Goal: Information Seeking & Learning: Learn about a topic

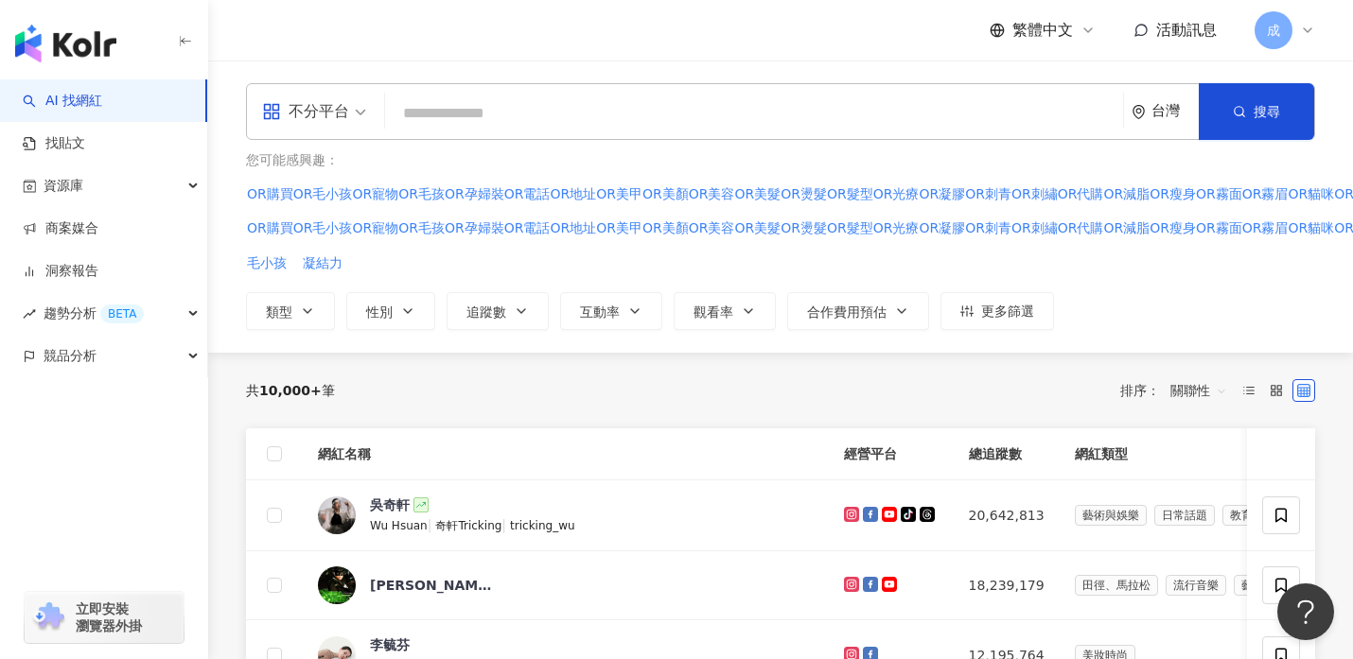
click at [361, 110] on span "不分平台" at bounding box center [314, 111] width 104 height 30
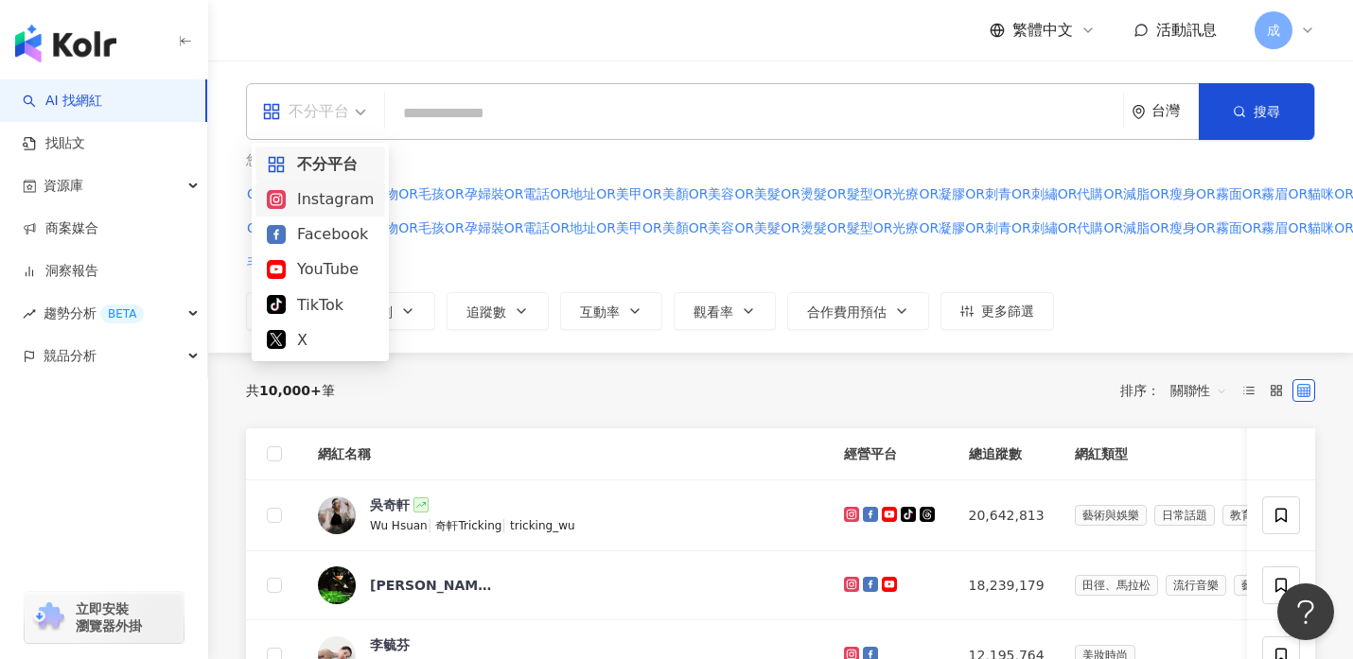
click at [334, 197] on div "Instagram" at bounding box center [320, 199] width 107 height 24
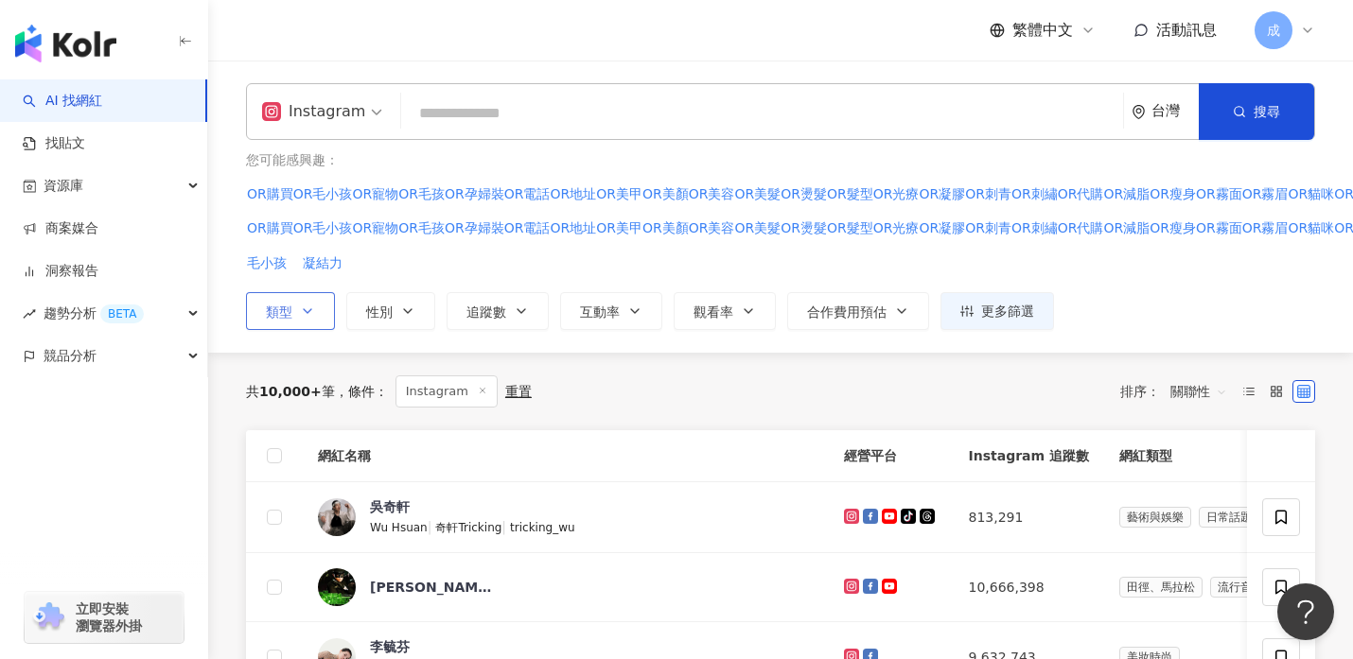
click at [314, 307] on icon "button" at bounding box center [307, 311] width 15 height 15
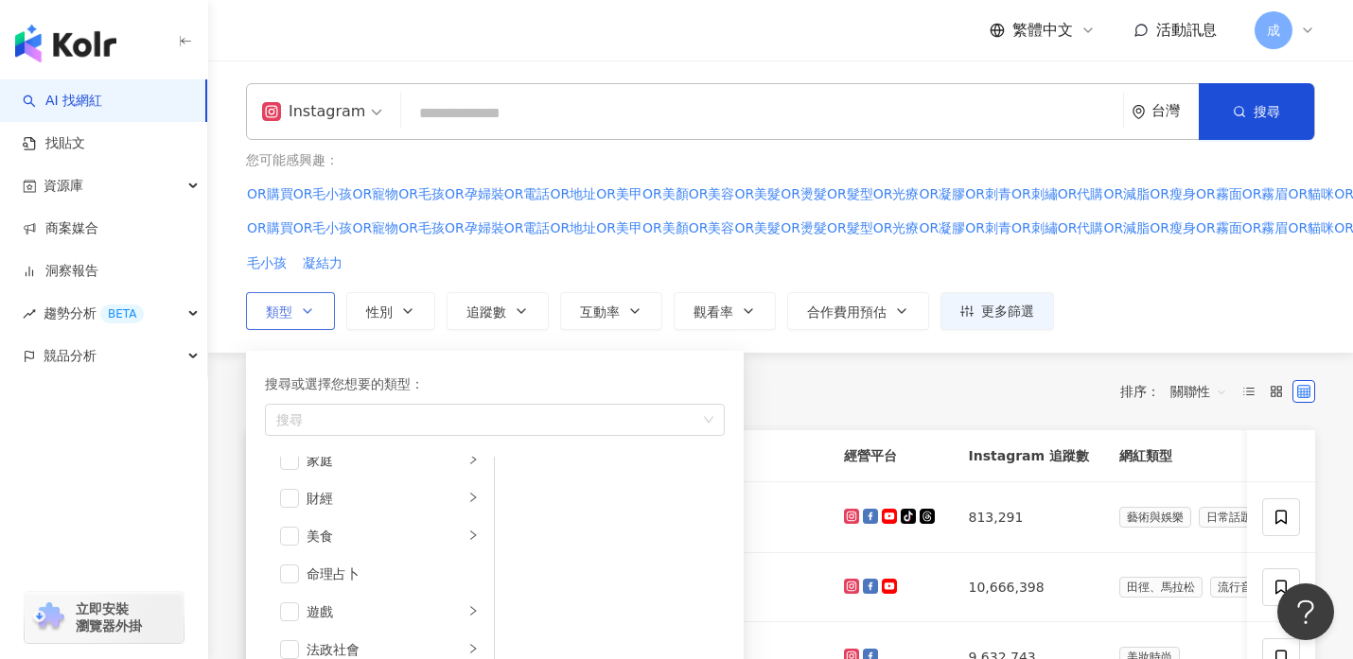
scroll to position [209, 0]
click at [287, 536] on span "button" at bounding box center [289, 535] width 19 height 19
click at [475, 491] on icon "right" at bounding box center [473, 490] width 6 height 9
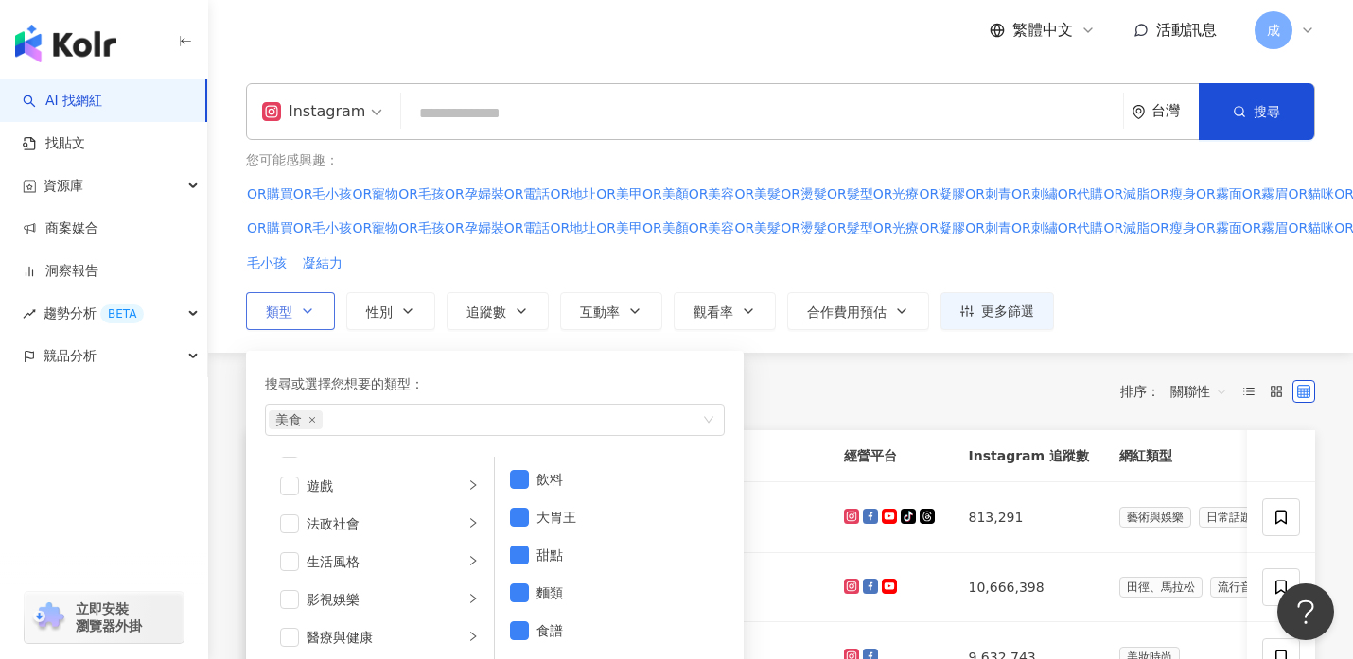
scroll to position [369, 0]
click at [288, 528] on span "button" at bounding box center [289, 526] width 19 height 19
click at [470, 527] on icon "right" at bounding box center [472, 525] width 11 height 11
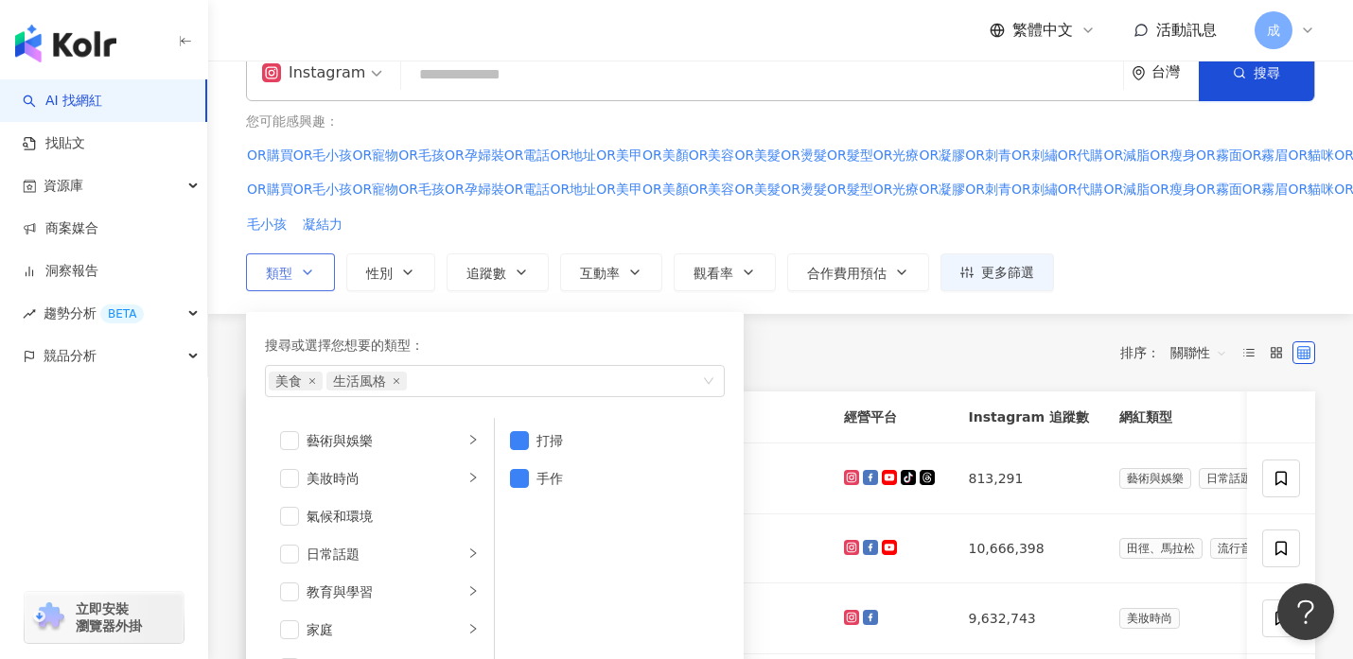
scroll to position [14, 0]
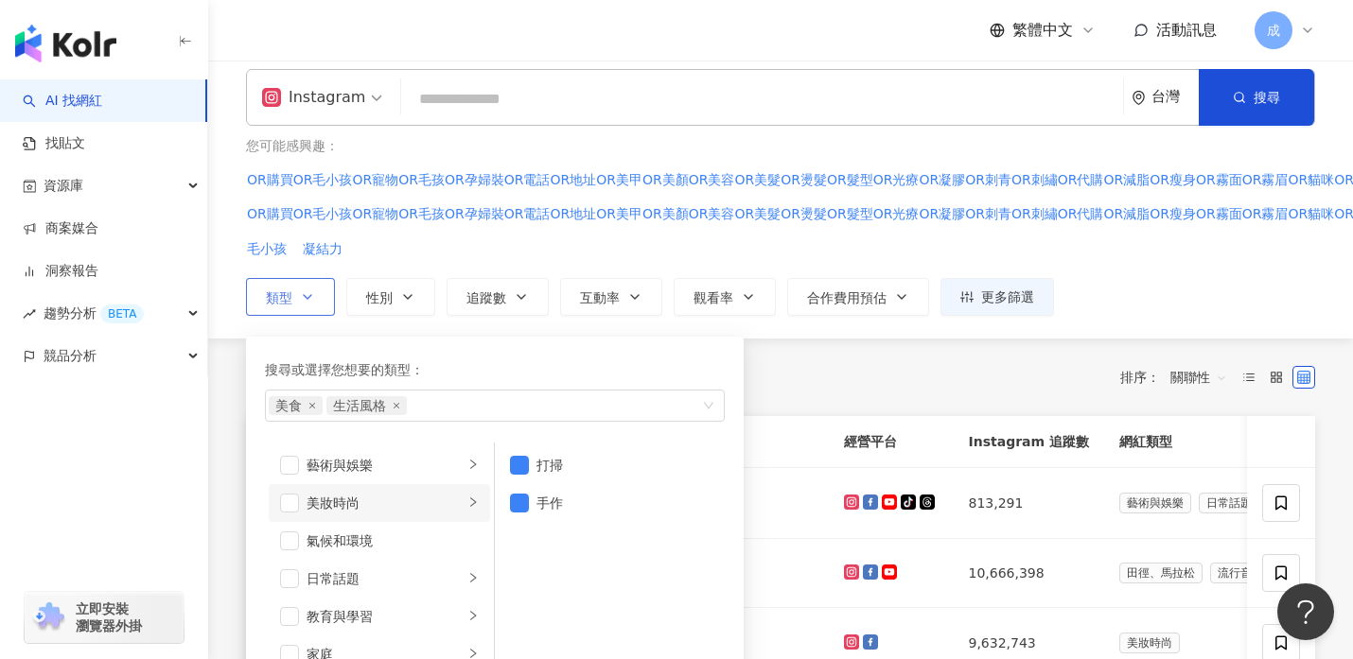
click at [476, 502] on icon "right" at bounding box center [473, 502] width 6 height 9
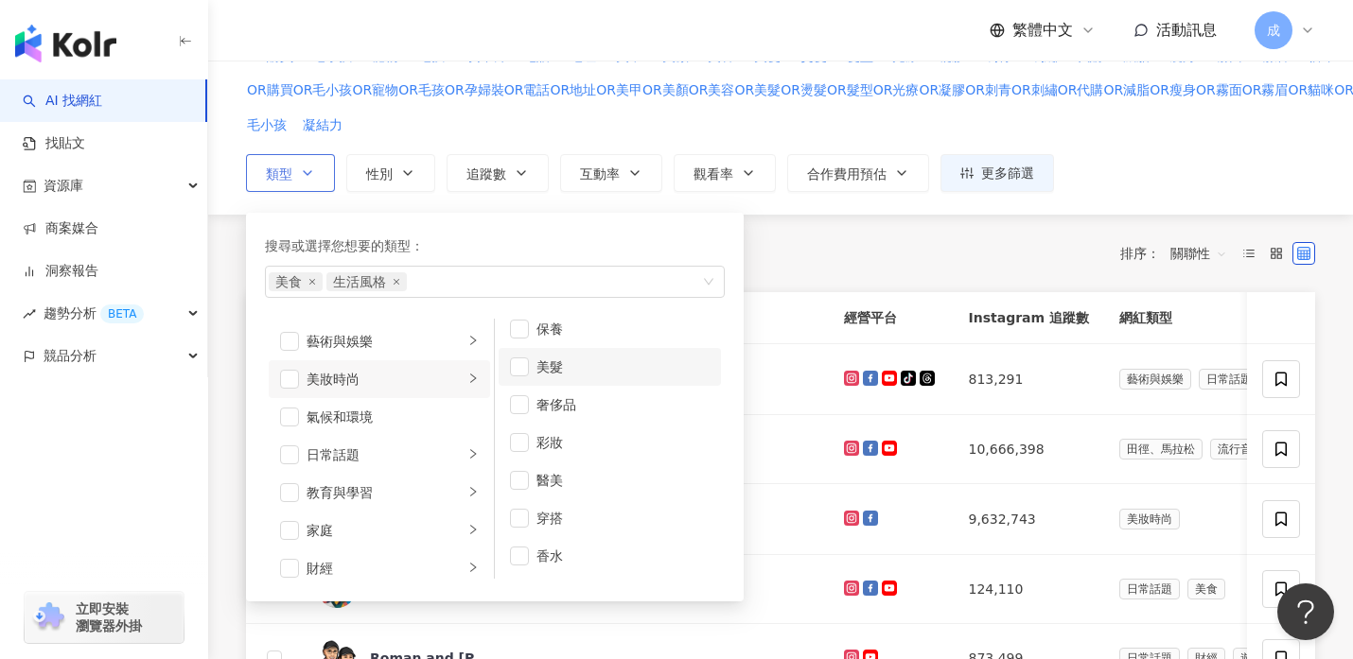
scroll to position [165, 0]
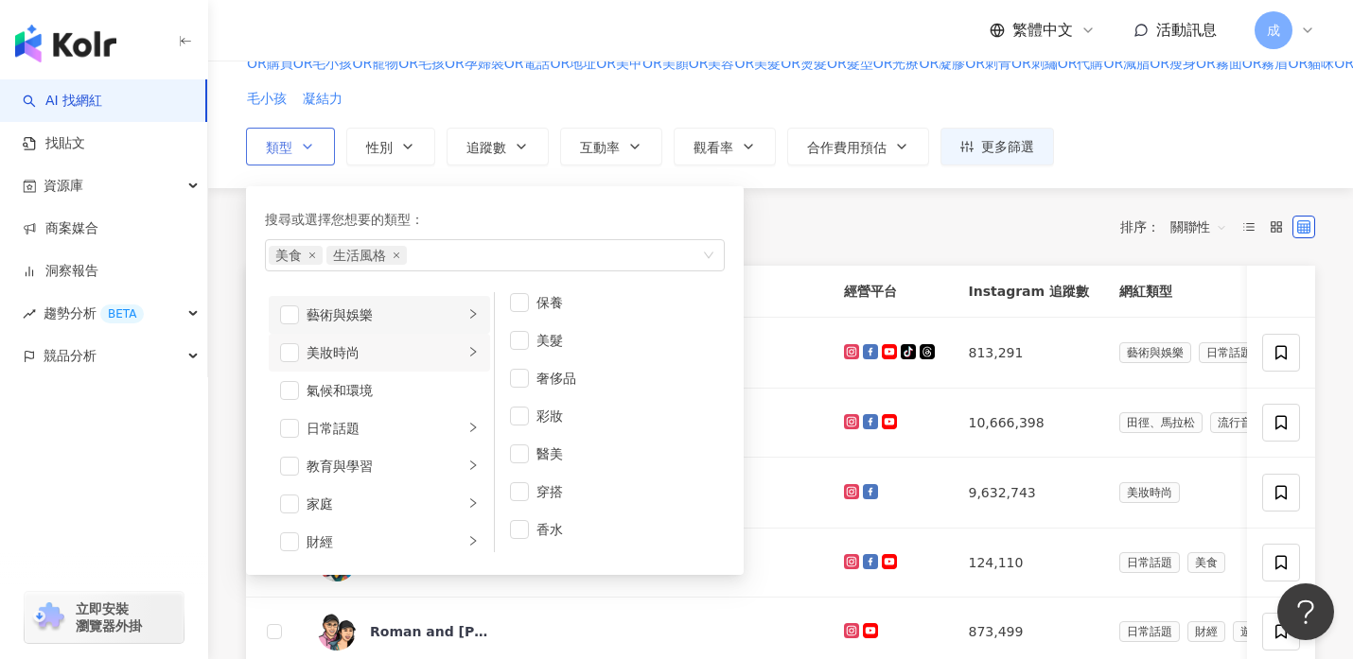
click at [470, 315] on icon "right" at bounding box center [472, 313] width 11 height 11
click at [474, 429] on icon "right" at bounding box center [473, 427] width 6 height 9
click at [518, 352] on span "button" at bounding box center [519, 352] width 19 height 19
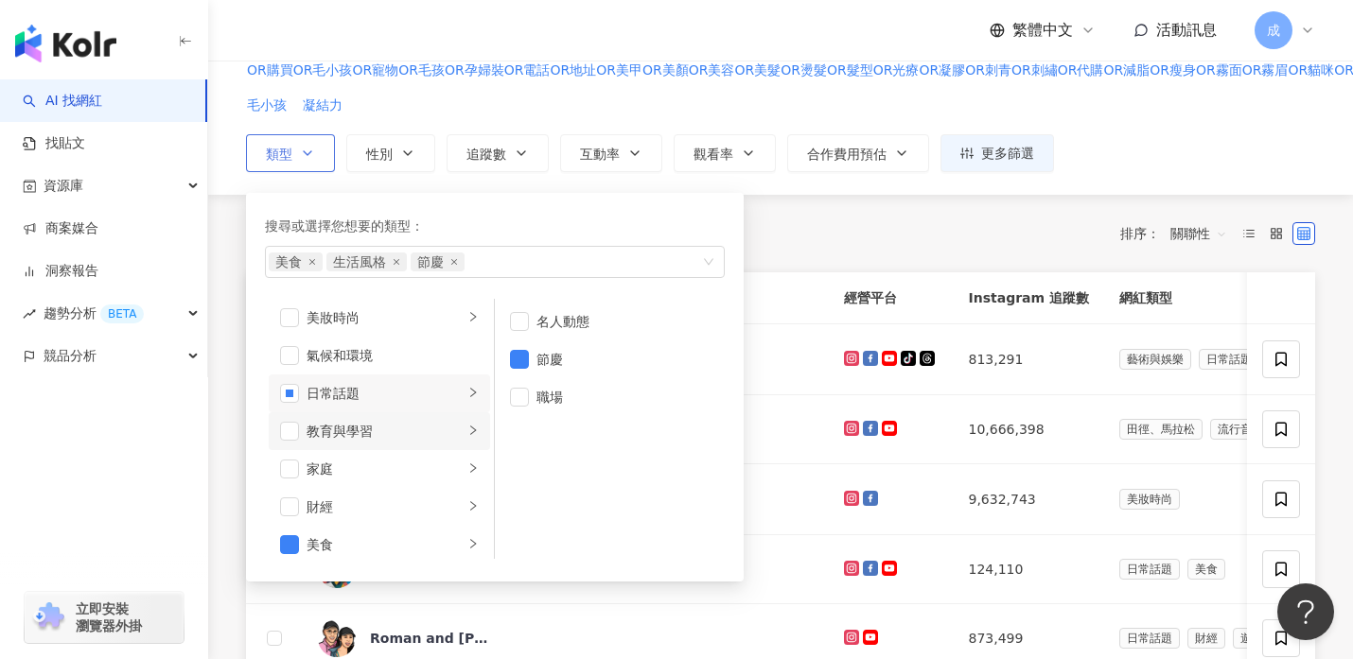
scroll to position [54, 0]
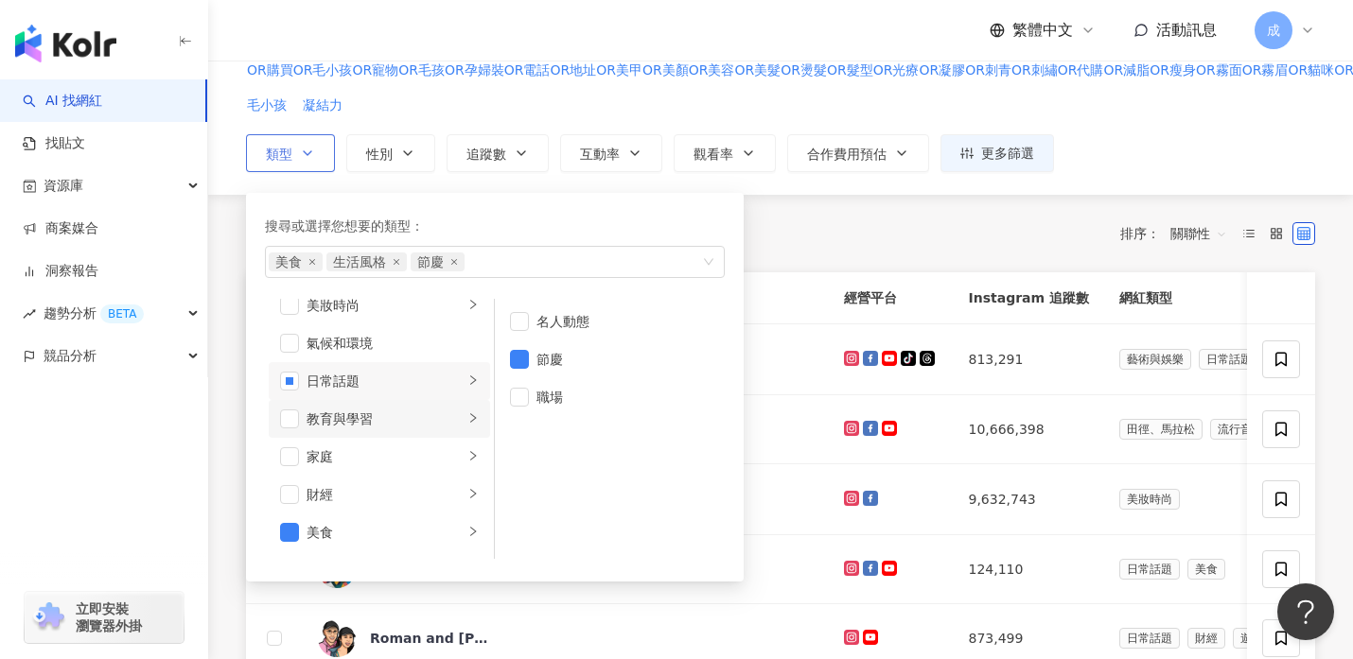
click at [474, 420] on icon "right" at bounding box center [473, 417] width 6 height 9
click at [472, 455] on icon "right" at bounding box center [472, 455] width 11 height 11
click at [474, 496] on icon "right" at bounding box center [473, 493] width 6 height 9
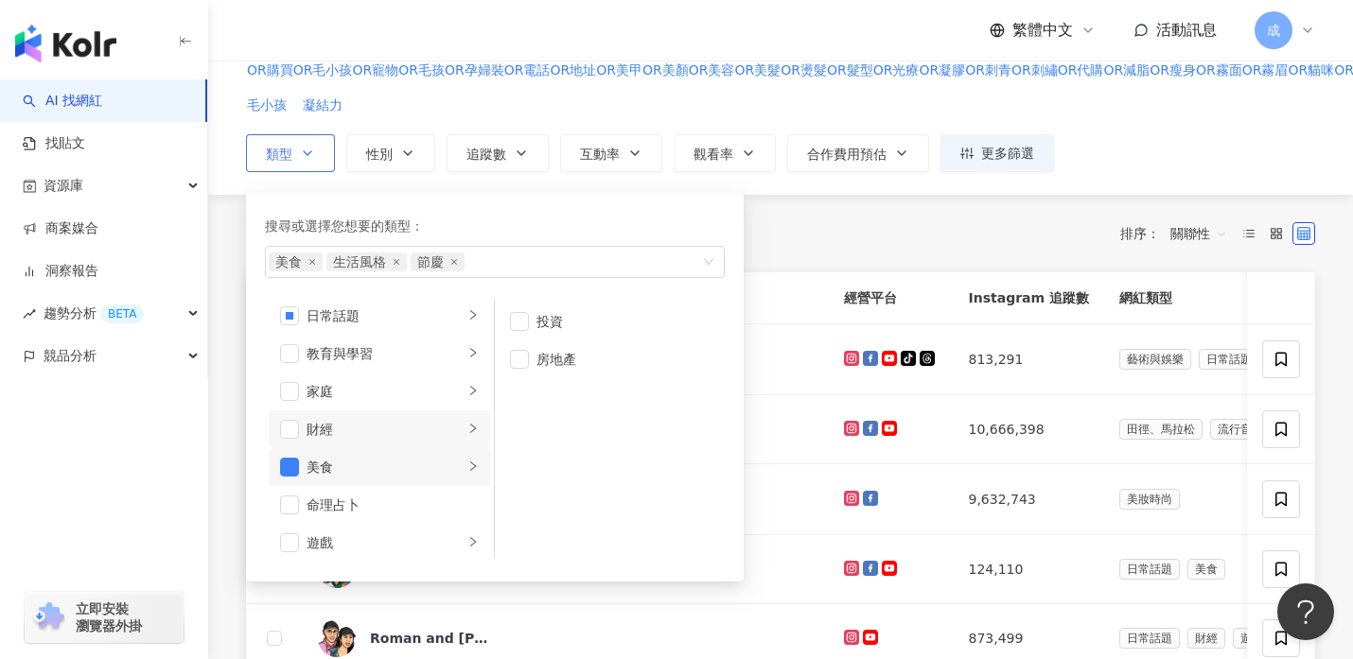
click at [474, 463] on icon "right" at bounding box center [472, 466] width 11 height 11
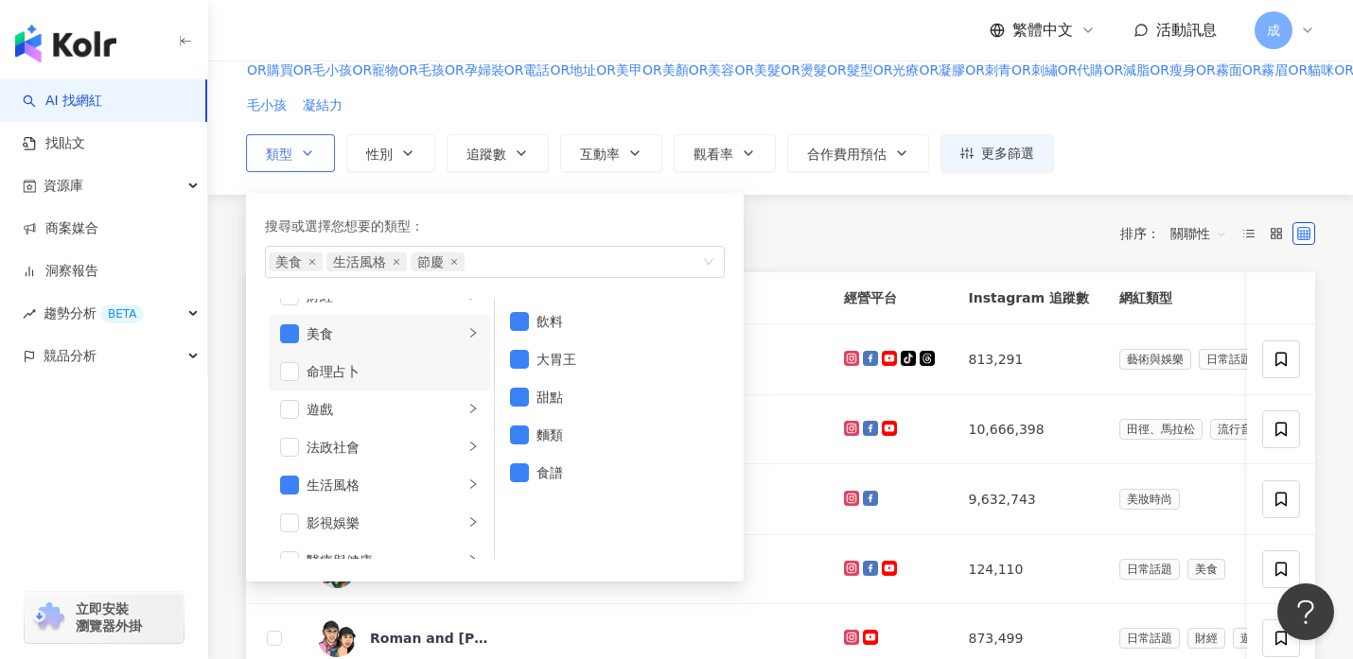
scroll to position [281, 0]
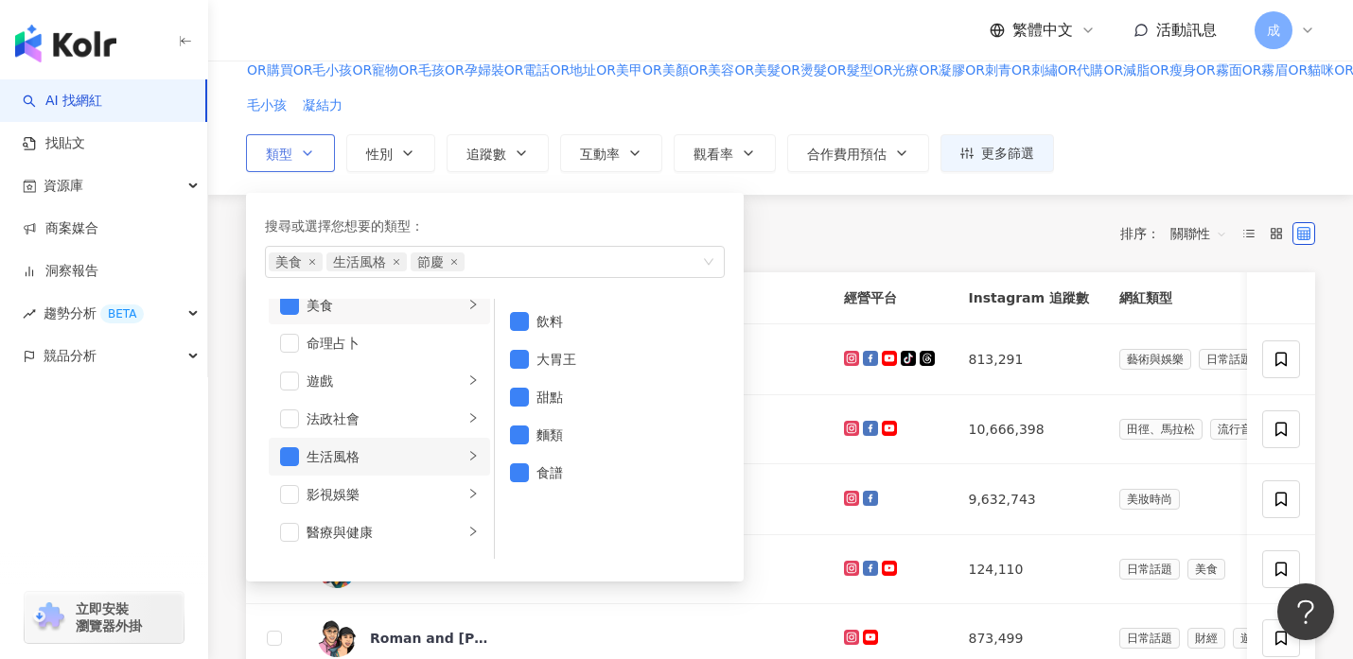
click at [476, 456] on icon "right" at bounding box center [473, 455] width 6 height 9
click at [394, 264] on icon "close" at bounding box center [397, 262] width 8 height 8
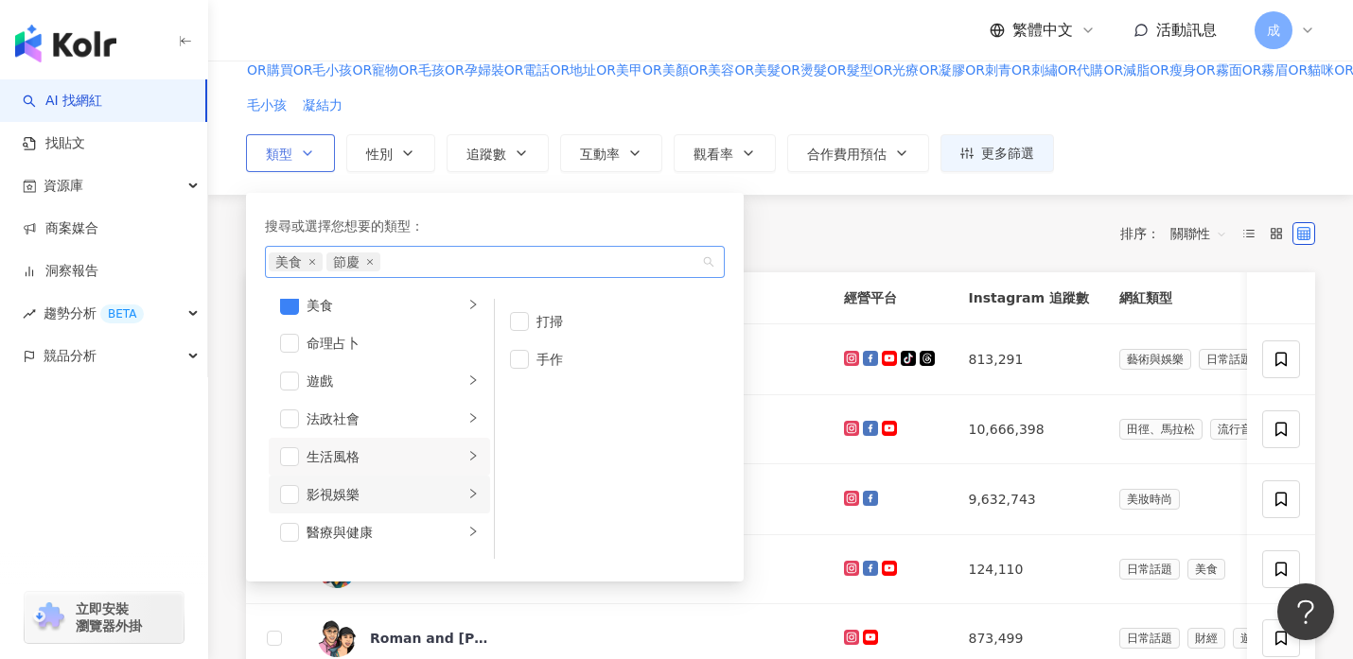
click at [477, 493] on icon "right" at bounding box center [472, 493] width 11 height 11
click at [470, 533] on icon "right" at bounding box center [472, 531] width 11 height 11
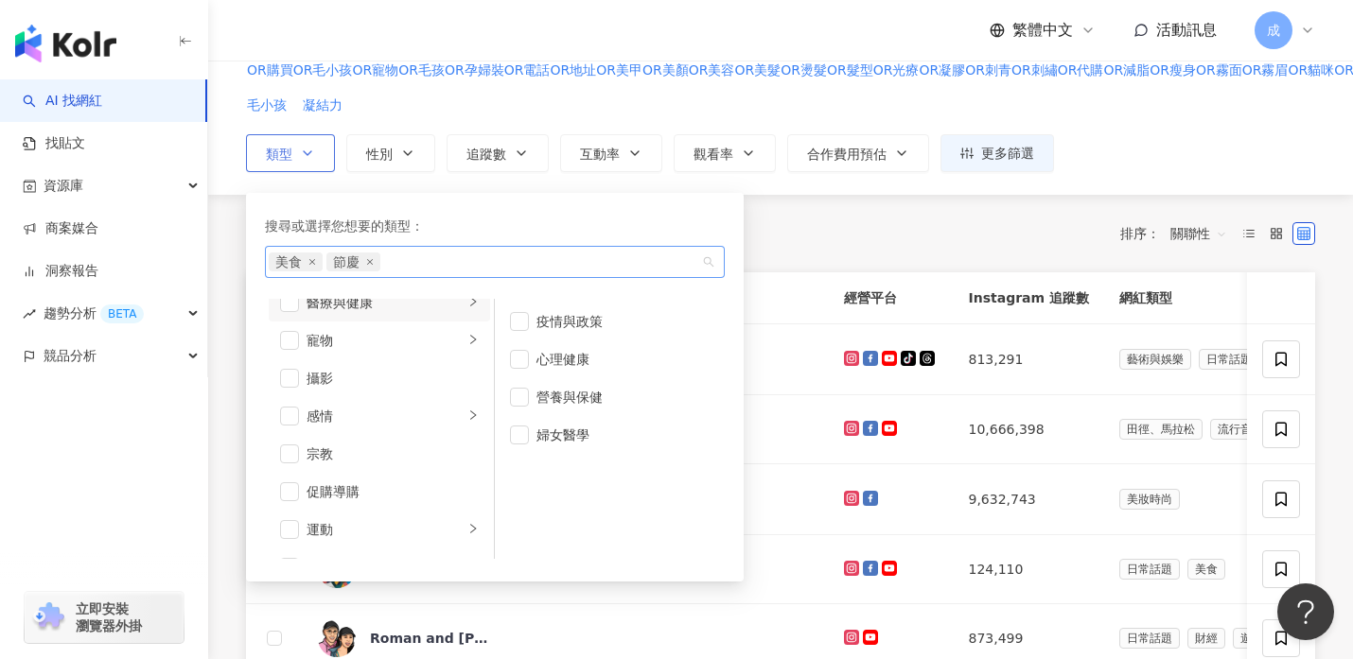
scroll to position [515, 0]
click at [473, 407] on icon "right" at bounding box center [472, 411] width 11 height 11
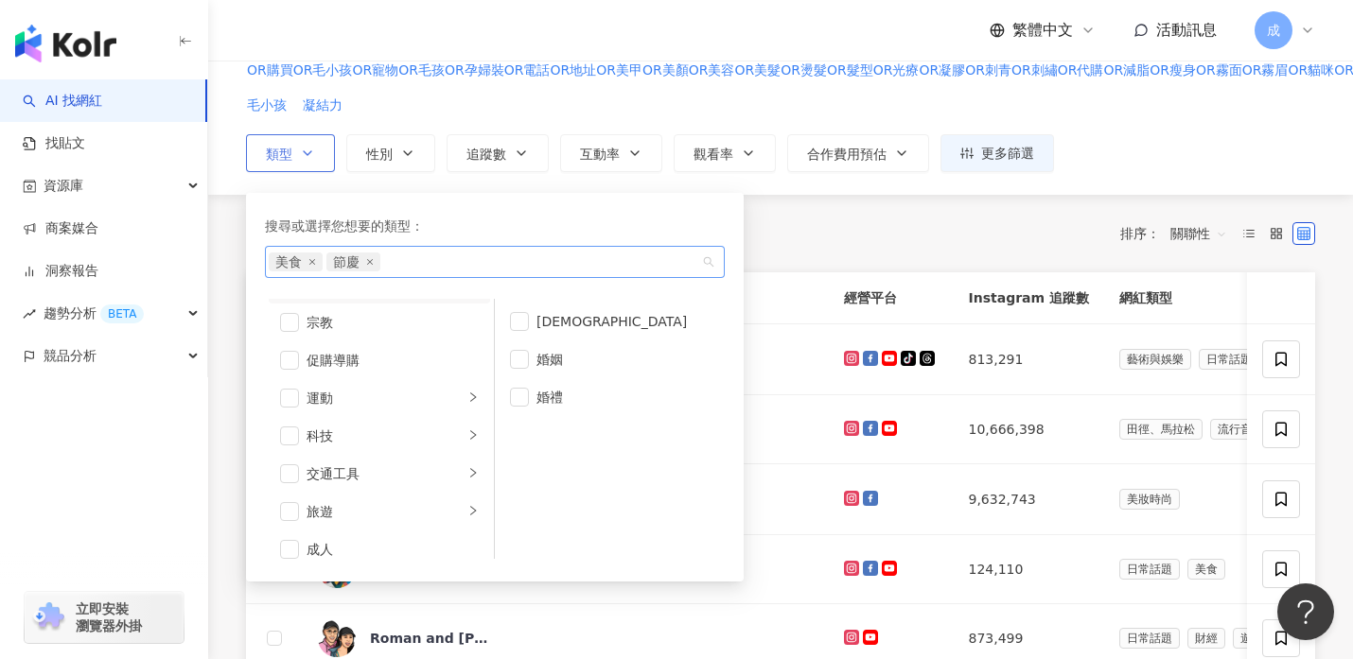
scroll to position [656, 0]
click at [474, 501] on icon "right" at bounding box center [472, 497] width 11 height 11
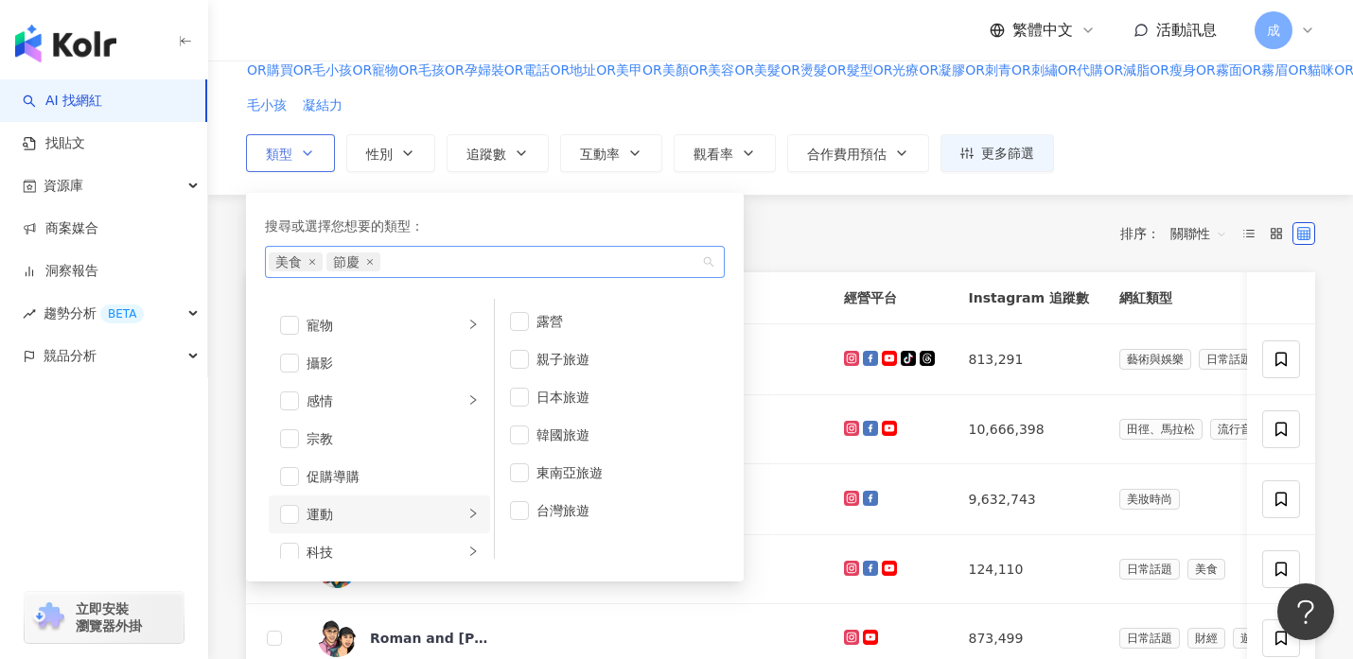
scroll to position [0, 0]
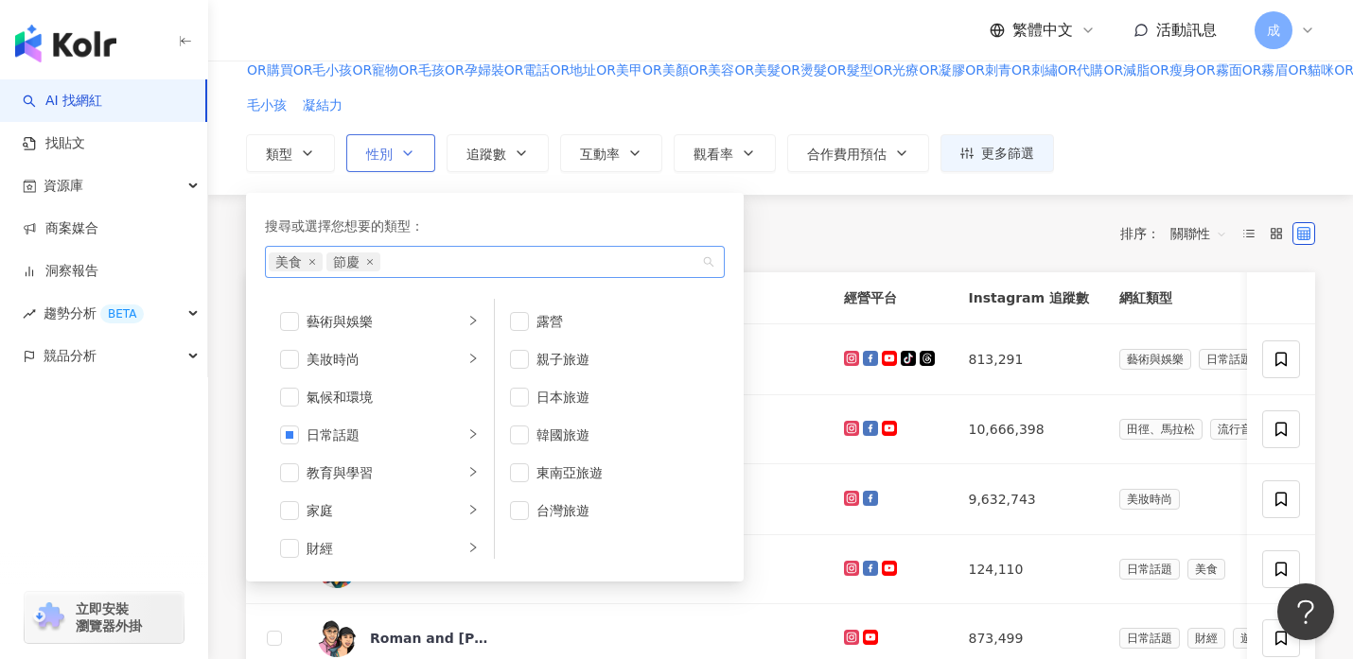
click at [411, 156] on icon "button" at bounding box center [407, 153] width 15 height 15
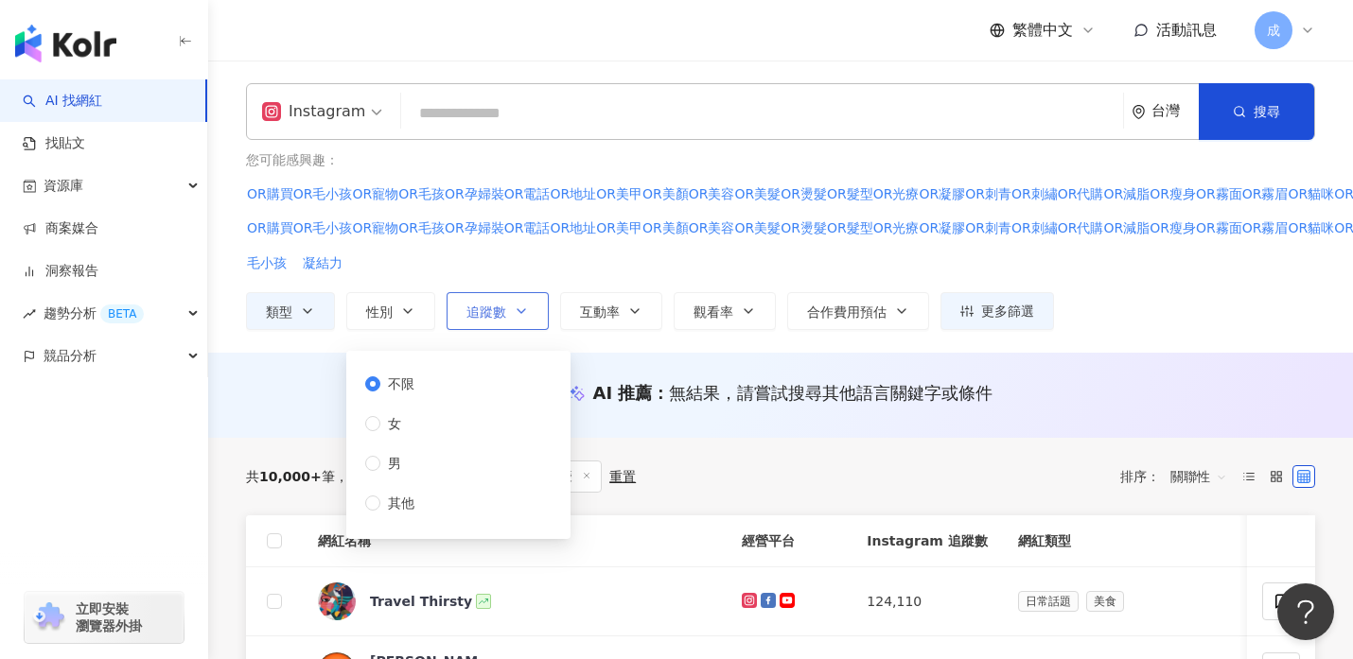
click at [527, 309] on icon "button" at bounding box center [521, 311] width 15 height 15
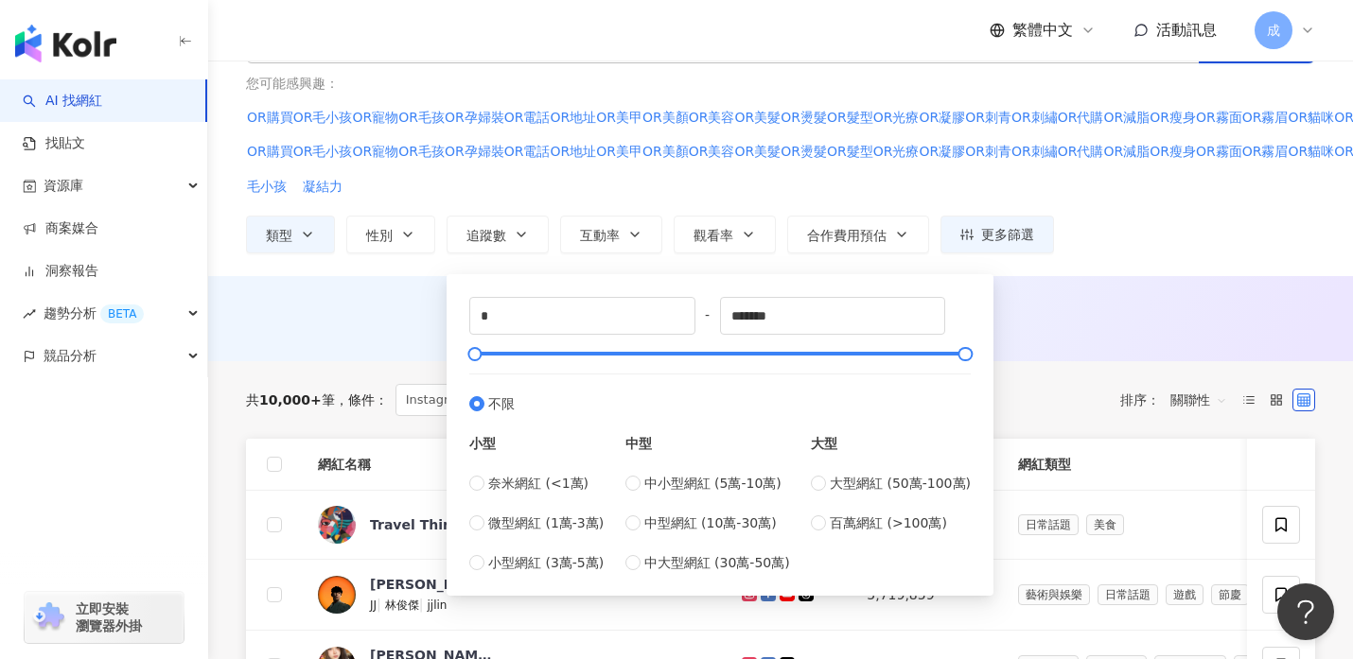
scroll to position [78, 0]
type input "*****"
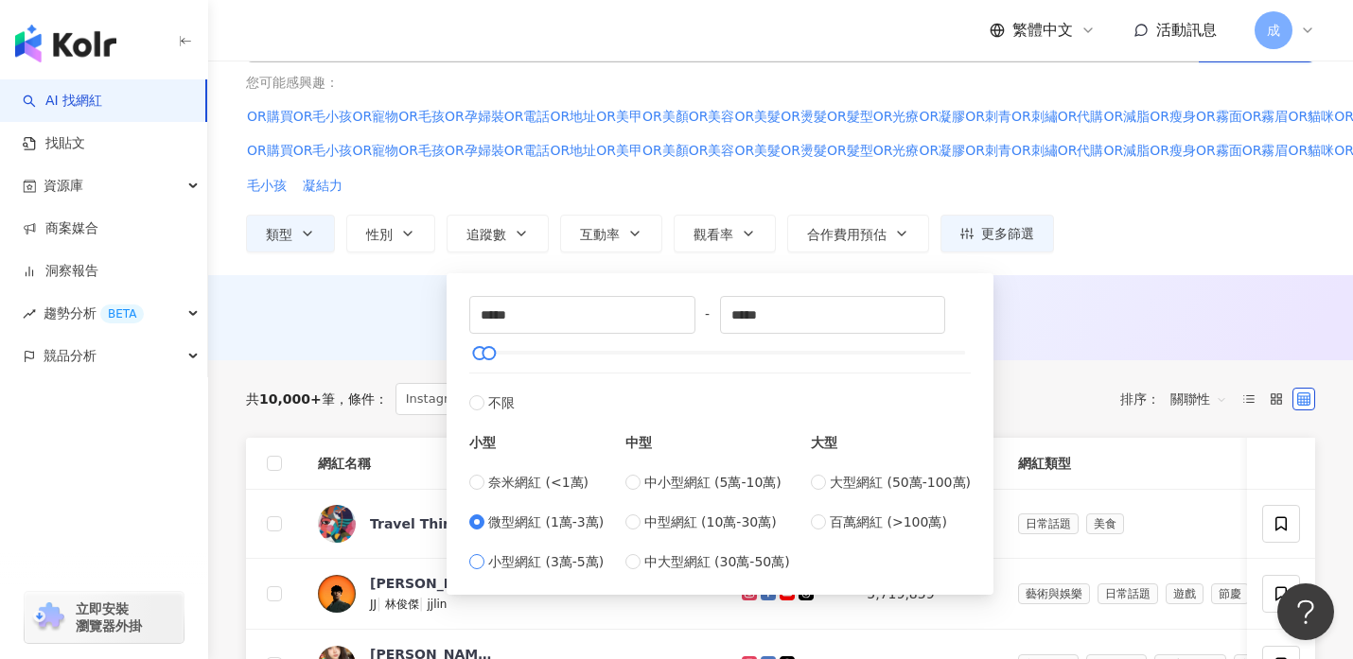
type input "*****"
click at [495, 351] on div at bounding box center [491, 353] width 10 height 10
type input "*****"
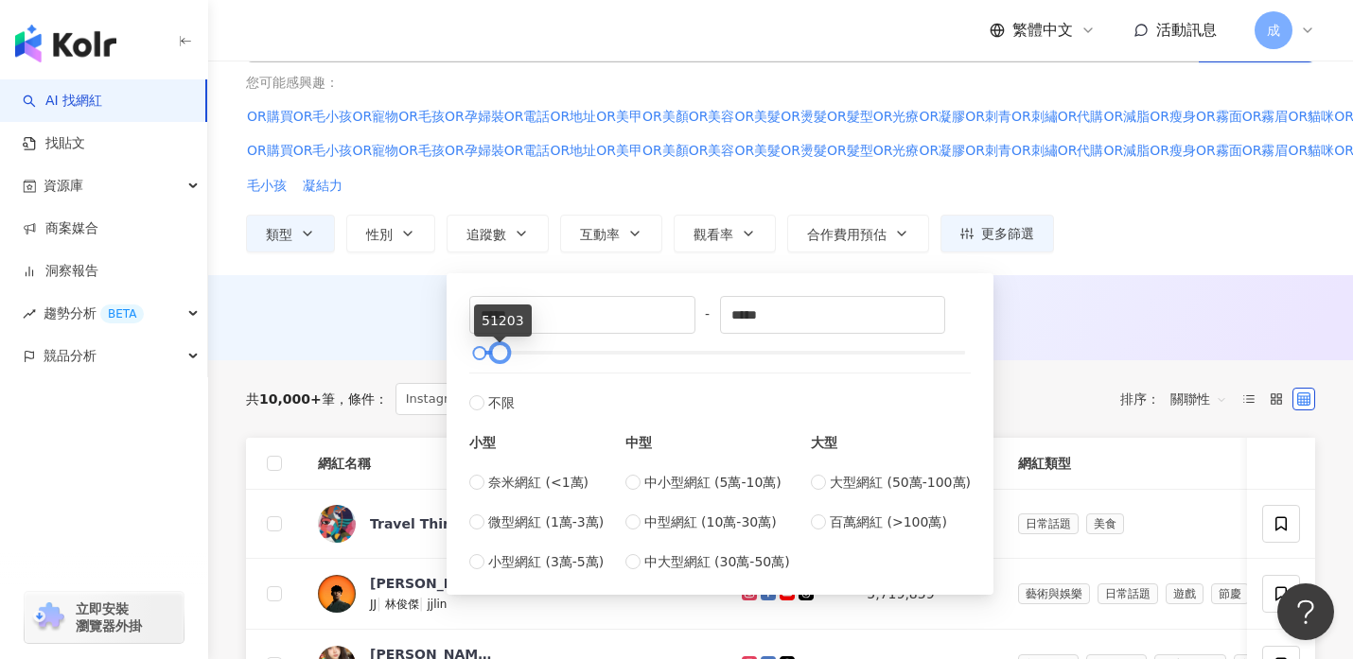
click at [504, 356] on div at bounding box center [500, 353] width 10 height 10
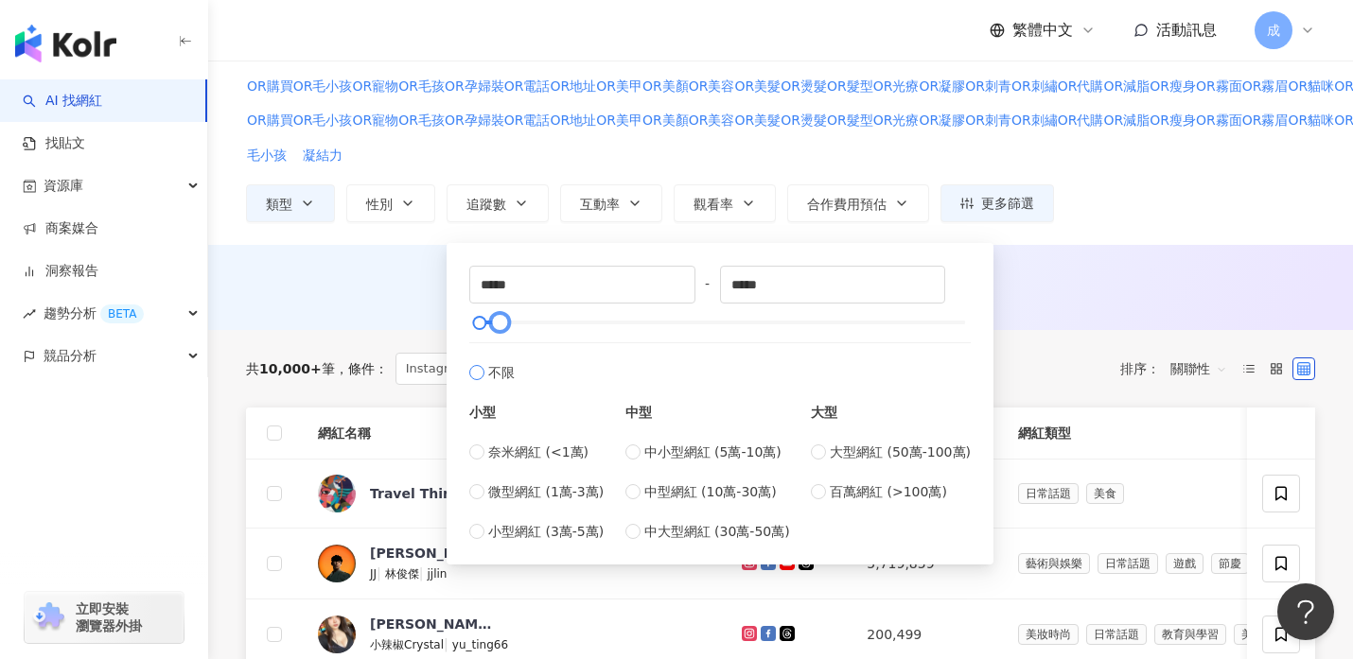
scroll to position [99, 0]
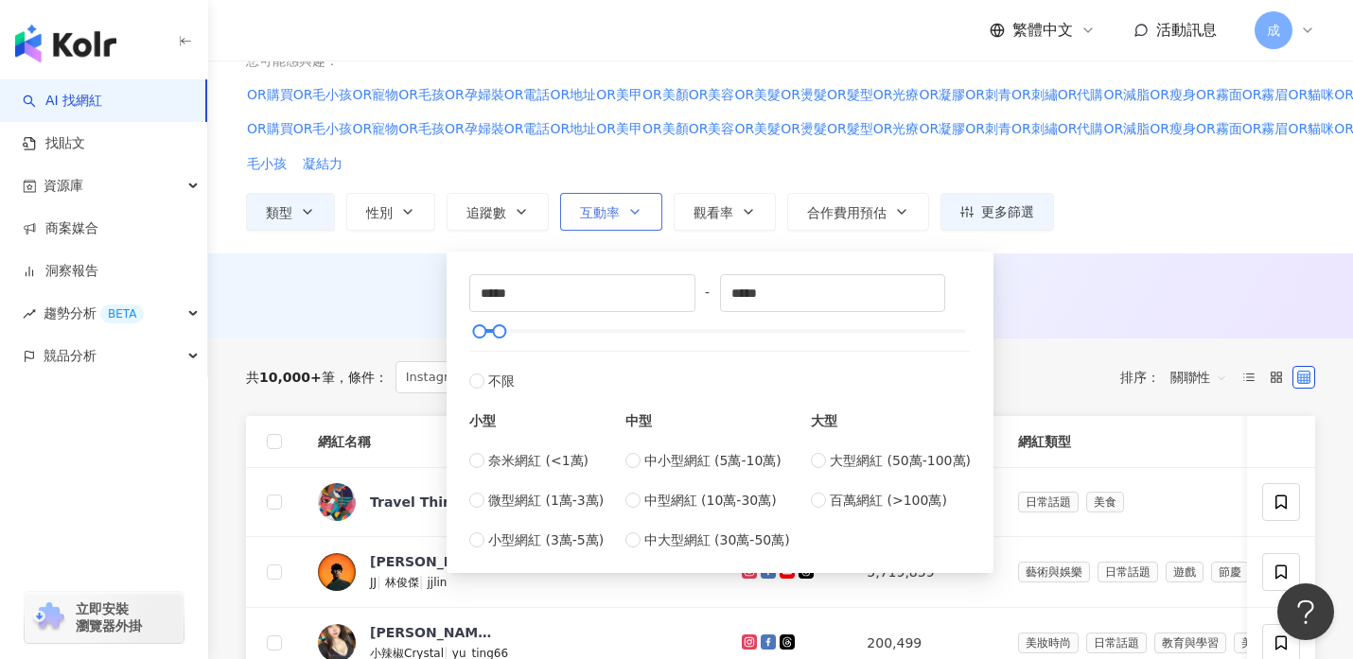
click at [636, 211] on icon "button" at bounding box center [634, 211] width 15 height 15
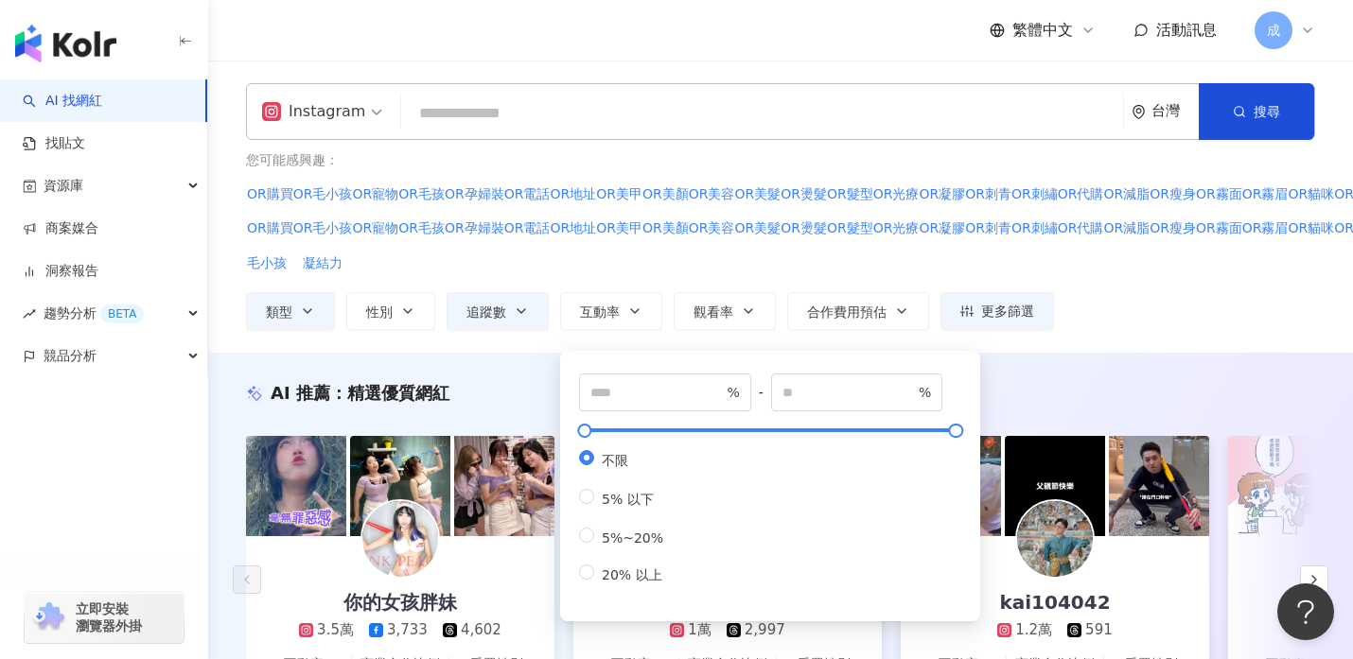
click at [580, 273] on div "您可能感興趣： OR購買OR毛小孩OR寵物OR毛孩OR孕婦裝OR電話OR地址OR美甲OR美顏OR美容OR美髮OR燙髮OR髮型OR光療OR凝膠OR刺青OR刺繡O…" at bounding box center [841, 240] width 1190 height 179
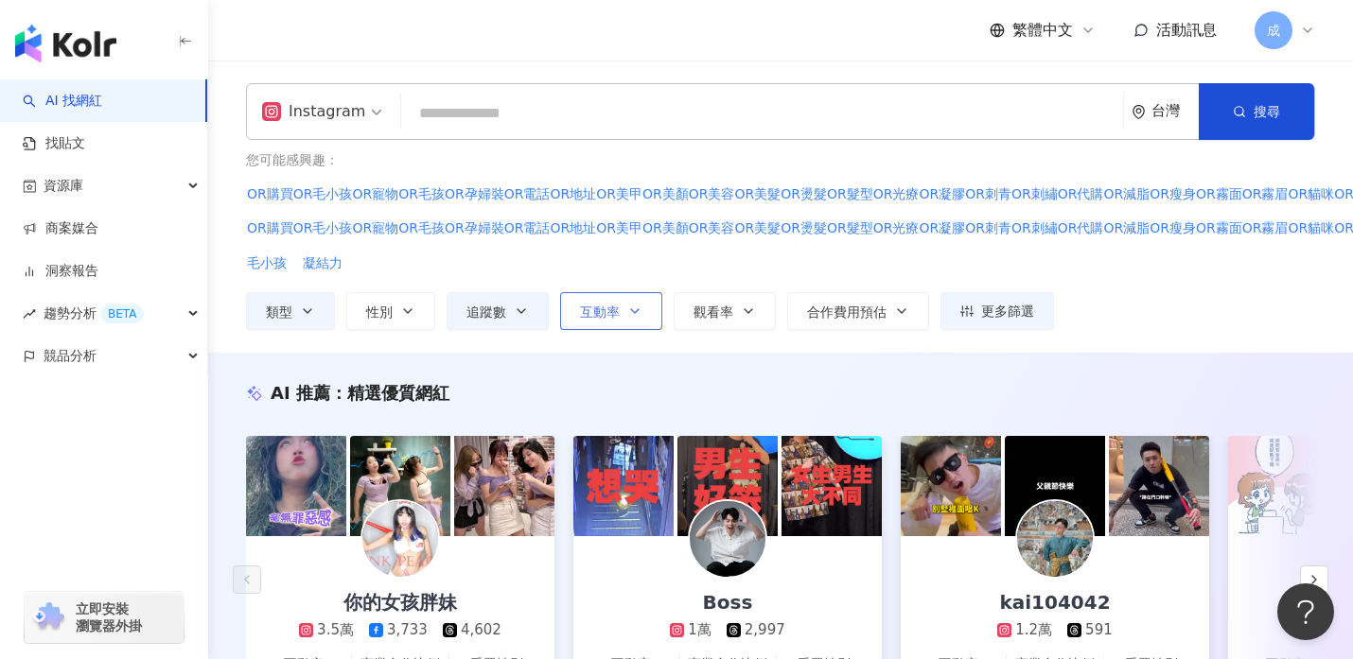
click at [631, 311] on icon "button" at bounding box center [634, 311] width 15 height 15
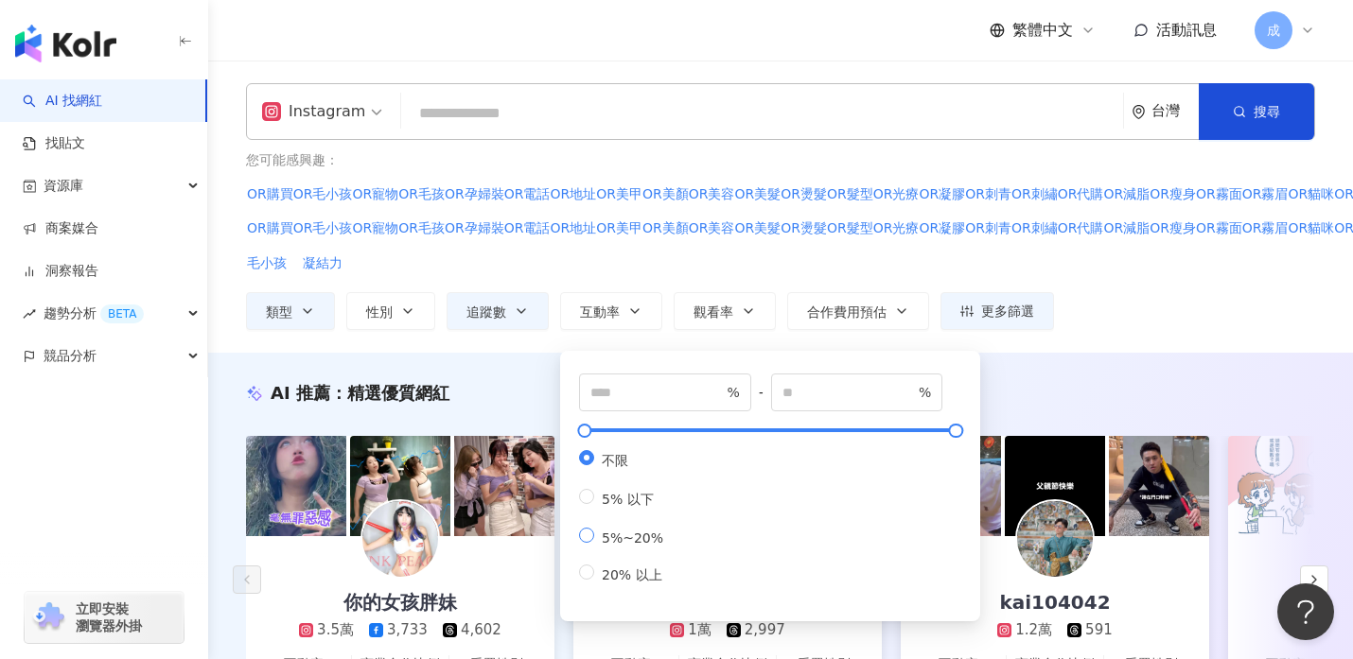
type input "*"
type input "**"
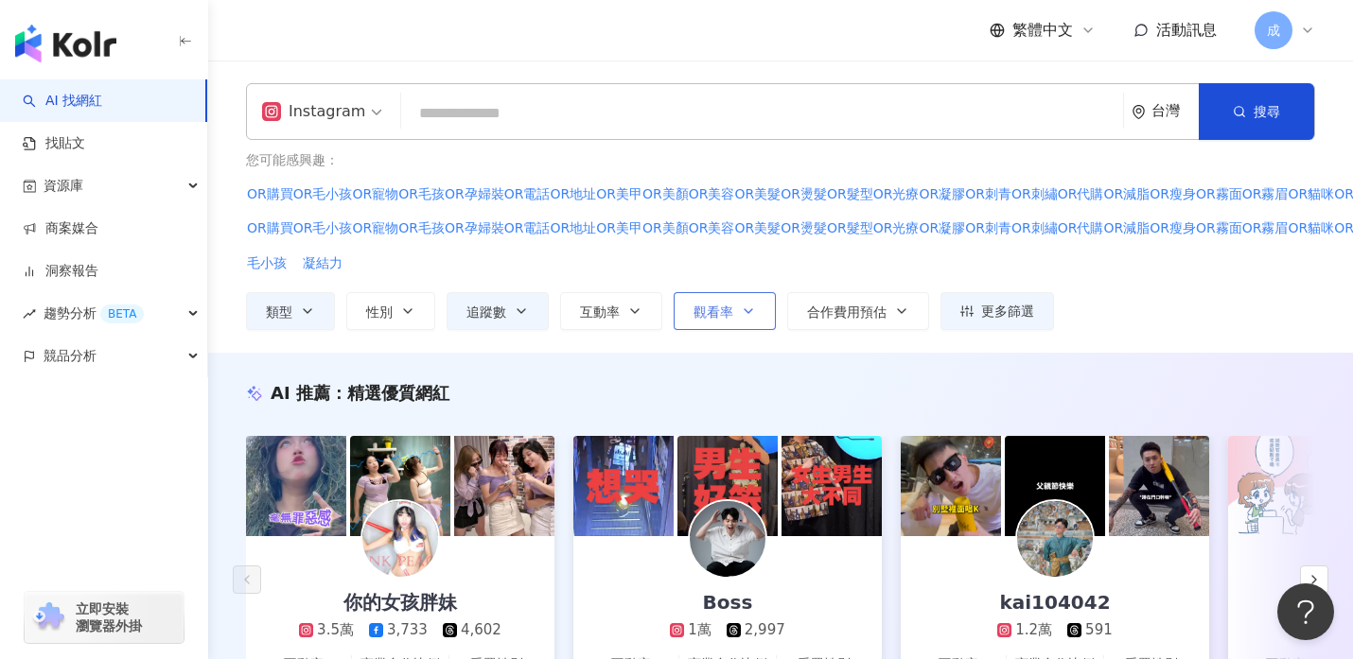
click at [754, 310] on icon "button" at bounding box center [748, 311] width 15 height 15
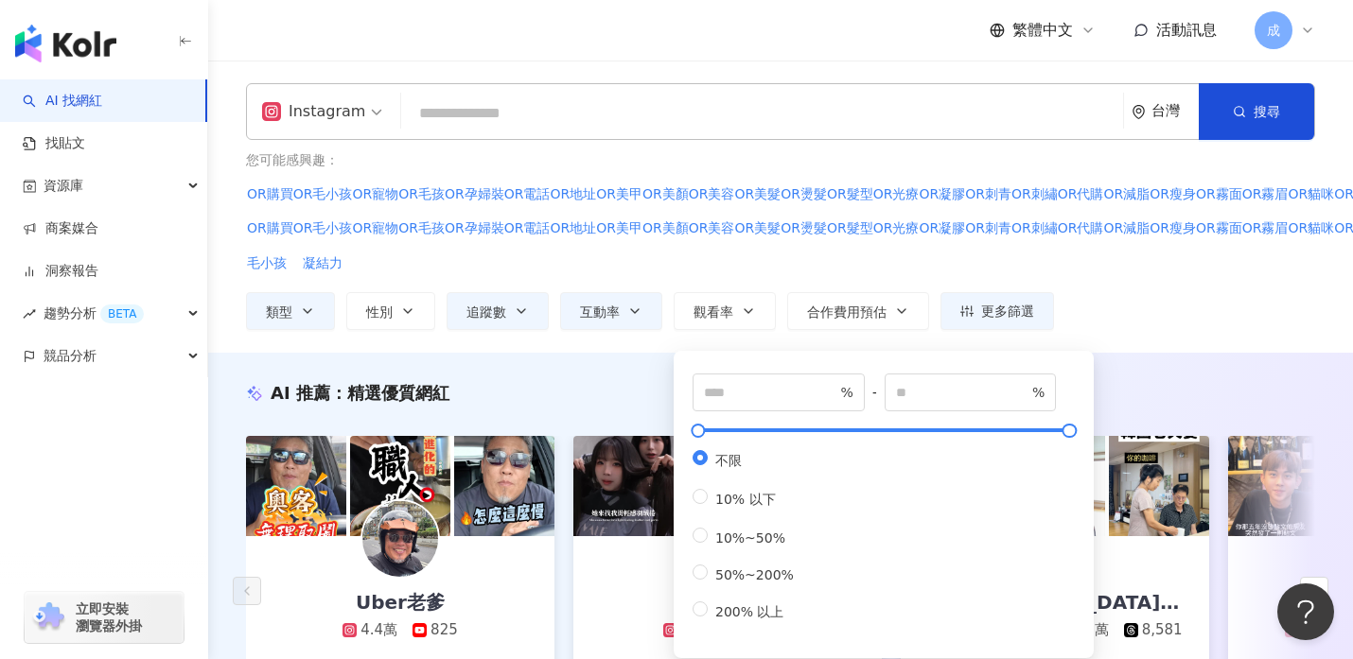
click at [779, 271] on div "您可能感興趣： OR購買OR毛小孩OR寵物OR毛孩OR孕婦裝OR電話OR地址OR美甲OR美顏OR美容OR美髮OR燙髮OR髮型OR光療OR凝膠OR刺青OR刺繡O…" at bounding box center [841, 212] width 1190 height 122
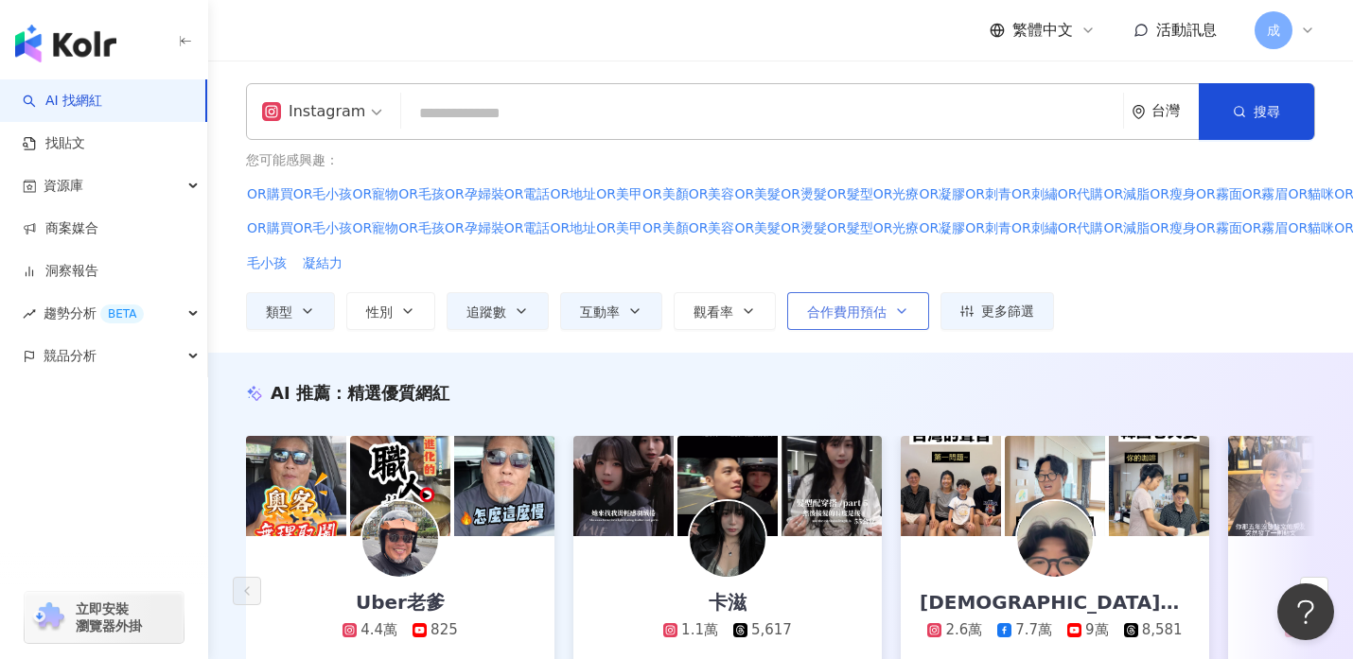
click at [901, 308] on icon "button" at bounding box center [901, 311] width 15 height 15
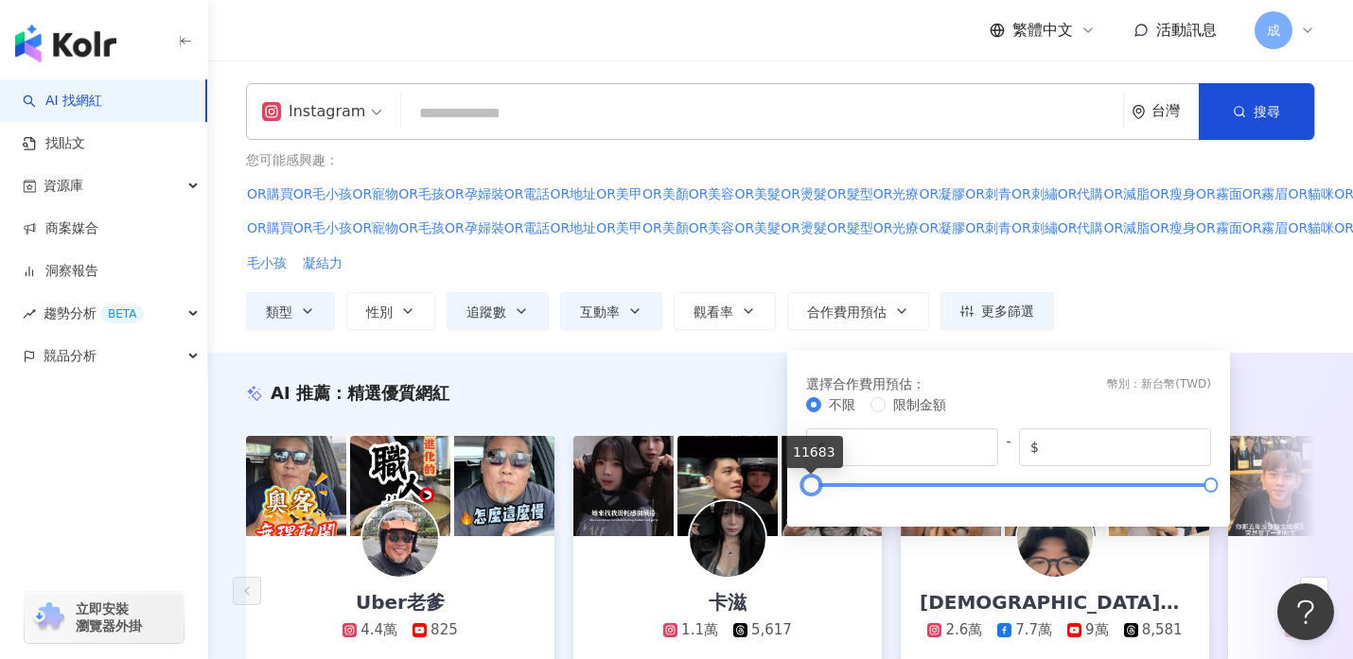
type input "*"
drag, startPoint x: 811, startPoint y: 487, endPoint x: 797, endPoint y: 490, distance: 13.5
click at [800, 490] on div at bounding box center [805, 485] width 10 height 10
click at [707, 347] on div "Instagram 台灣 搜尋 您可能感興趣： OR購買OR毛小孩OR寵物OR毛孩OR孕婦裝OR電話OR地址OR美甲OR美顏OR美容OR美髮OR燙髮OR髮型O…" at bounding box center [780, 207] width 1145 height 292
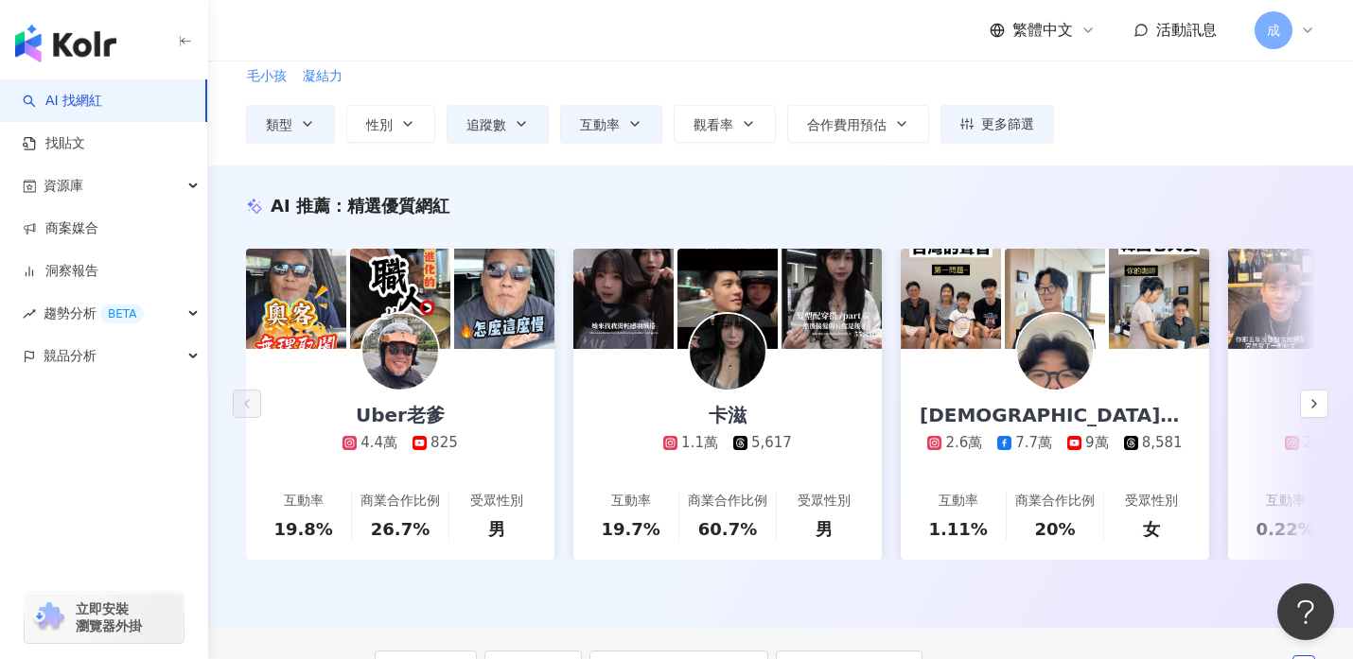
scroll to position [179, 0]
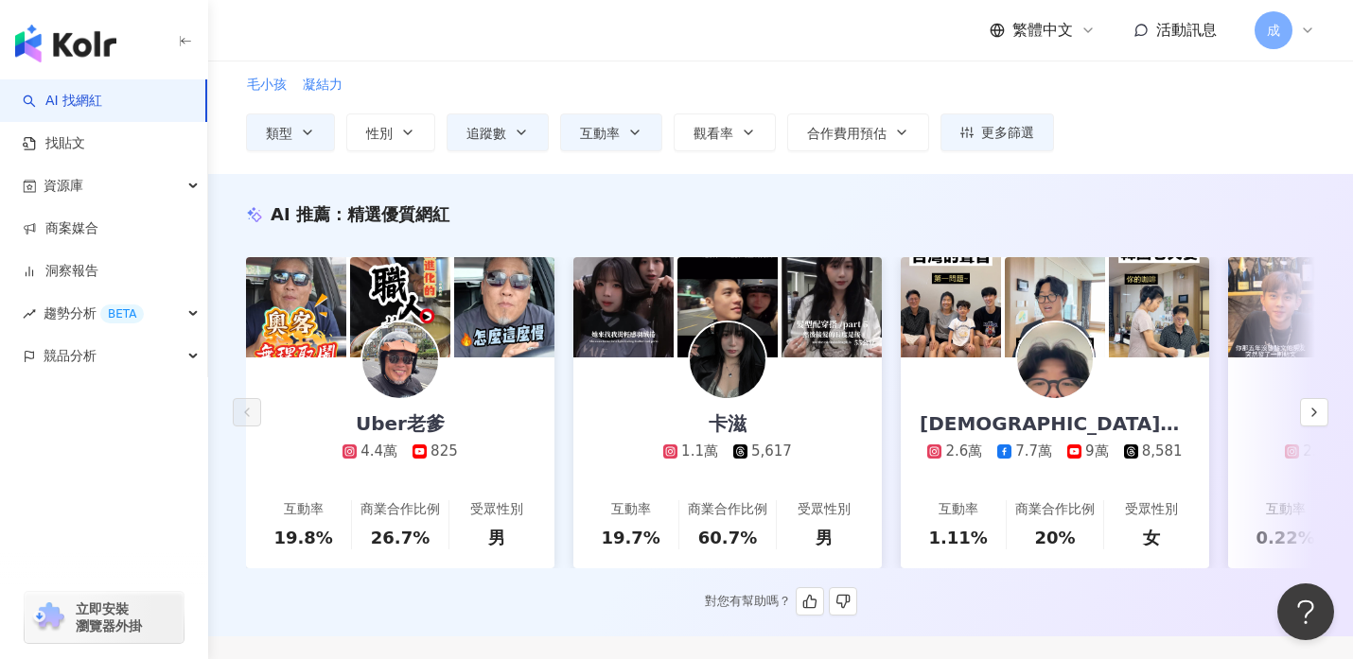
click at [398, 360] on img at bounding box center [400, 361] width 76 height 76
click at [732, 375] on img at bounding box center [728, 361] width 76 height 76
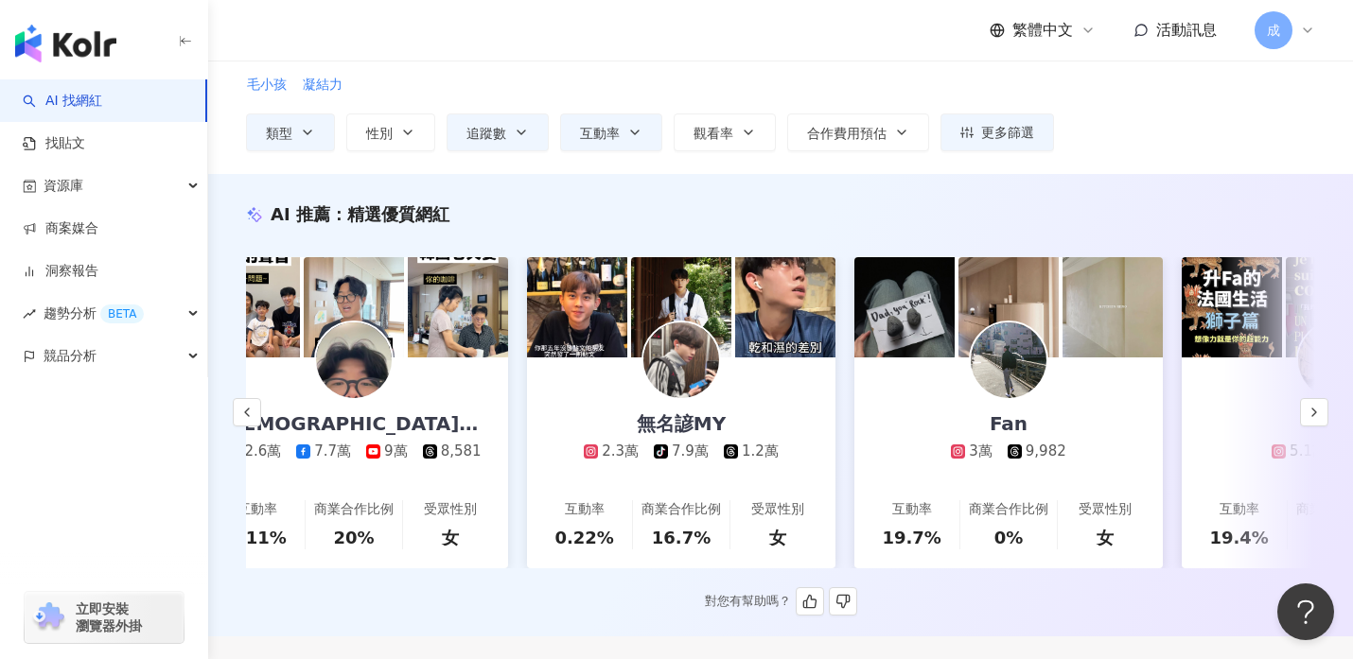
scroll to position [0, 707]
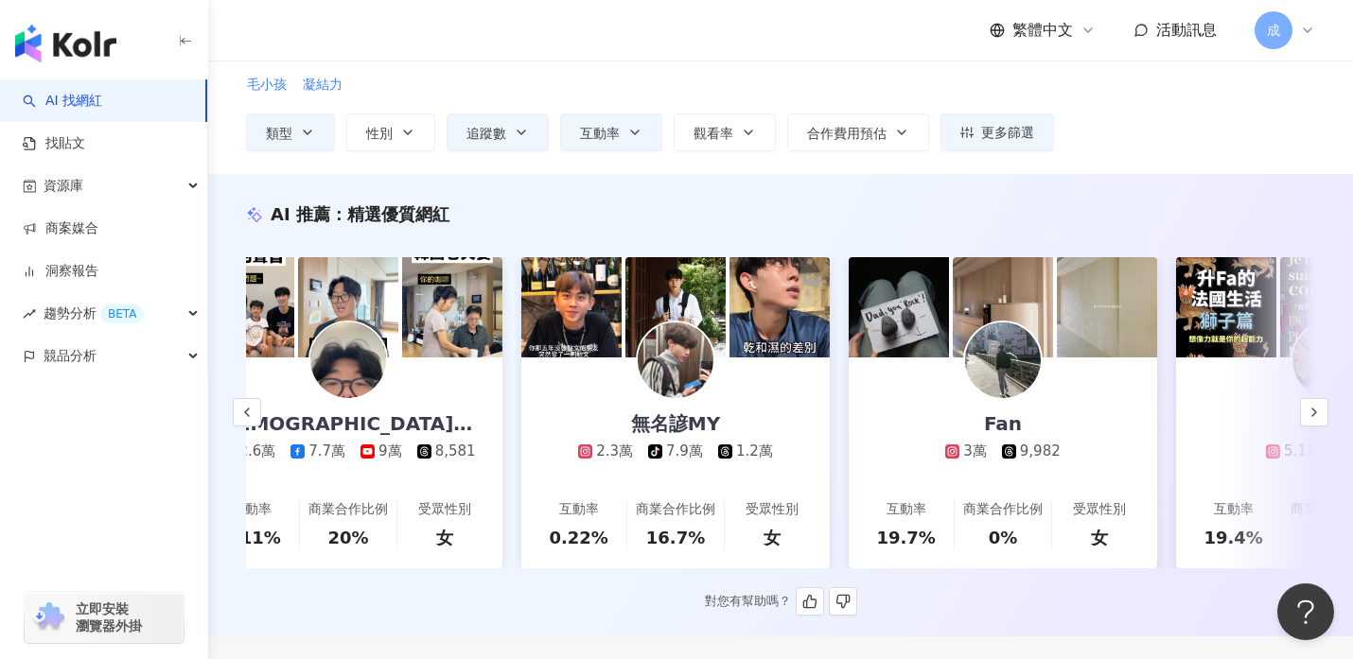
click at [679, 368] on img at bounding box center [676, 361] width 76 height 76
click at [1004, 376] on img at bounding box center [1003, 361] width 76 height 76
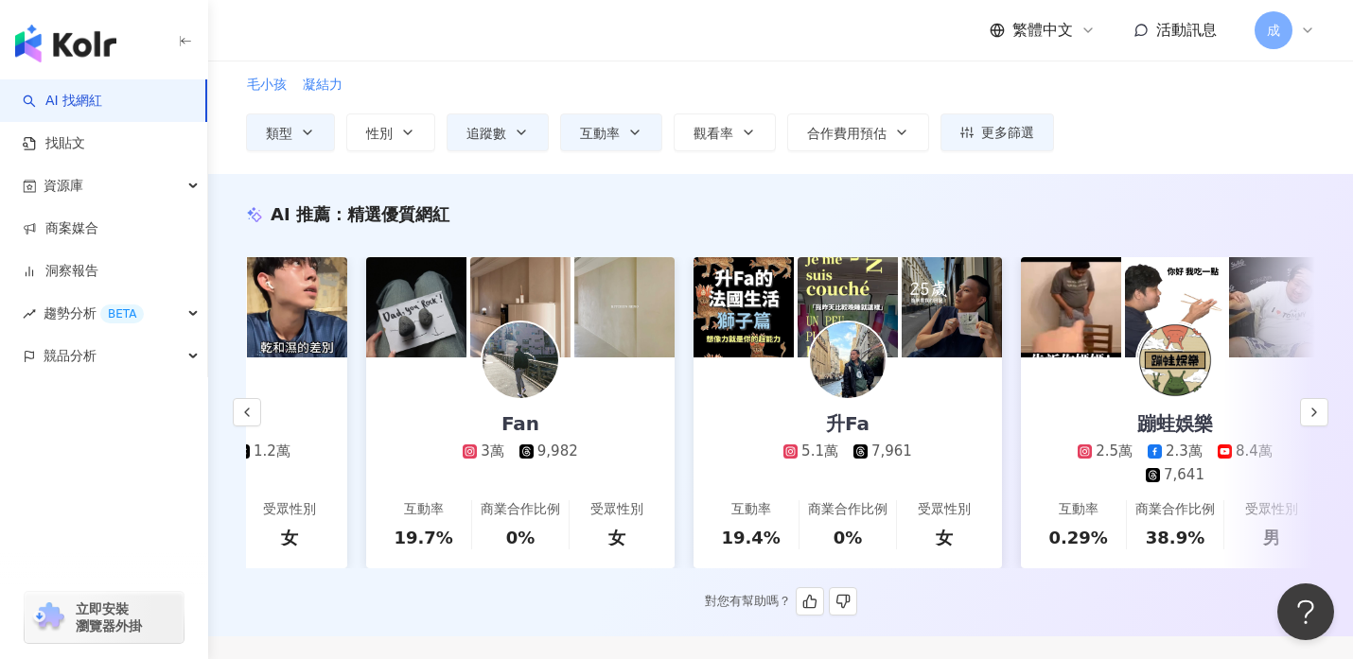
scroll to position [0, 1194]
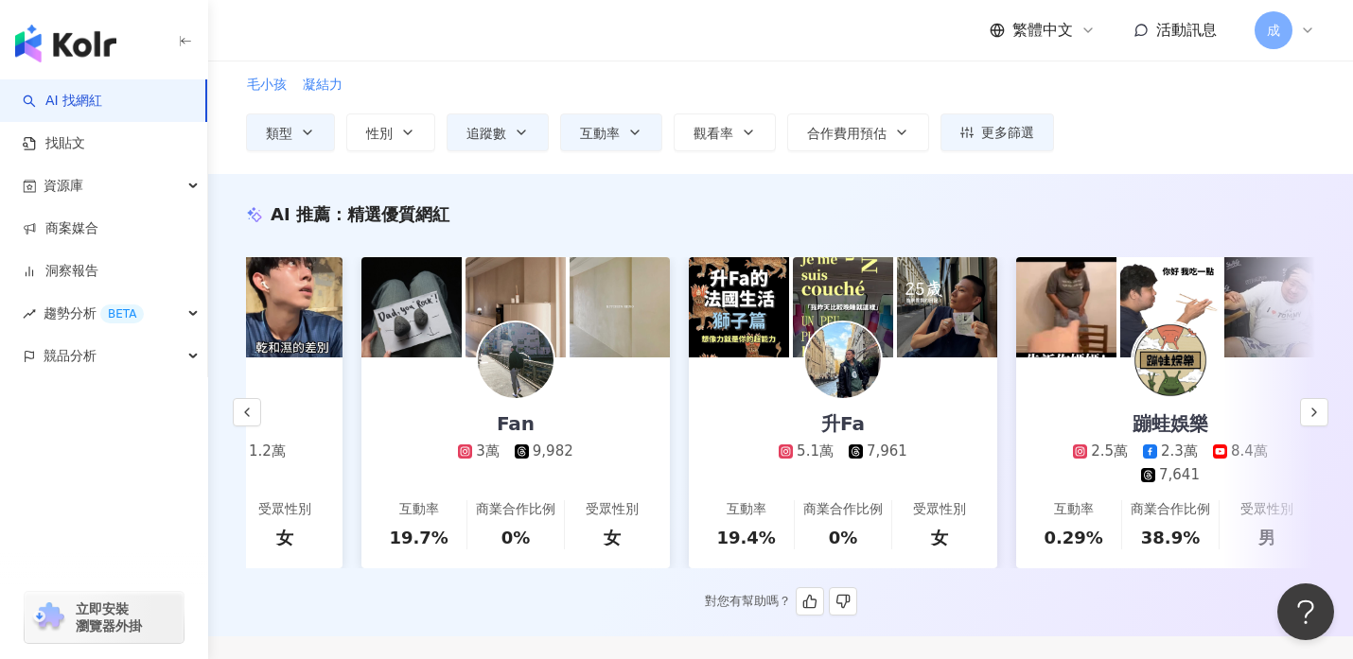
click at [840, 367] on img at bounding box center [843, 361] width 76 height 76
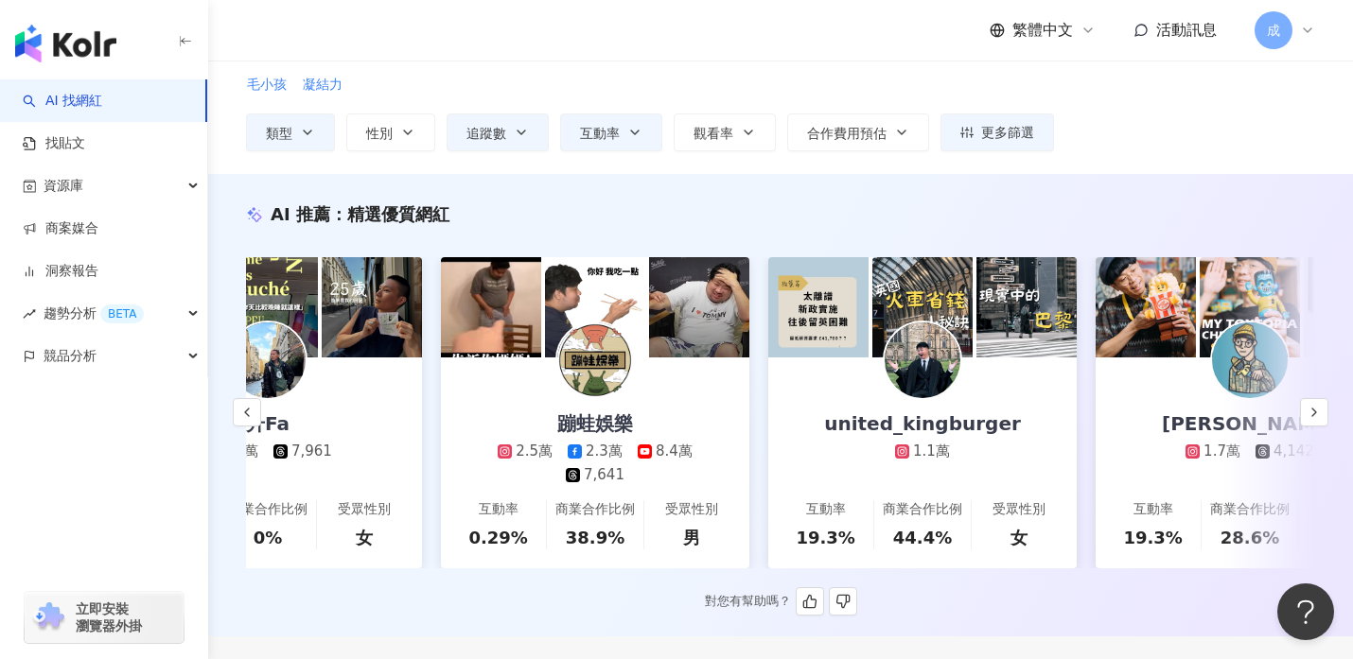
scroll to position [175, 0]
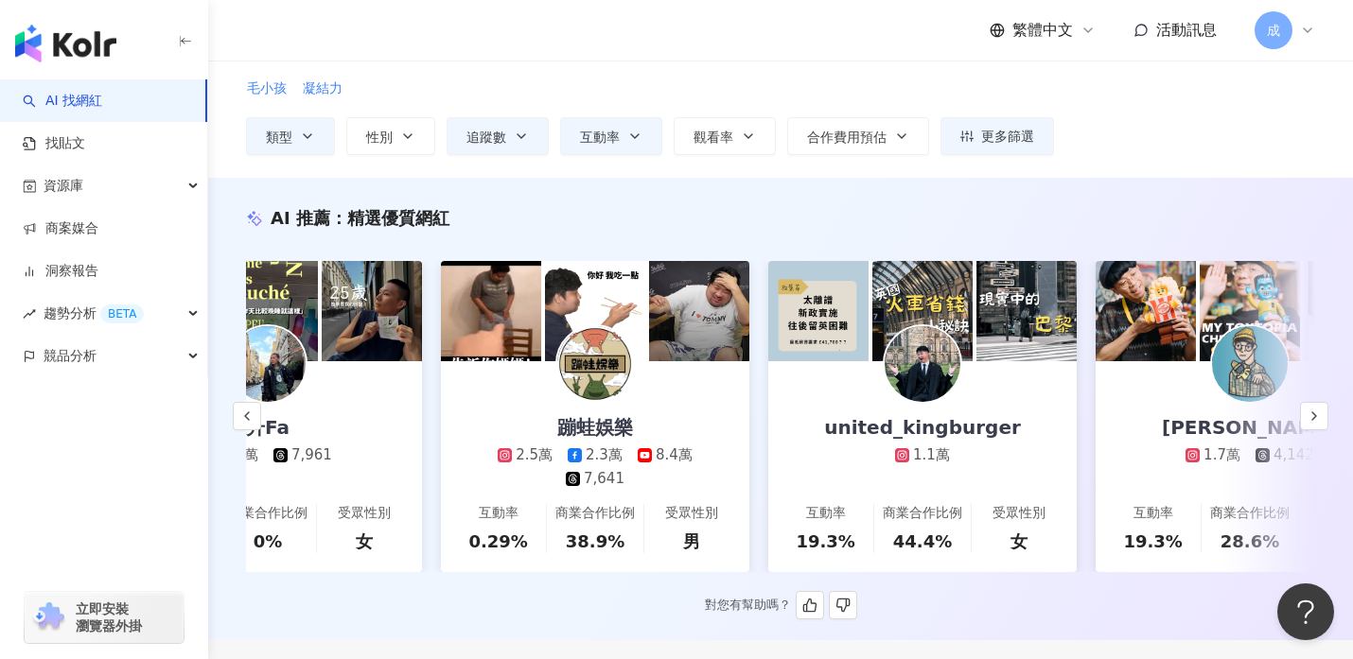
click at [599, 368] on img at bounding box center [595, 364] width 76 height 76
click at [931, 376] on img at bounding box center [922, 364] width 76 height 76
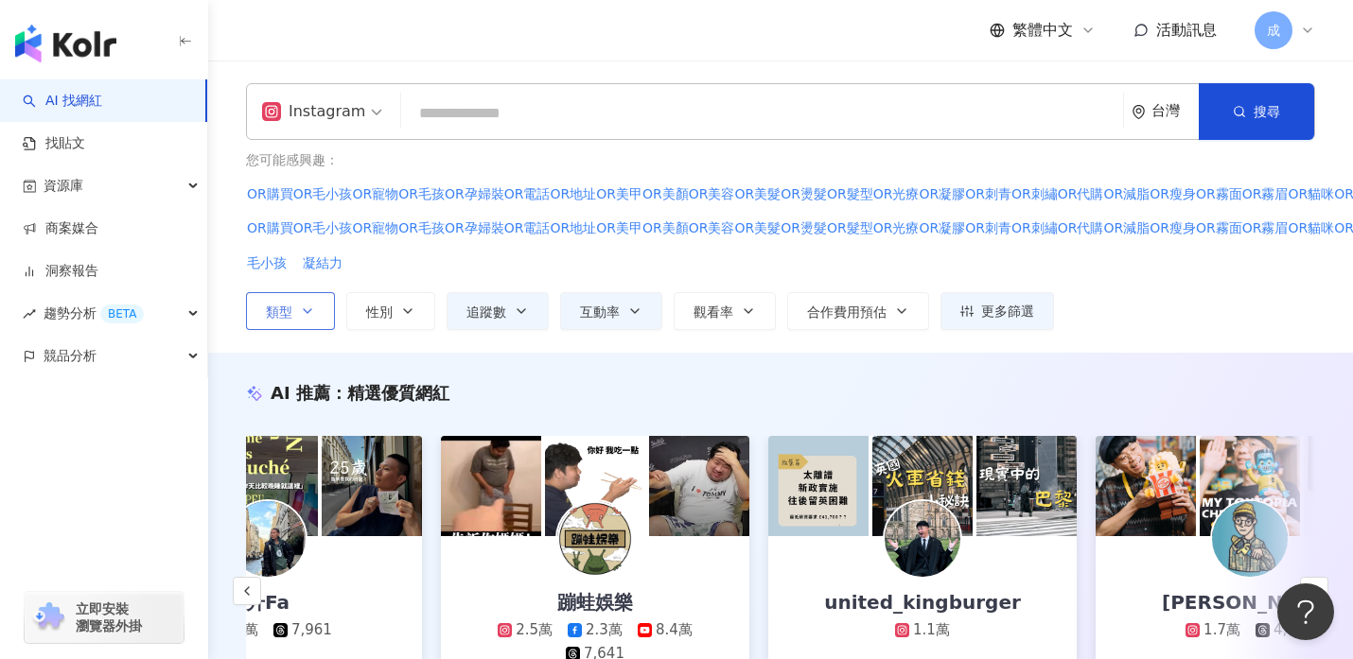
click at [316, 307] on button "類型" at bounding box center [290, 311] width 89 height 38
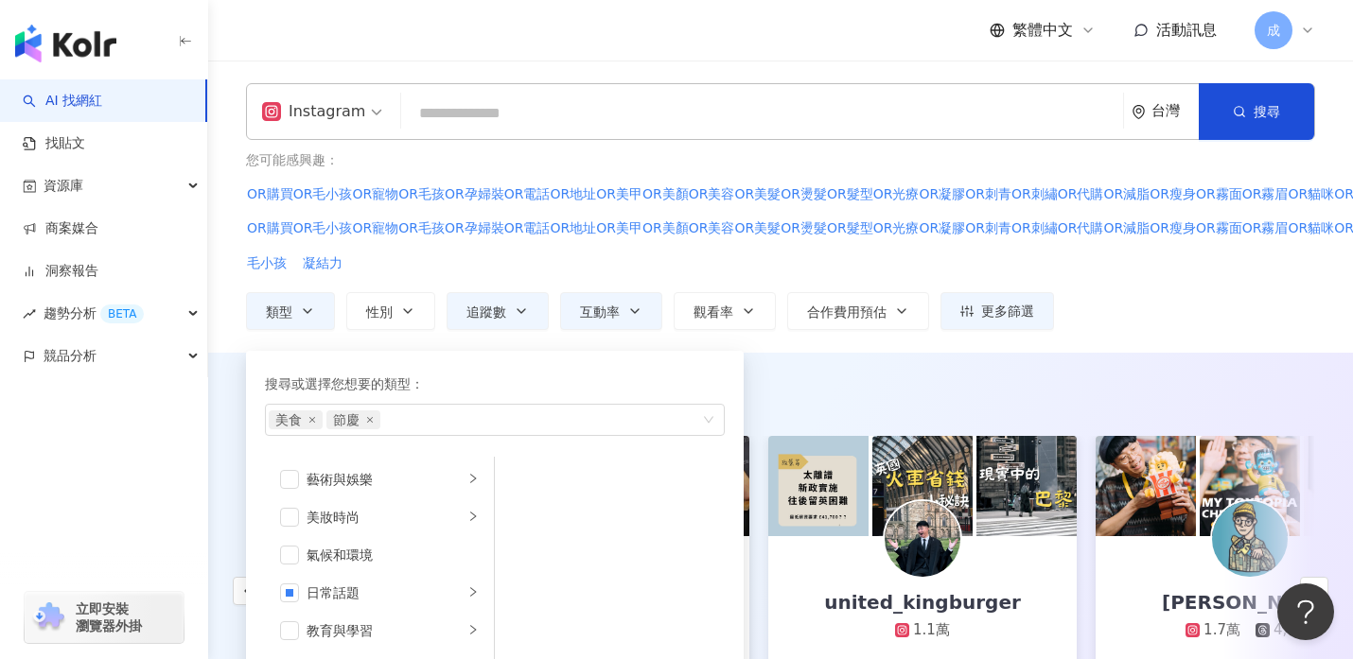
click at [1177, 301] on div "類型 搜尋或選擇您想要的類型： 美食 節慶 藝術與娛樂 美妝時尚 氣候和環境 日常話題 教育與學習 家庭 財經 美食 命理占卜 遊戲 法政社會 生活風格 影視…" at bounding box center [841, 311] width 1190 height 38
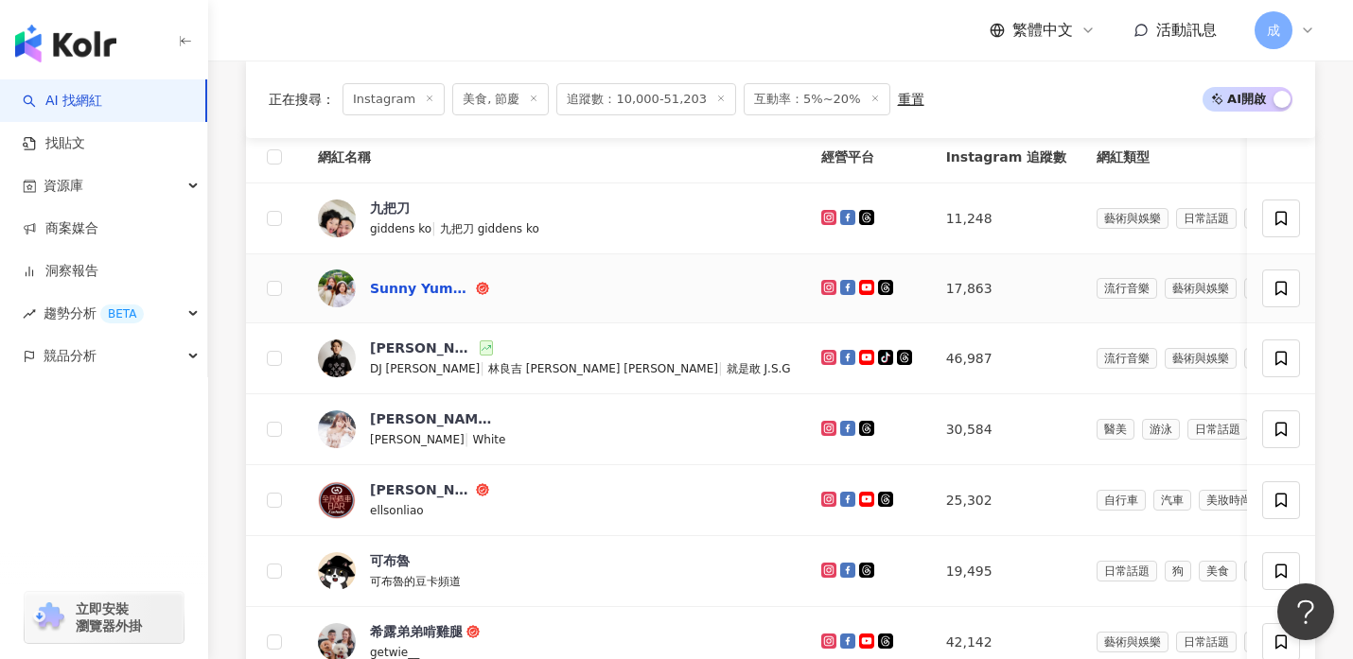
click at [402, 291] on div "Sunny Yummy" at bounding box center [421, 288] width 102 height 19
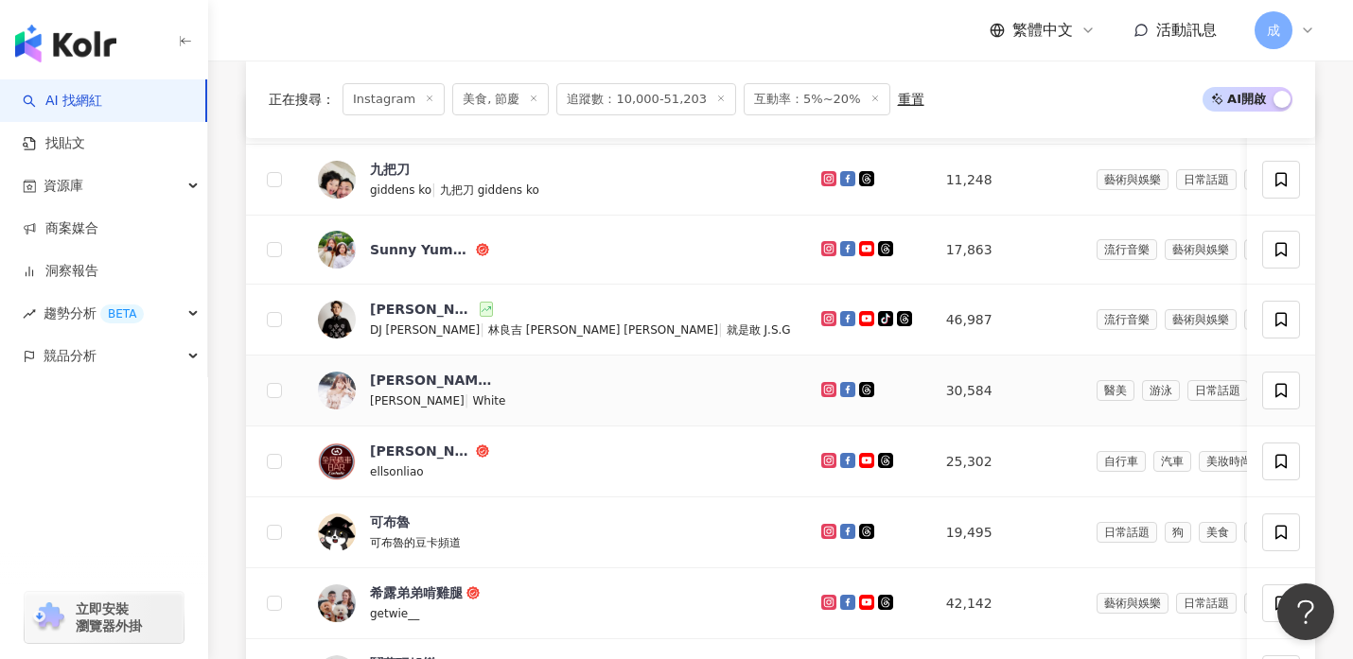
scroll to position [843, 0]
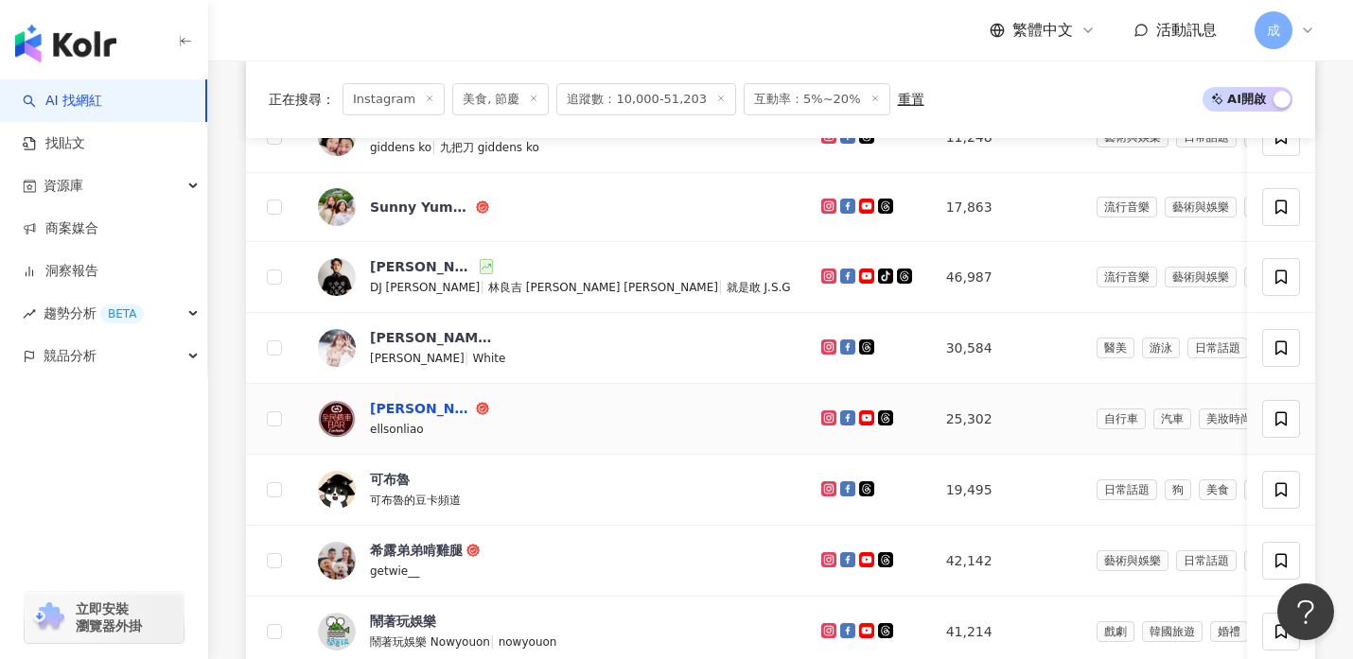
click at [394, 409] on div "廖怡塵" at bounding box center [421, 408] width 102 height 19
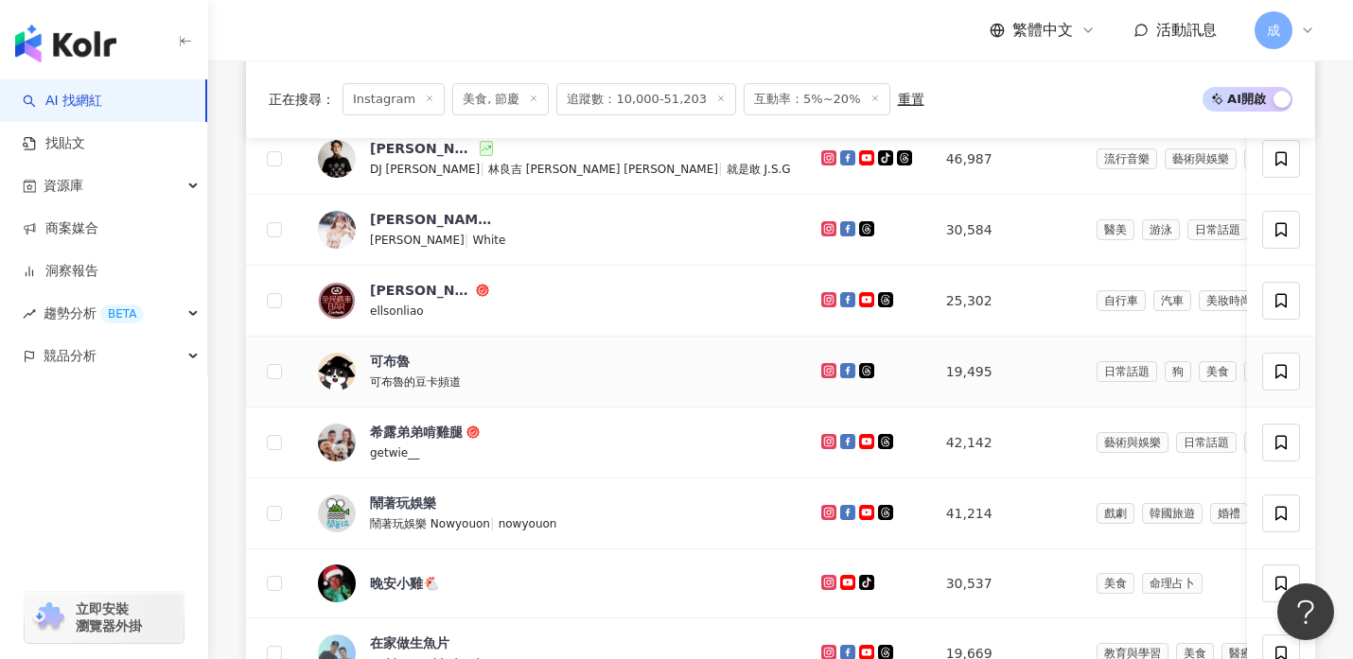
scroll to position [968, 0]
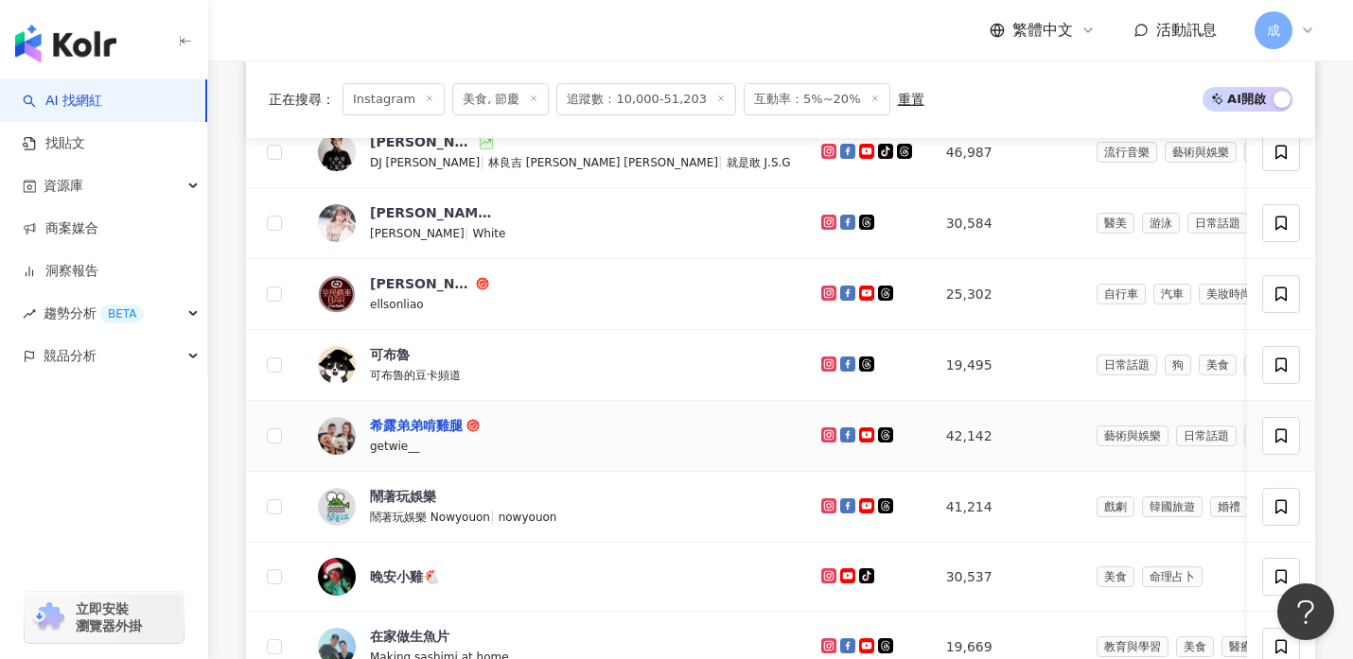
click at [415, 427] on div "希露弟弟啃雞腿" at bounding box center [416, 425] width 93 height 19
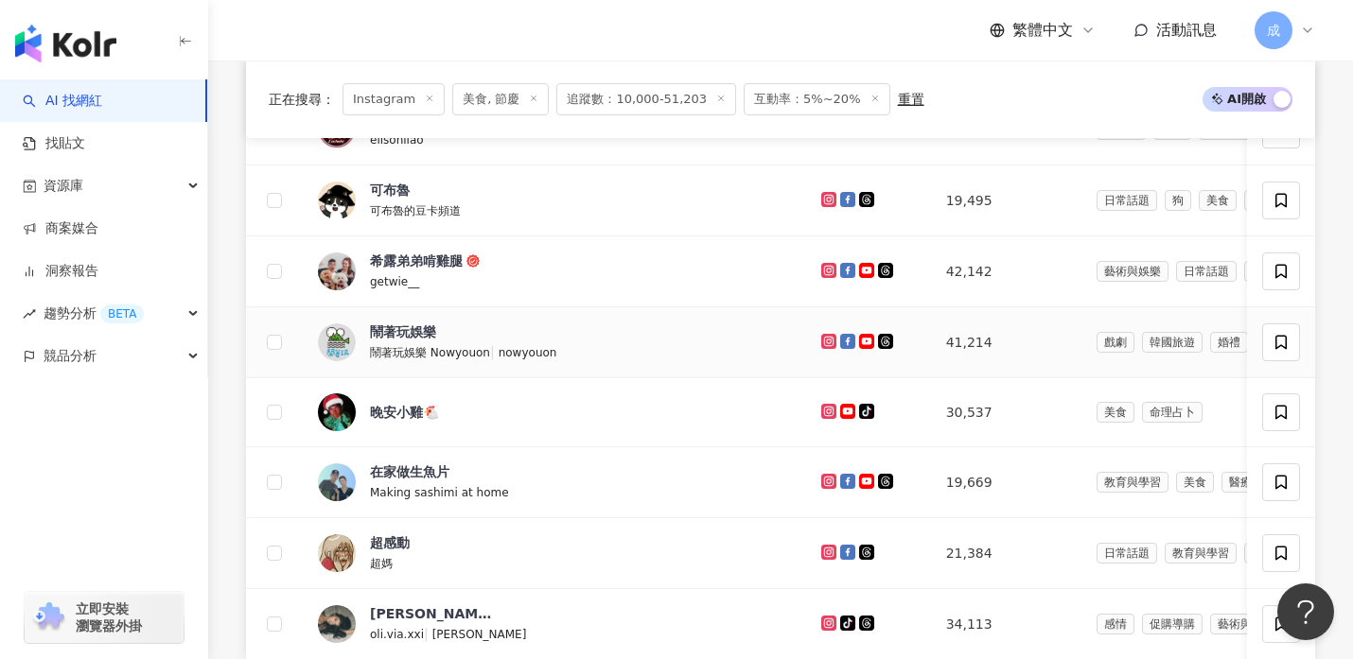
scroll to position [1133, 0]
click at [399, 412] on div "晚安小雞🐔" at bounding box center [404, 411] width 69 height 19
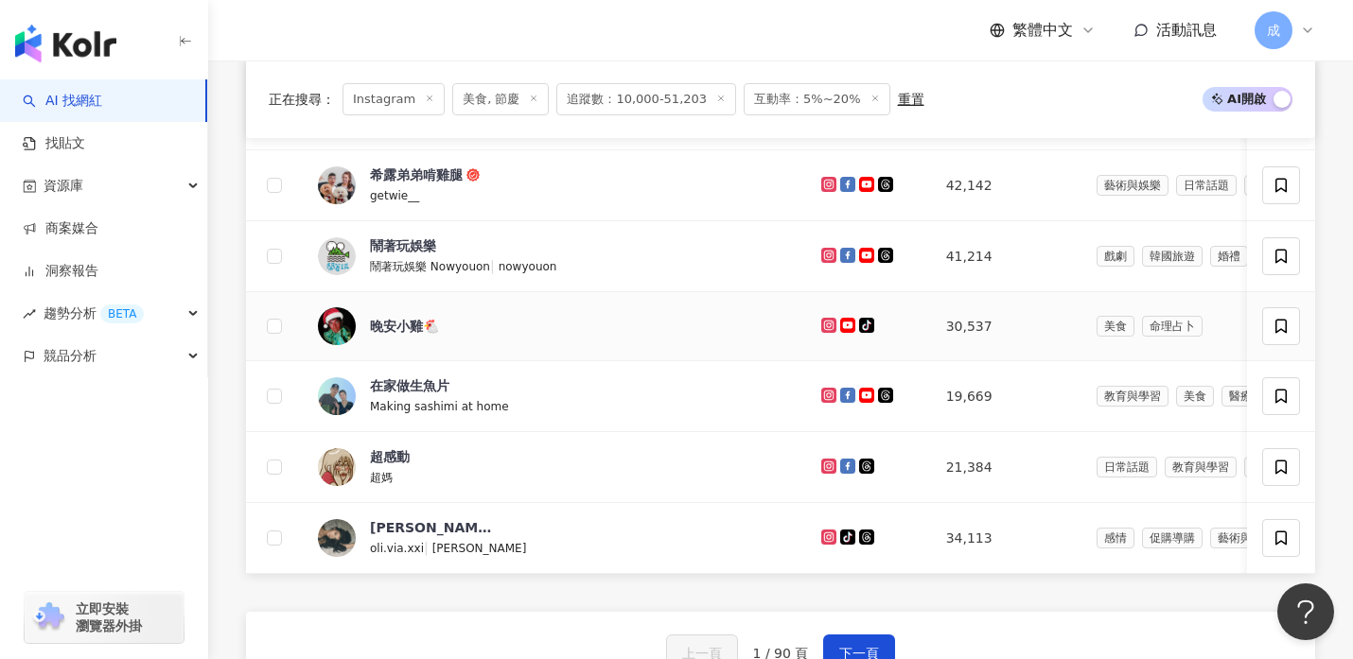
scroll to position [1244, 0]
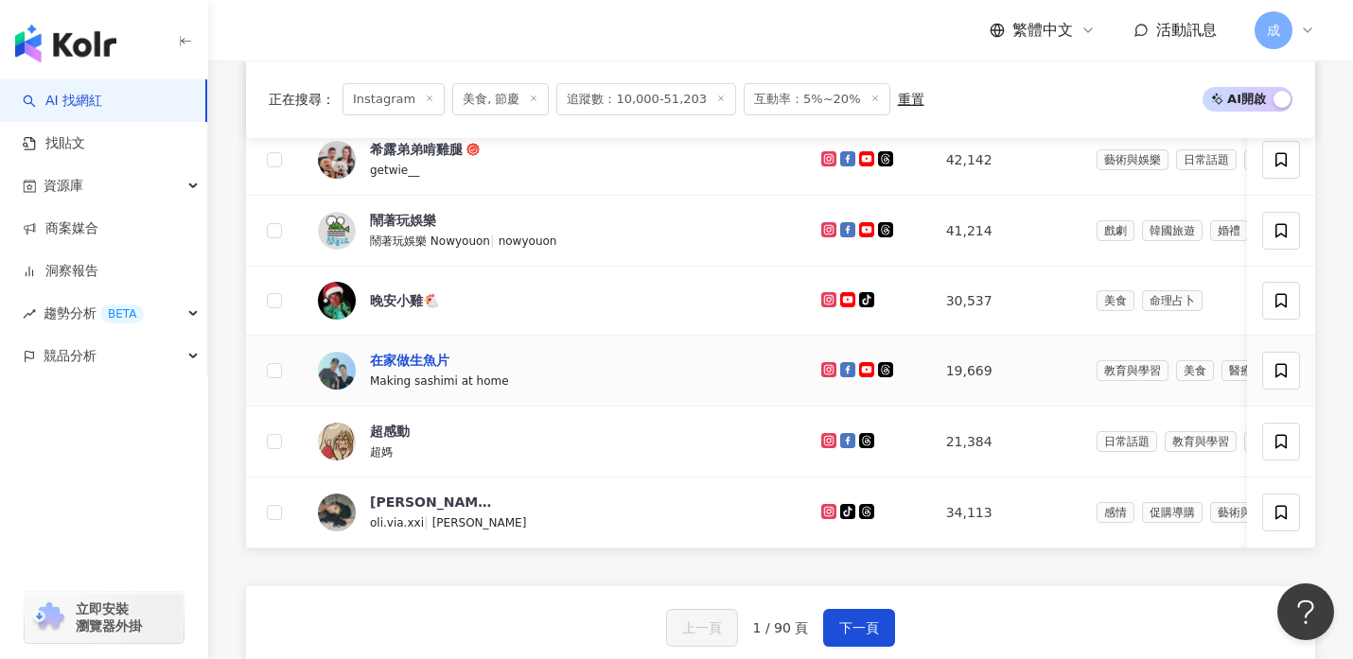
click at [405, 362] on div "在家做生魚片" at bounding box center [409, 360] width 79 height 19
click at [400, 429] on div "超感動" at bounding box center [390, 431] width 40 height 19
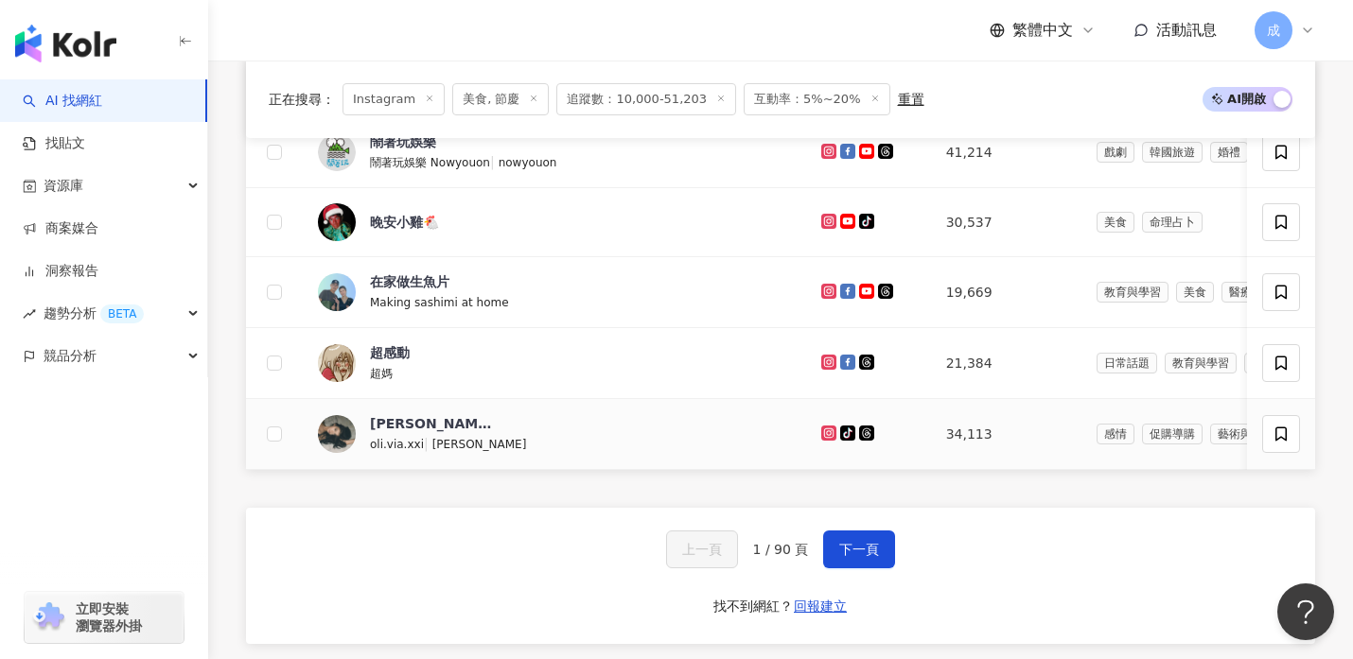
scroll to position [1323, 0]
click at [852, 553] on span "下一頁" at bounding box center [859, 548] width 40 height 15
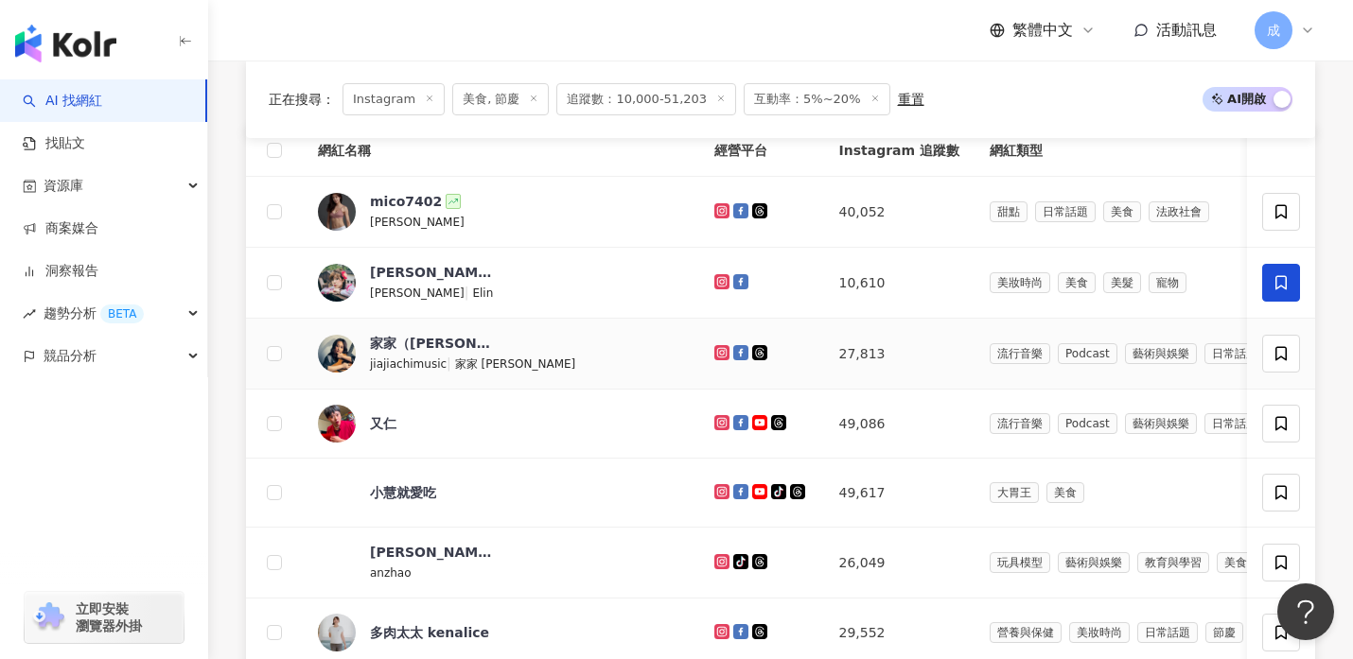
scroll to position [757, 0]
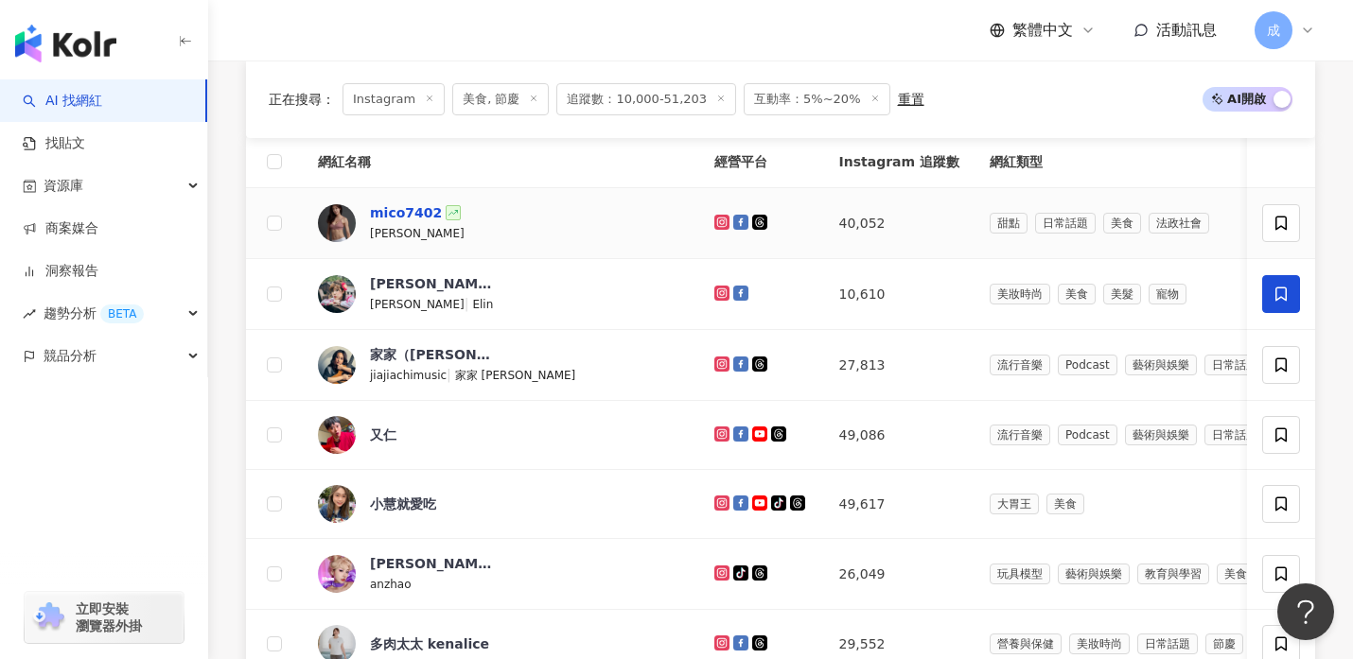
click at [408, 212] on div "mico7402" at bounding box center [406, 212] width 72 height 19
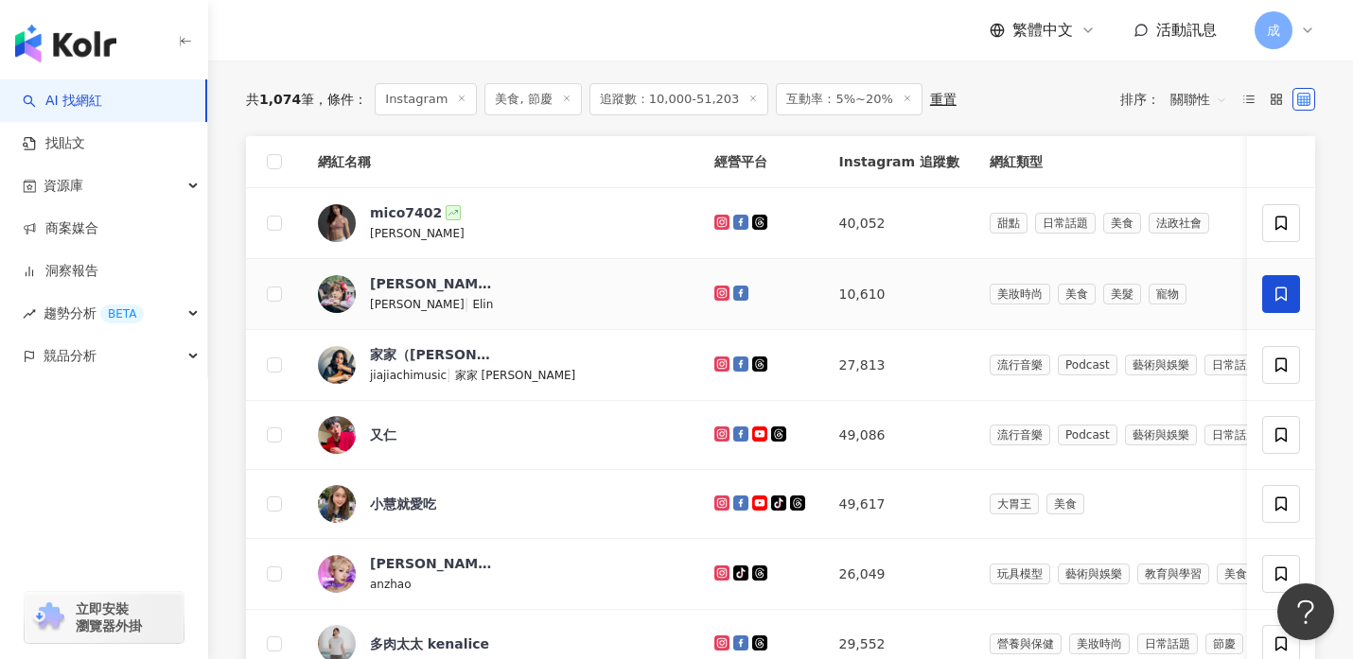
scroll to position [0, 0]
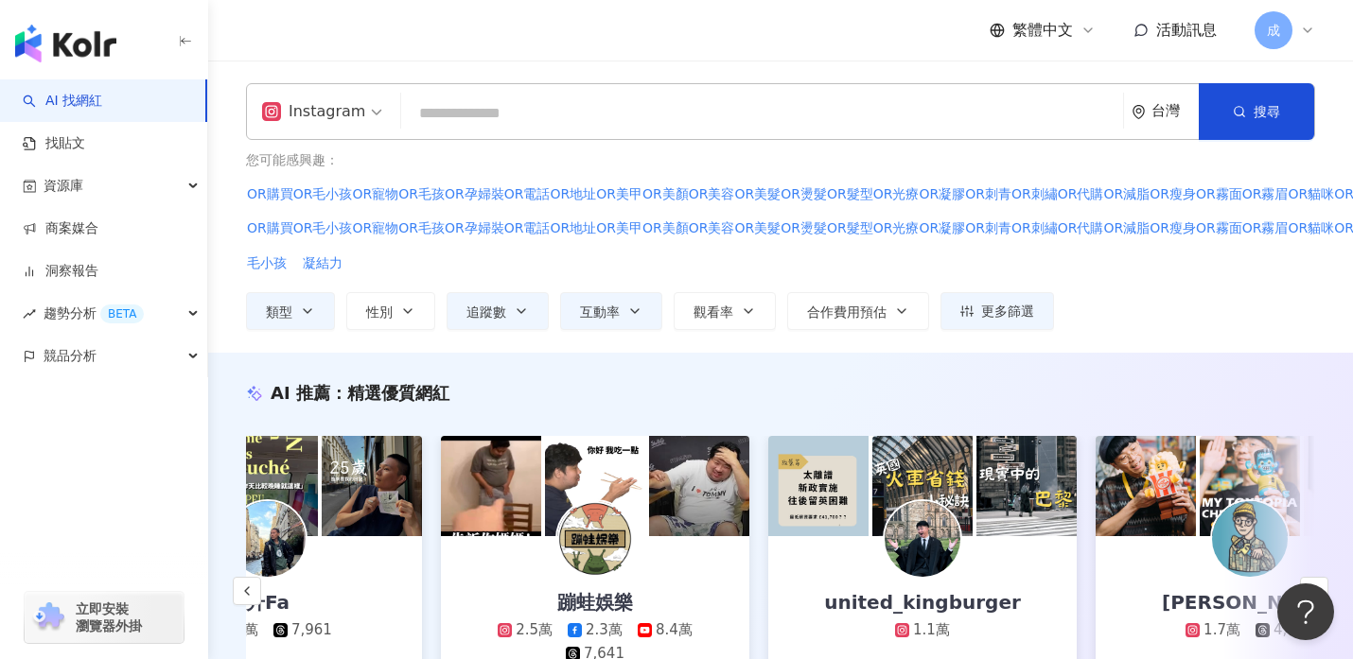
click at [455, 111] on input "search" at bounding box center [762, 114] width 707 height 36
paste input "****"
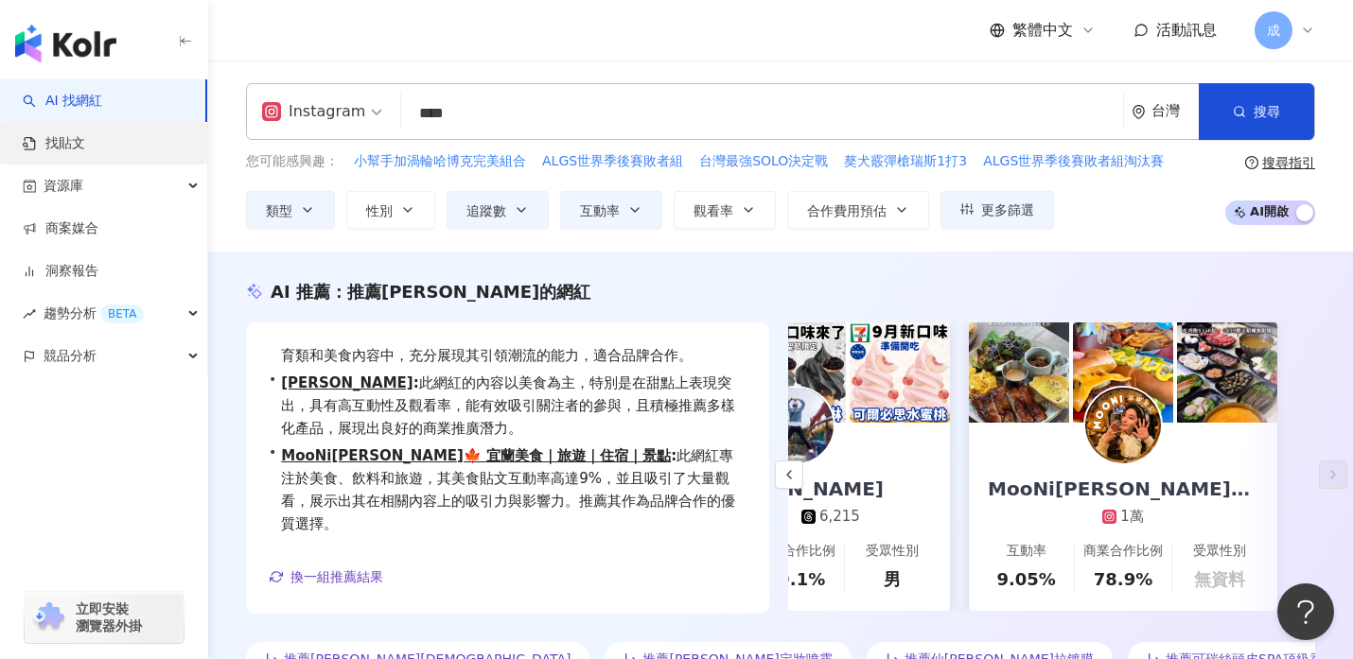
type input "****"
click at [61, 142] on link "找貼文" at bounding box center [54, 143] width 62 height 19
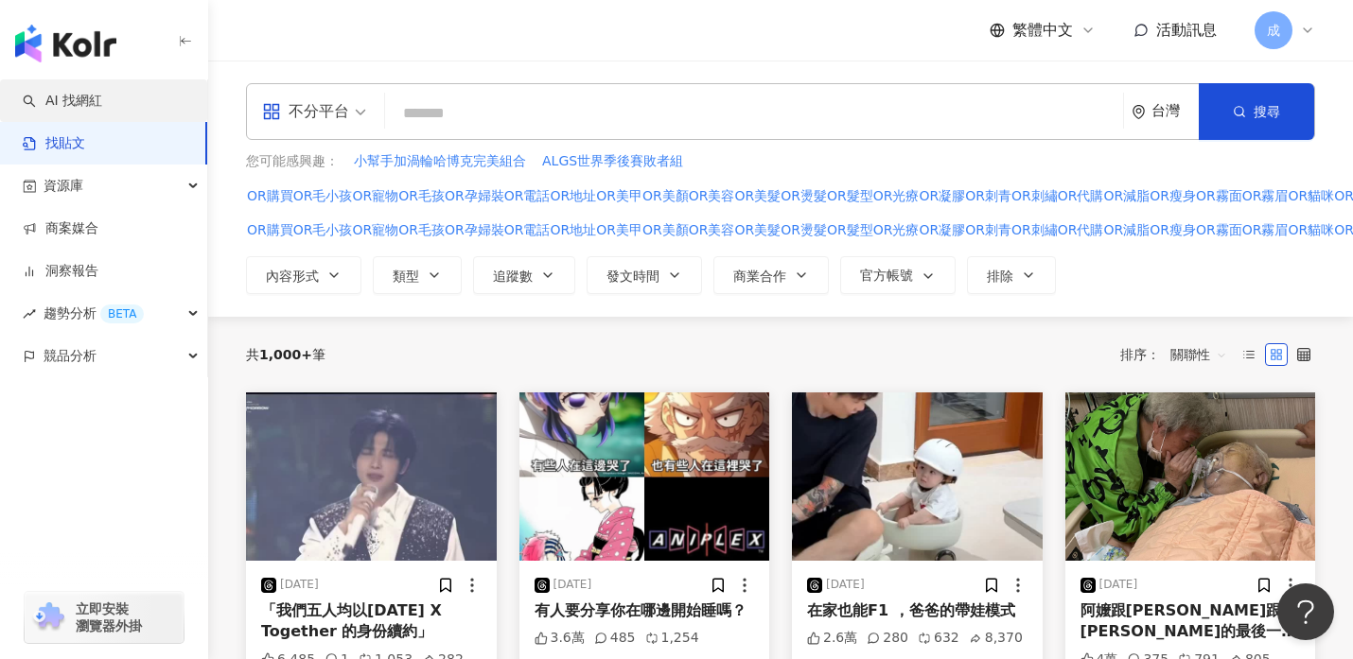
click at [67, 109] on link "AI 找網紅" at bounding box center [62, 101] width 79 height 19
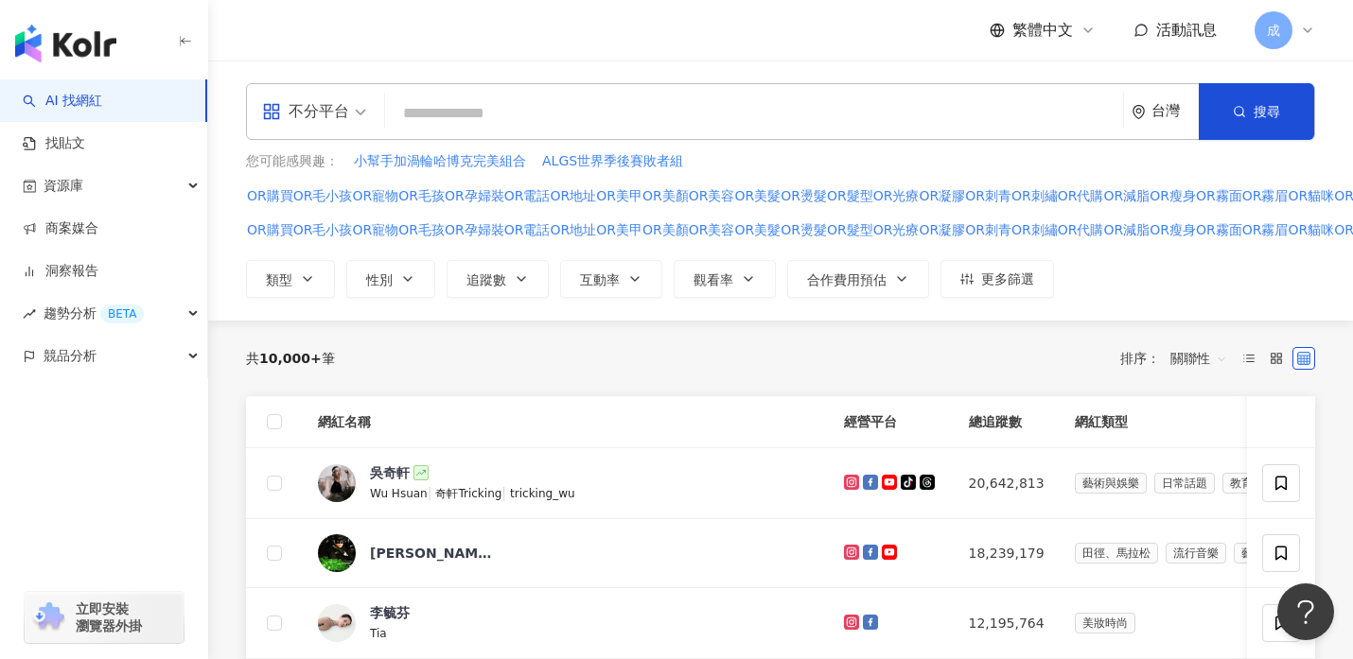
type input "****"
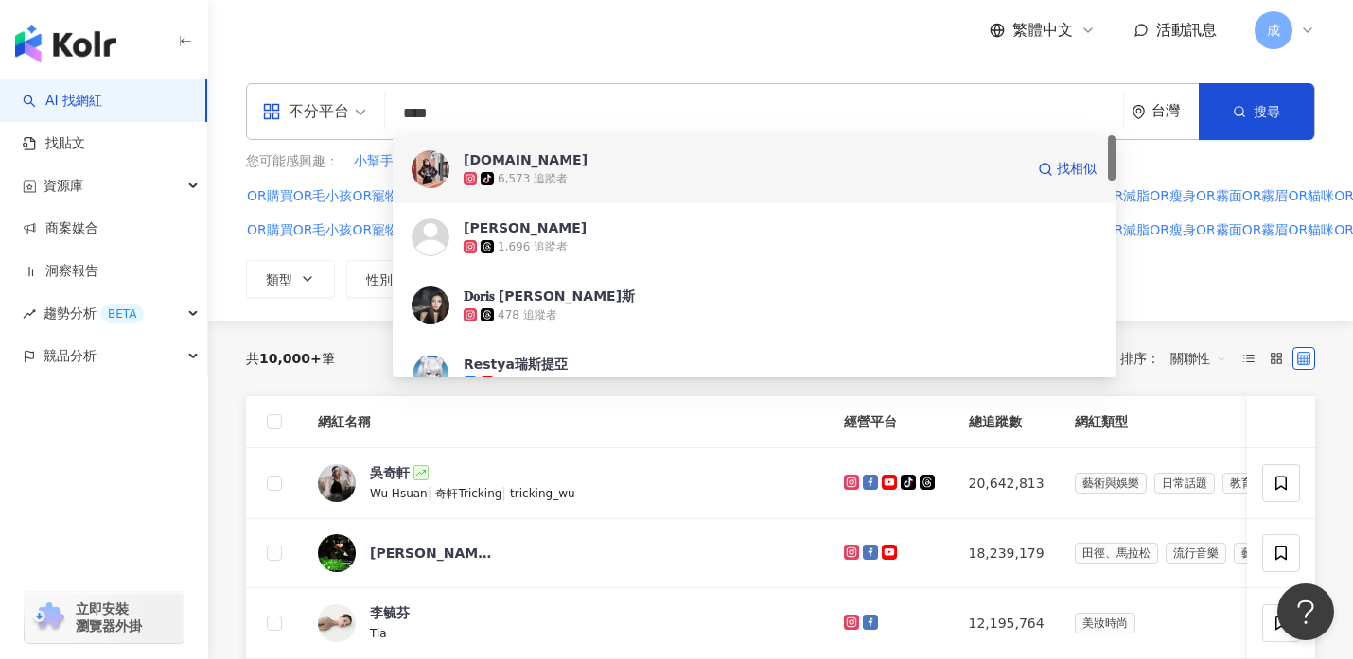
click at [508, 162] on div "iris.love.food" at bounding box center [525, 159] width 124 height 19
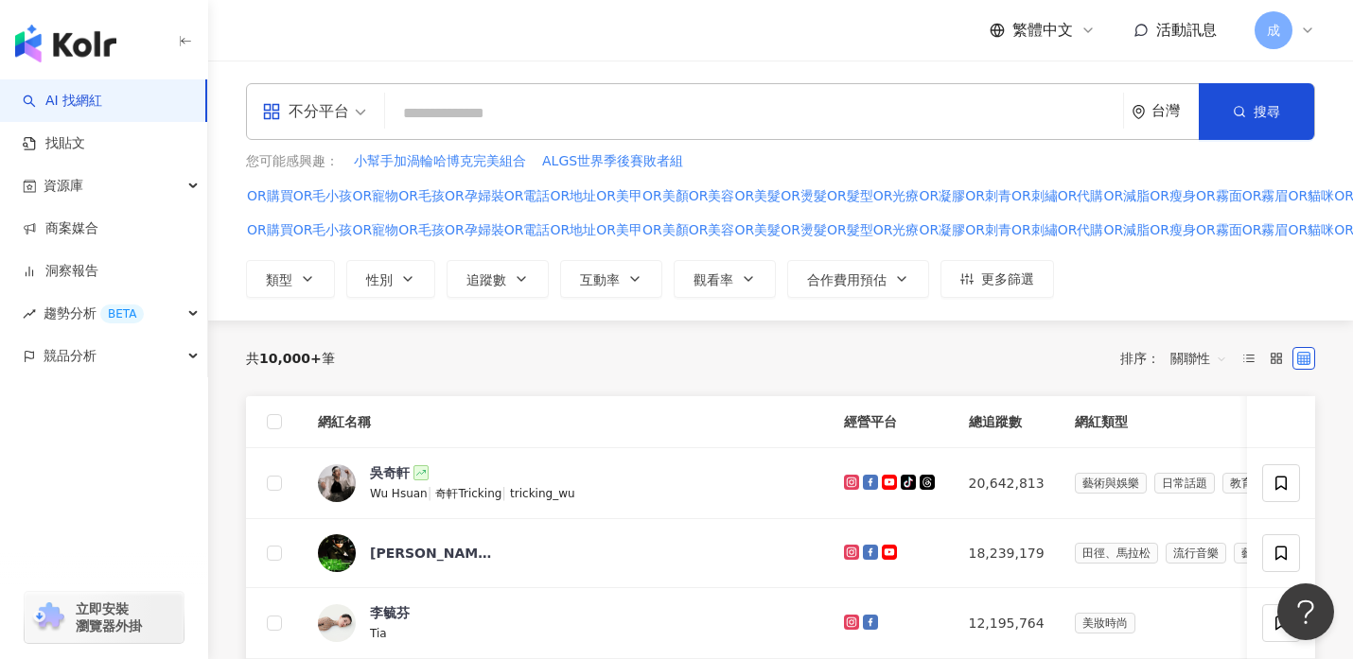
click at [478, 115] on input "search" at bounding box center [754, 114] width 723 height 36
paste input "*********"
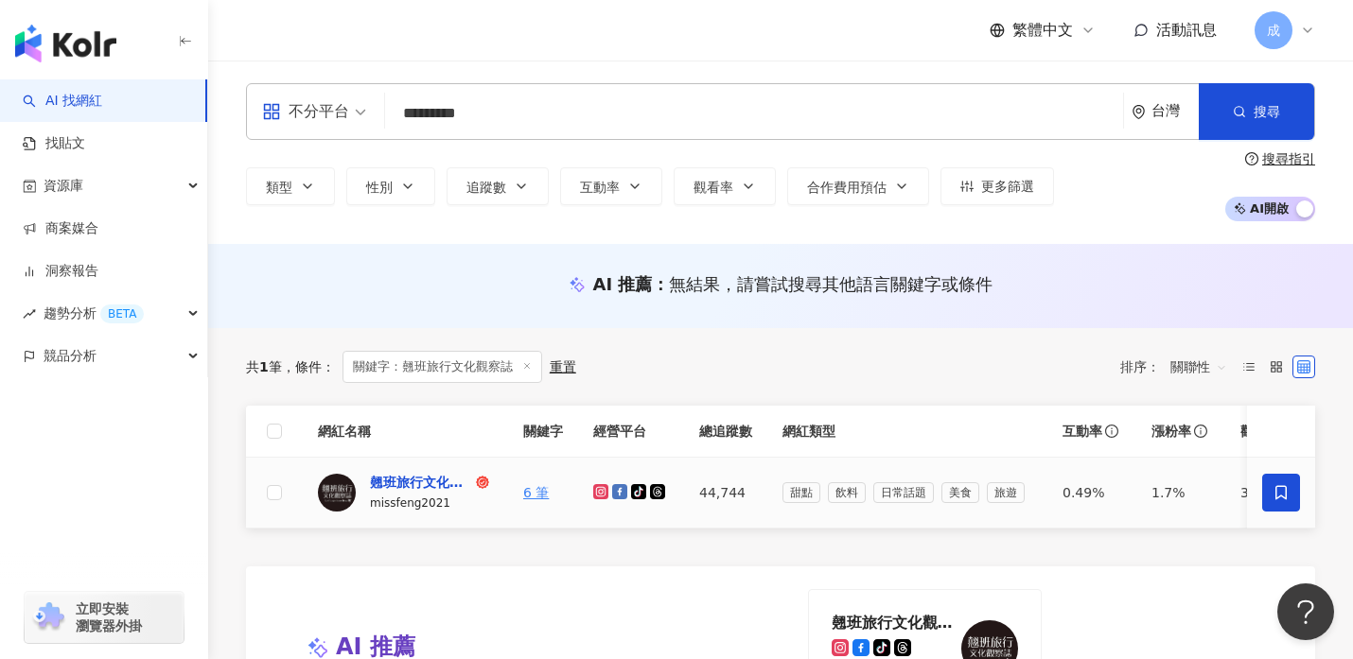
type input "*********"
click at [394, 483] on div "翹班旅行文化觀察誌" at bounding box center [421, 482] width 102 height 19
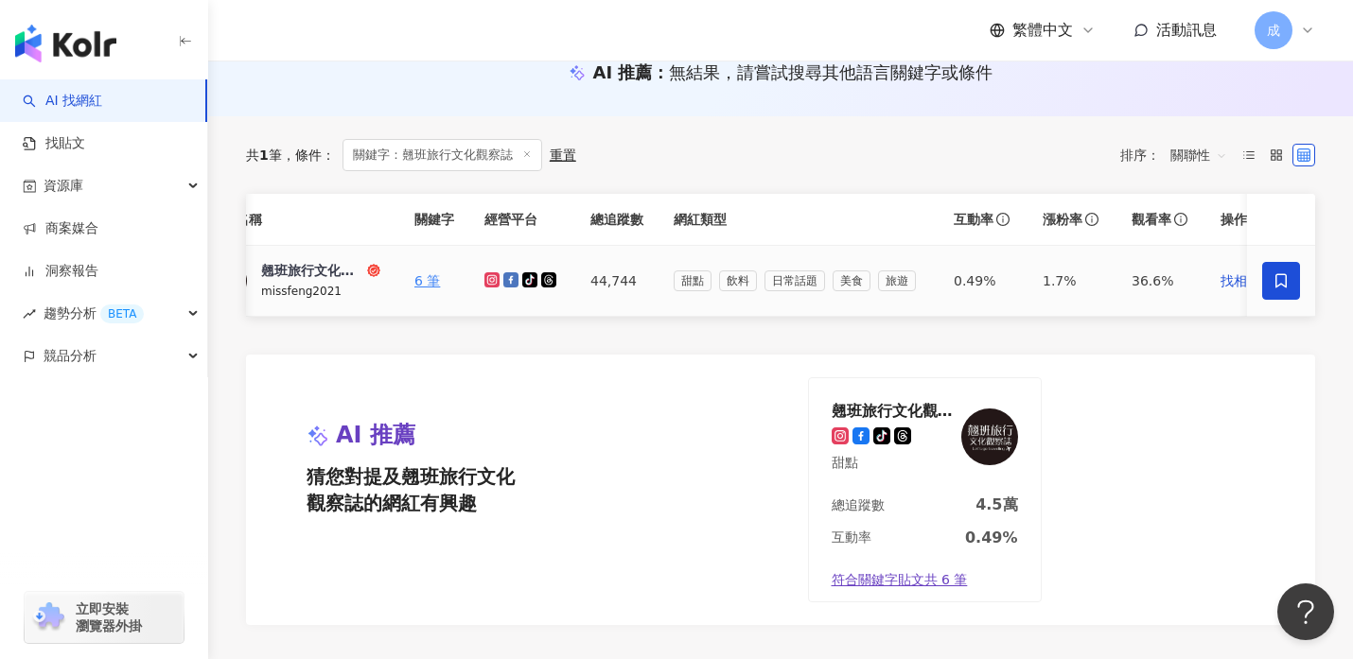
scroll to position [0, 156]
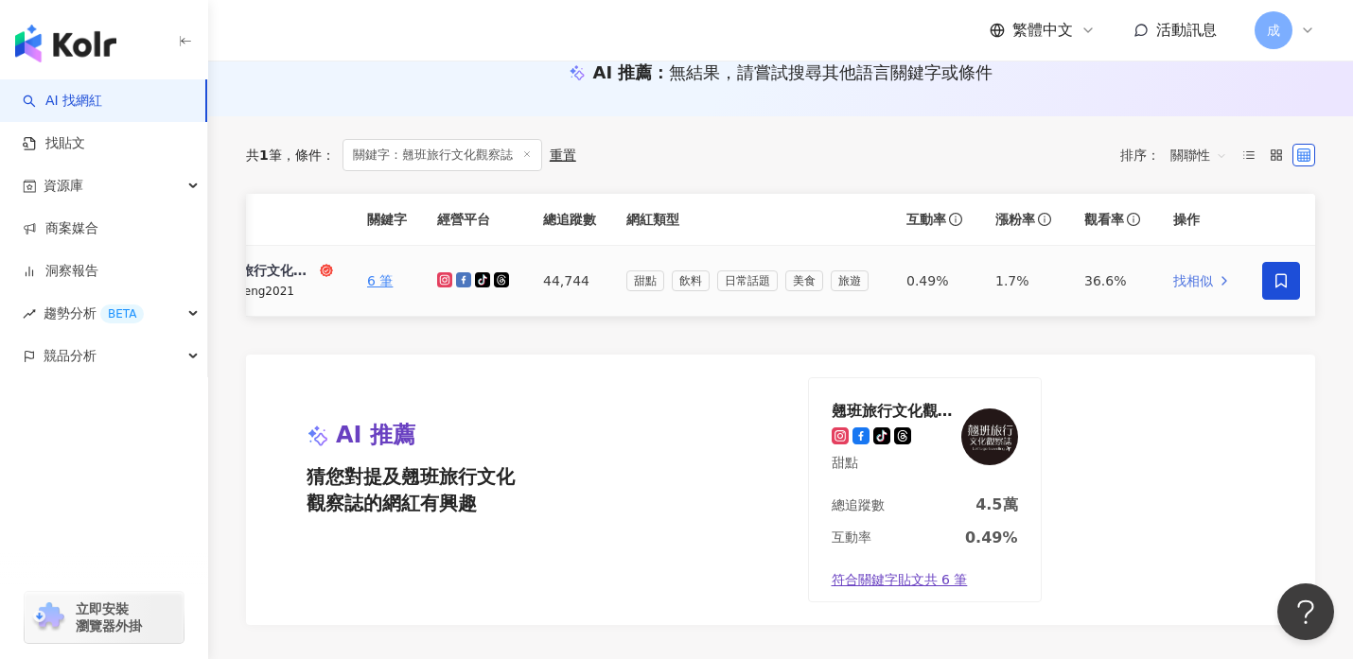
click at [1194, 280] on span "找相似" at bounding box center [1193, 281] width 40 height 19
click at [65, 139] on link "找貼文" at bounding box center [54, 143] width 62 height 19
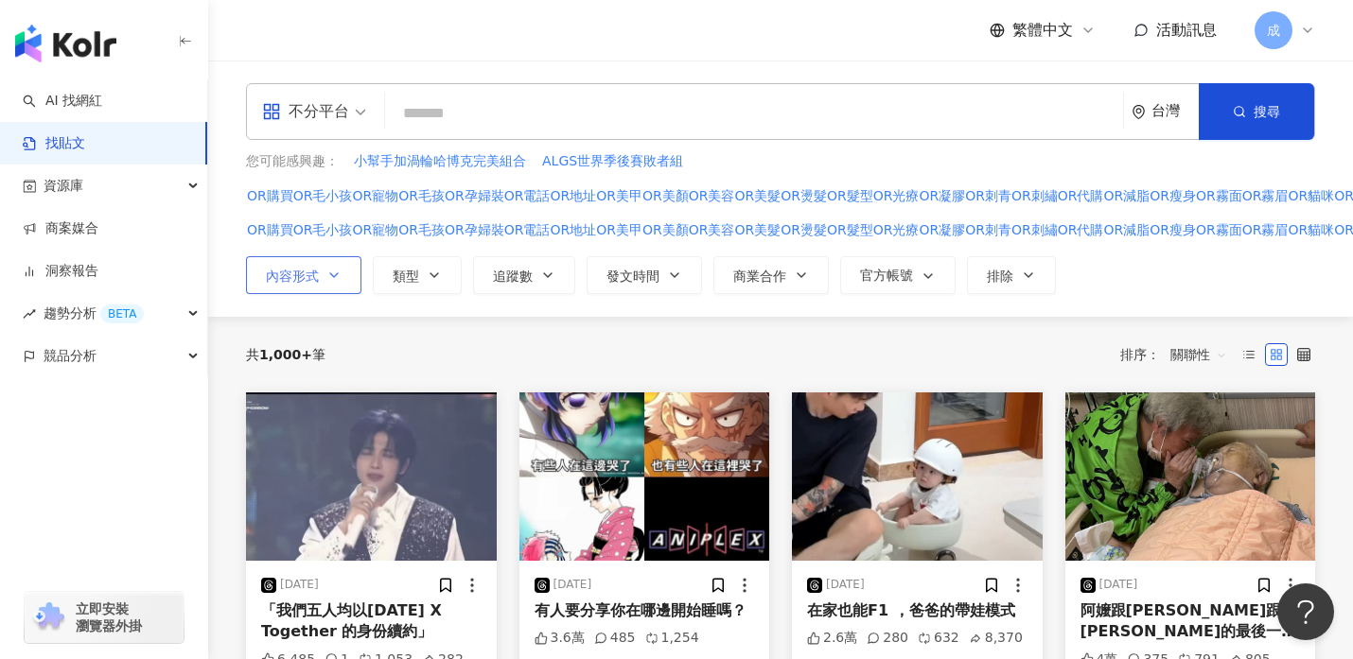
click at [339, 277] on icon "button" at bounding box center [333, 275] width 15 height 15
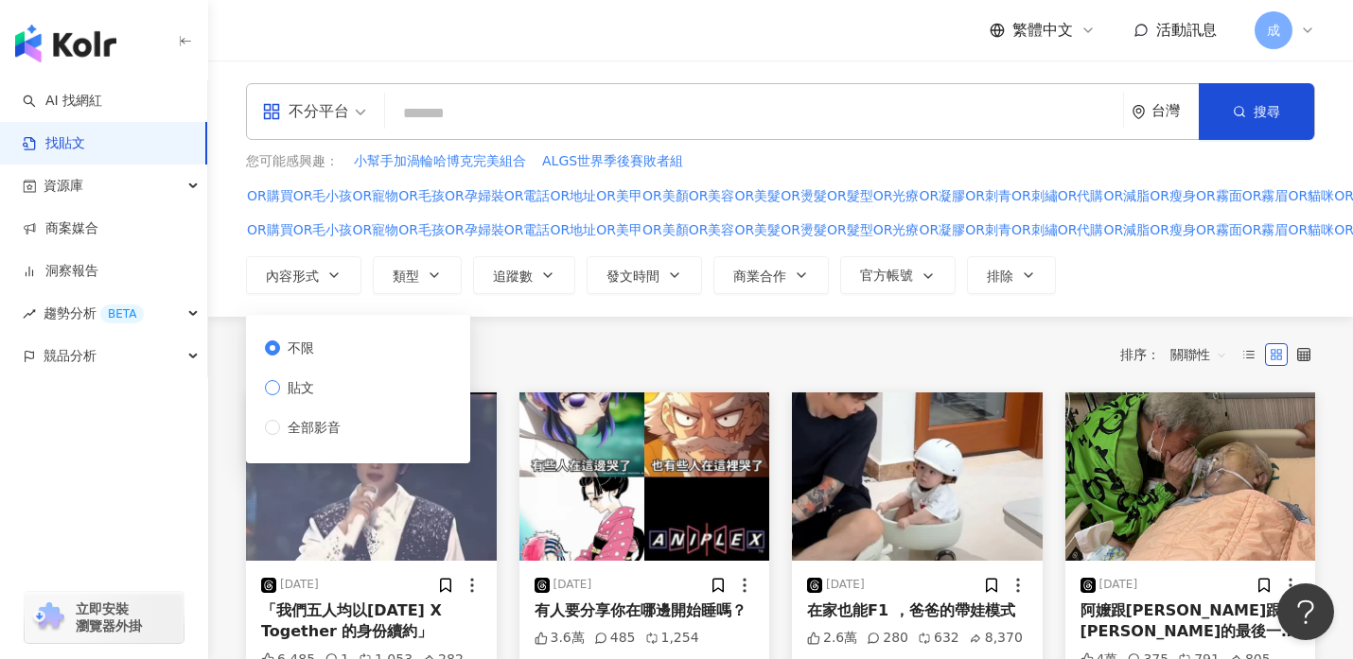
click at [316, 386] on span "貼文" at bounding box center [301, 387] width 42 height 21
click at [444, 272] on button "類型" at bounding box center [417, 275] width 89 height 38
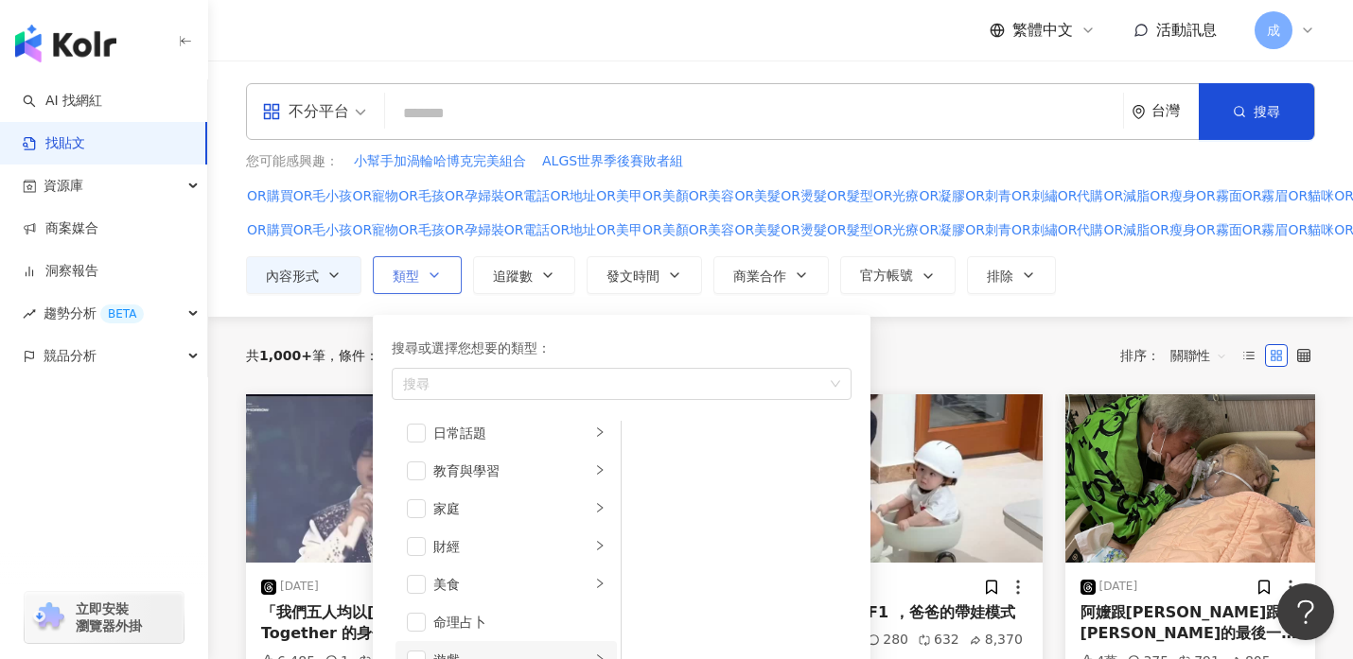
scroll to position [184, 0]
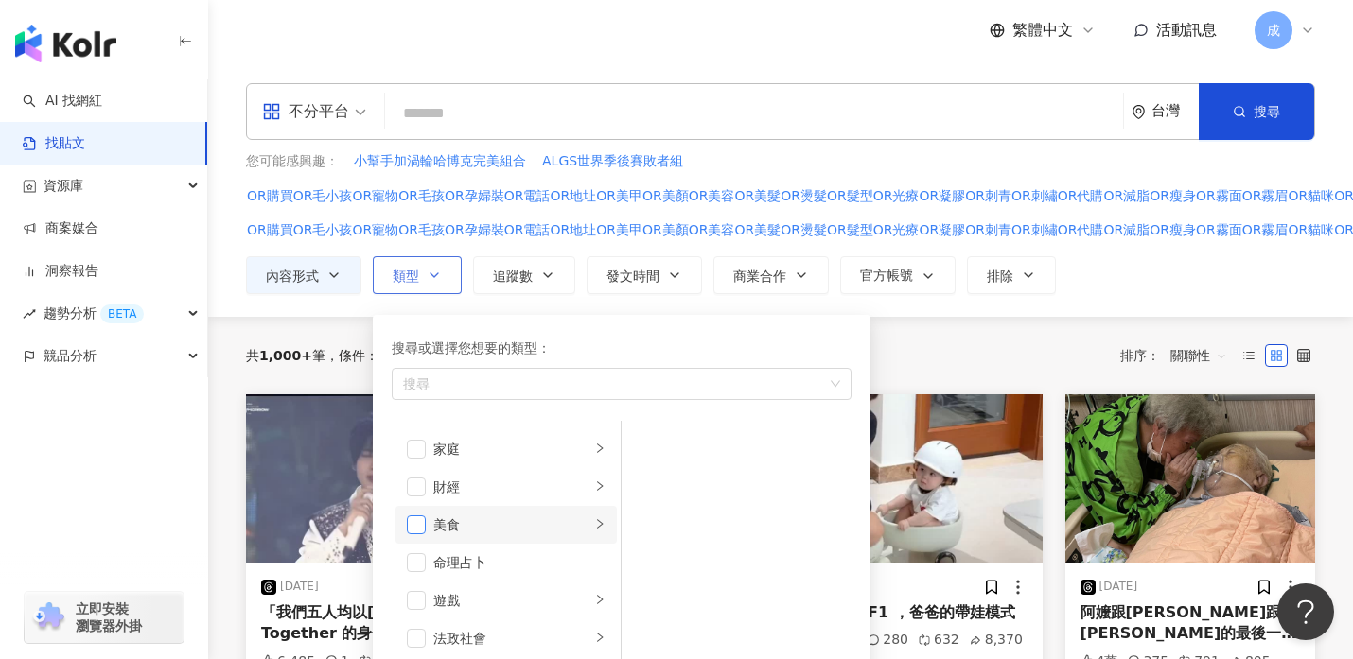
click at [411, 523] on span "button" at bounding box center [416, 525] width 19 height 19
click at [553, 280] on icon "button" at bounding box center [547, 275] width 15 height 15
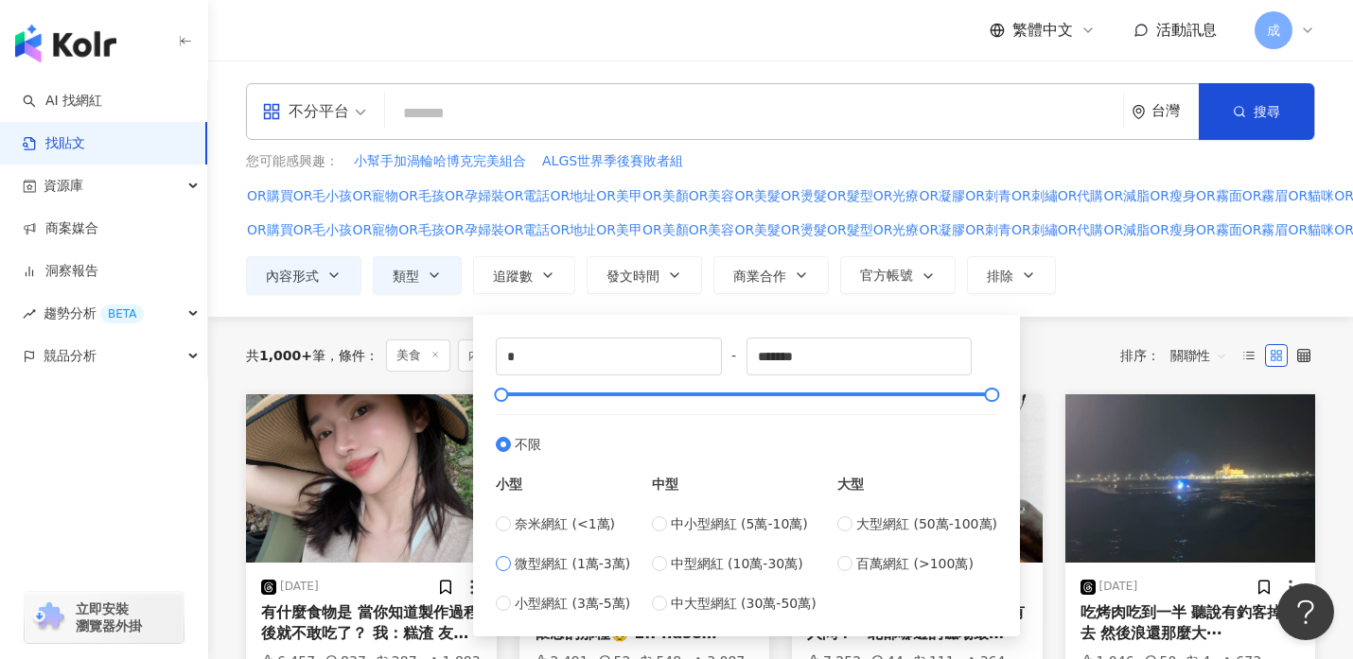
type input "*****"
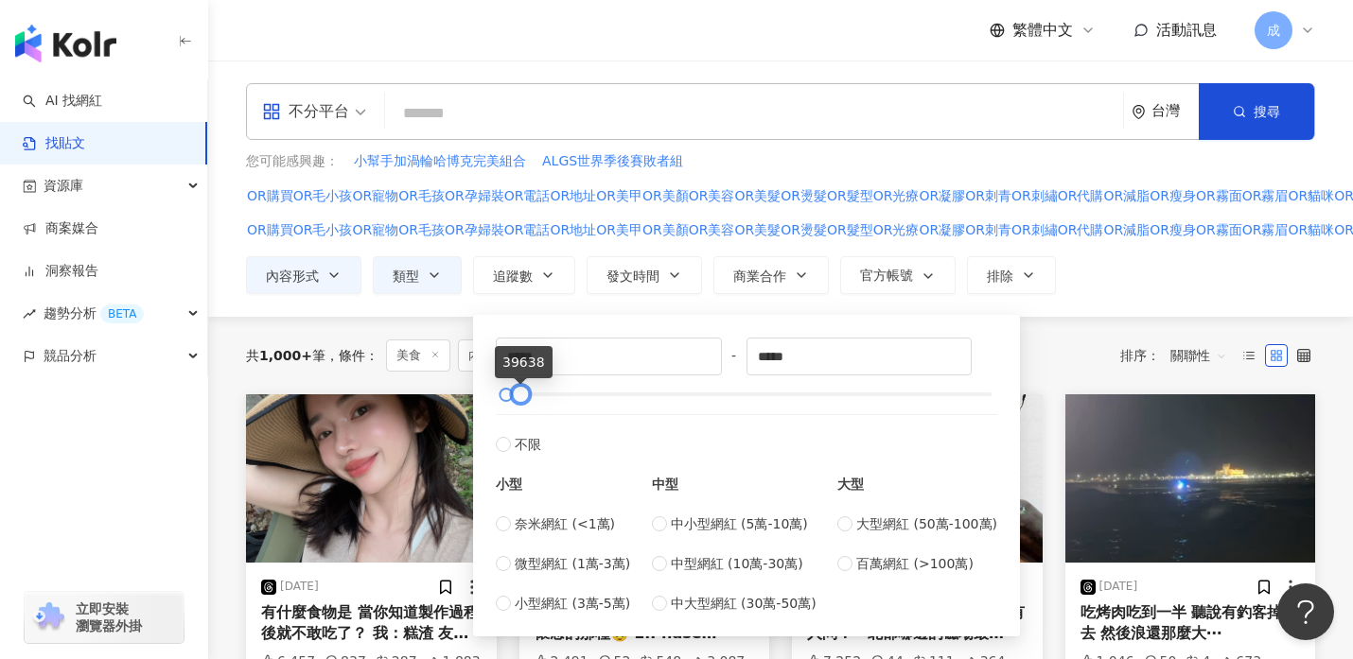
type input "*****"
drag, startPoint x: 519, startPoint y: 394, endPoint x: 530, endPoint y: 394, distance: 10.4
click at [530, 394] on div at bounding box center [526, 395] width 10 height 10
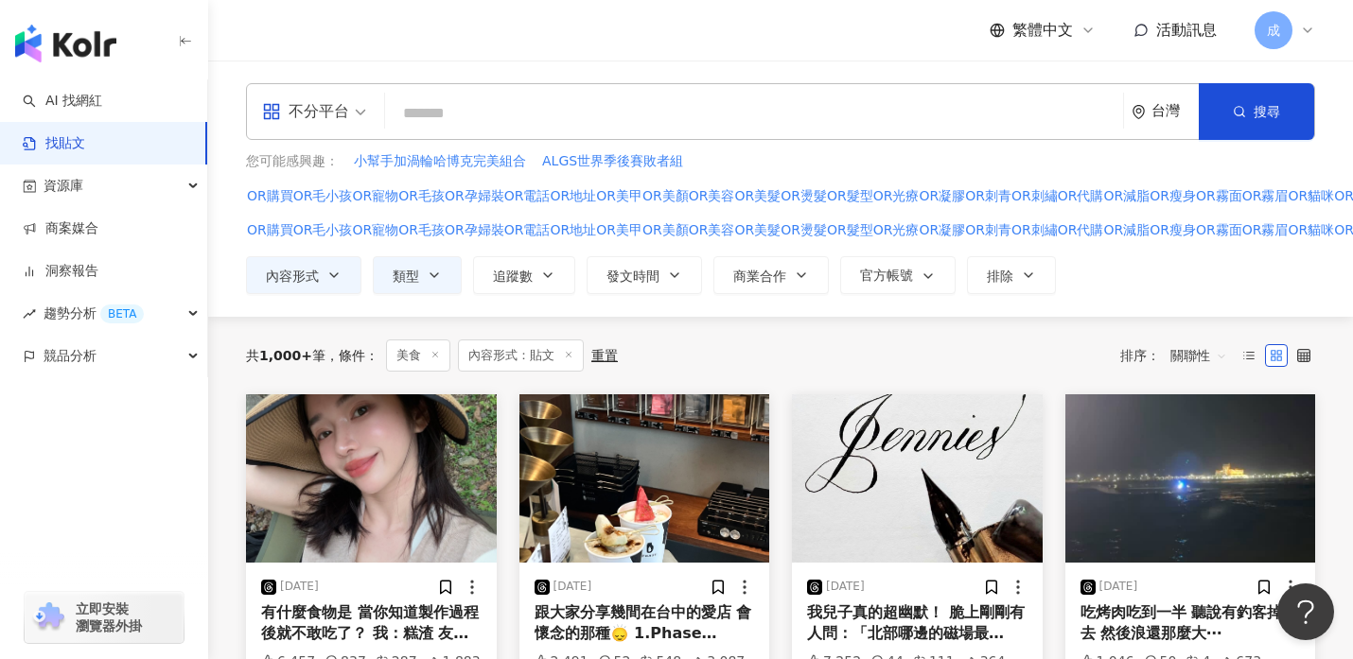
click at [1043, 307] on div "不分平台 台灣 搜尋 您可能感興趣： 小幫手加渦輪哈博克完美組合 ALGS世界季後賽敗者組 OR購買OR毛小孩OR寵物OR毛孩OR孕婦裝OR電話OR地址OR美…" at bounding box center [780, 189] width 1145 height 256
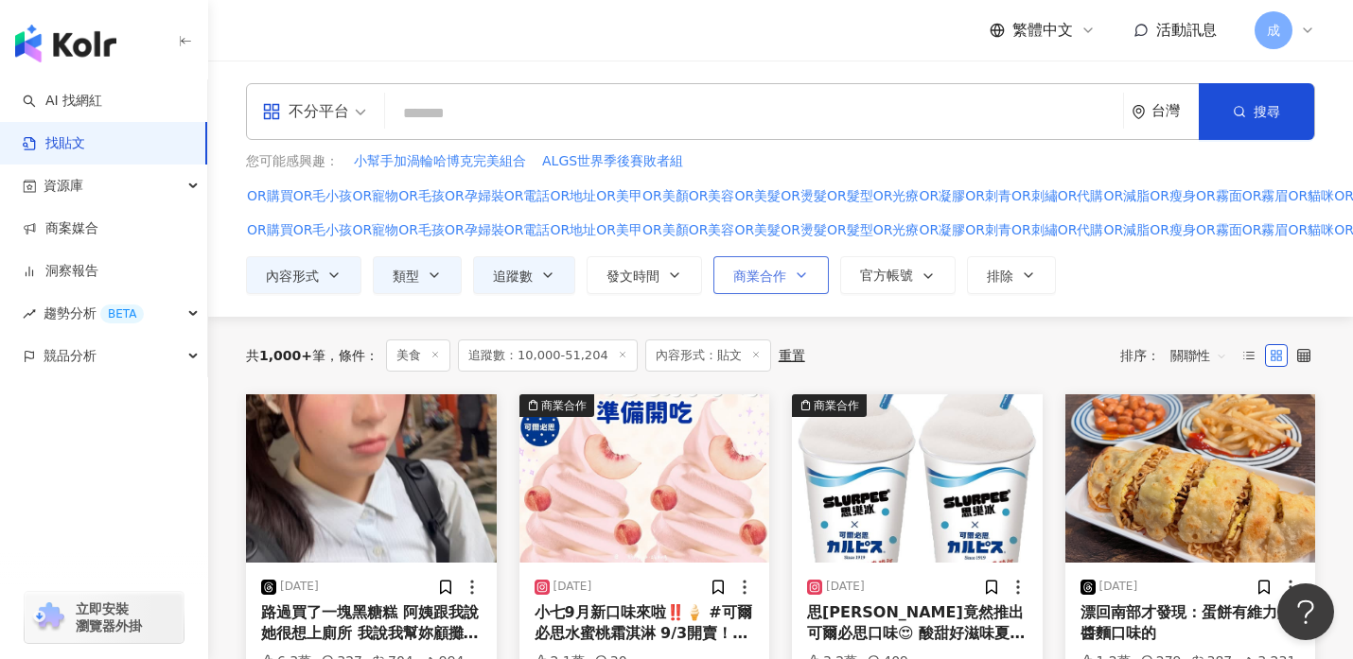
click at [809, 278] on button "商業合作" at bounding box center [770, 275] width 115 height 38
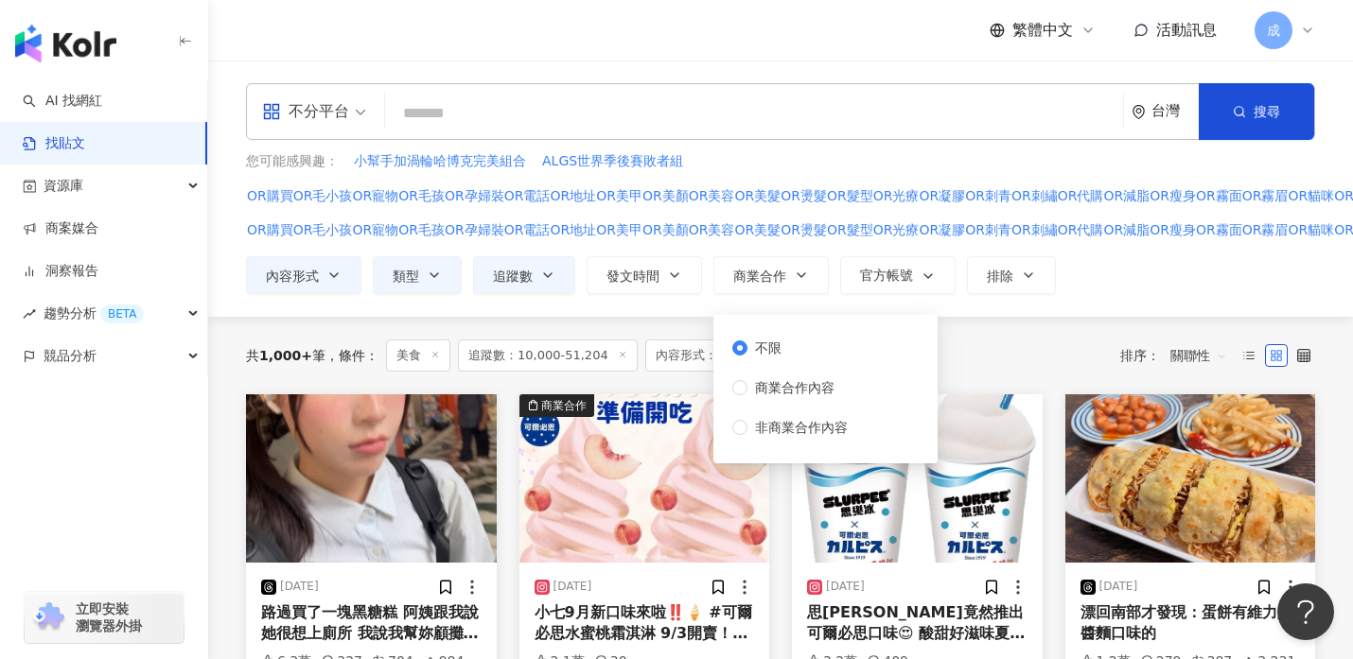
click at [1155, 296] on div "不分平台 台灣 搜尋 您可能感興趣： 小幫手加渦輪哈博克完美組合 ALGS世界季後賽敗者組 OR購買OR毛小孩OR寵物OR毛孩OR孕婦裝OR電話OR地址OR美…" at bounding box center [780, 189] width 1145 height 256
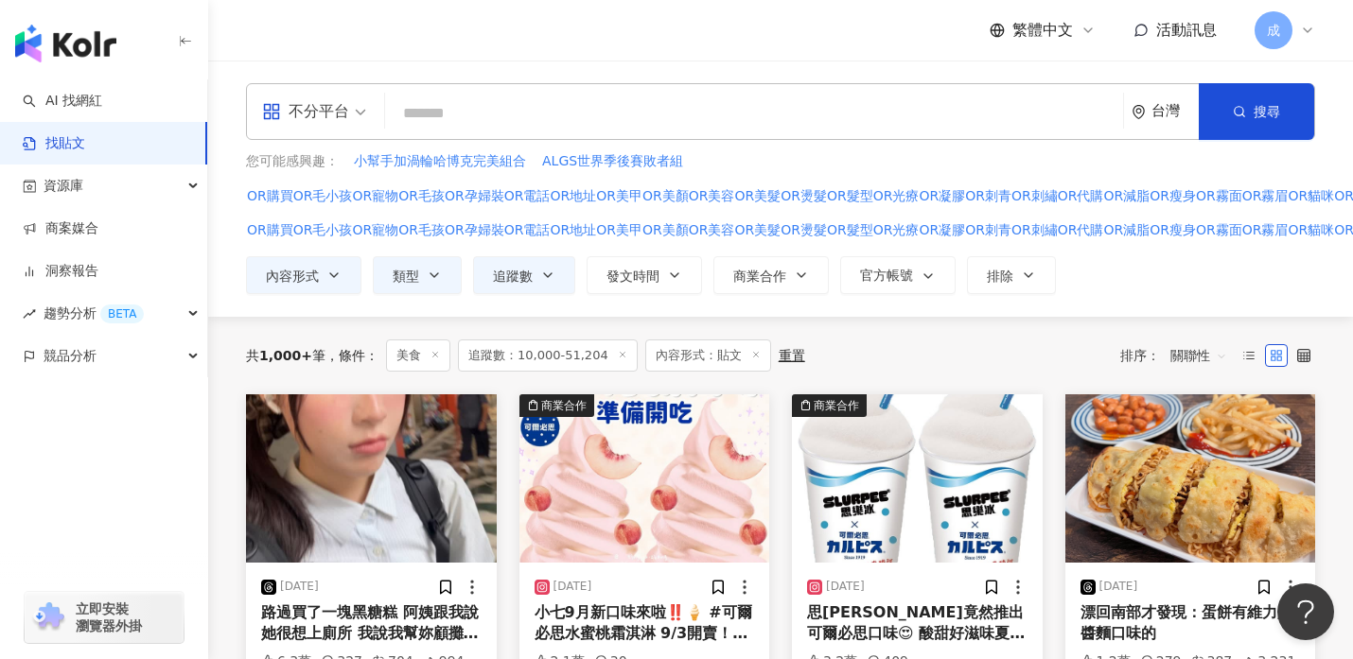
scroll to position [15, 0]
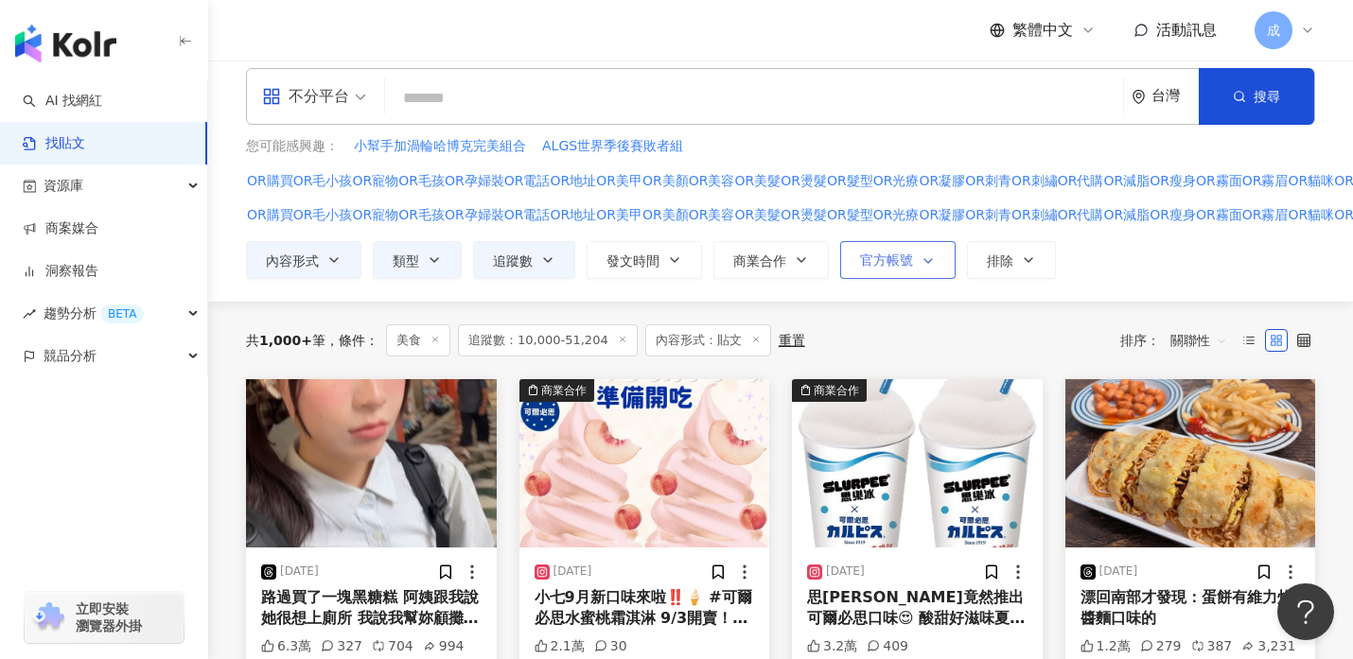
click at [921, 263] on icon "button" at bounding box center [927, 261] width 15 height 15
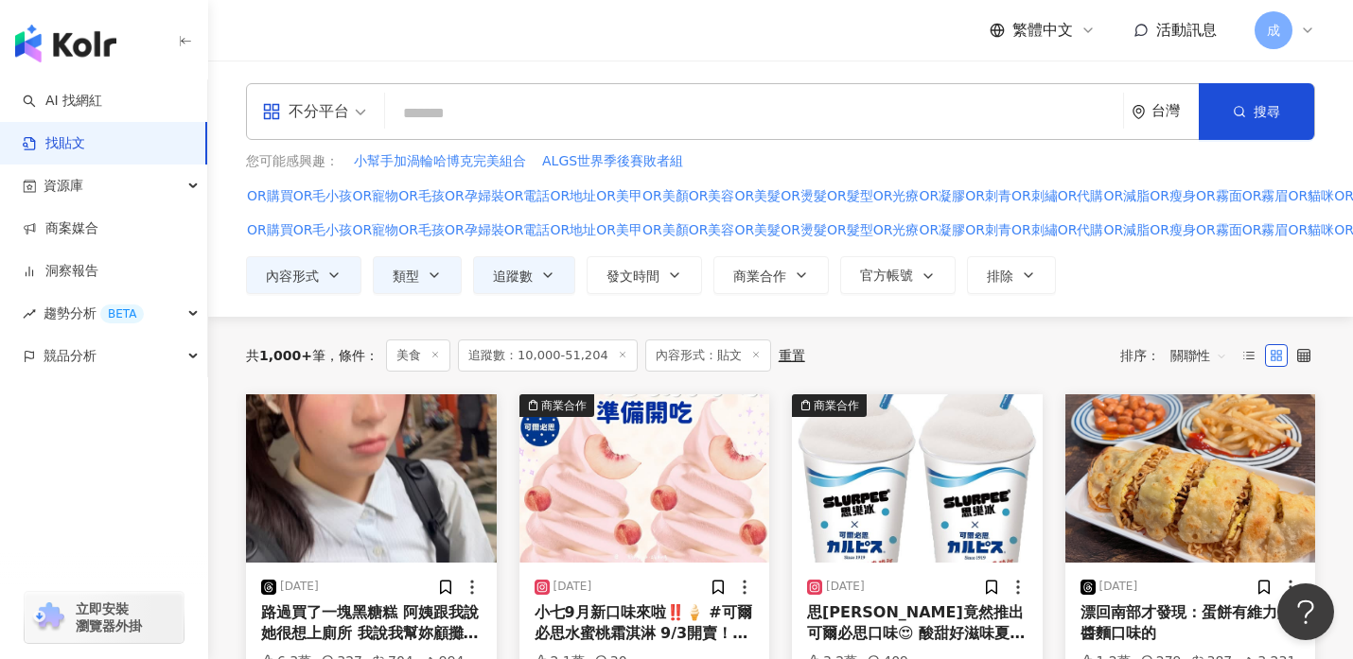
click at [1181, 280] on div "不分平台 台灣 搜尋 您可能感興趣： 小幫手加渦輪哈博克完美組合 ALGS世界季後賽敗者組 OR購買OR毛小孩OR寵物OR毛孩OR孕婦裝OR電話OR地址OR美…" at bounding box center [780, 189] width 1145 height 256
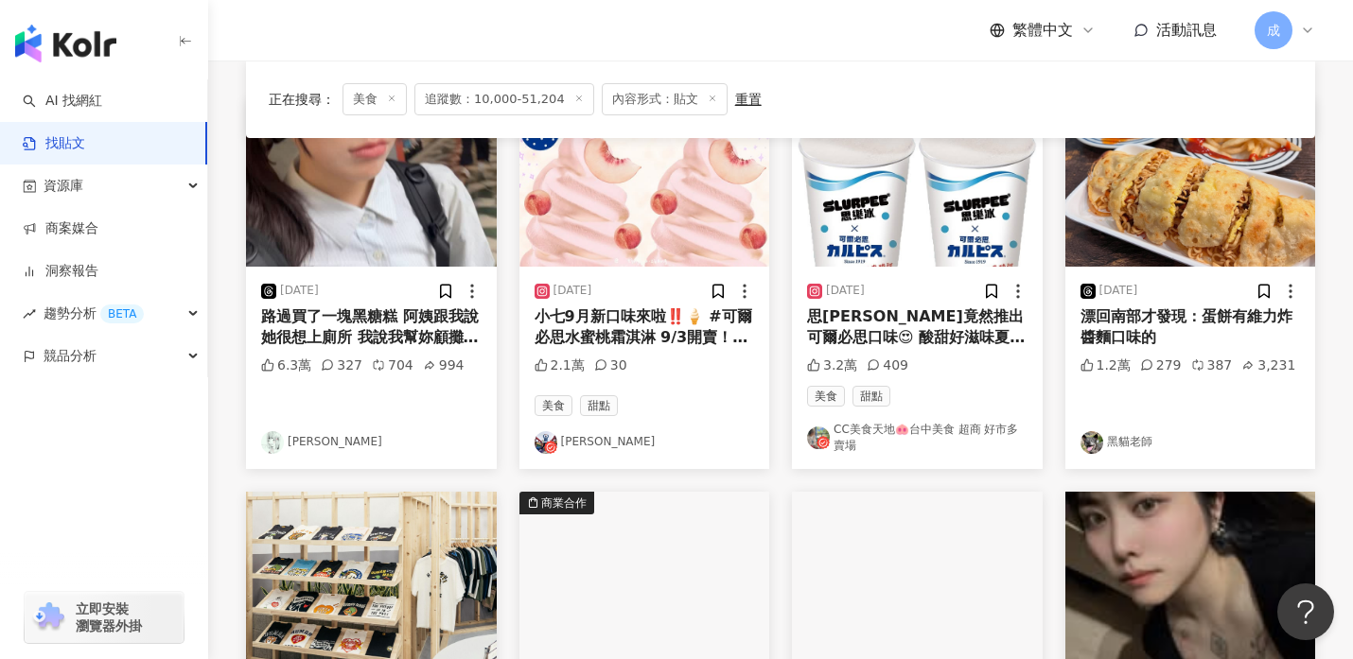
scroll to position [310, 0]
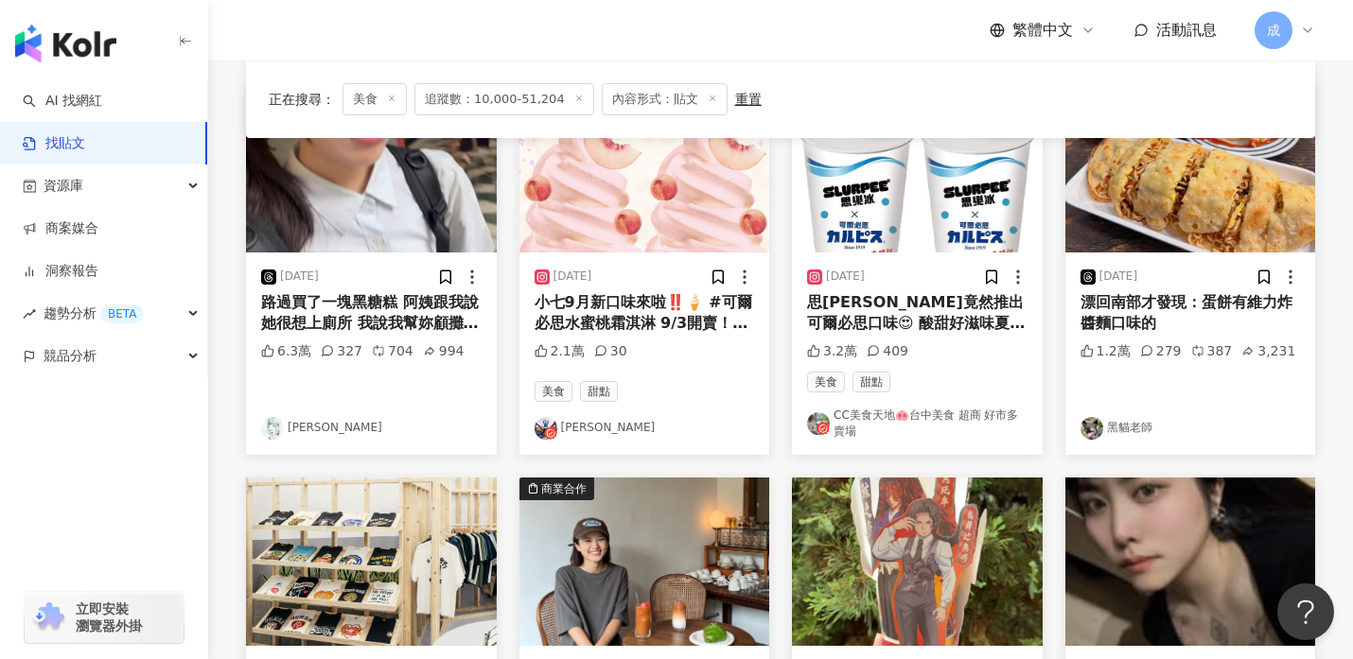
click at [568, 428] on link "庭嘉" at bounding box center [644, 428] width 220 height 23
click at [866, 415] on link "CC美食天地🐽台中美食 超商 好市多 賣場" at bounding box center [917, 424] width 220 height 32
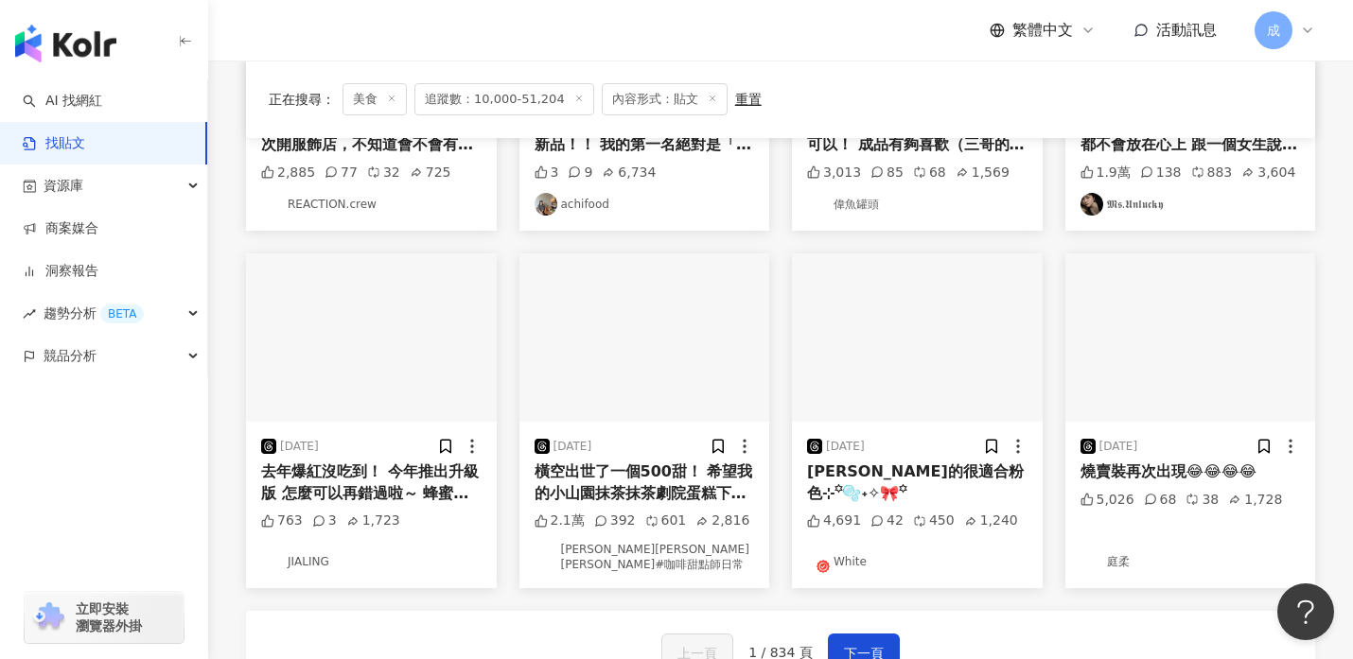
scroll to position [884, 0]
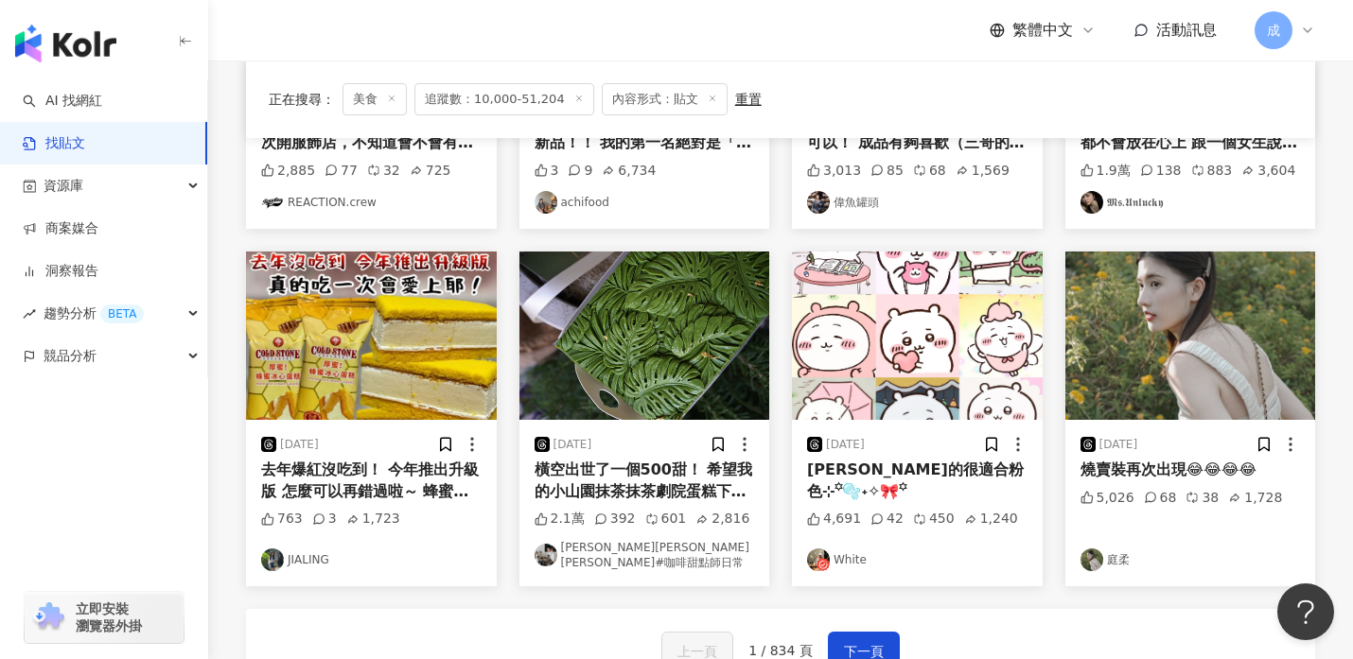
click at [656, 549] on link "韓胤薰Andy Han#咖啡甜點師日常" at bounding box center [644, 556] width 220 height 32
click at [844, 553] on link "White" at bounding box center [917, 560] width 220 height 23
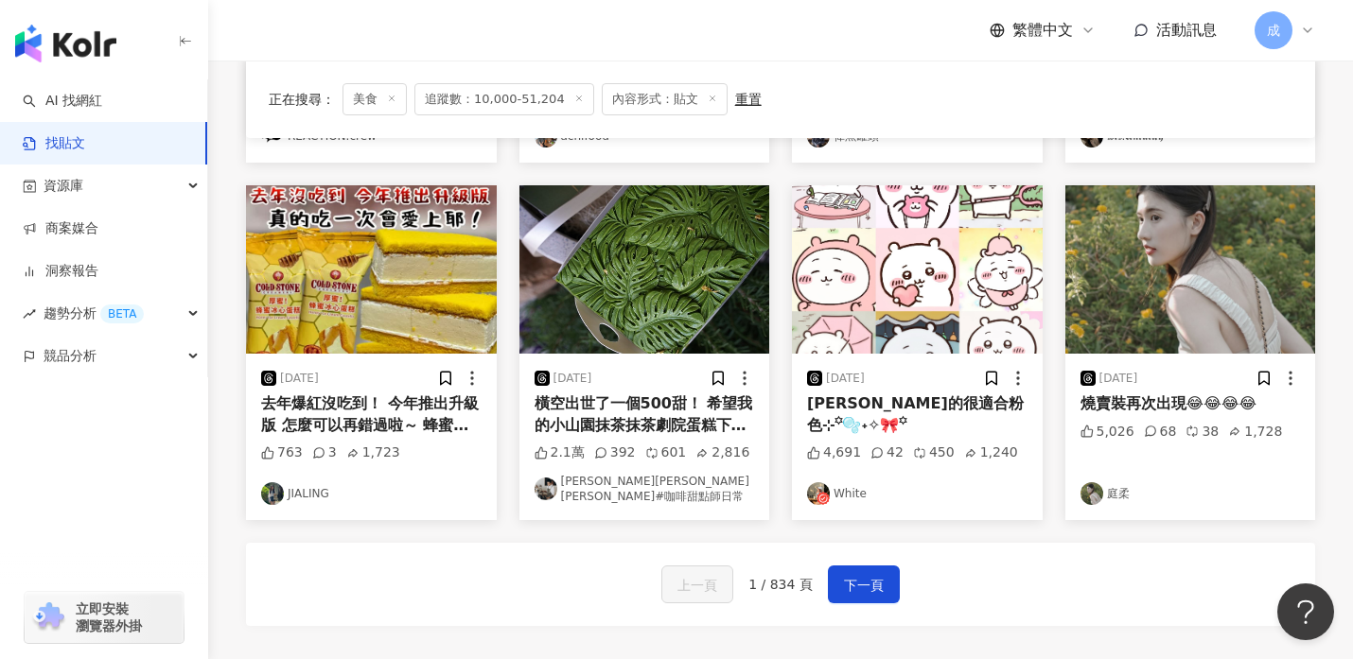
scroll to position [953, 0]
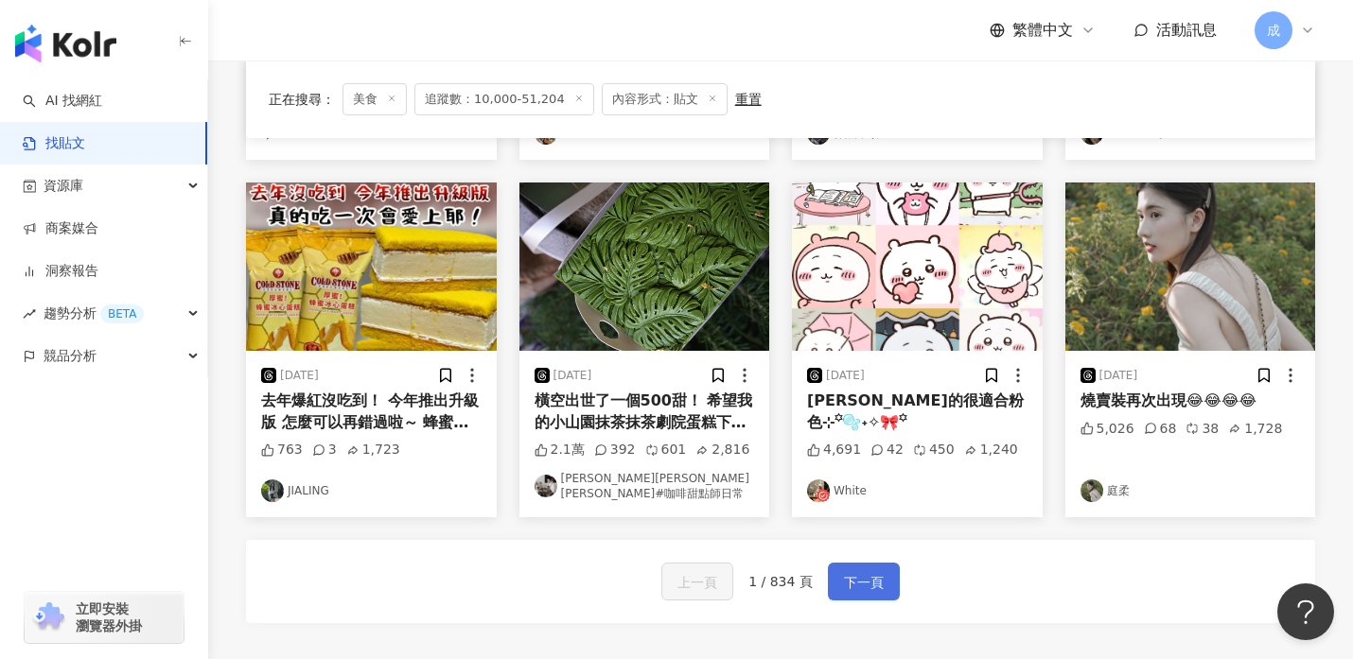
click at [859, 573] on span "下一頁" at bounding box center [864, 582] width 40 height 23
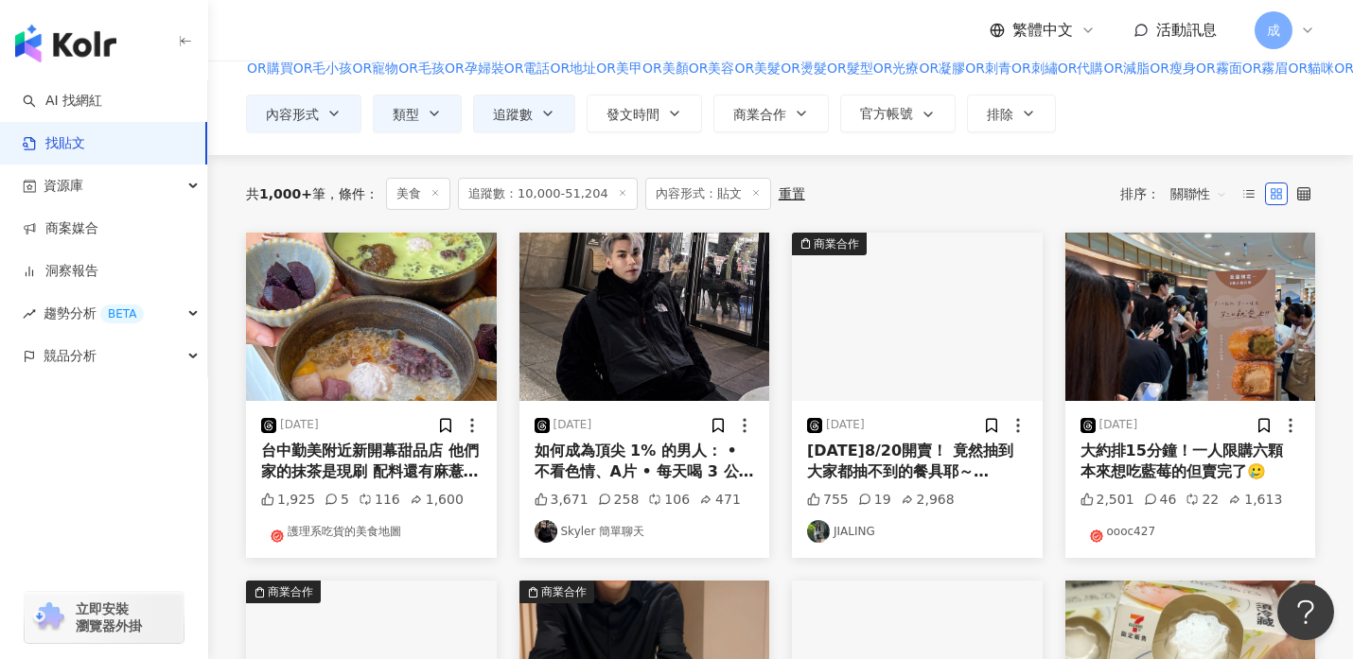
scroll to position [169, 0]
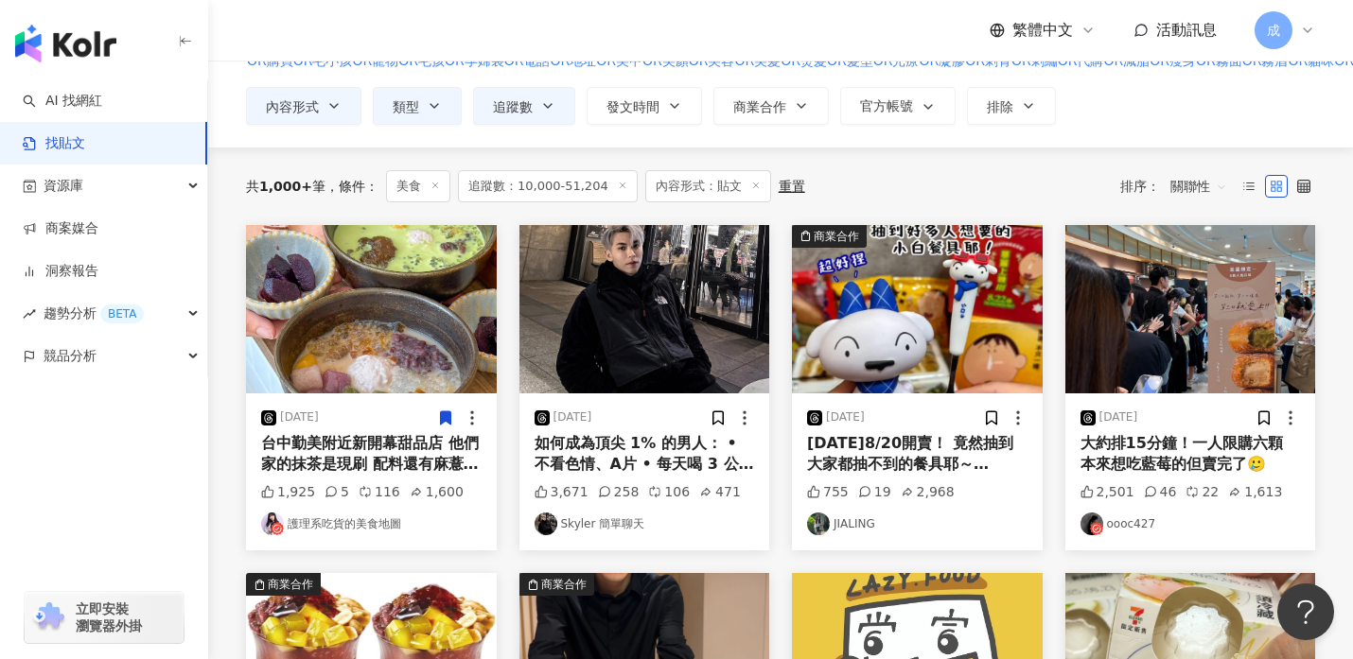
click at [1220, 184] on span "關聯性" at bounding box center [1198, 186] width 57 height 30
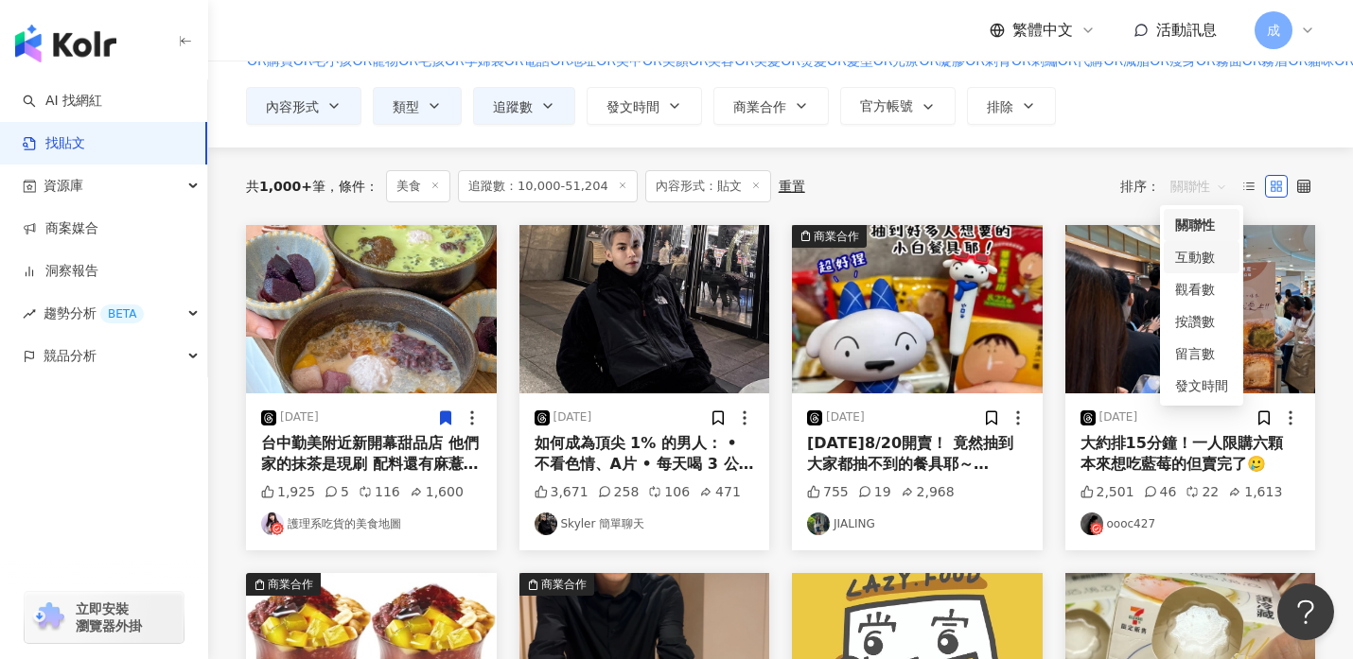
click at [1195, 251] on div "互動數" at bounding box center [1201, 257] width 53 height 21
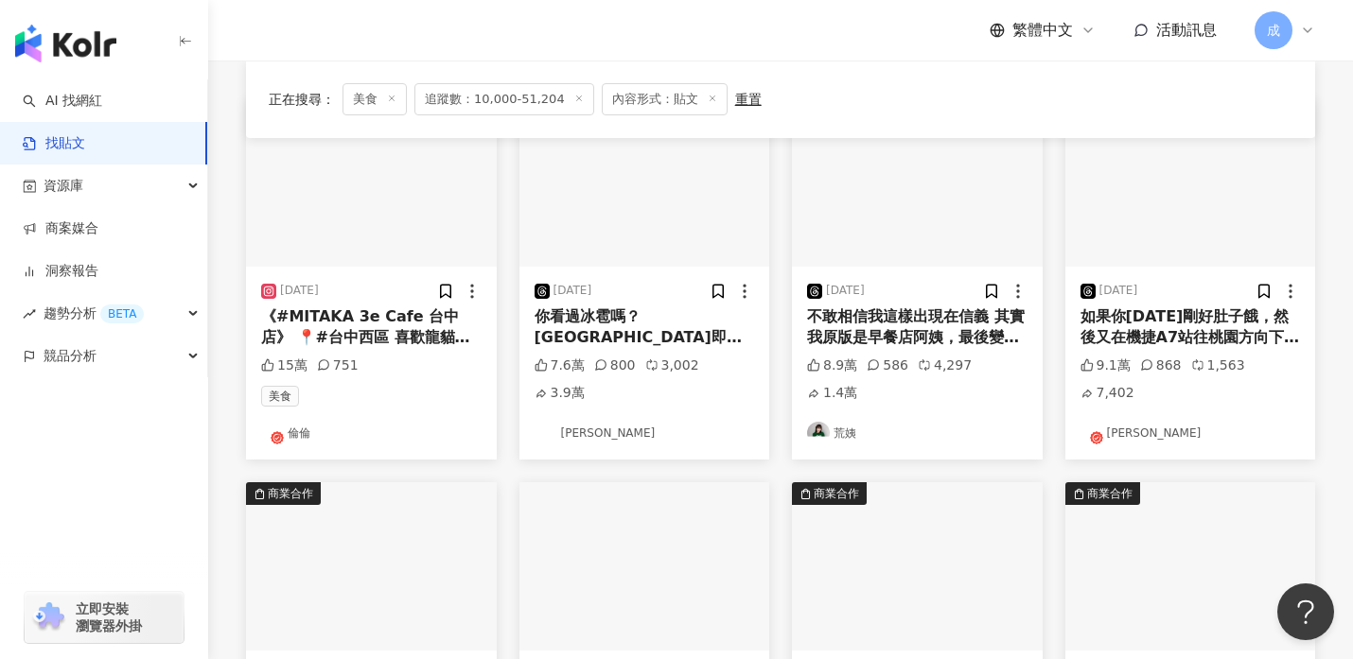
scroll to position [301, 0]
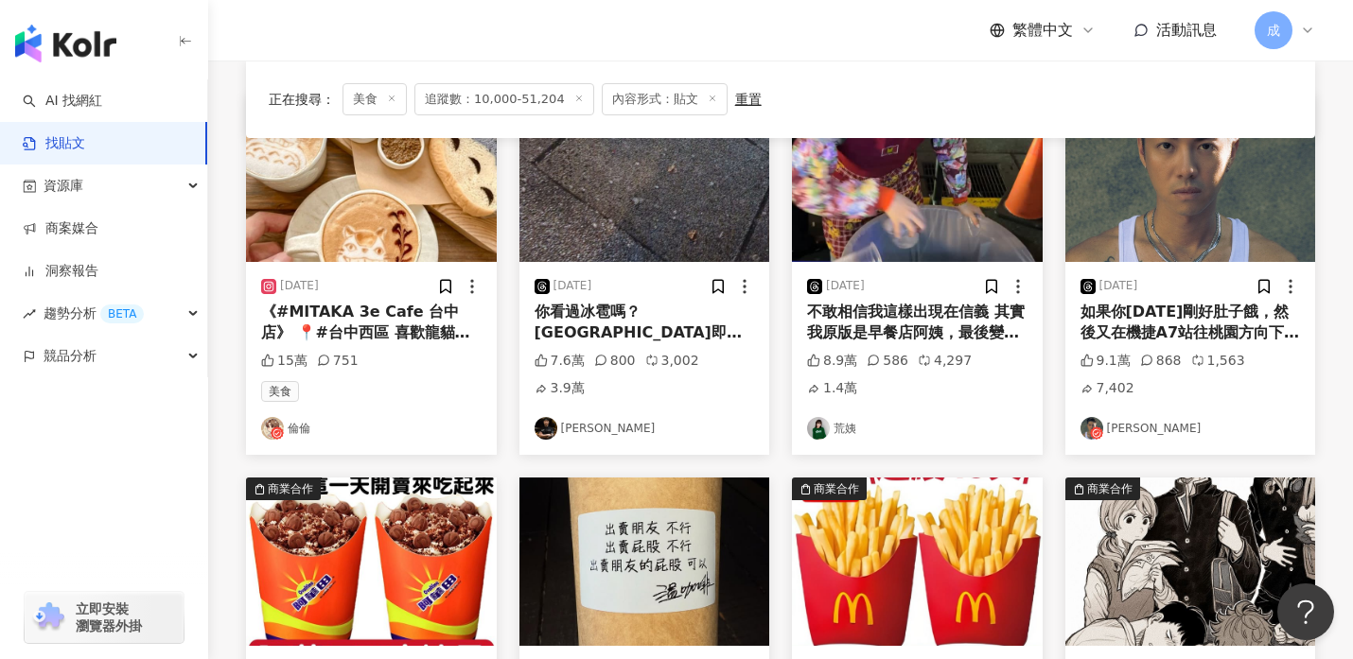
click at [295, 431] on link "倫倫" at bounding box center [371, 428] width 220 height 23
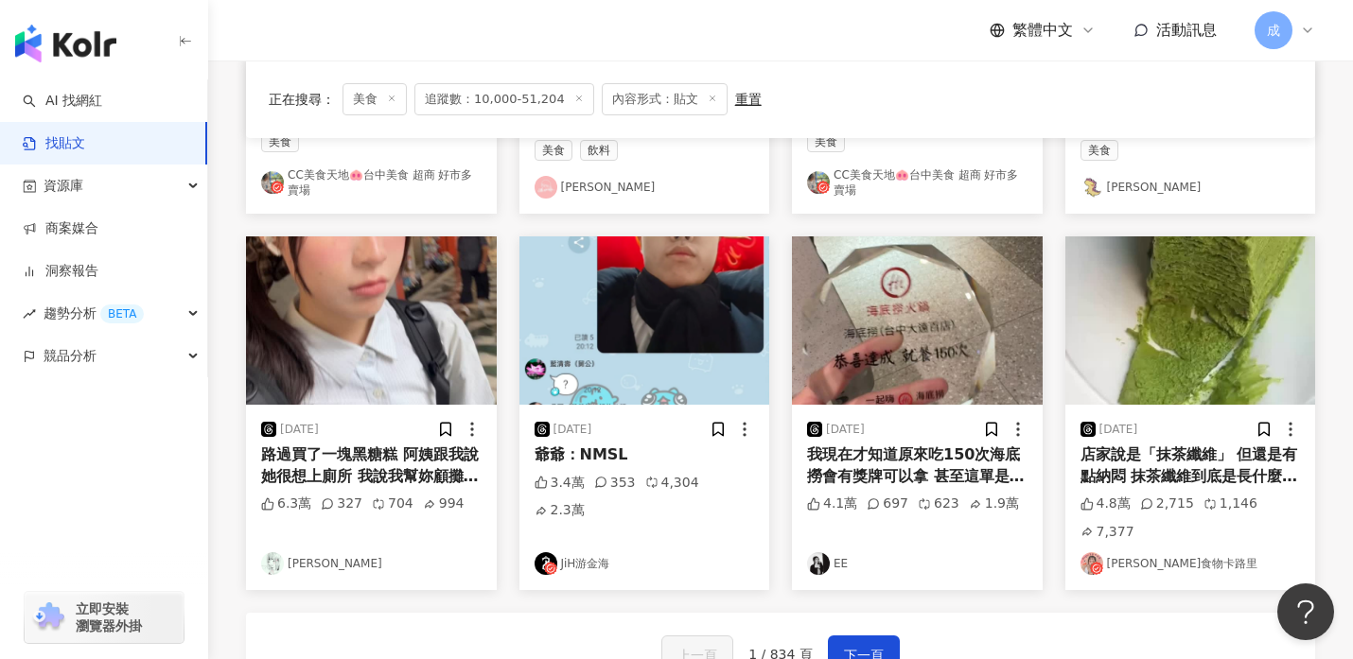
scroll to position [953, 0]
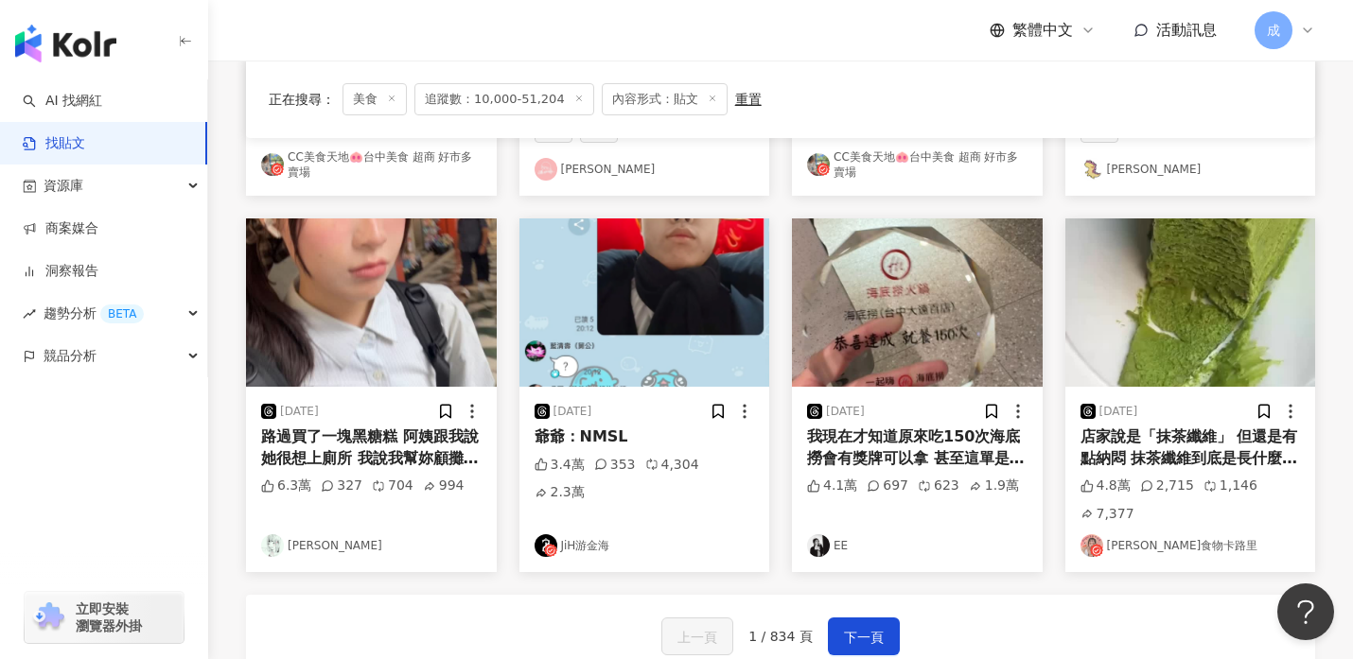
click at [1158, 543] on link "𝒜𝓃𝑔𝑒𝓁食物卡路里" at bounding box center [1190, 545] width 220 height 23
click at [867, 634] on span "下一頁" at bounding box center [864, 637] width 40 height 23
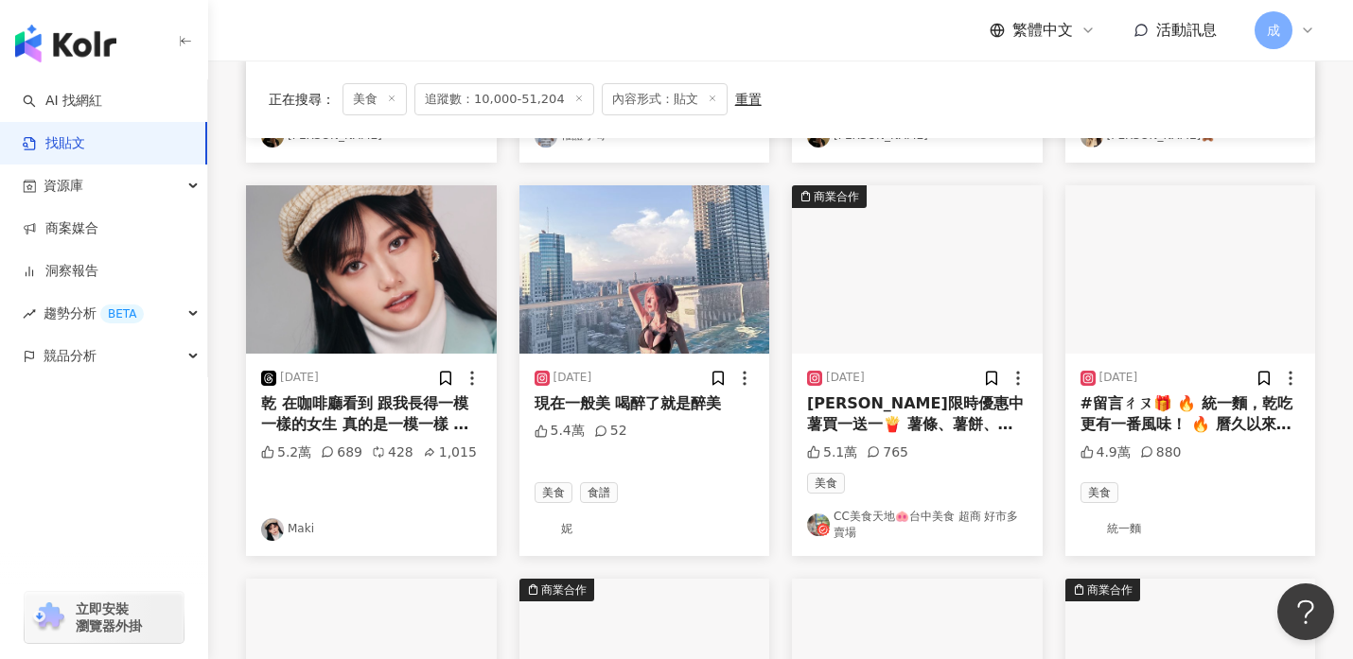
scroll to position [593, 0]
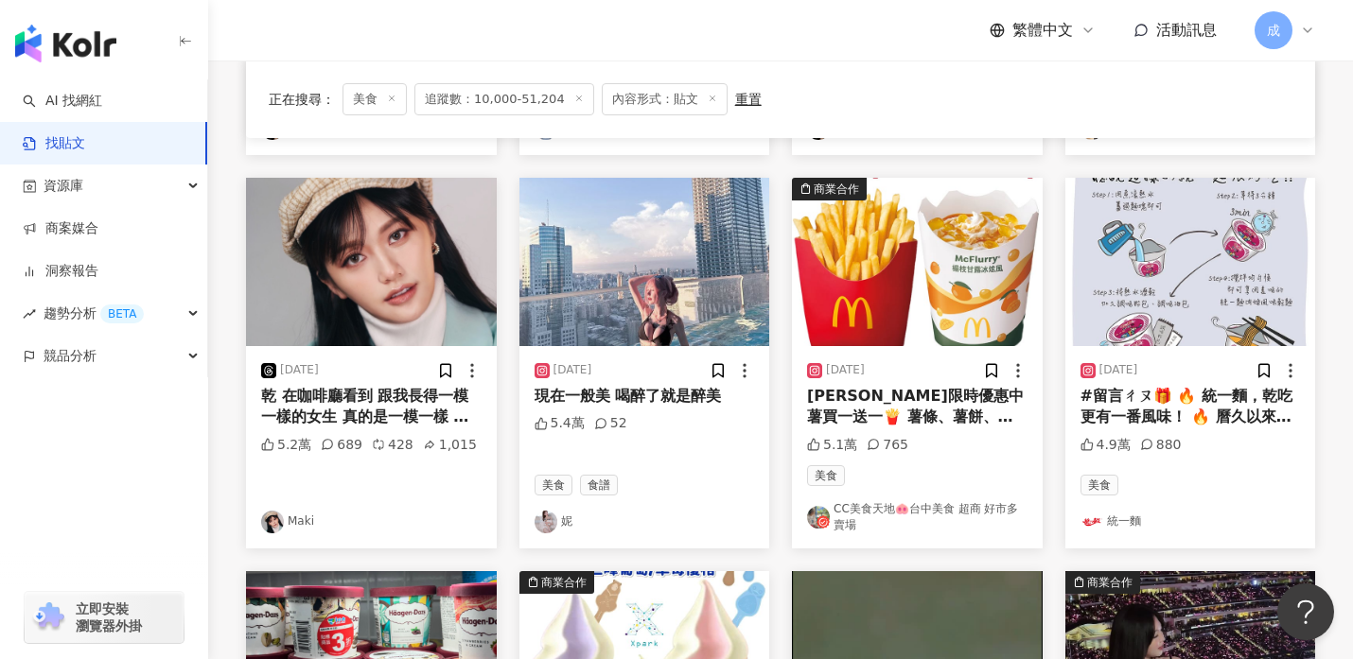
click at [608, 386] on div "現在一般美 喝醉了就是醉美" at bounding box center [644, 396] width 220 height 21
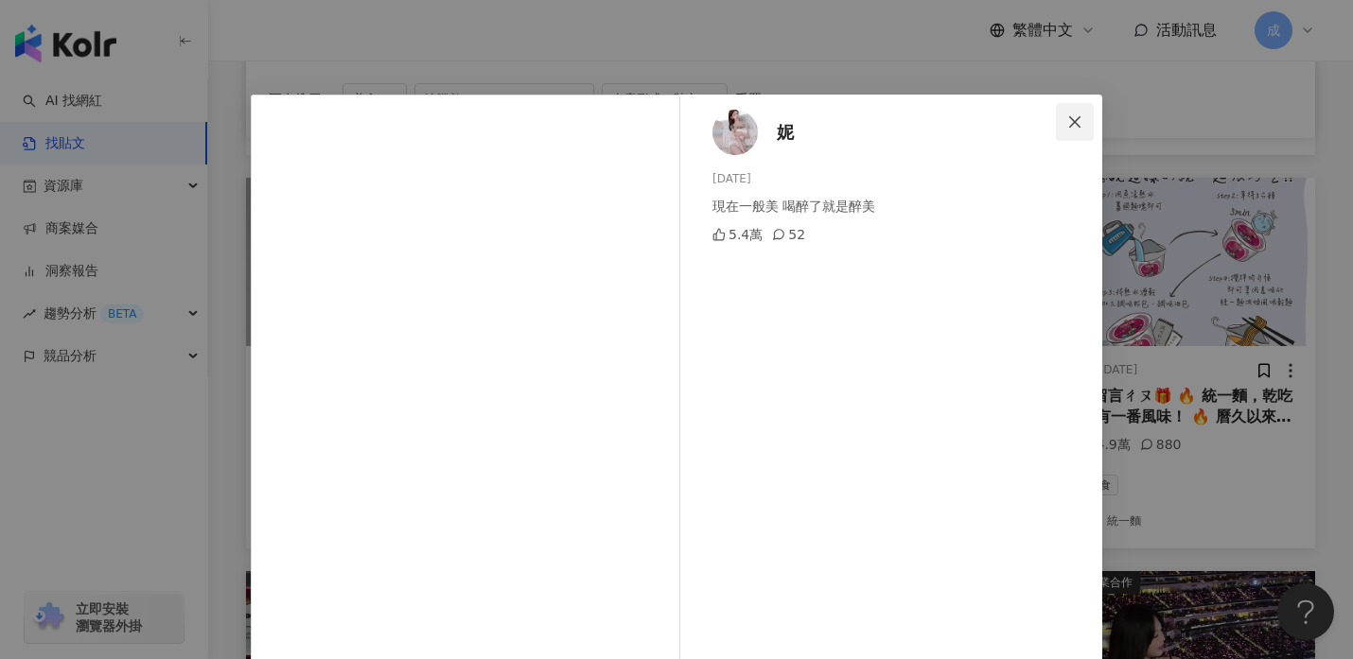
click at [1073, 121] on icon "close" at bounding box center [1074, 121] width 15 height 15
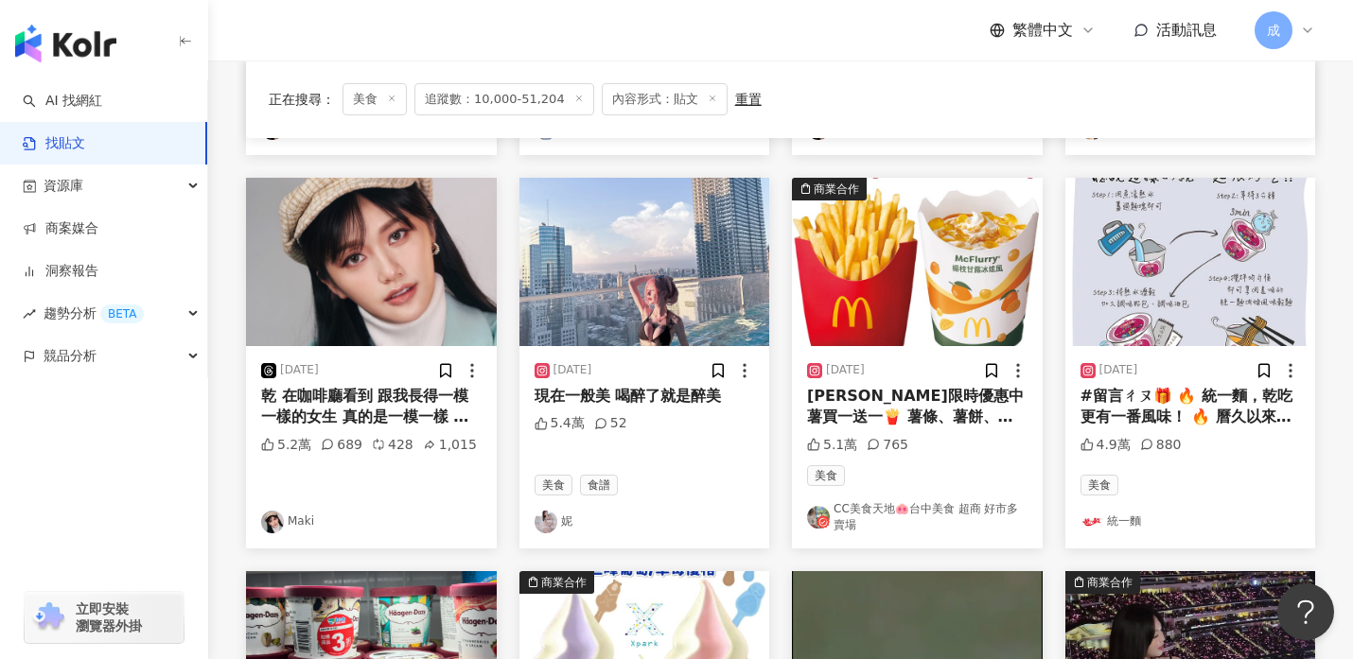
click at [567, 511] on link "妮" at bounding box center [644, 522] width 220 height 23
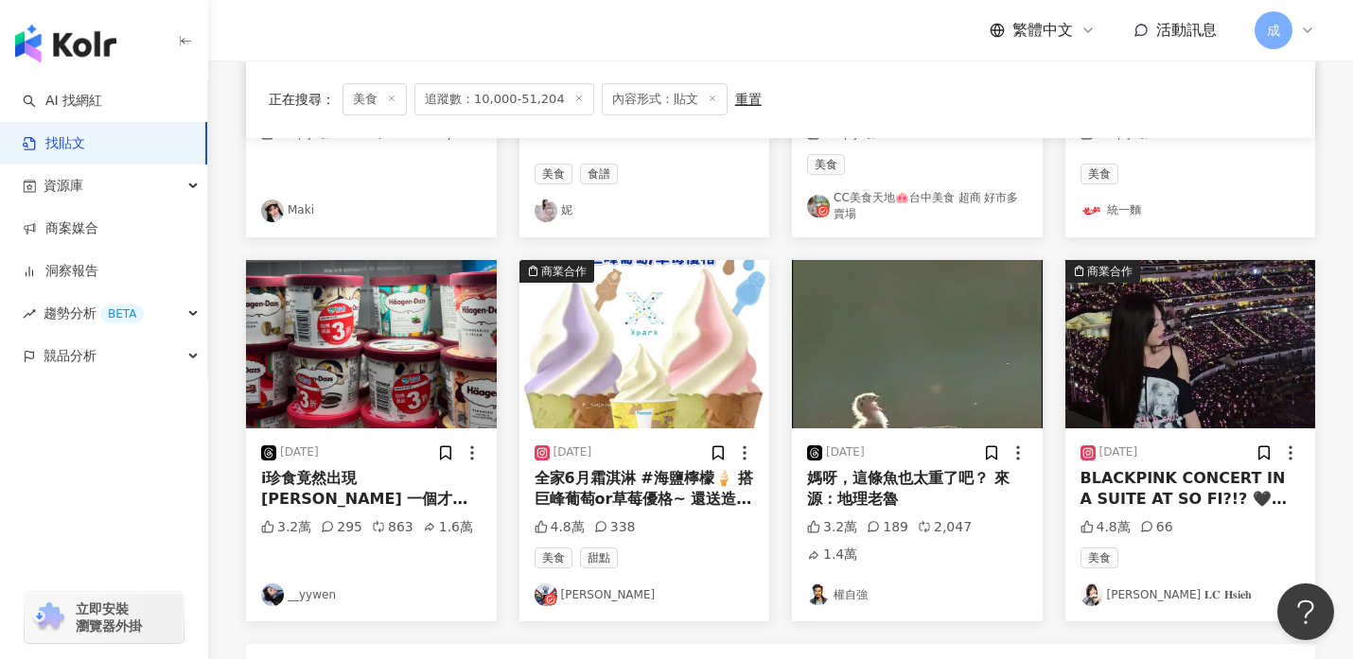
scroll to position [926, 0]
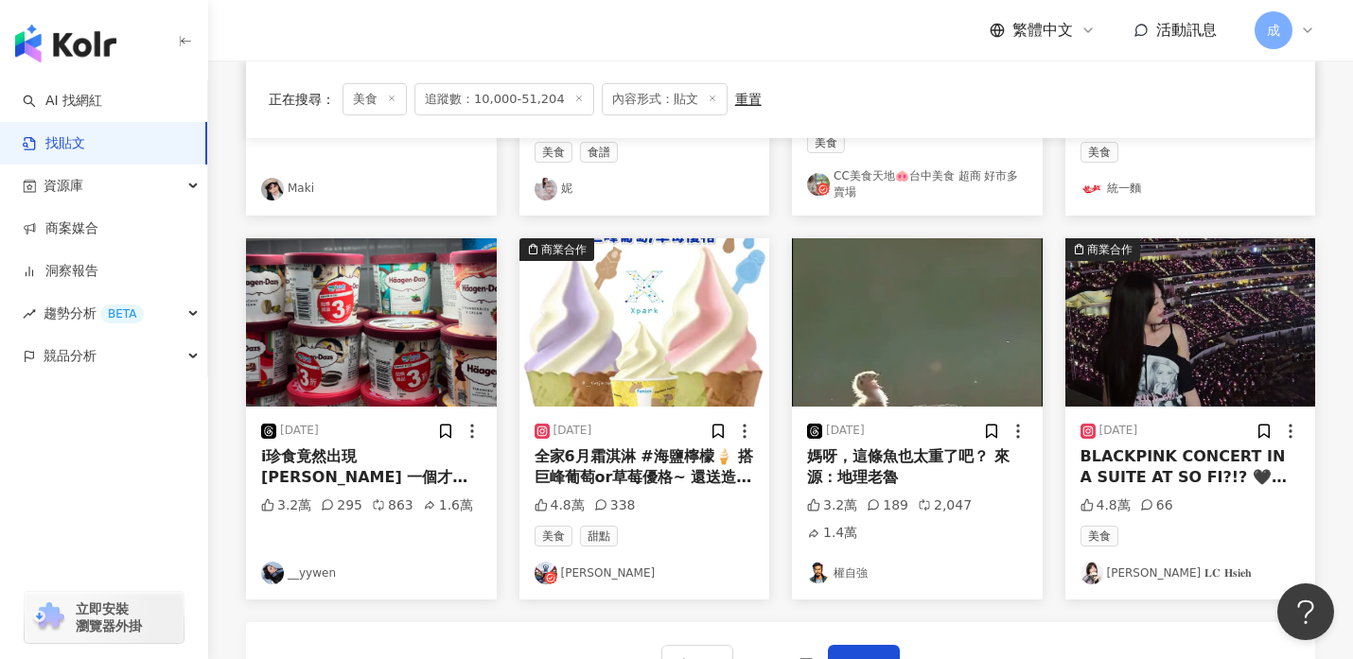
click at [312, 562] on link "__yywen" at bounding box center [371, 573] width 220 height 23
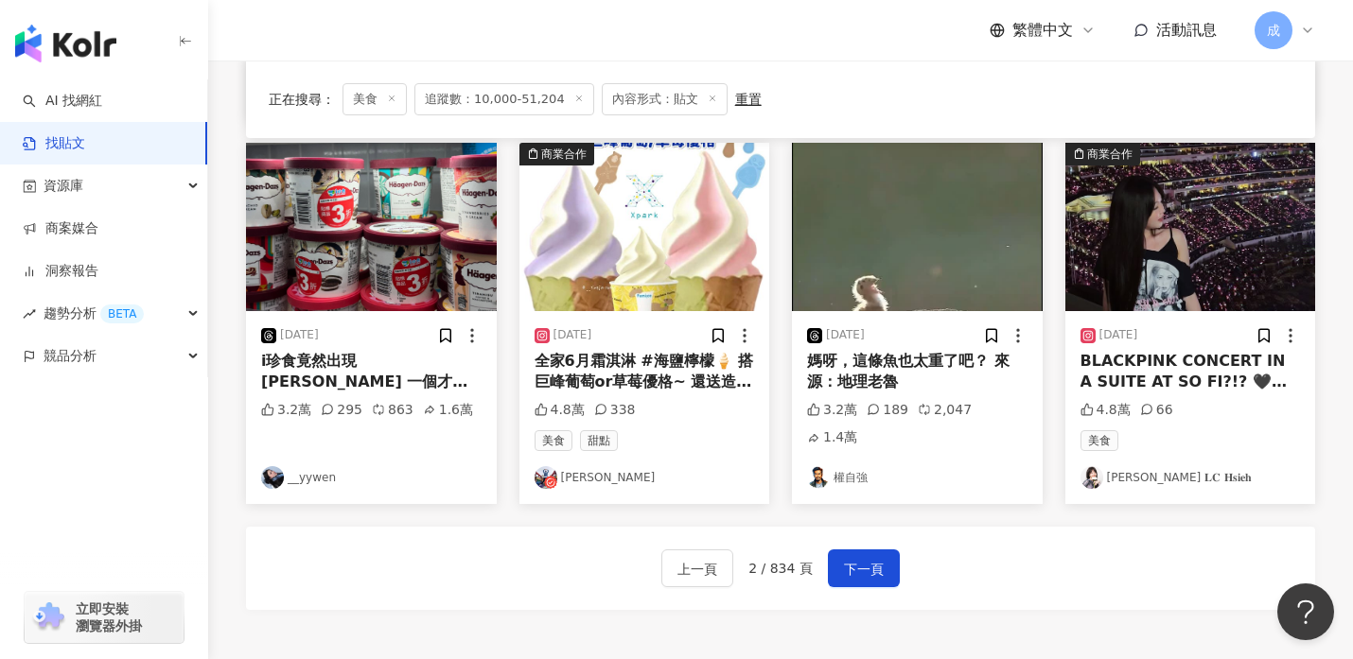
scroll to position [1023, 0]
click at [869, 557] on span "下一頁" at bounding box center [864, 568] width 40 height 23
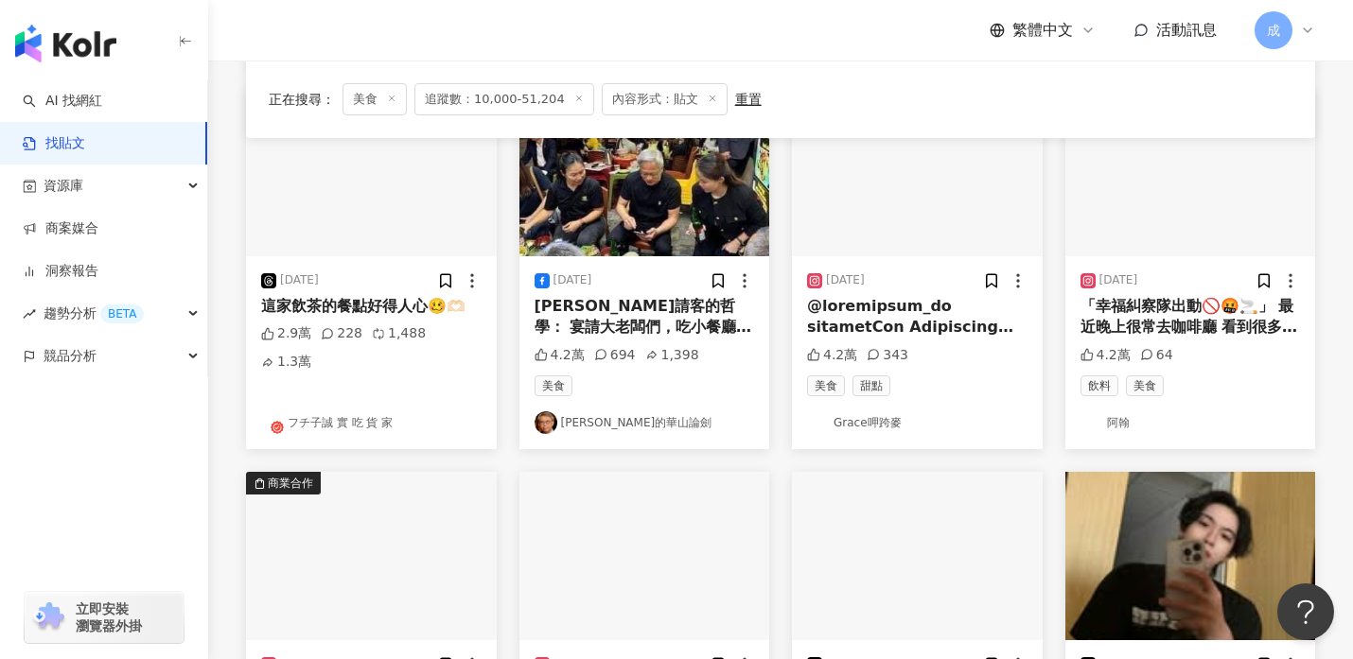
scroll to position [684, 0]
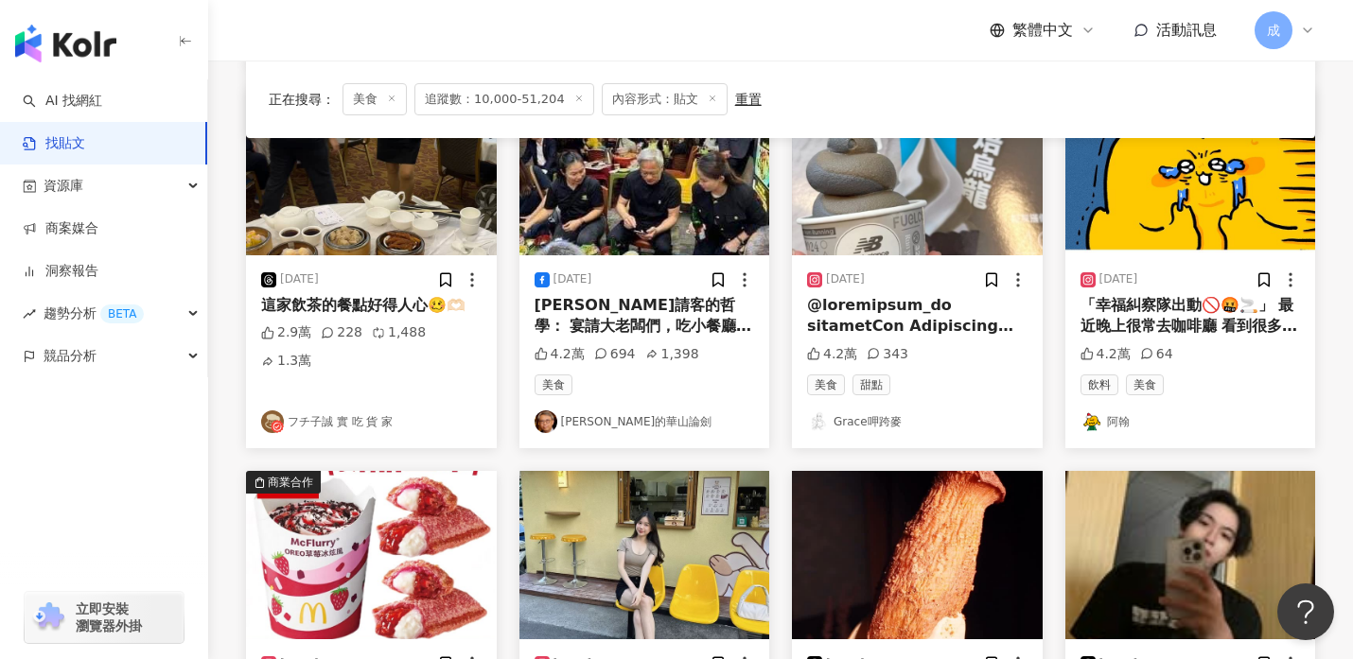
click at [345, 411] on link "フチ子誠 實 吃 貨 家" at bounding box center [371, 422] width 220 height 23
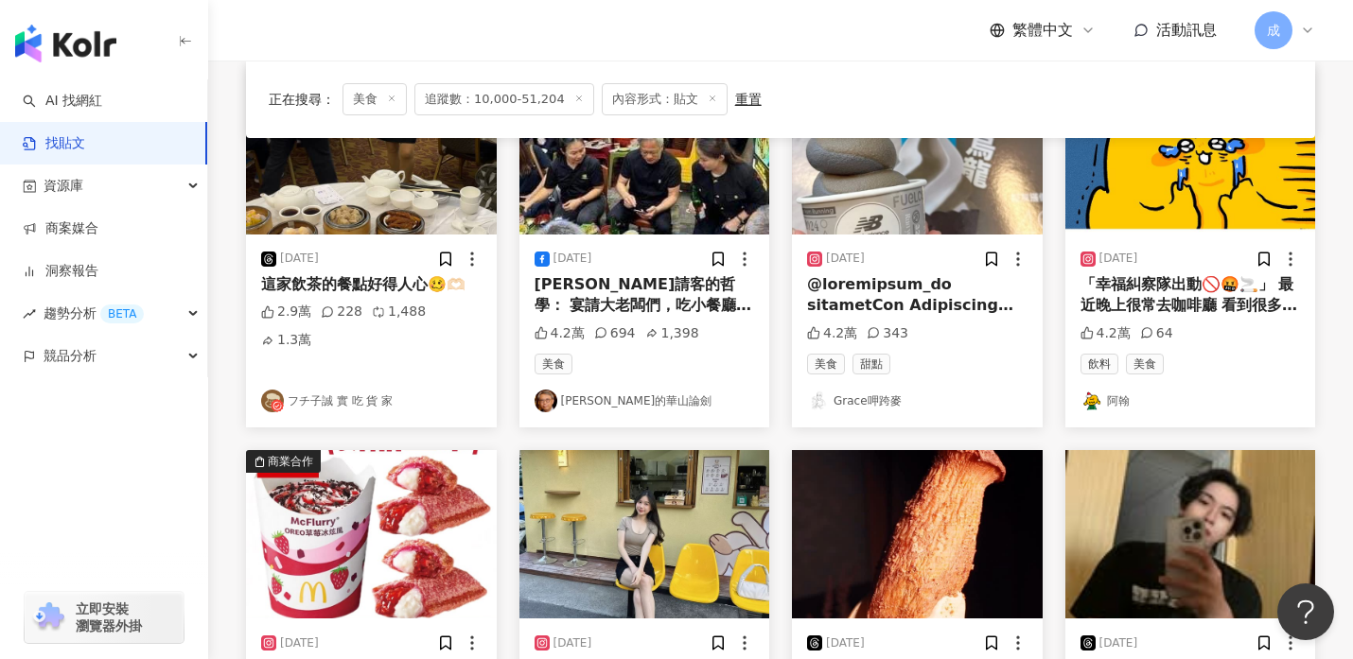
scroll to position [708, 0]
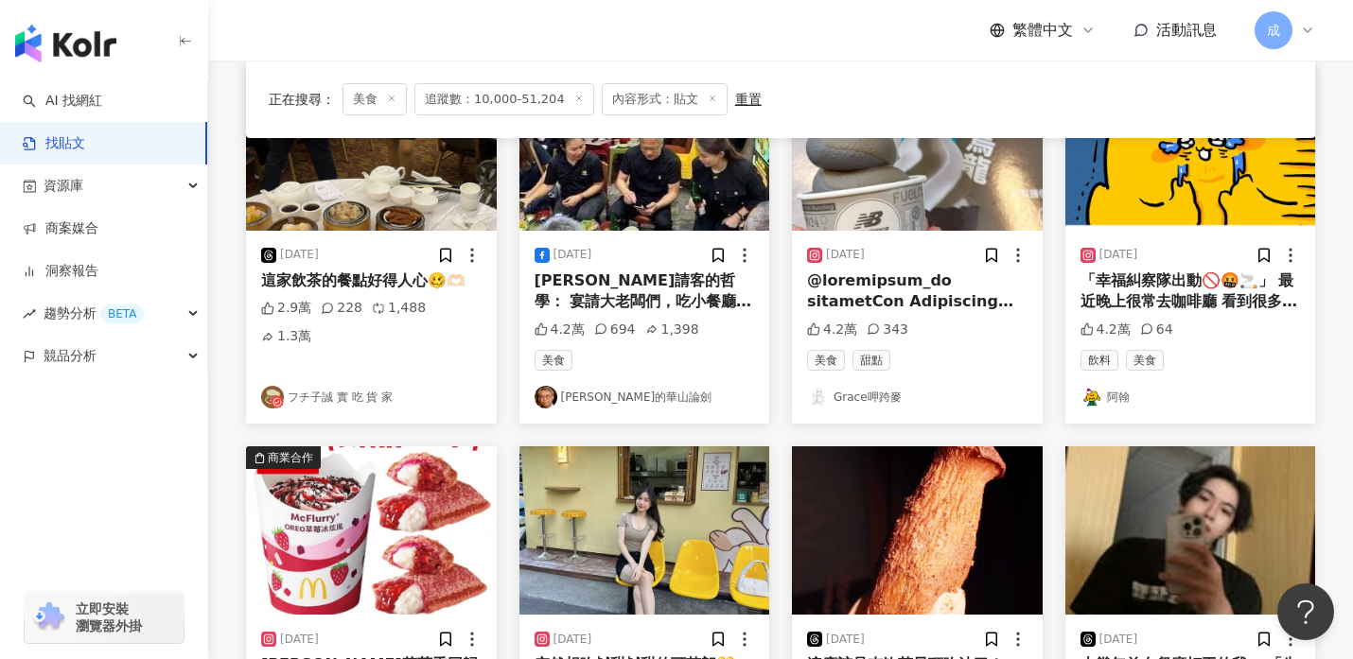
click at [882, 386] on link "Grace呷跨麥" at bounding box center [917, 397] width 220 height 23
click at [1113, 386] on link "阿翰" at bounding box center [1190, 397] width 220 height 23
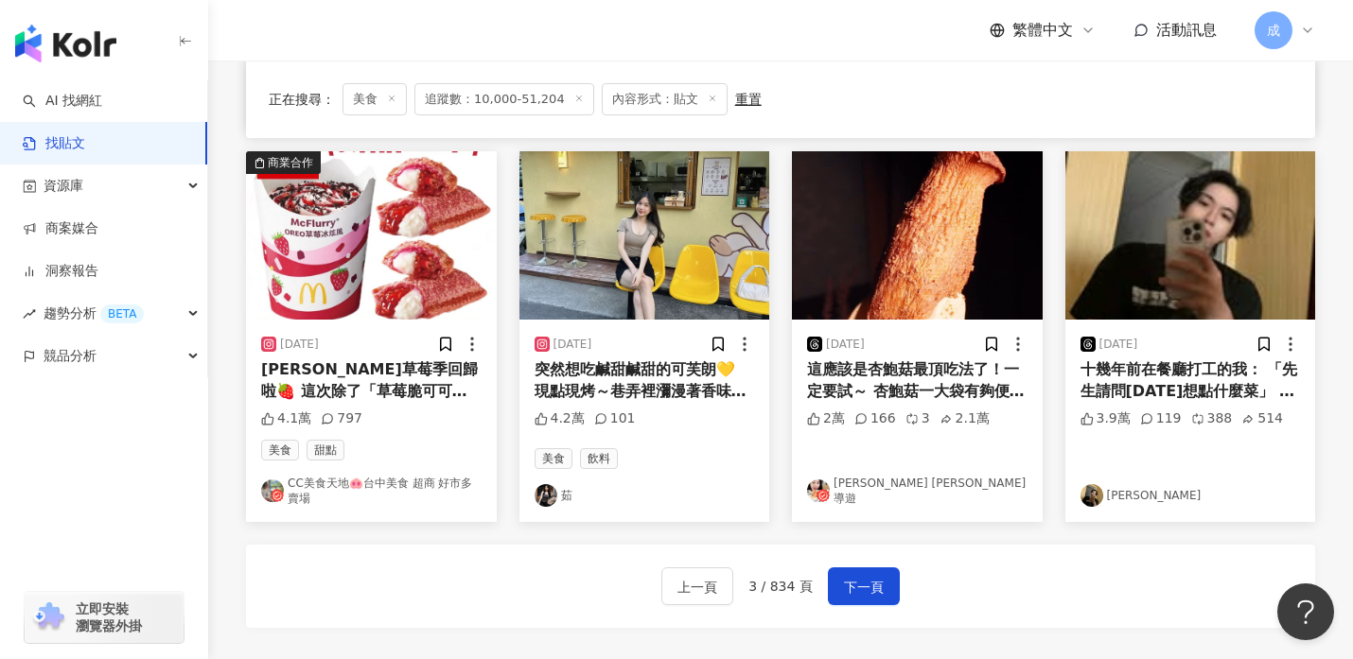
scroll to position [986, 0]
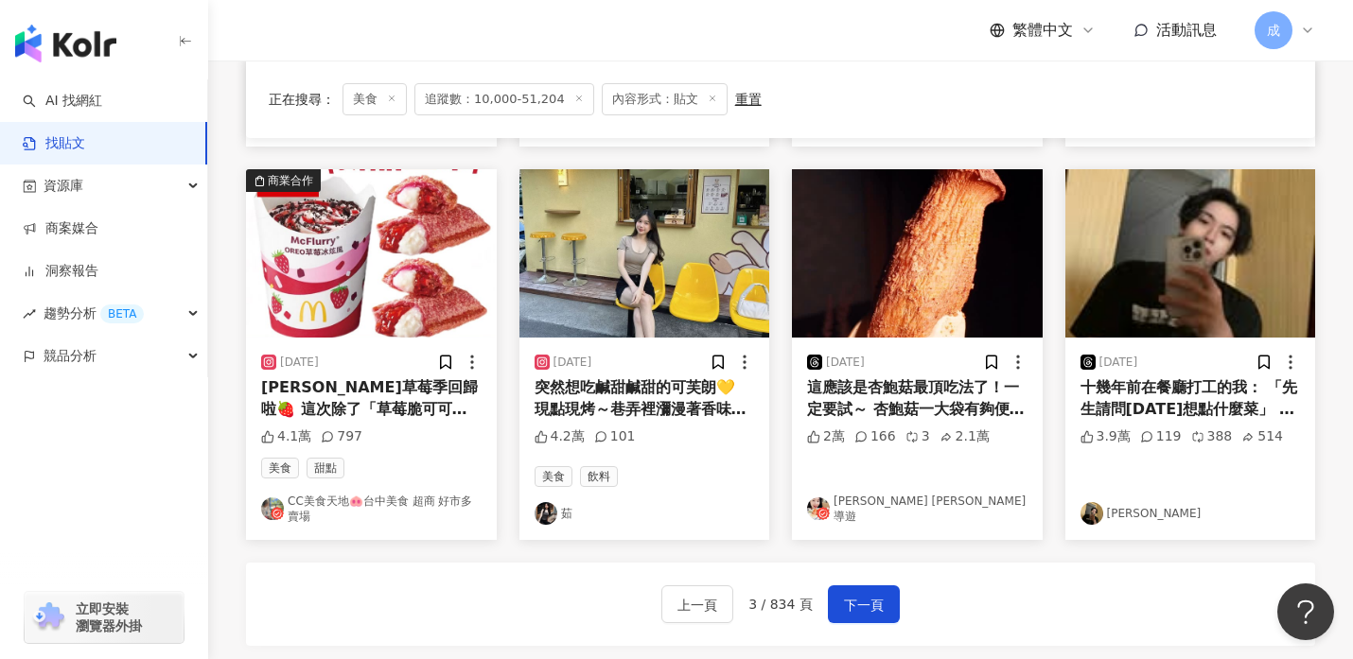
click at [568, 502] on link "茹" at bounding box center [644, 513] width 220 height 23
click at [872, 497] on link "Wendy 瑪西導遊" at bounding box center [917, 510] width 220 height 32
click at [863, 594] on span "下一頁" at bounding box center [864, 605] width 40 height 23
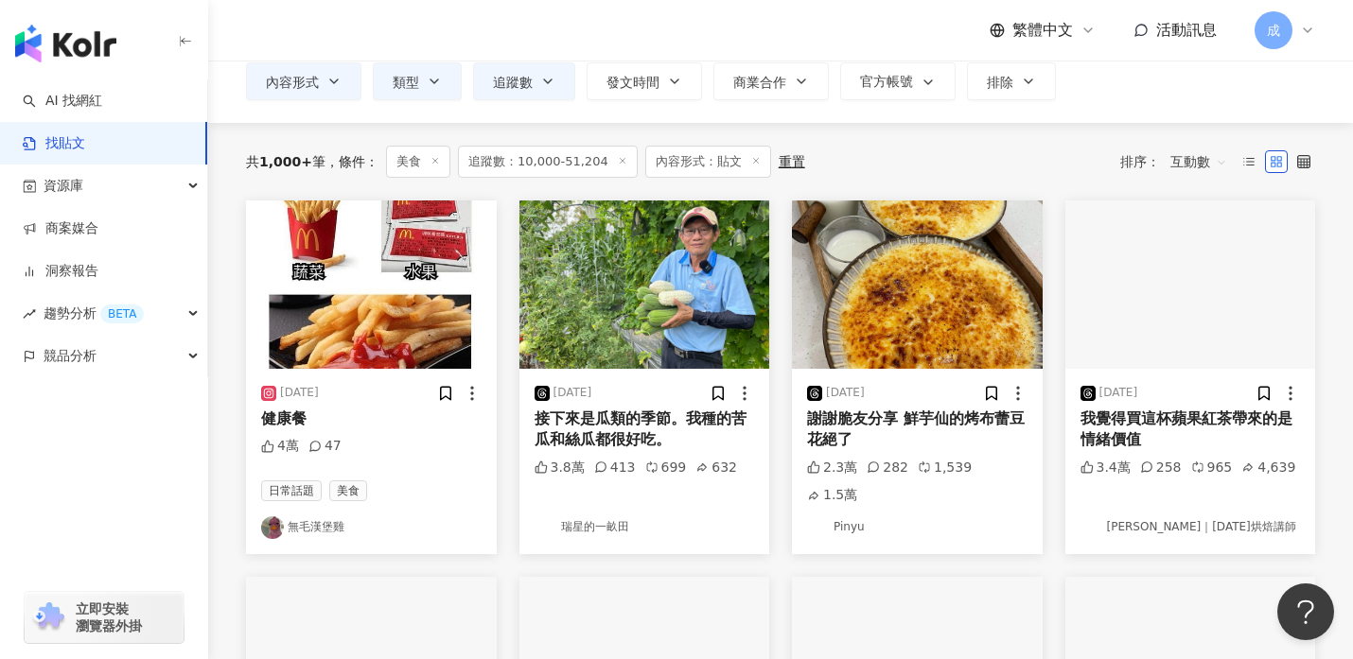
scroll to position [185, 0]
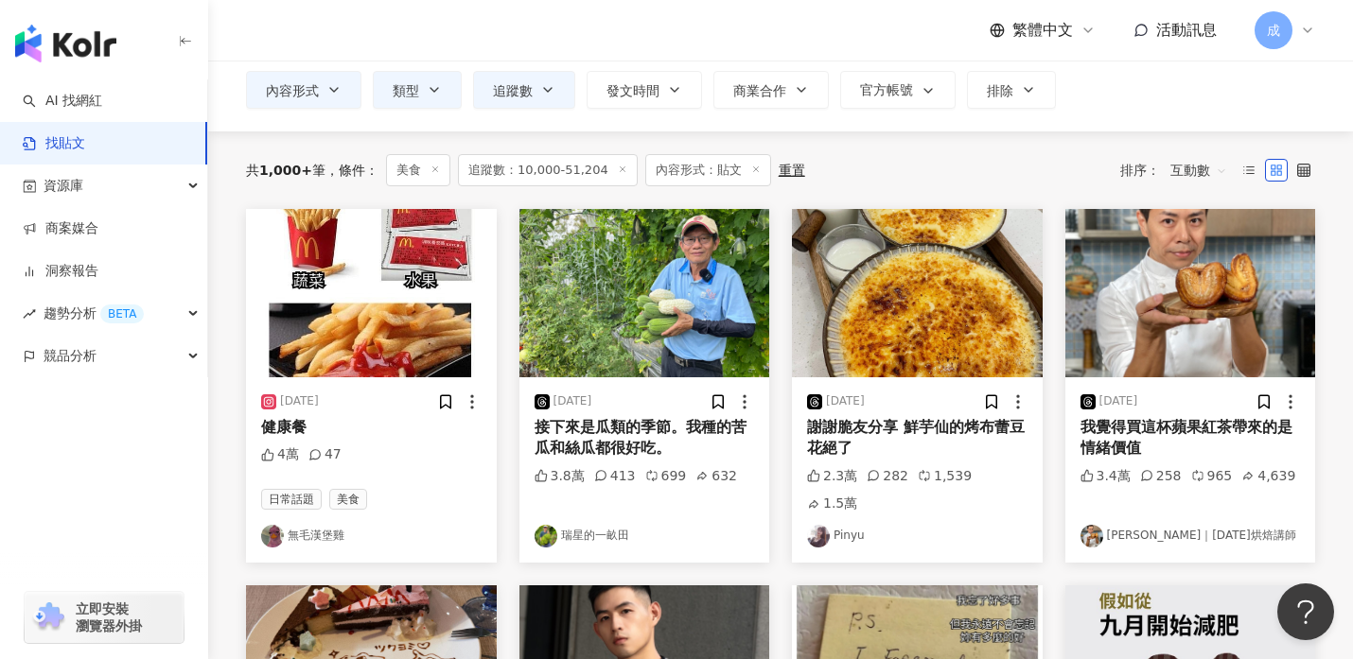
click at [328, 525] on link "無毛漢堡雞" at bounding box center [371, 536] width 220 height 23
click at [849, 525] on link "Pinyu" at bounding box center [917, 536] width 220 height 23
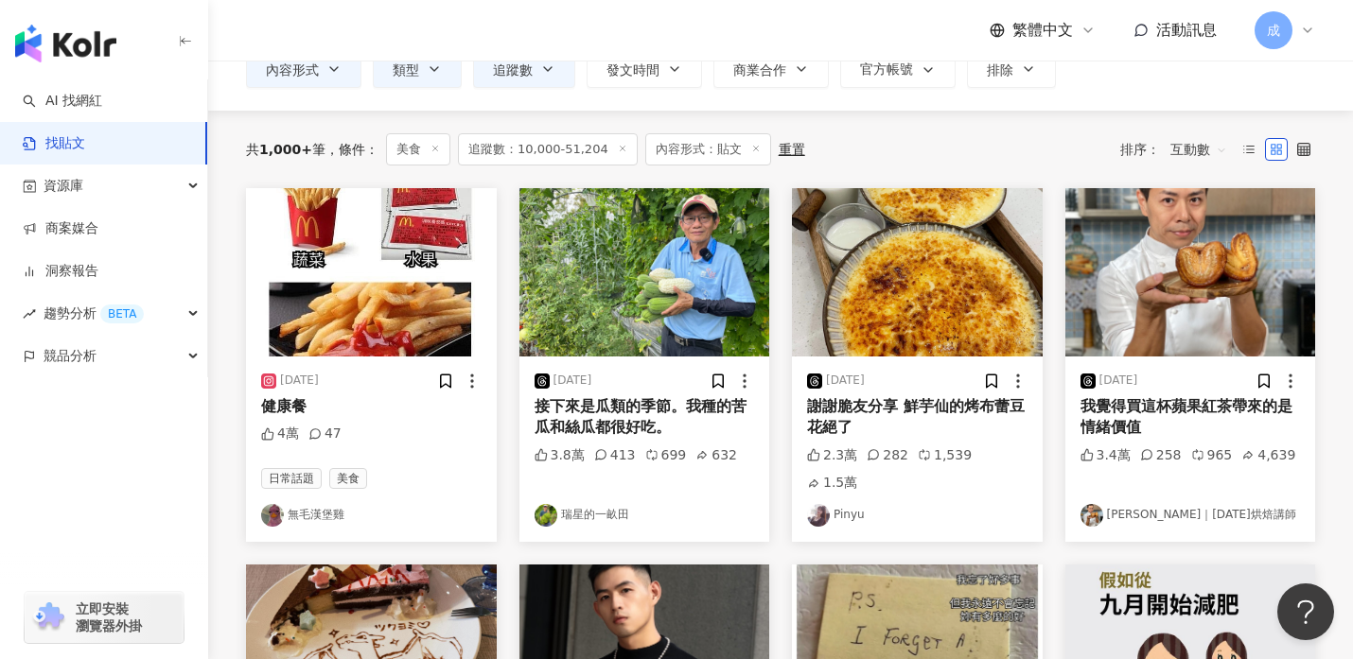
scroll to position [219, 0]
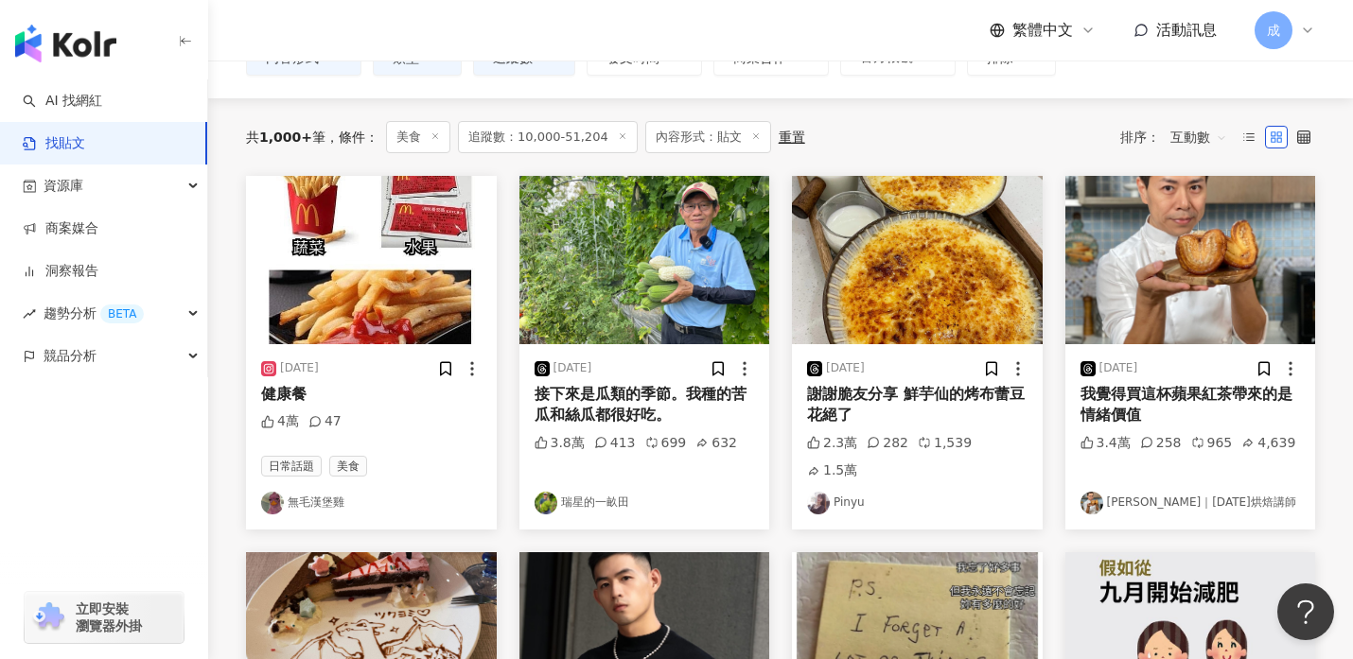
click at [1149, 493] on link "呂昇達 Edison｜20年烘焙講師" at bounding box center [1190, 503] width 220 height 23
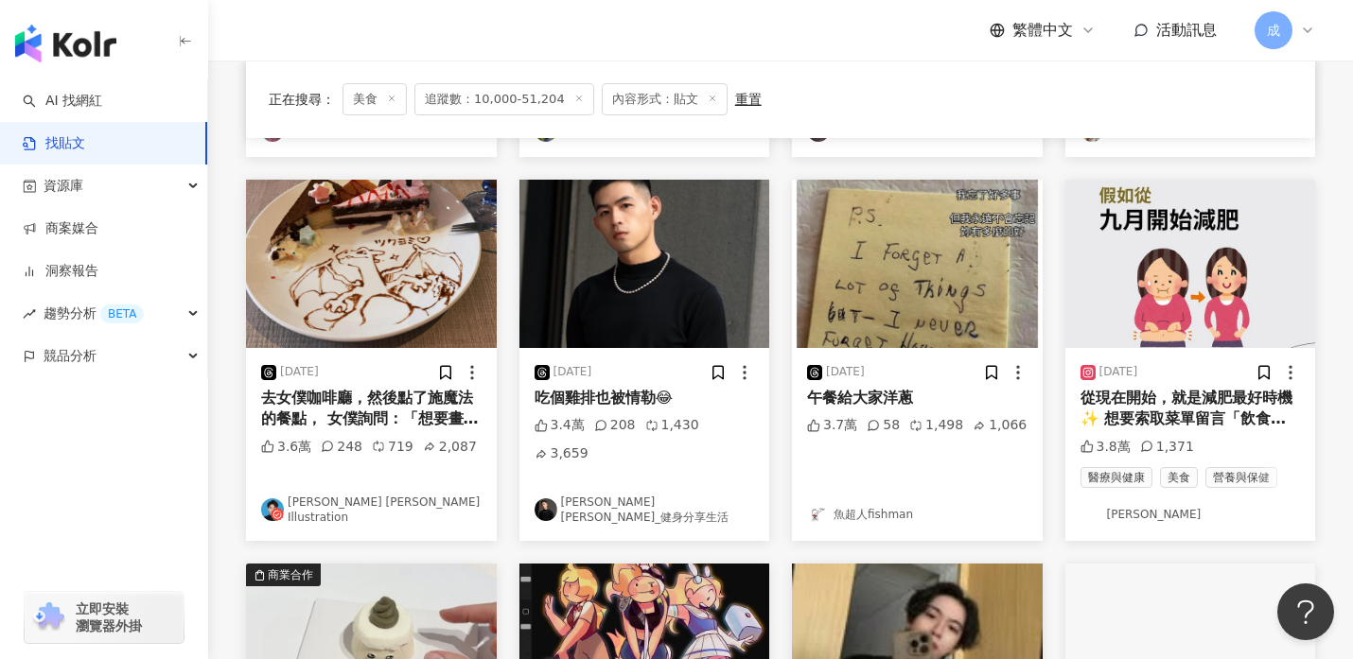
scroll to position [590, 0]
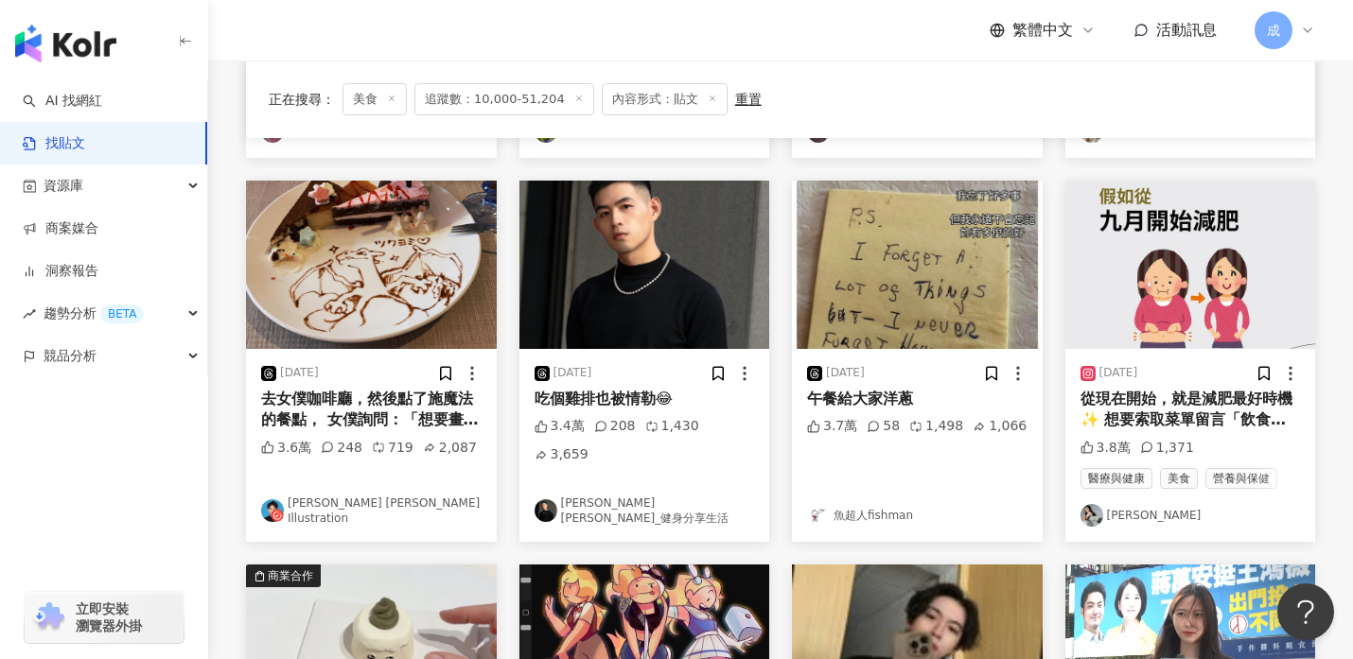
click at [366, 501] on link "Kurt Wu Illustration" at bounding box center [371, 512] width 220 height 32
click at [631, 496] on link "郭力愷Alex_健身分享生活" at bounding box center [644, 512] width 220 height 32
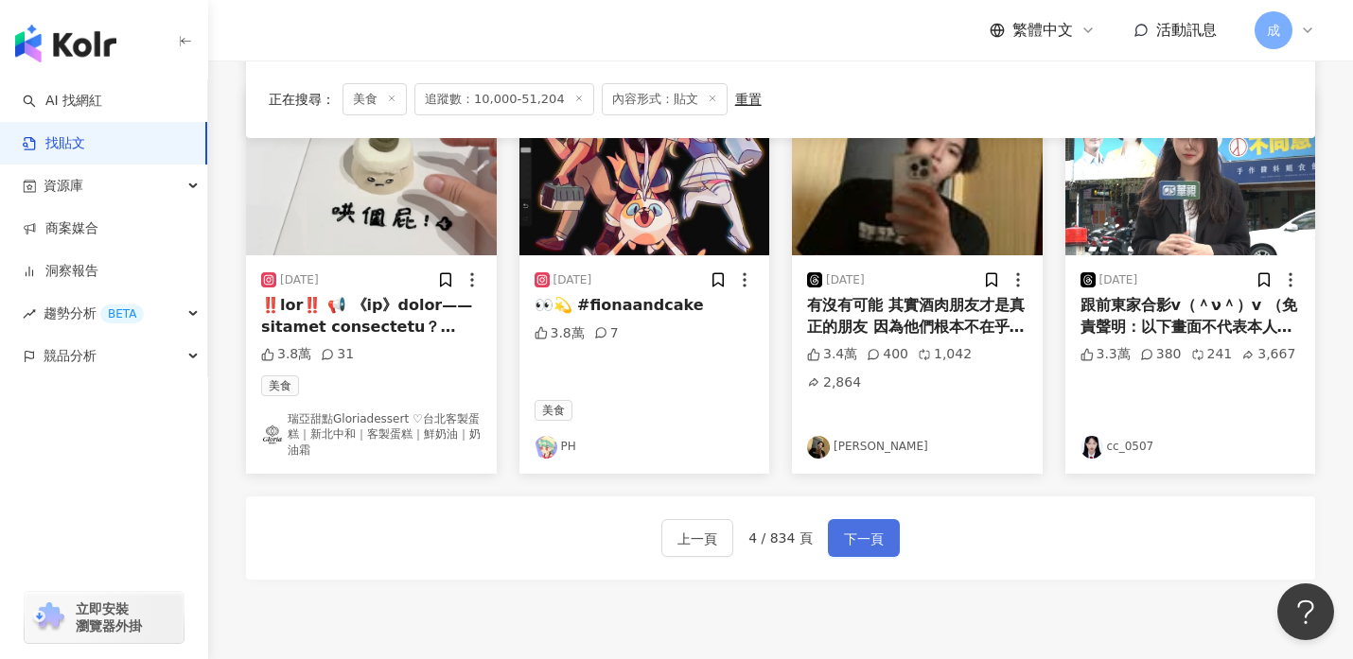
click at [871, 528] on span "下一頁" at bounding box center [864, 539] width 40 height 23
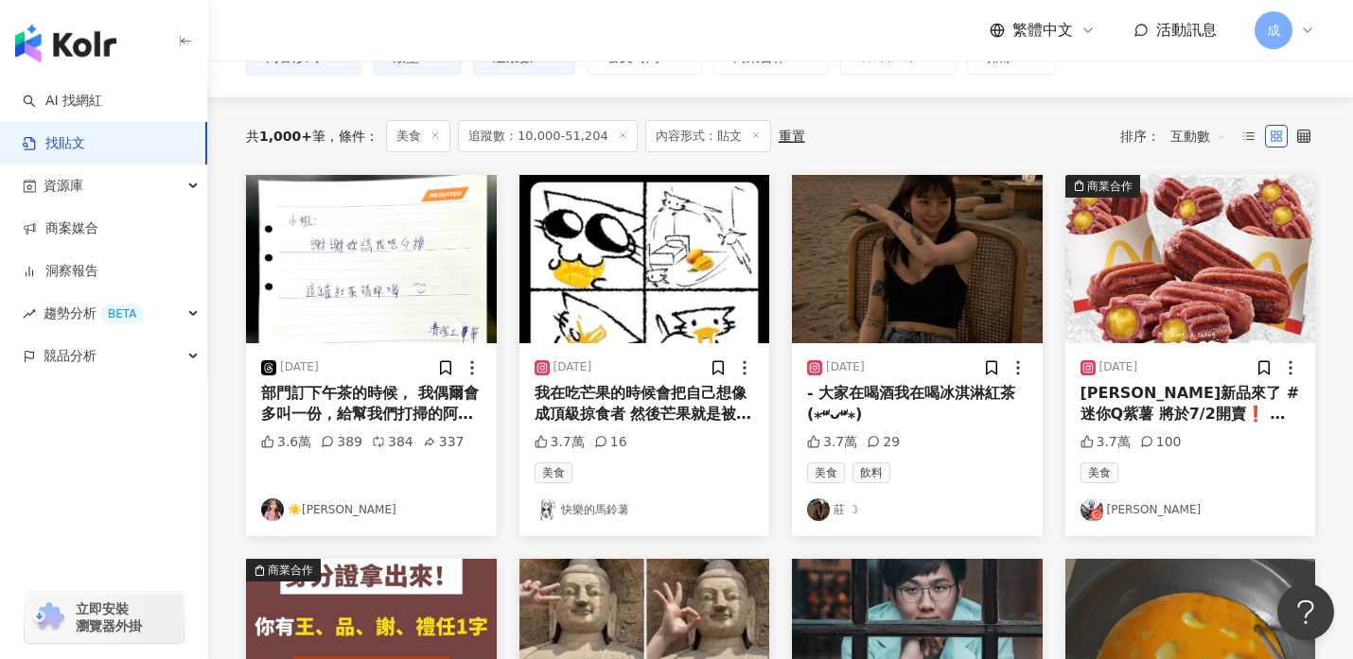
scroll to position [210, 0]
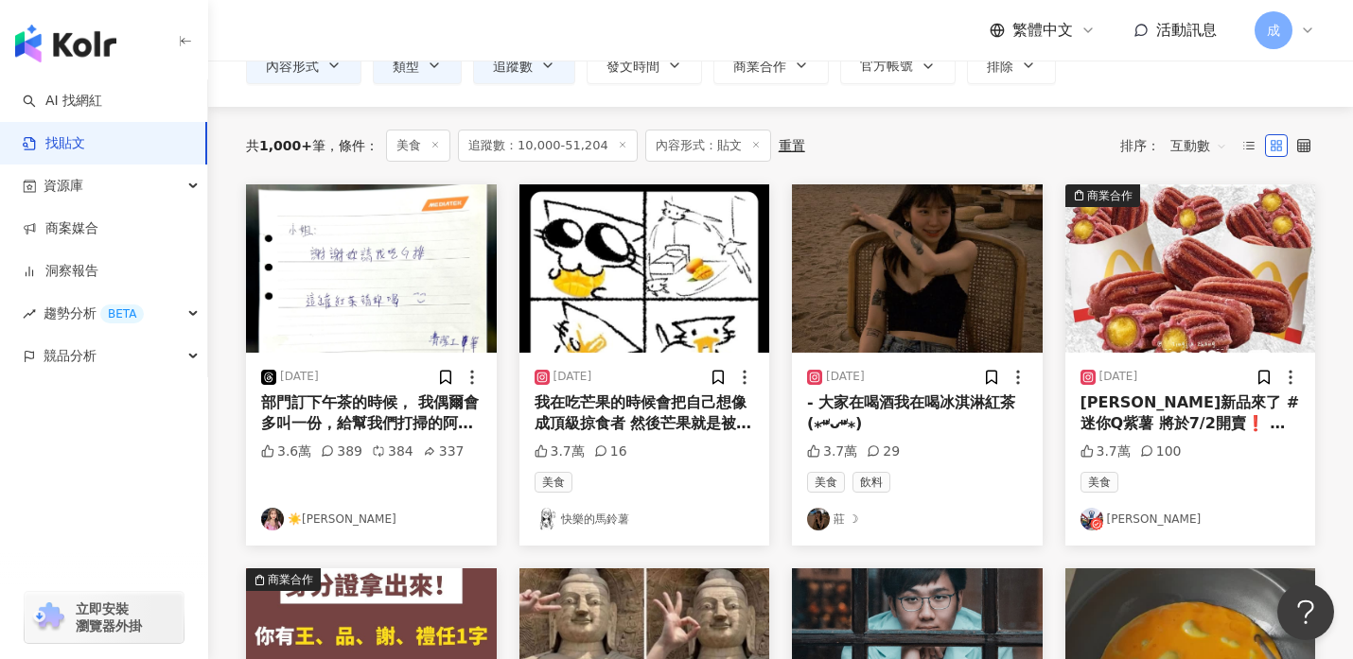
click at [840, 523] on link "莊 ☽" at bounding box center [917, 519] width 220 height 23
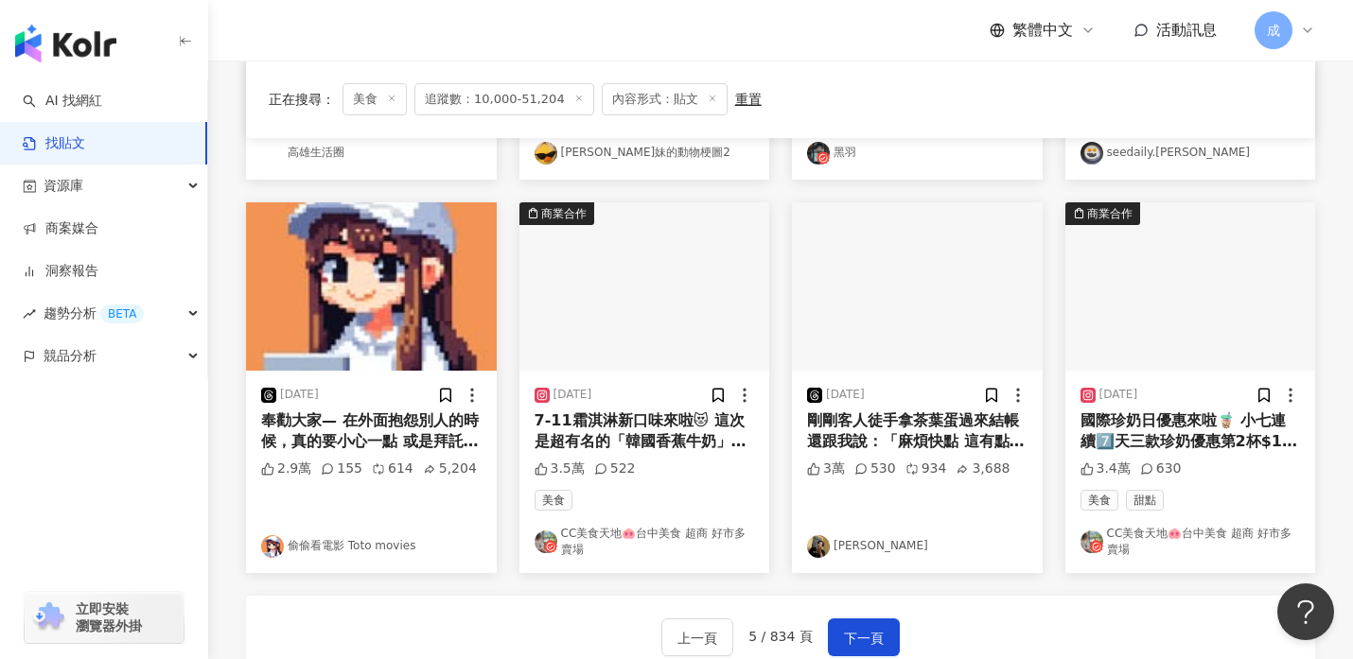
scroll to position [966, 0]
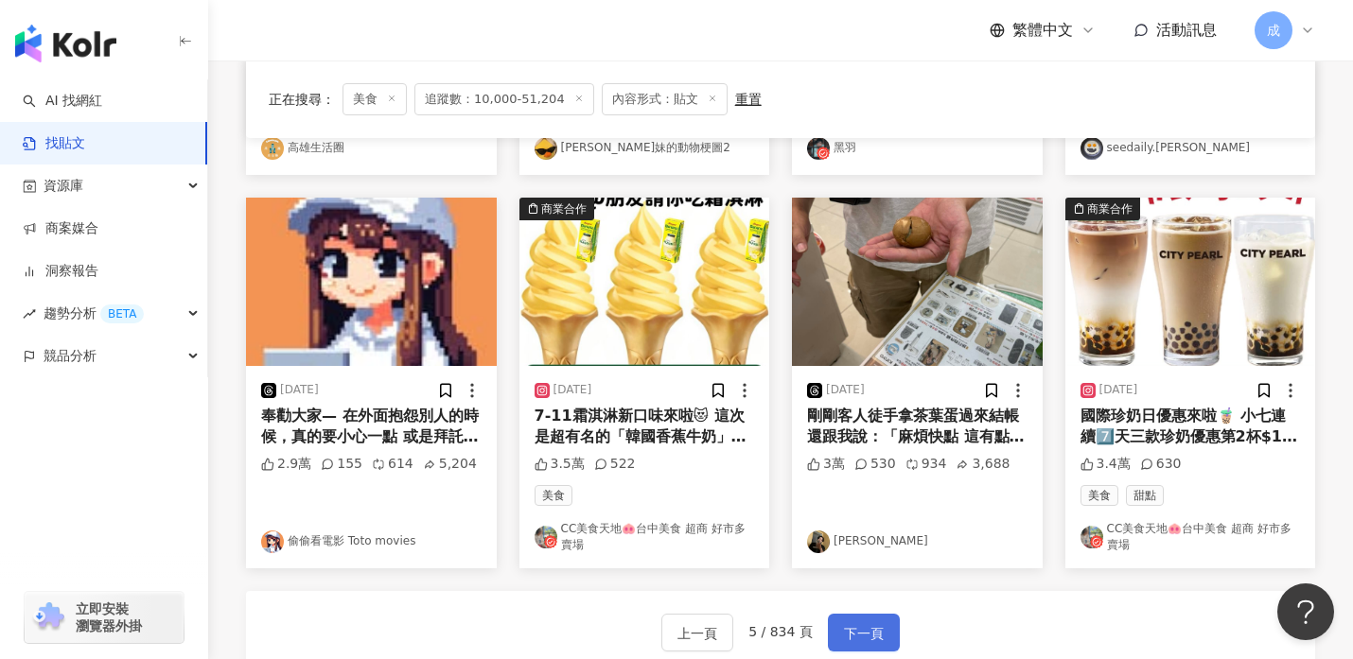
click at [848, 636] on span "下一頁" at bounding box center [864, 633] width 40 height 23
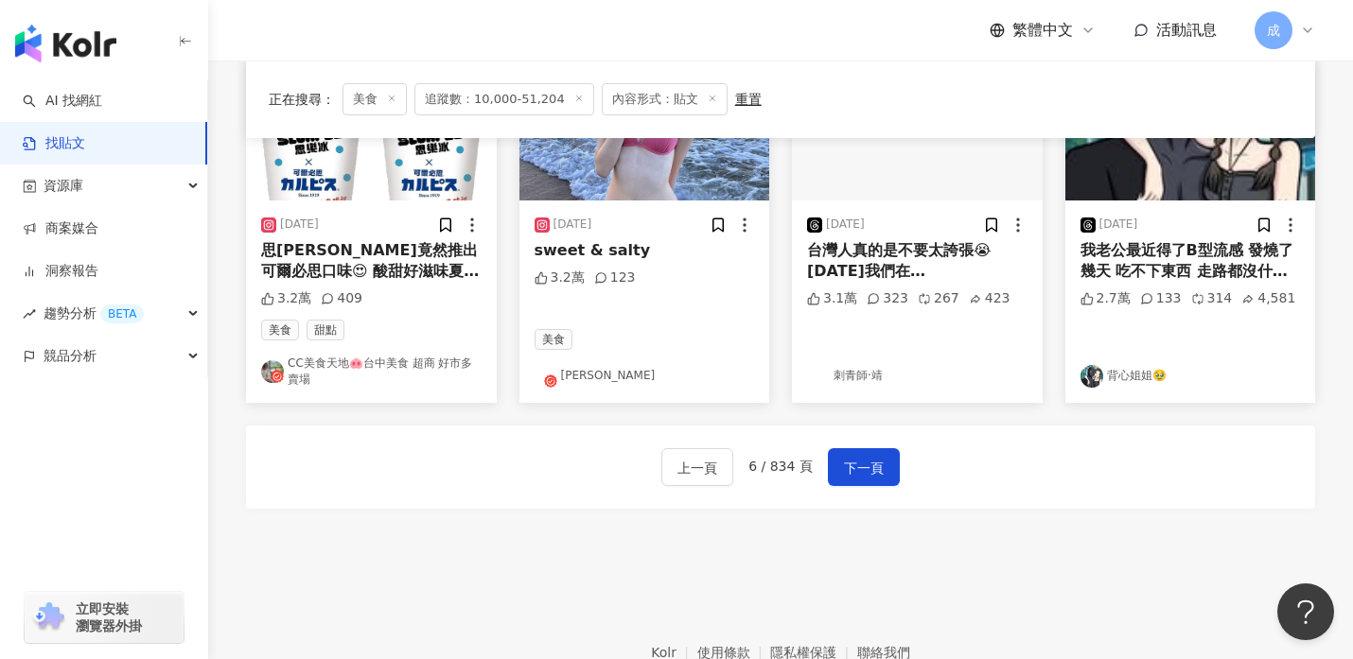
scroll to position [1153, 0]
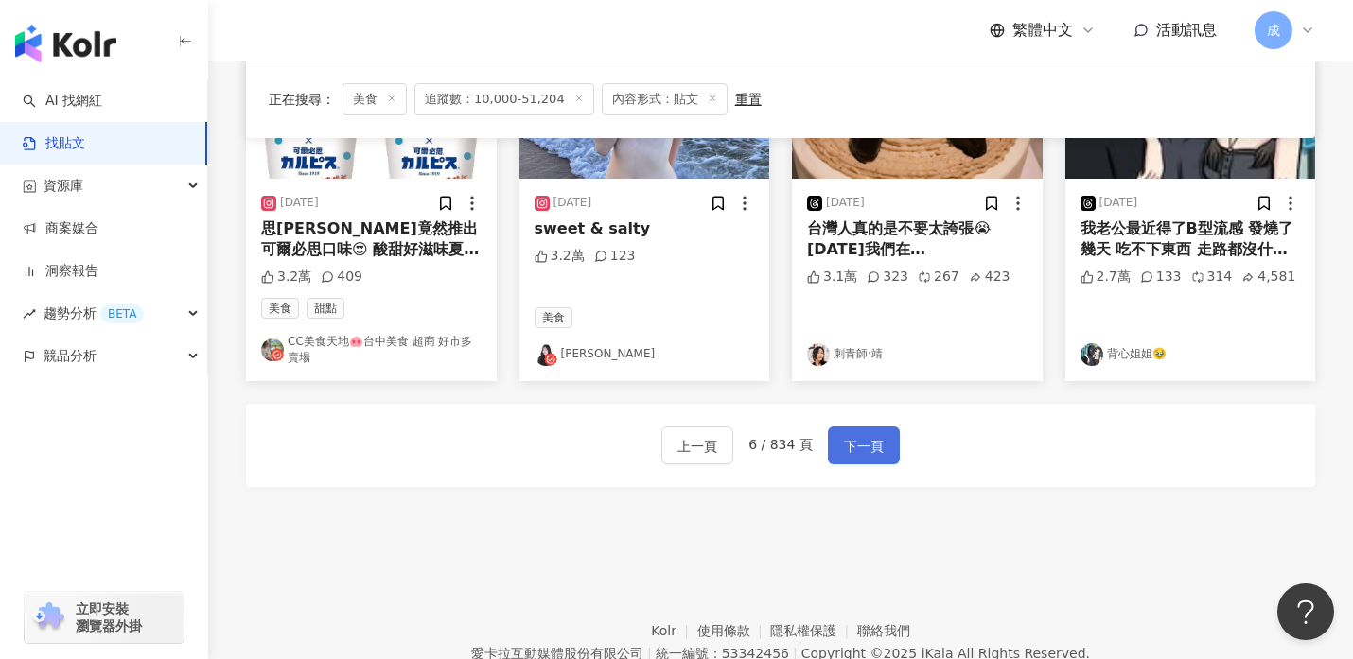
click at [864, 437] on span "下一頁" at bounding box center [864, 446] width 40 height 23
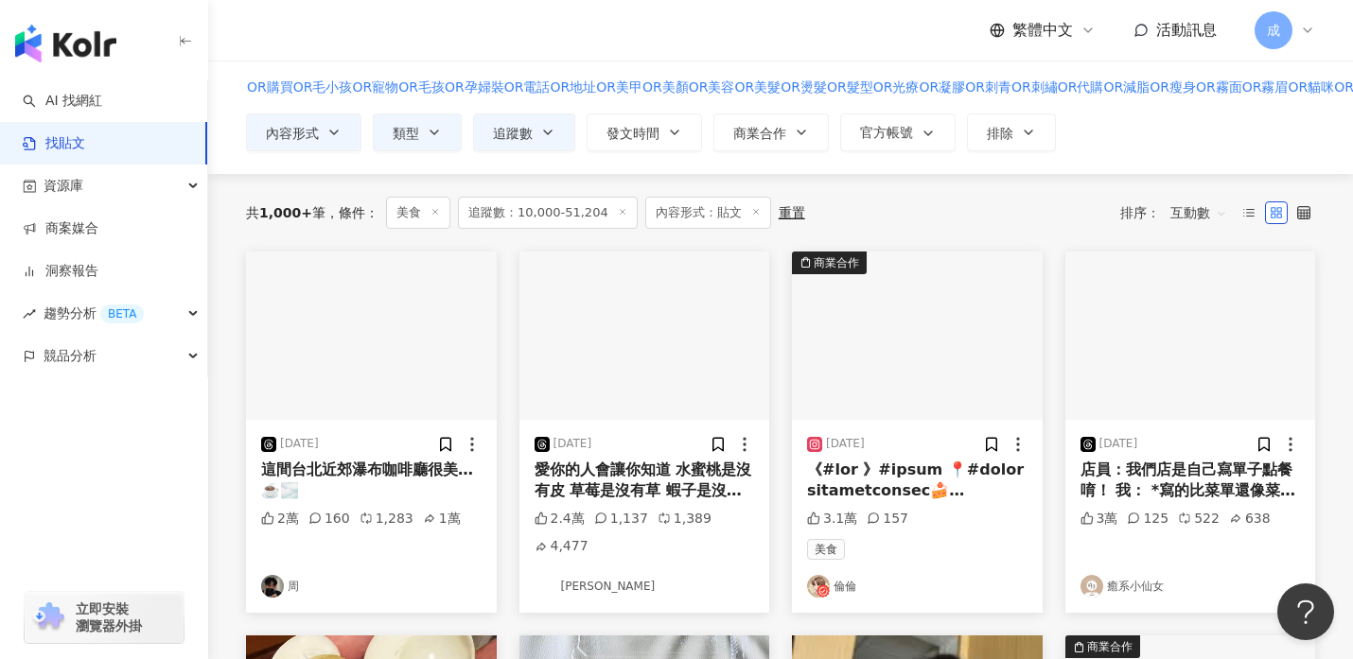
scroll to position [257, 0]
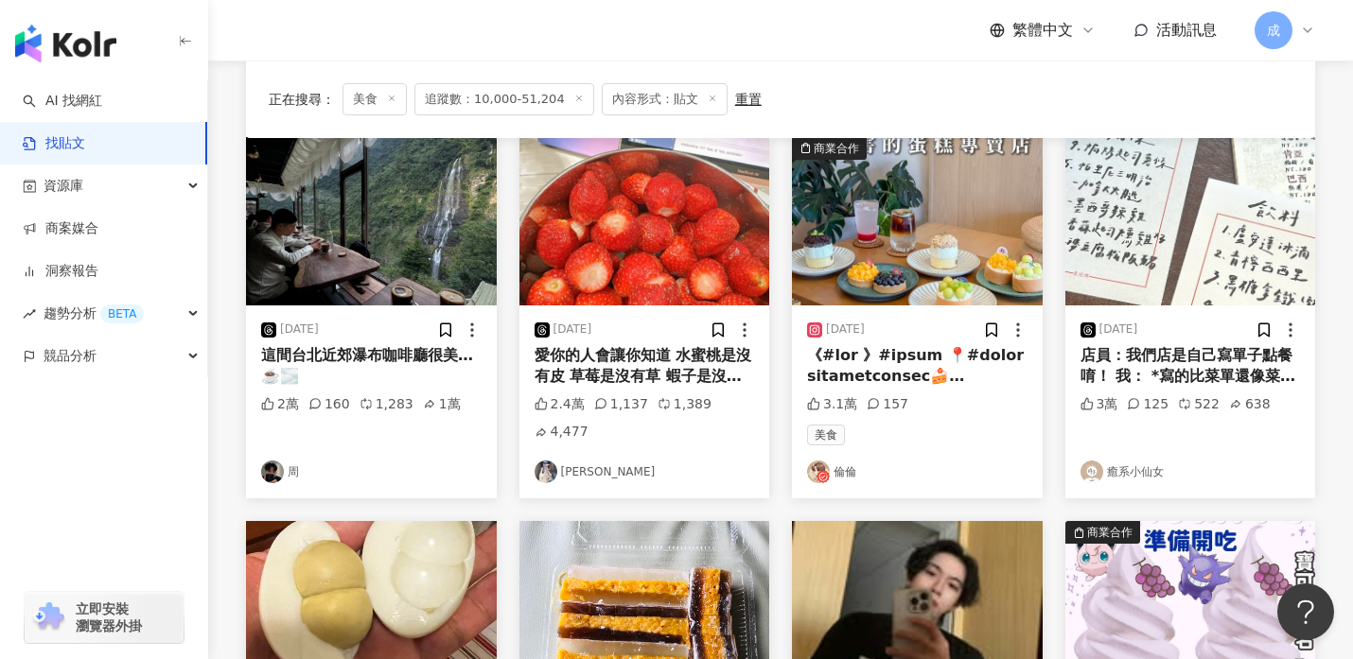
click at [574, 473] on link "吳布丁" at bounding box center [644, 472] width 220 height 23
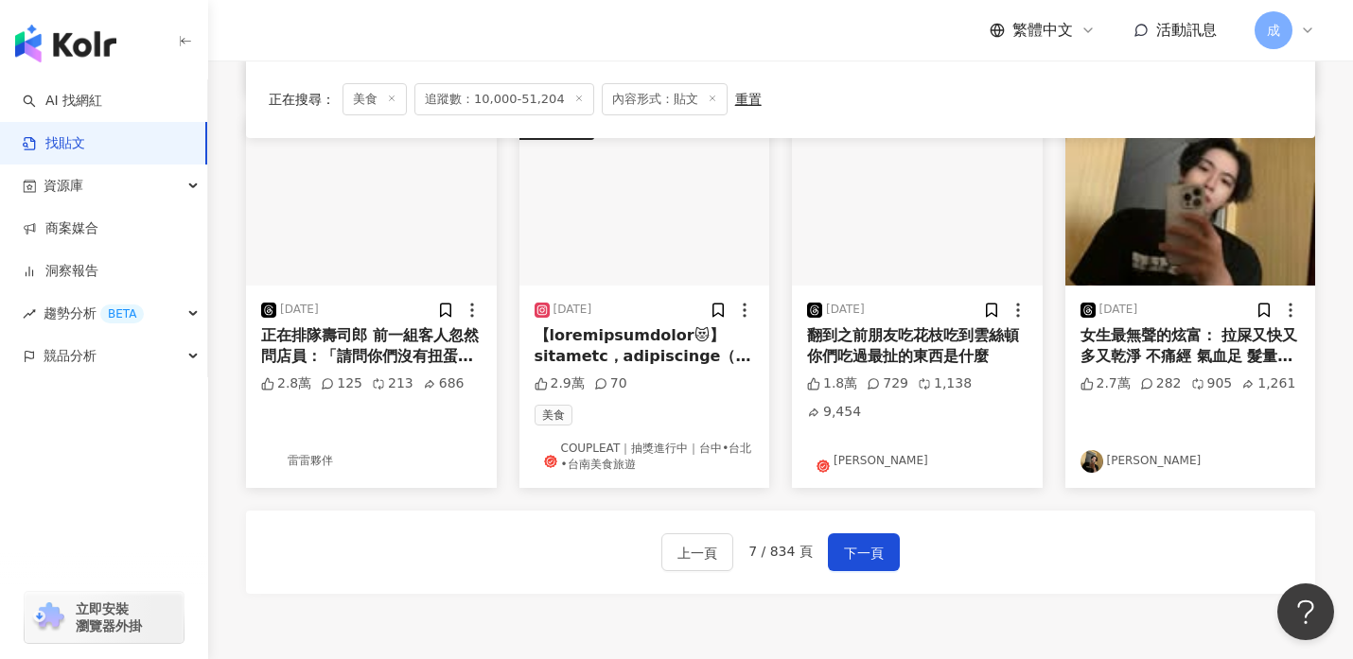
scroll to position [1047, 0]
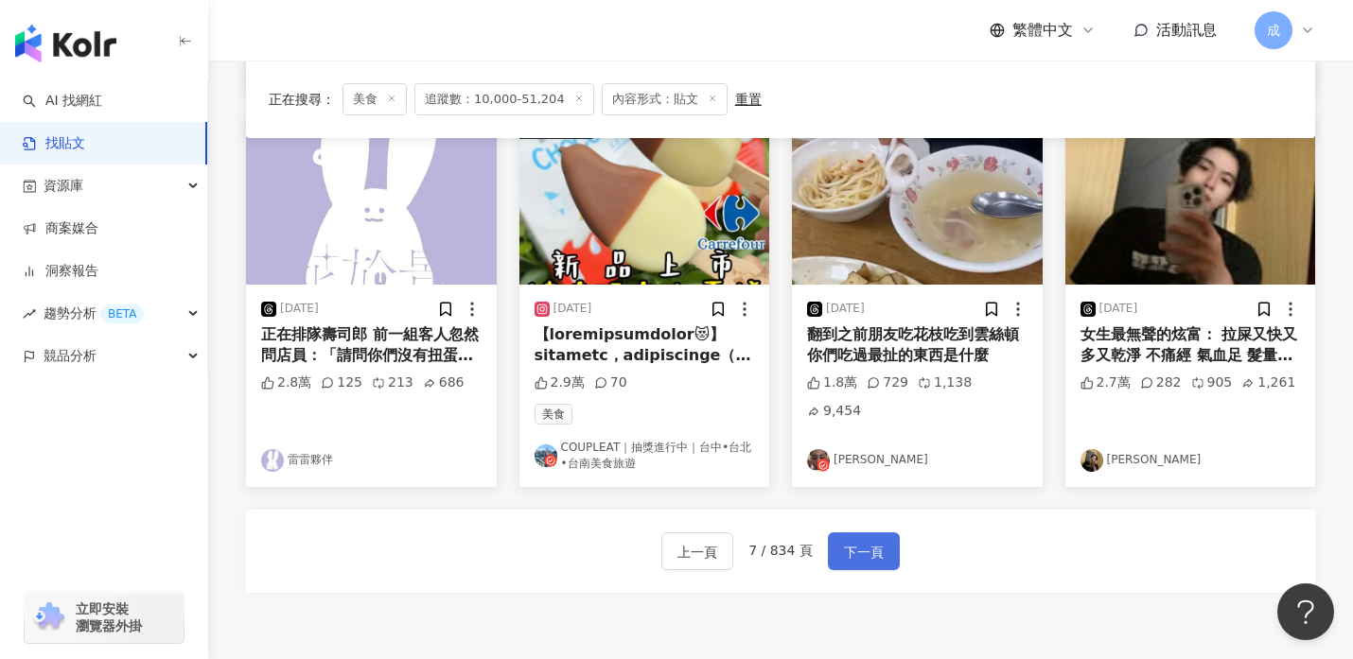
click at [864, 552] on span "下一頁" at bounding box center [864, 552] width 40 height 23
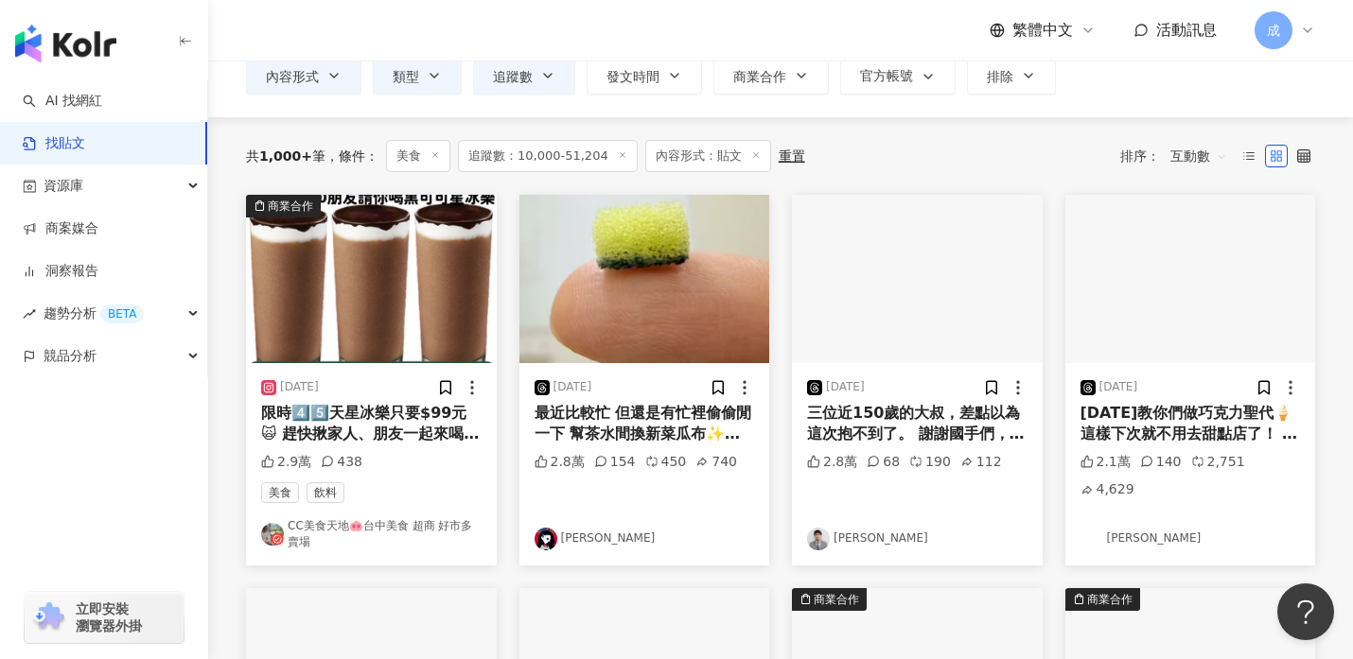
scroll to position [213, 0]
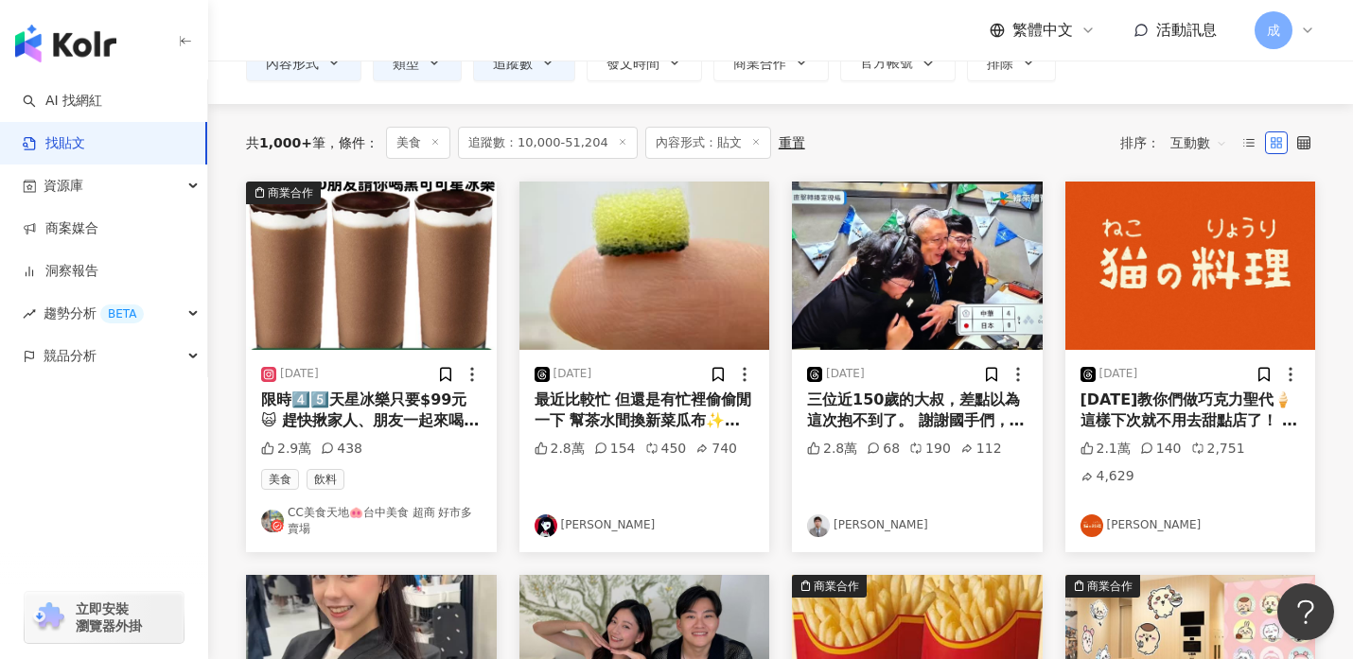
click at [1115, 521] on link "陳翔" at bounding box center [1190, 526] width 220 height 23
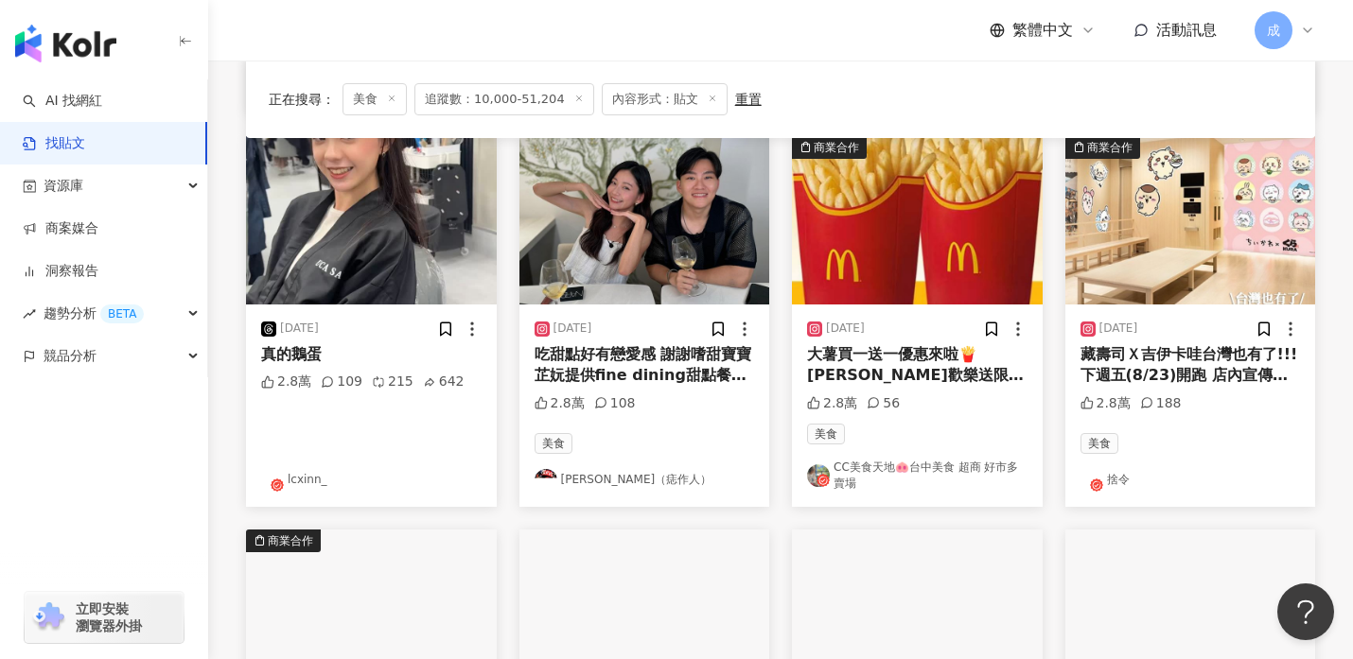
scroll to position [648, 0]
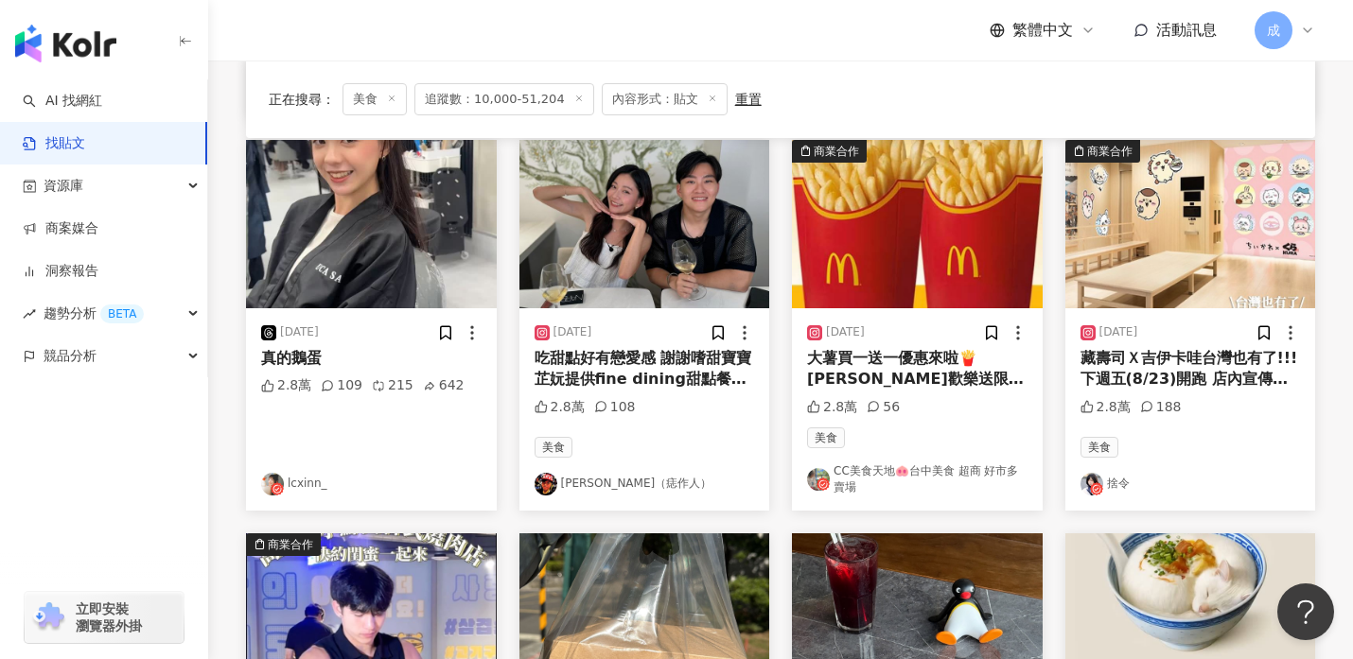
click at [1125, 481] on link "捨令" at bounding box center [1190, 484] width 220 height 23
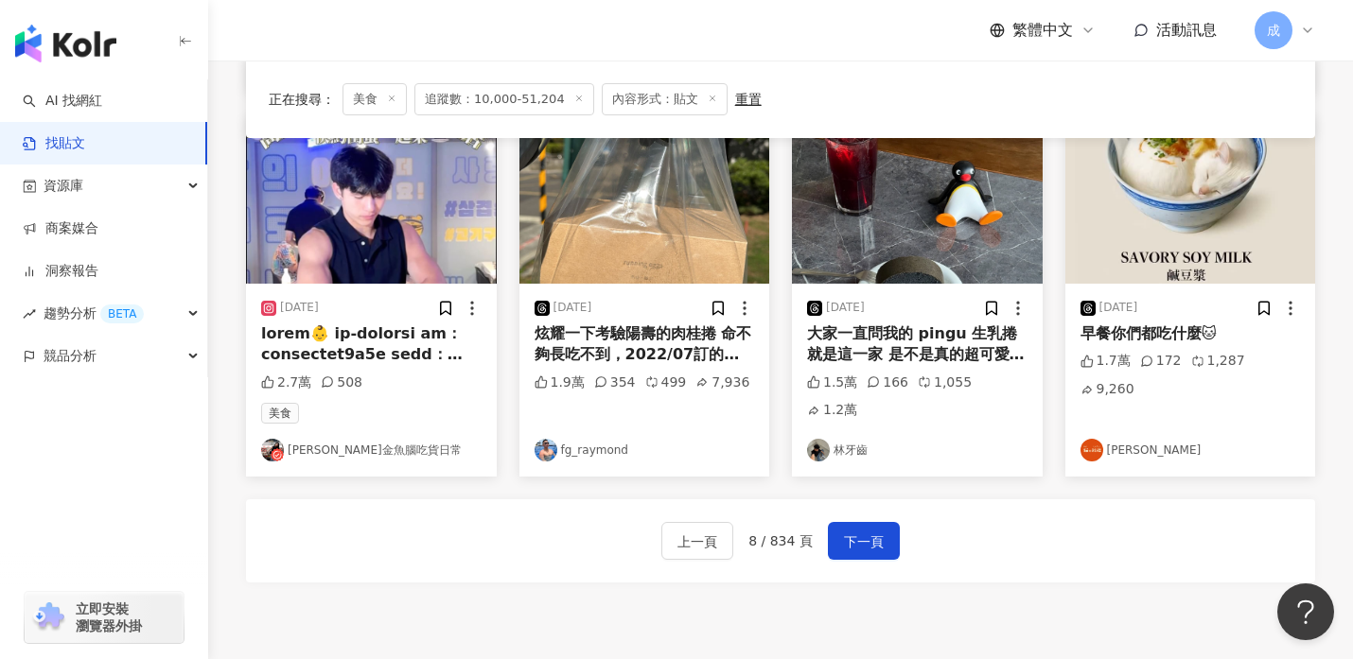
scroll to position [1055, 0]
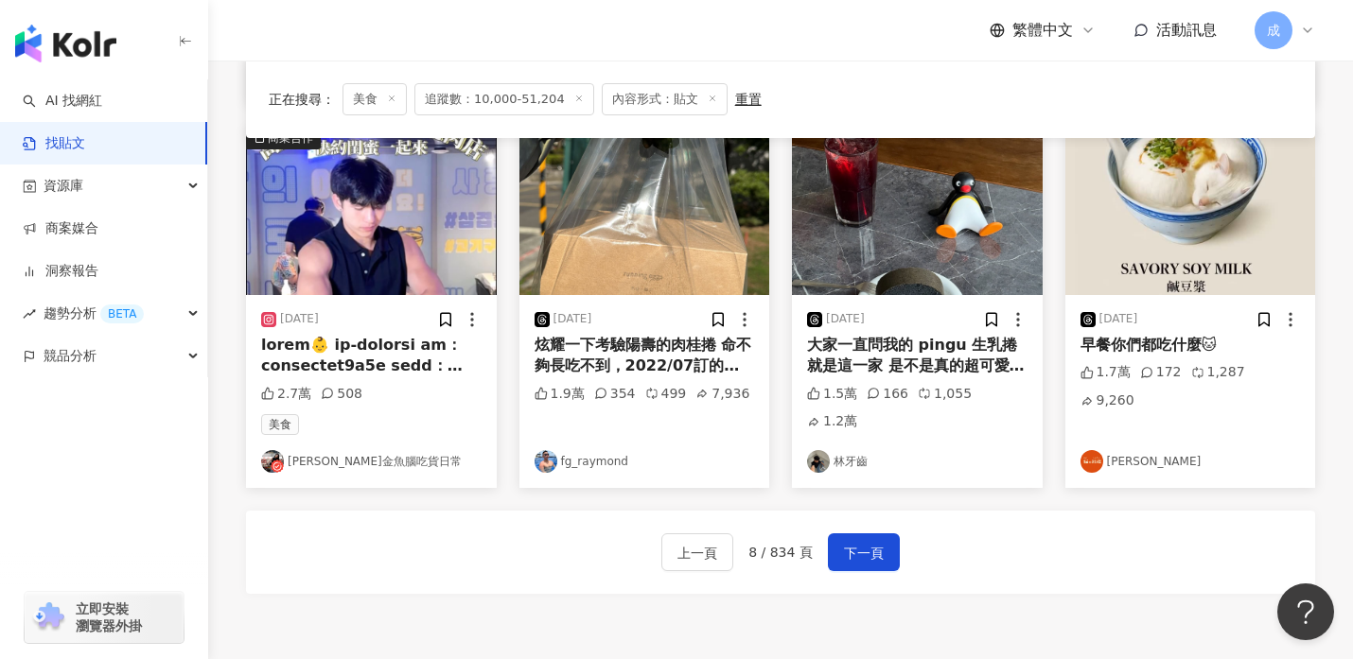
click at [850, 457] on link "林牙齒" at bounding box center [917, 461] width 220 height 23
click at [850, 559] on span "下一頁" at bounding box center [864, 553] width 40 height 23
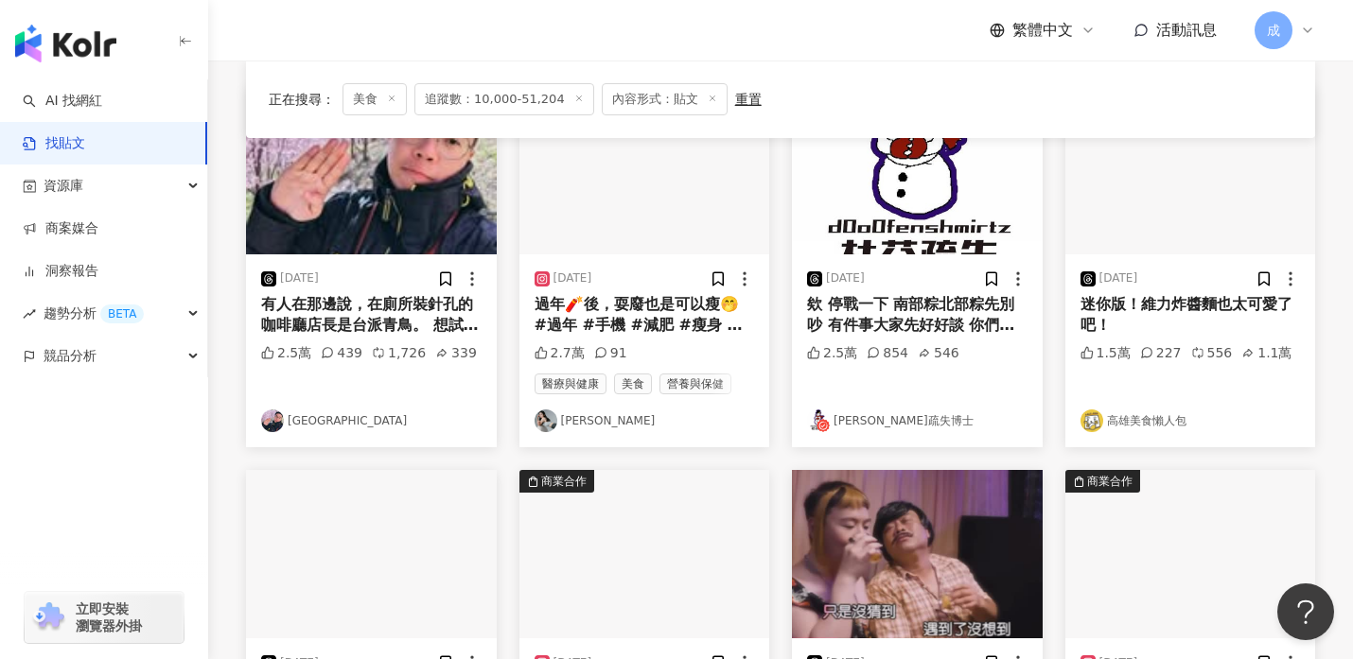
scroll to position [313, 0]
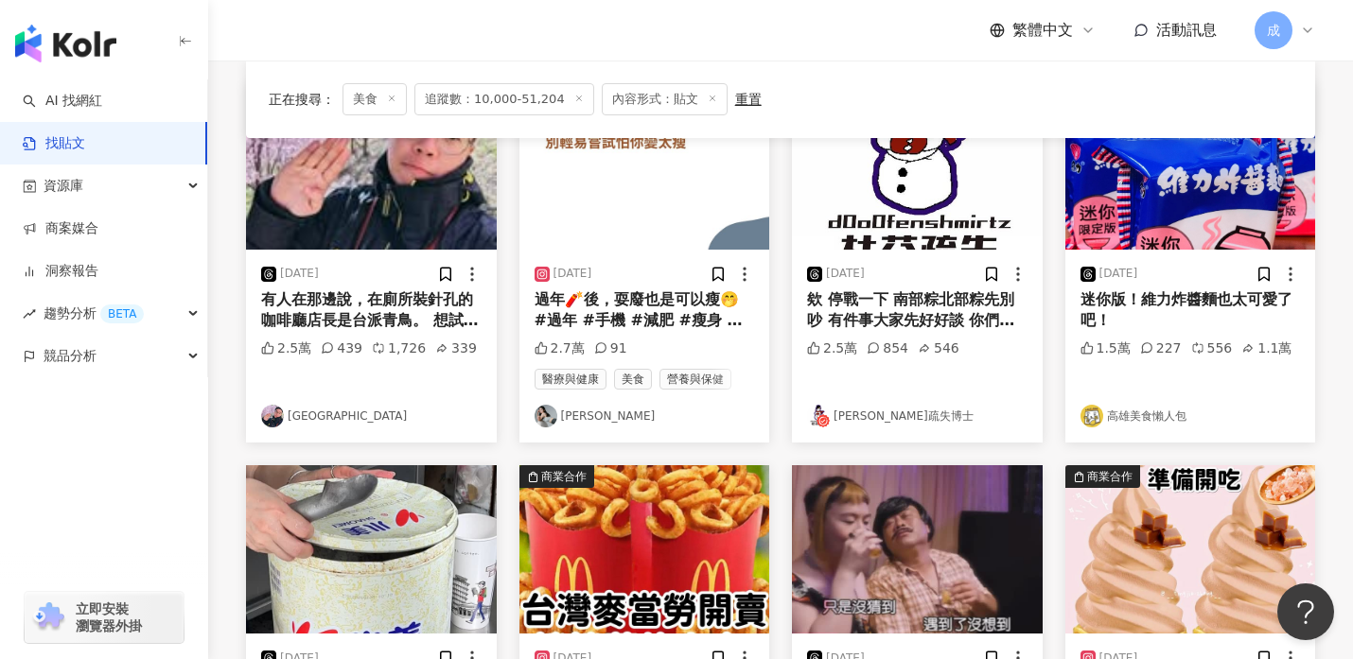
click at [1120, 420] on link "高雄美食懶人包" at bounding box center [1190, 416] width 220 height 23
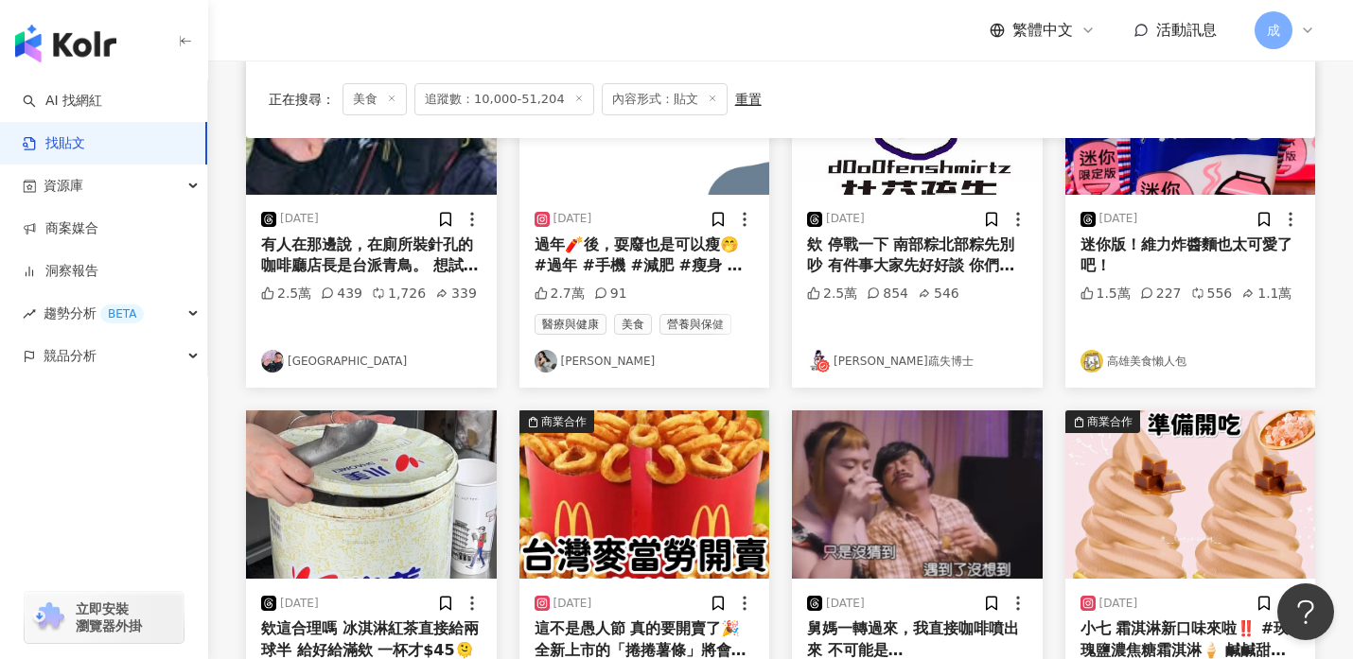
scroll to position [381, 0]
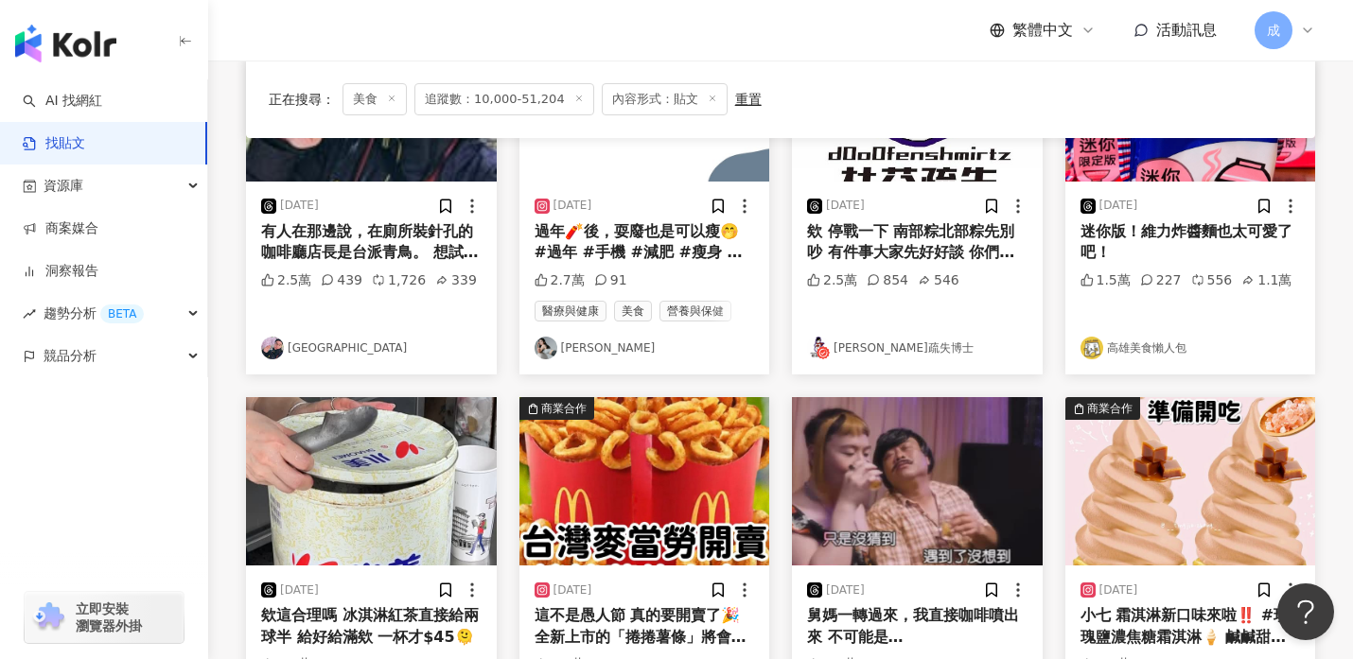
click at [851, 349] on link "杜芬疏失博士" at bounding box center [917, 348] width 220 height 23
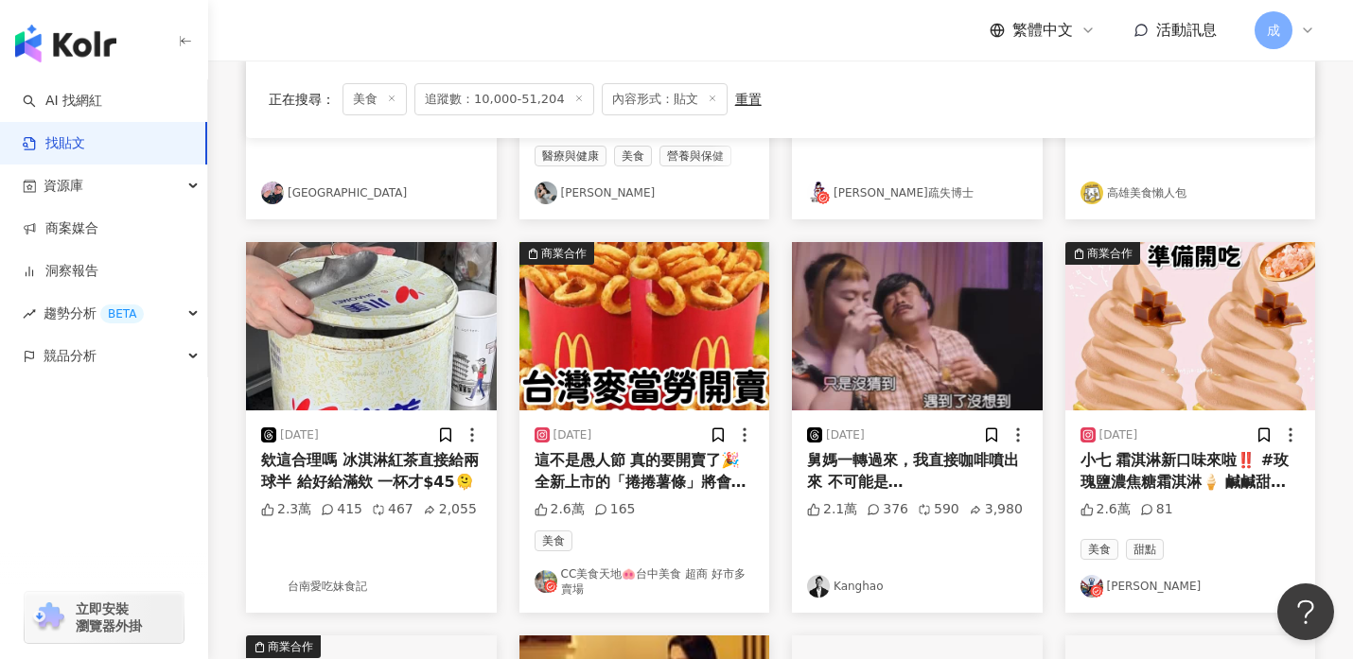
scroll to position [537, 0]
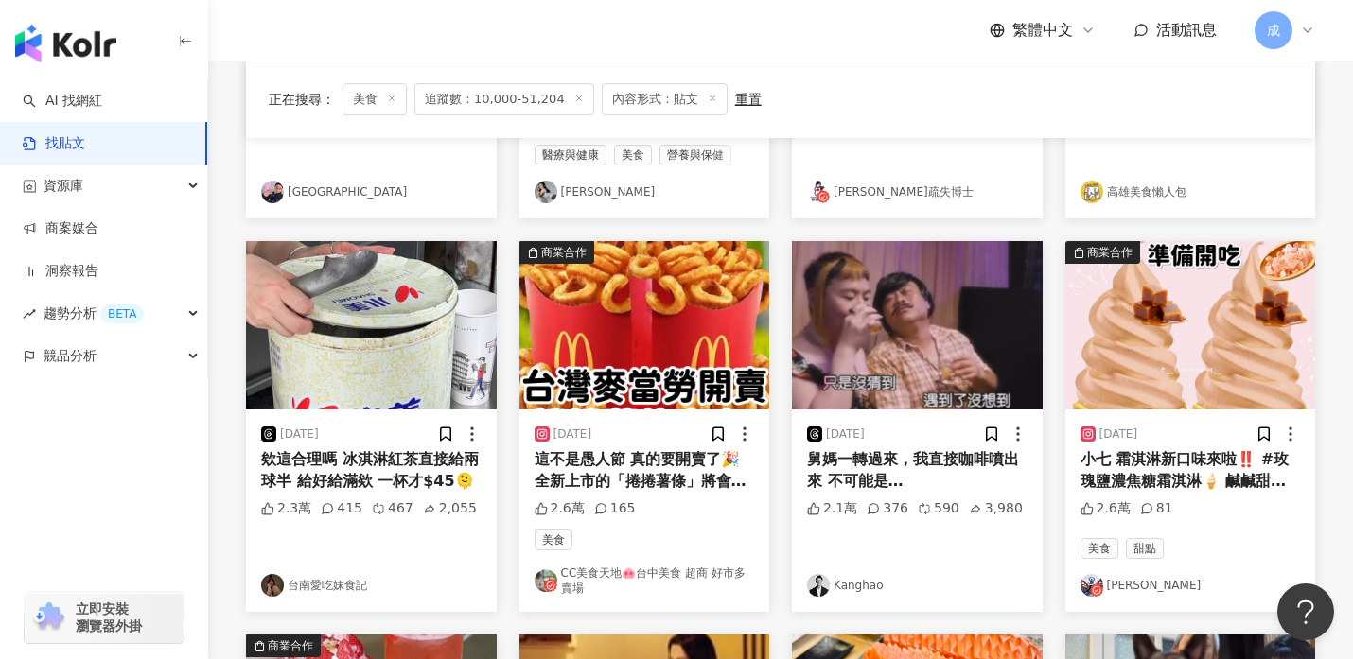
click at [322, 581] on link "台南愛吃妹食記" at bounding box center [371, 585] width 220 height 23
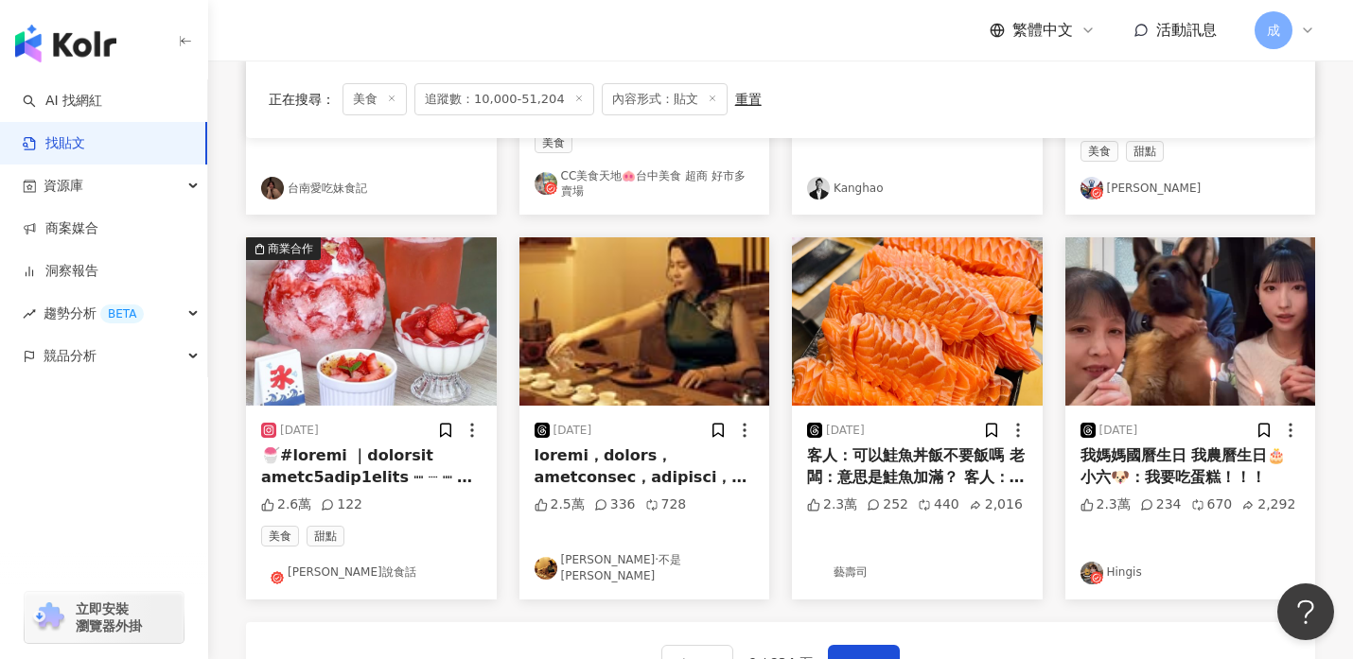
scroll to position [1000, 0]
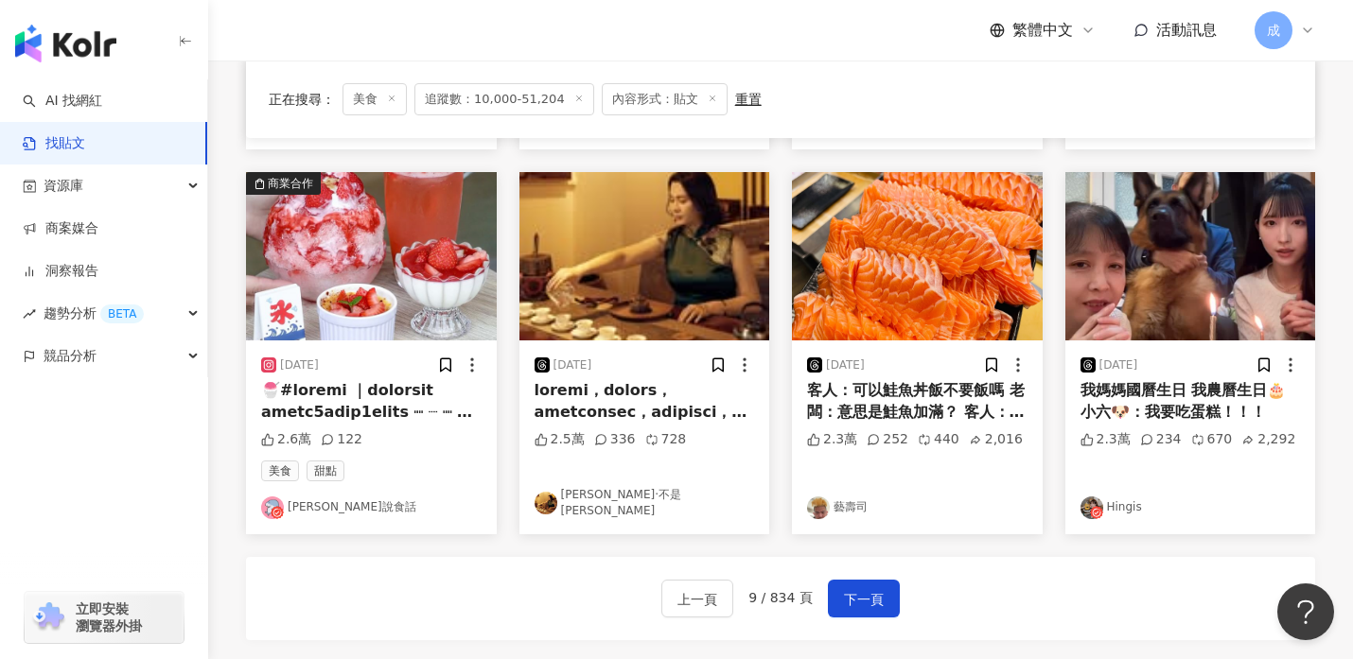
click at [324, 508] on link "阿BO說食話" at bounding box center [371, 508] width 220 height 23
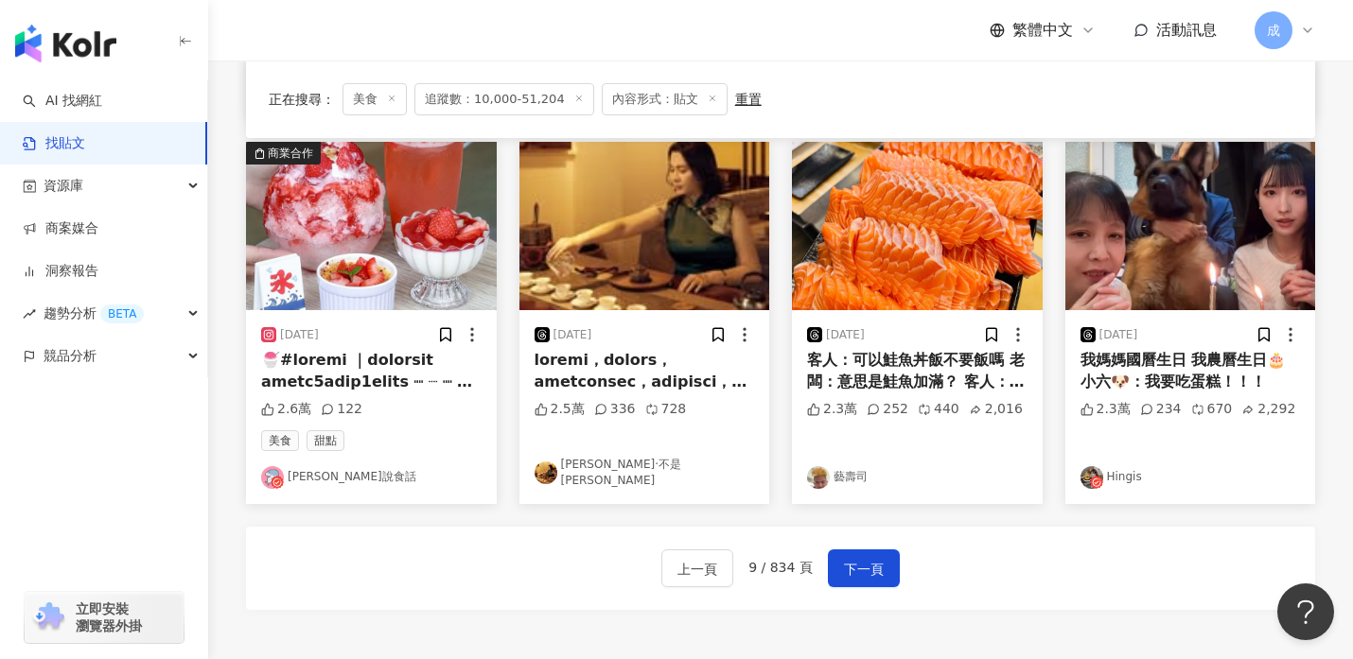
scroll to position [1033, 0]
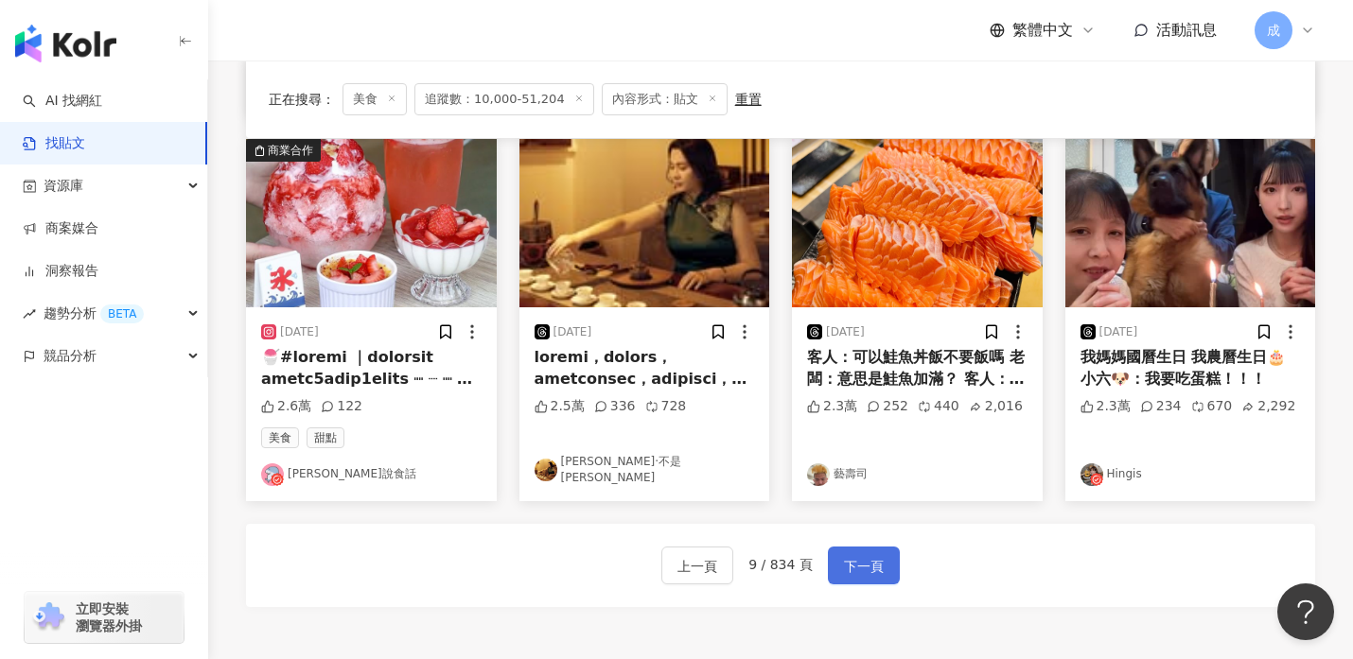
click at [871, 568] on span "下一頁" at bounding box center [864, 566] width 40 height 23
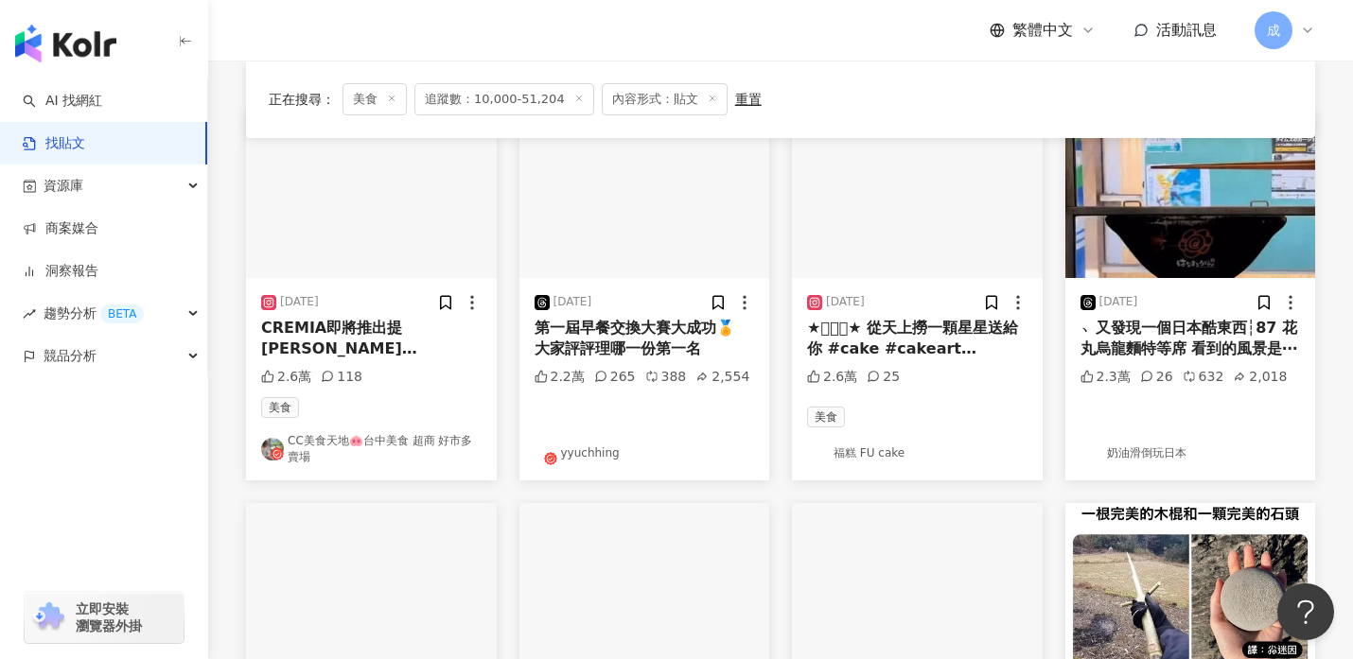
scroll to position [289, 0]
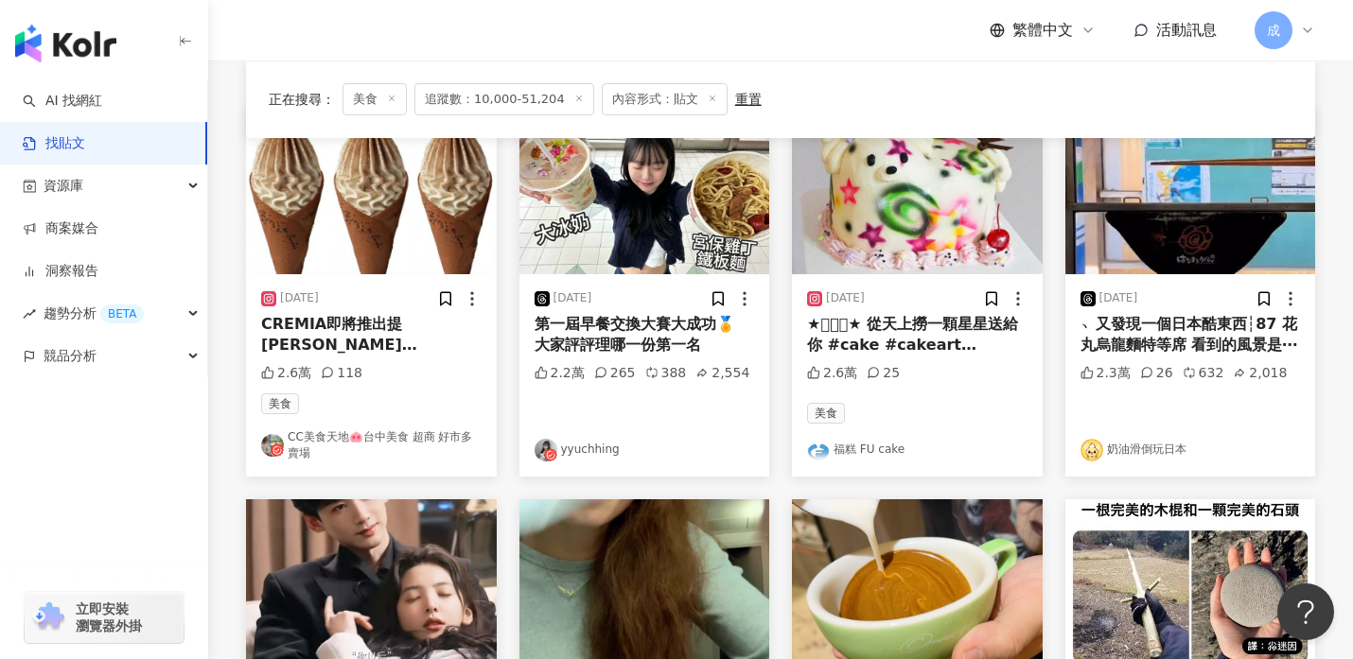
click at [590, 451] on link "yyuchhing" at bounding box center [644, 450] width 220 height 23
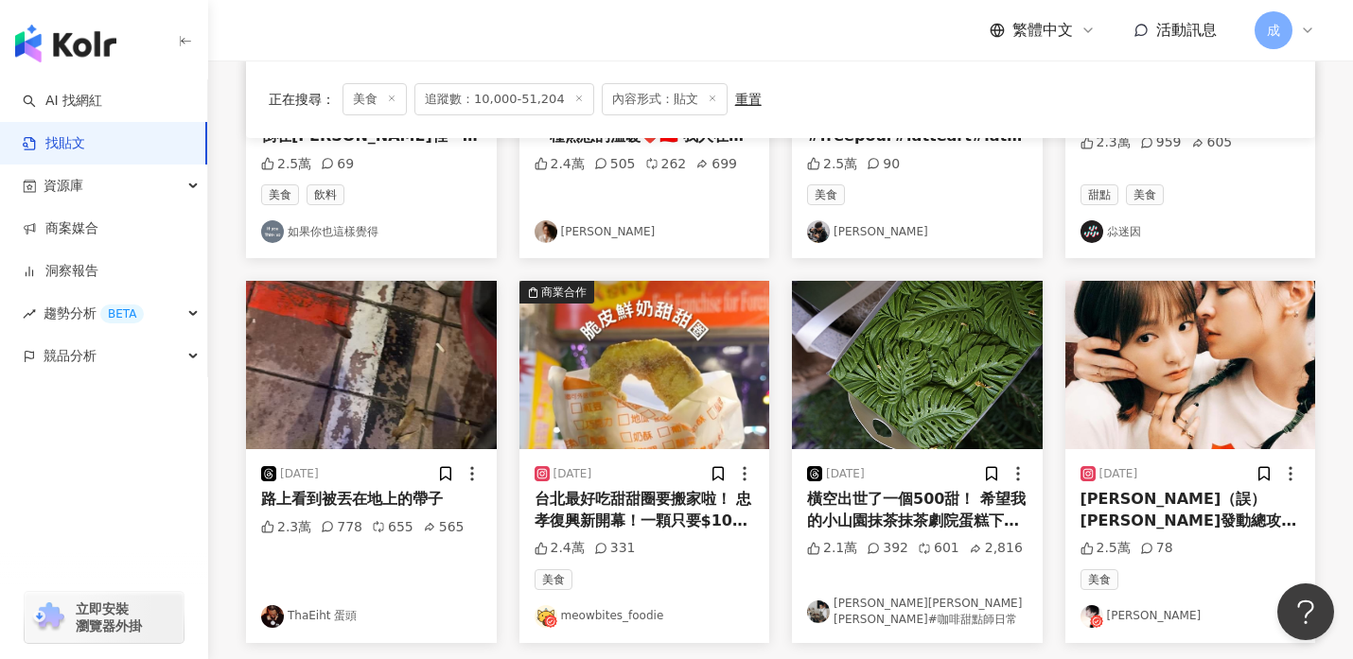
scroll to position [899, 0]
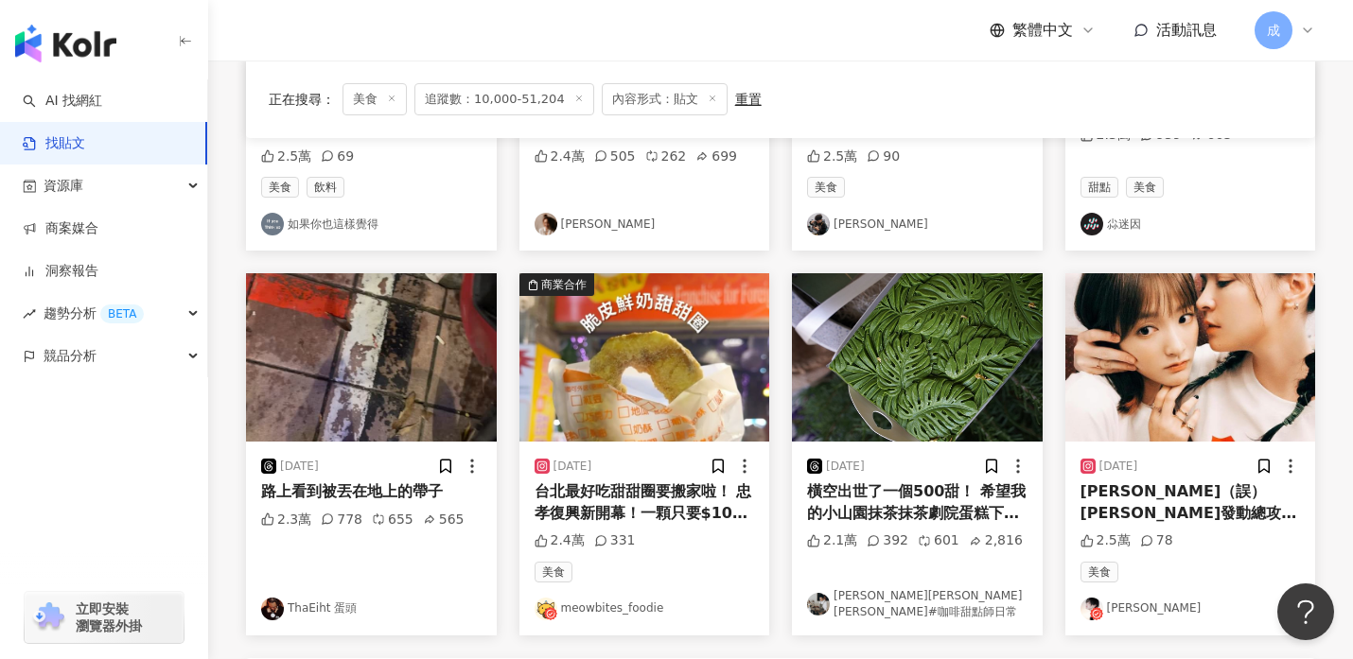
click at [597, 612] on link "meowbites_foodie" at bounding box center [644, 609] width 220 height 23
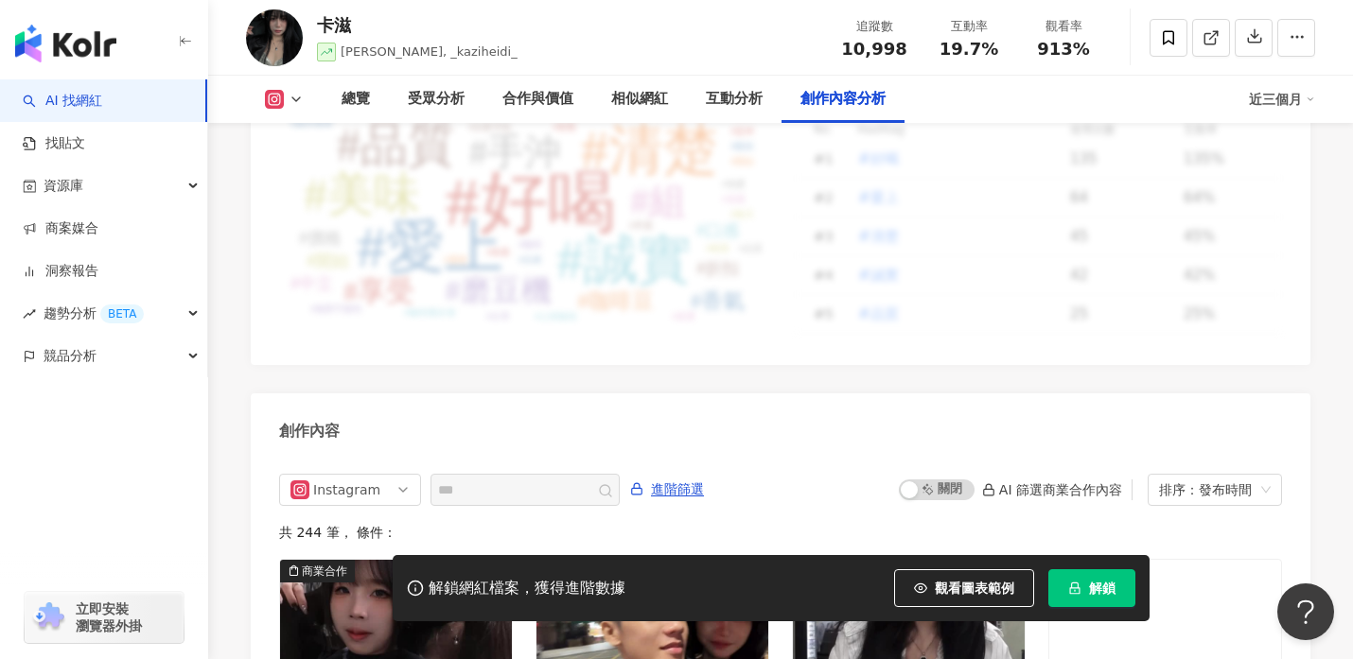
scroll to position [5534, 0]
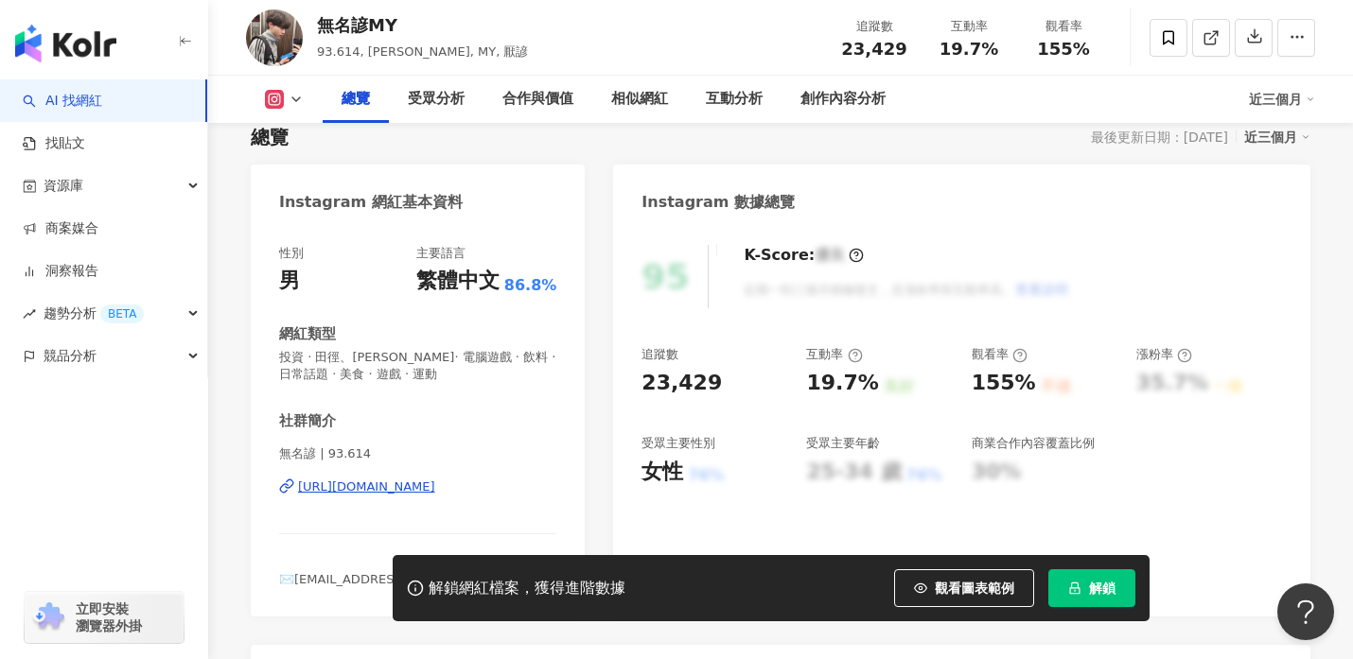
scroll to position [219, 0]
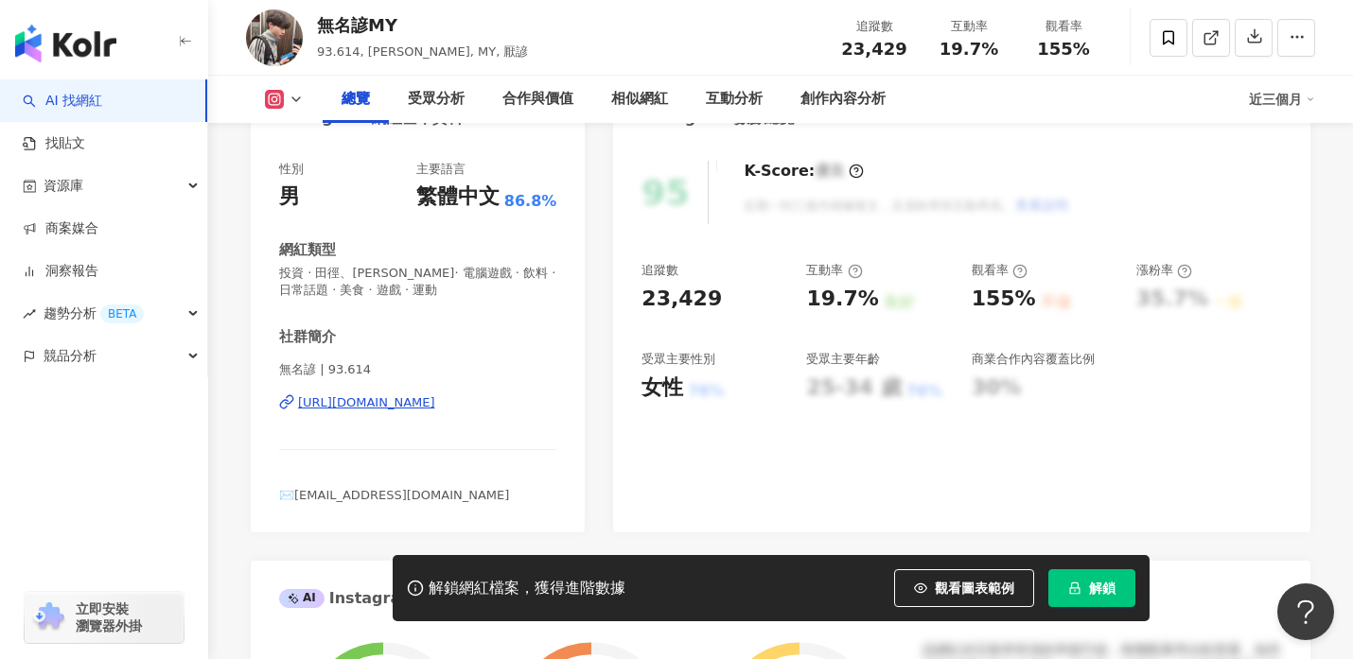
click at [392, 404] on div "https://www.instagram.com/93.614/" at bounding box center [366, 402] width 137 height 17
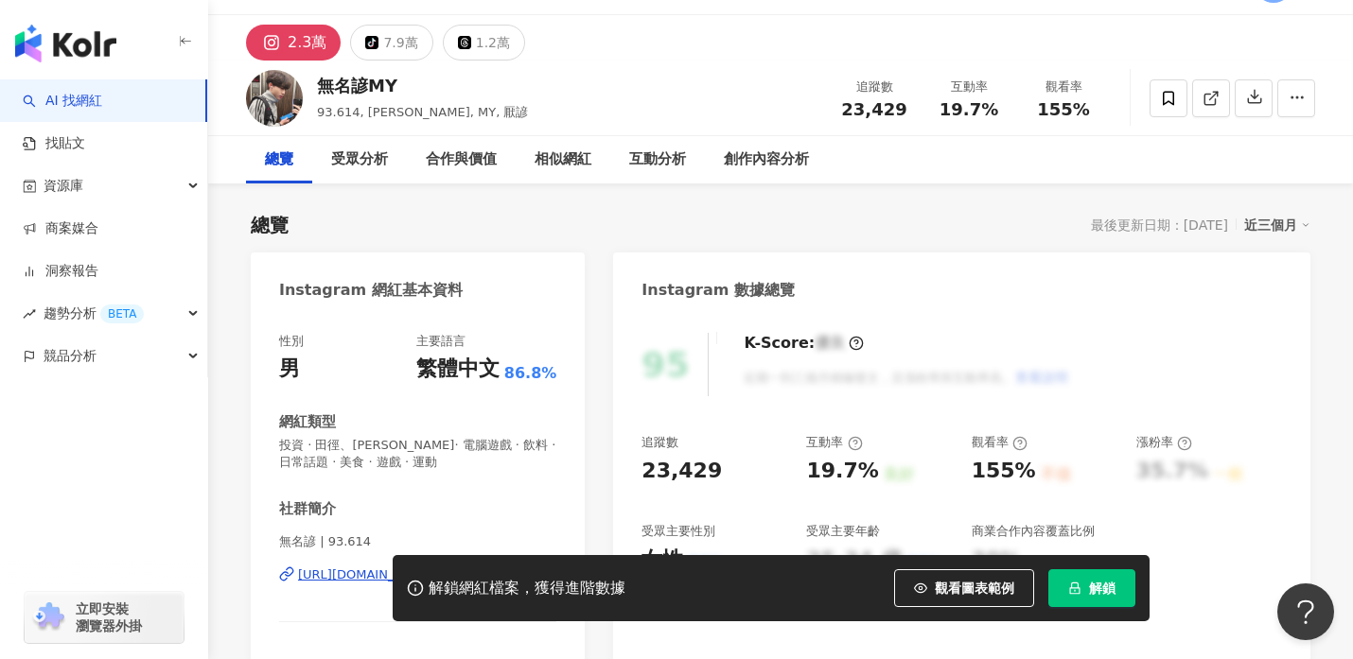
scroll to position [0, 0]
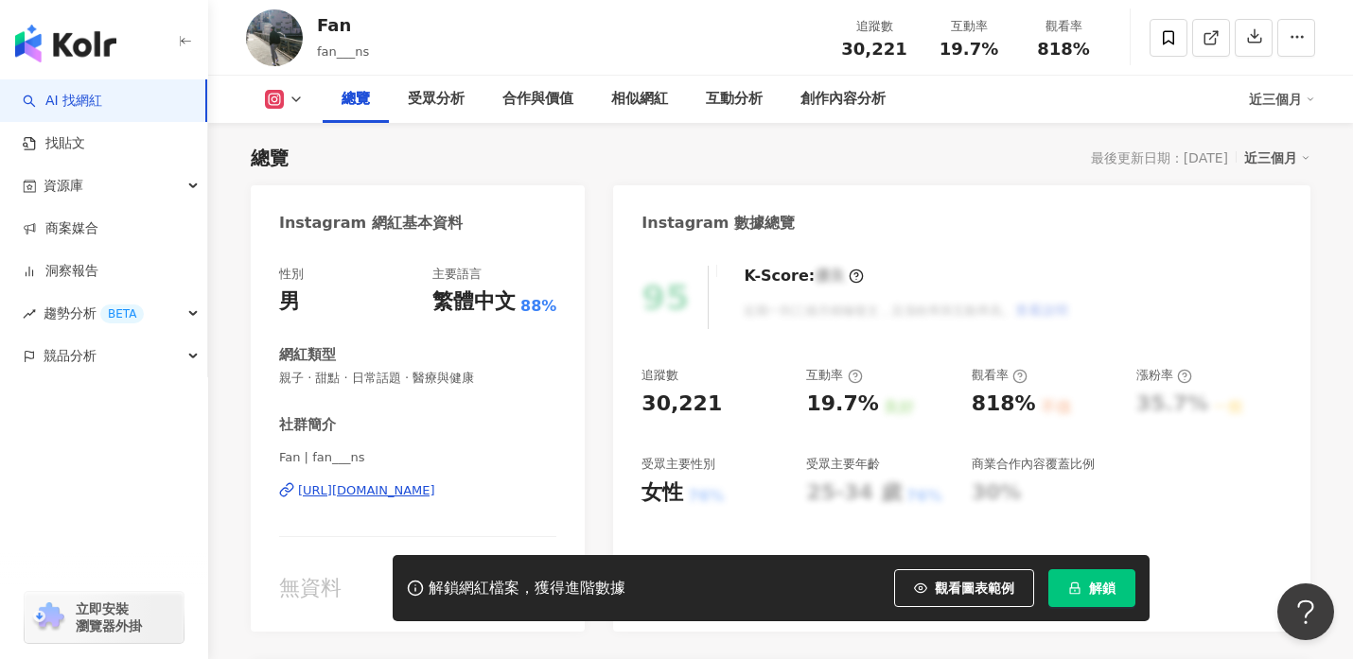
scroll to position [136, 0]
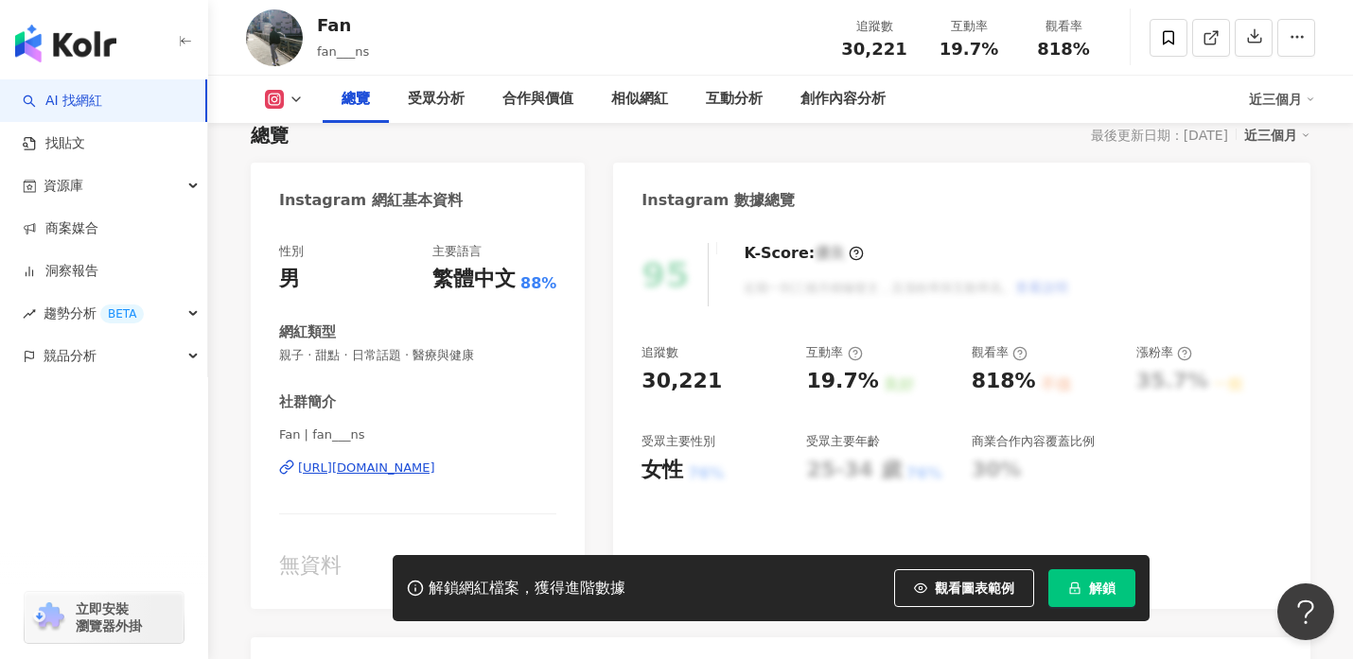
click at [378, 469] on div "https://www.instagram.com/fan___ns/" at bounding box center [366, 468] width 137 height 17
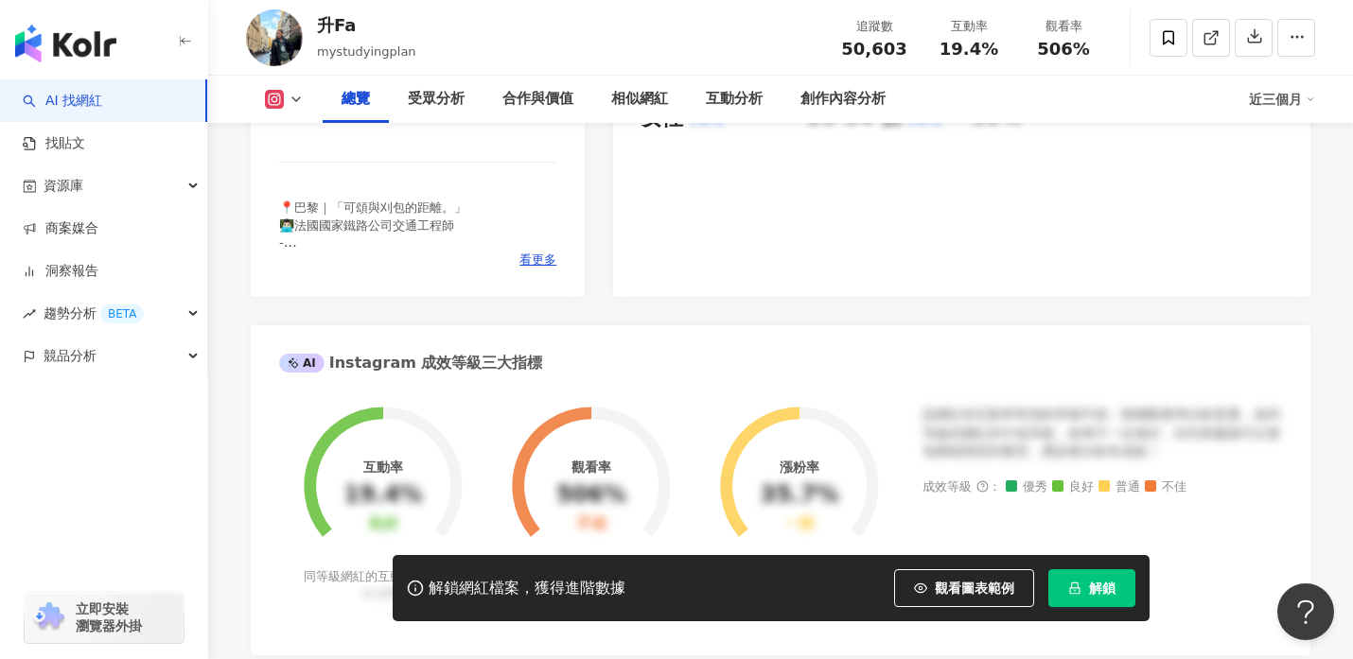
scroll to position [369, 0]
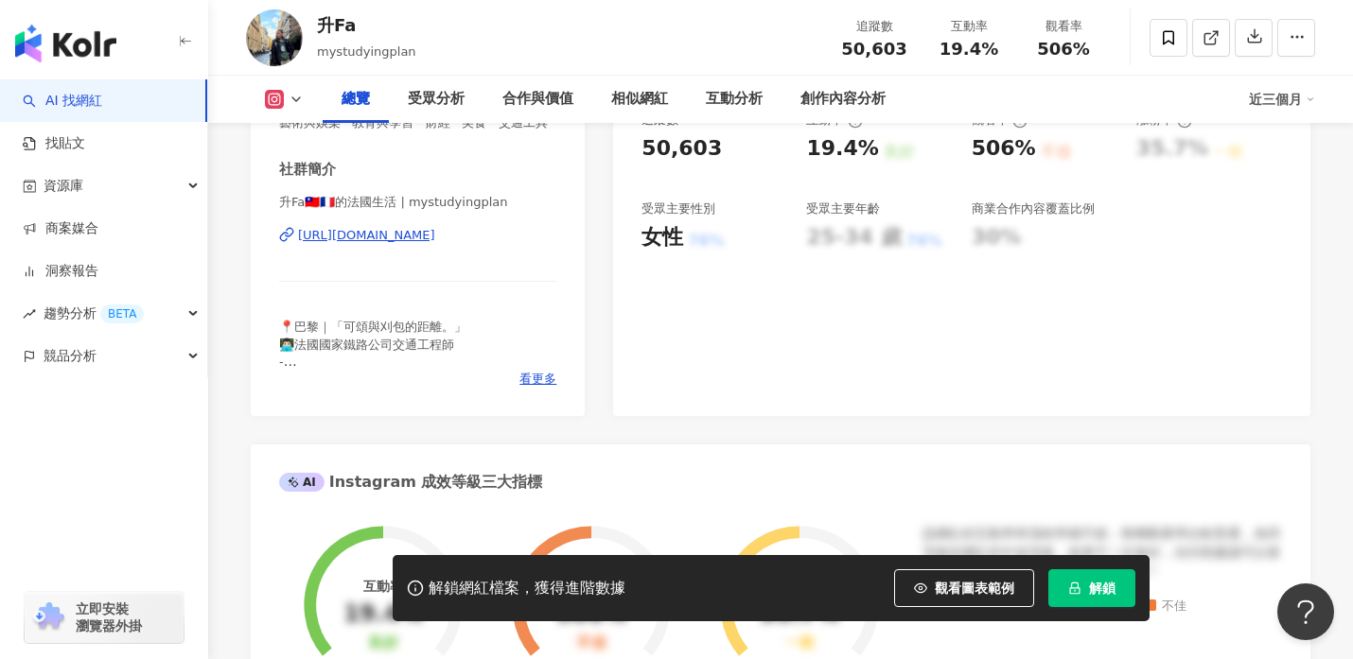
click at [402, 236] on div "https://www.instagram.com/mystudyingplan/" at bounding box center [366, 235] width 137 height 17
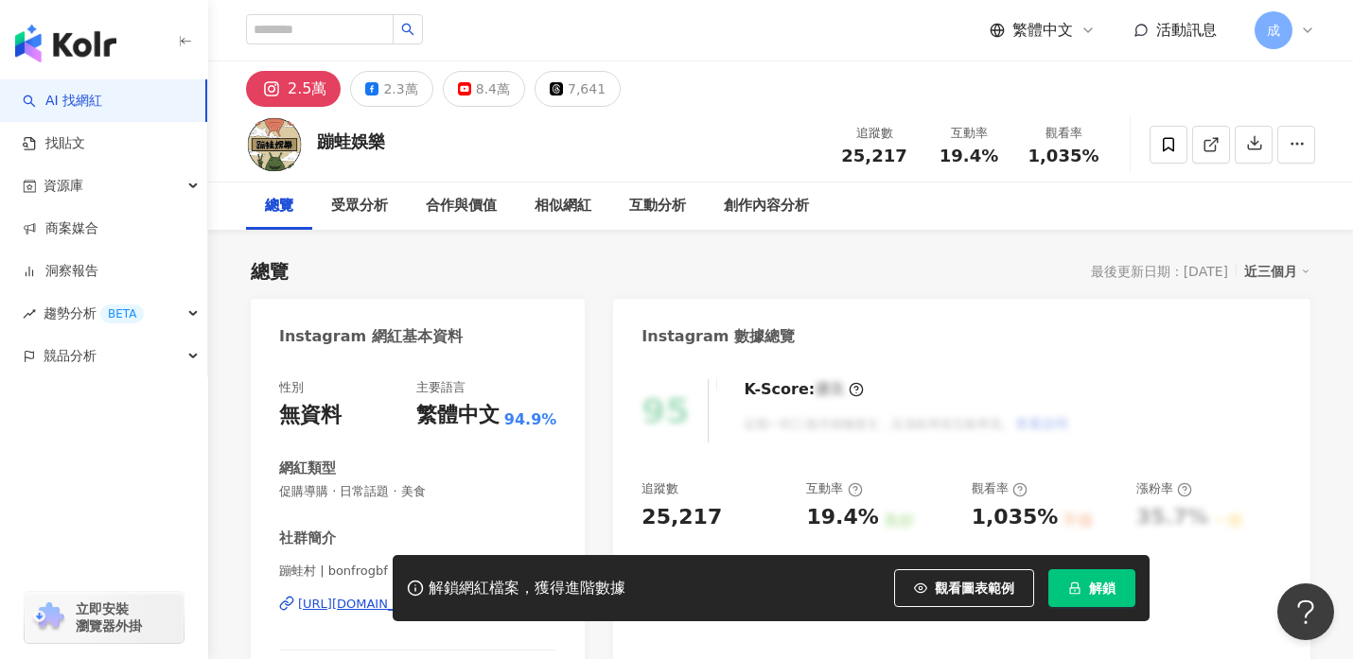
click at [329, 604] on div "解鎖網紅檔案，獲得進階數據 觀看圖表範例 解鎖" at bounding box center [676, 588] width 1353 height 66
click at [342, 607] on div "解鎖網紅檔案，獲得進階數據 觀看圖表範例 解鎖" at bounding box center [676, 588] width 1353 height 66
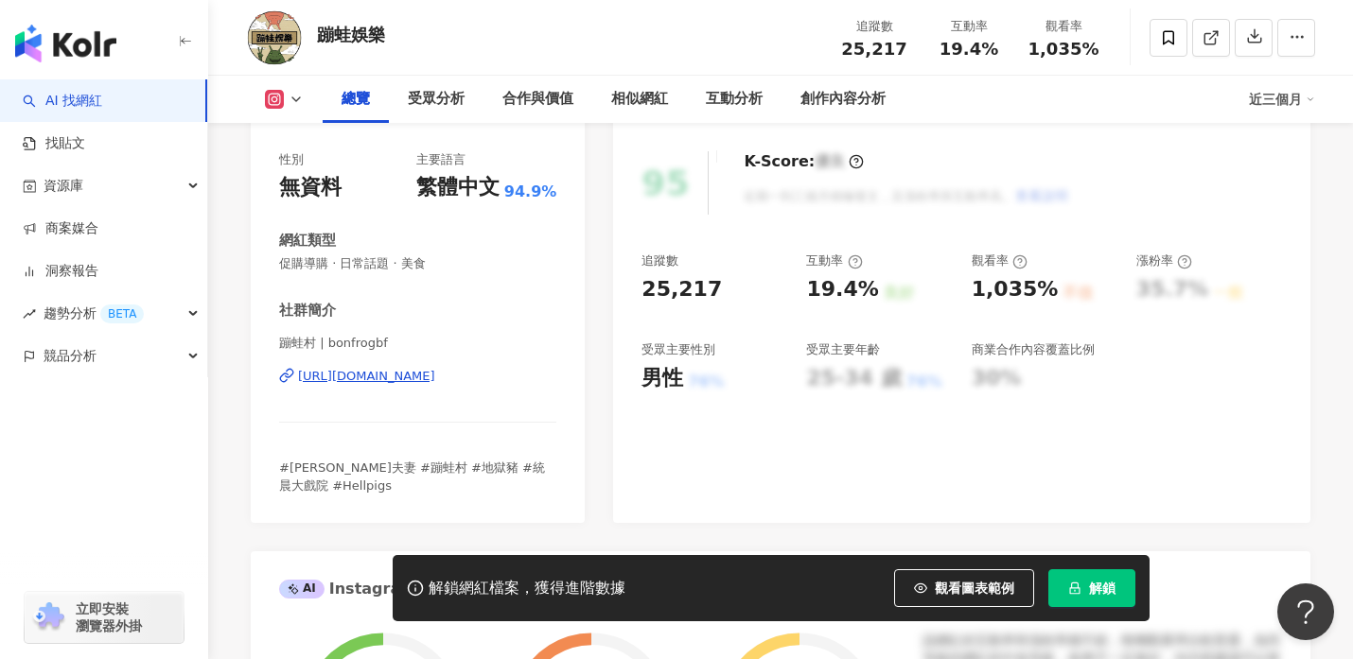
scroll to position [242, 0]
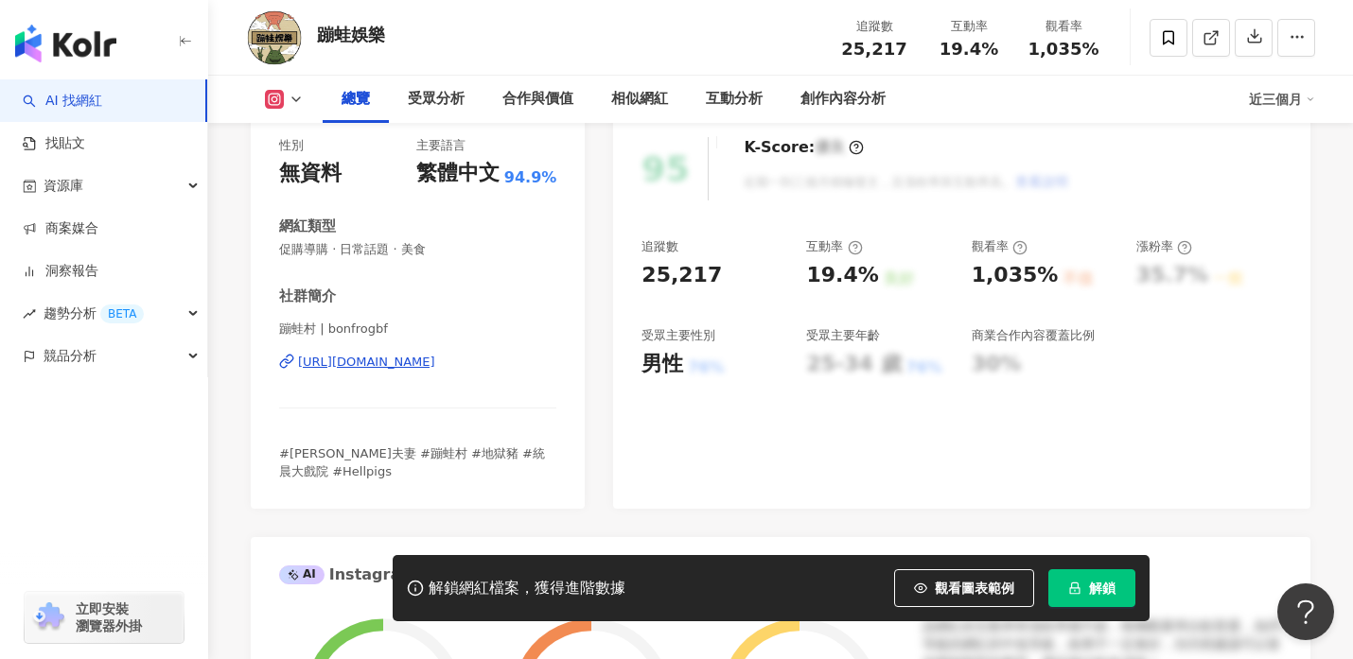
click at [360, 362] on div "https://www.instagram.com/bonfrogbf/" at bounding box center [366, 362] width 137 height 17
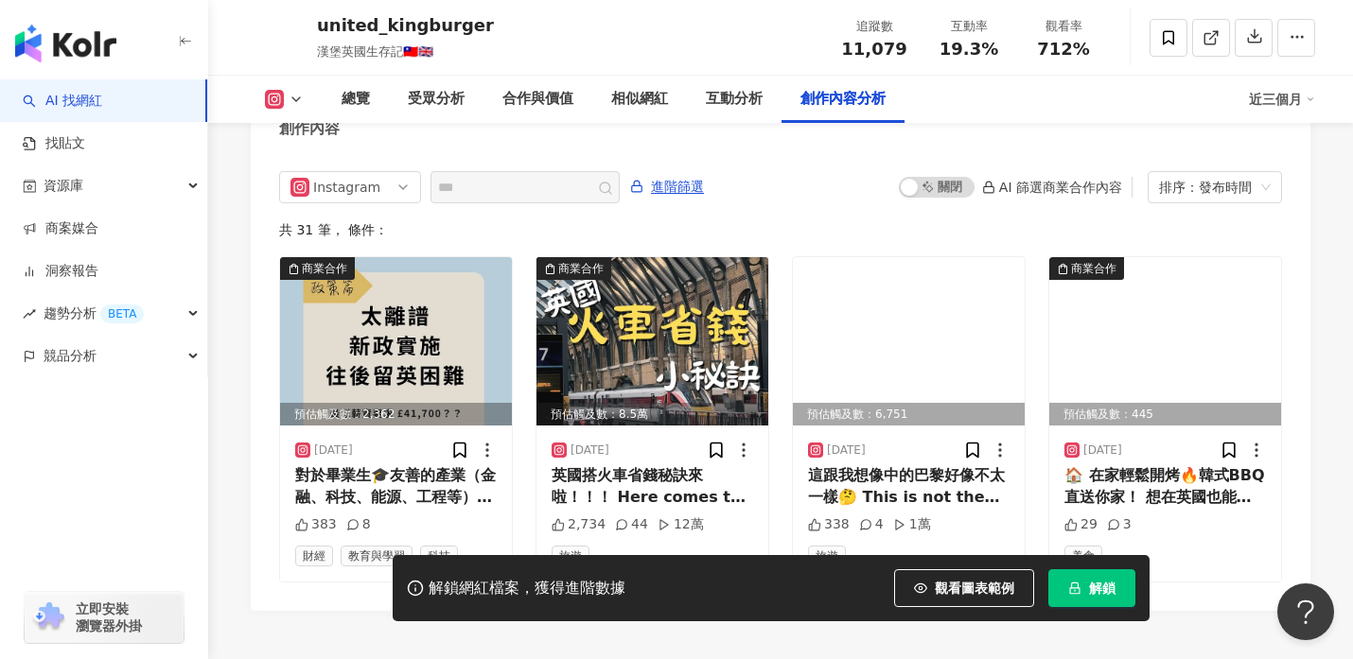
scroll to position [5991, 0]
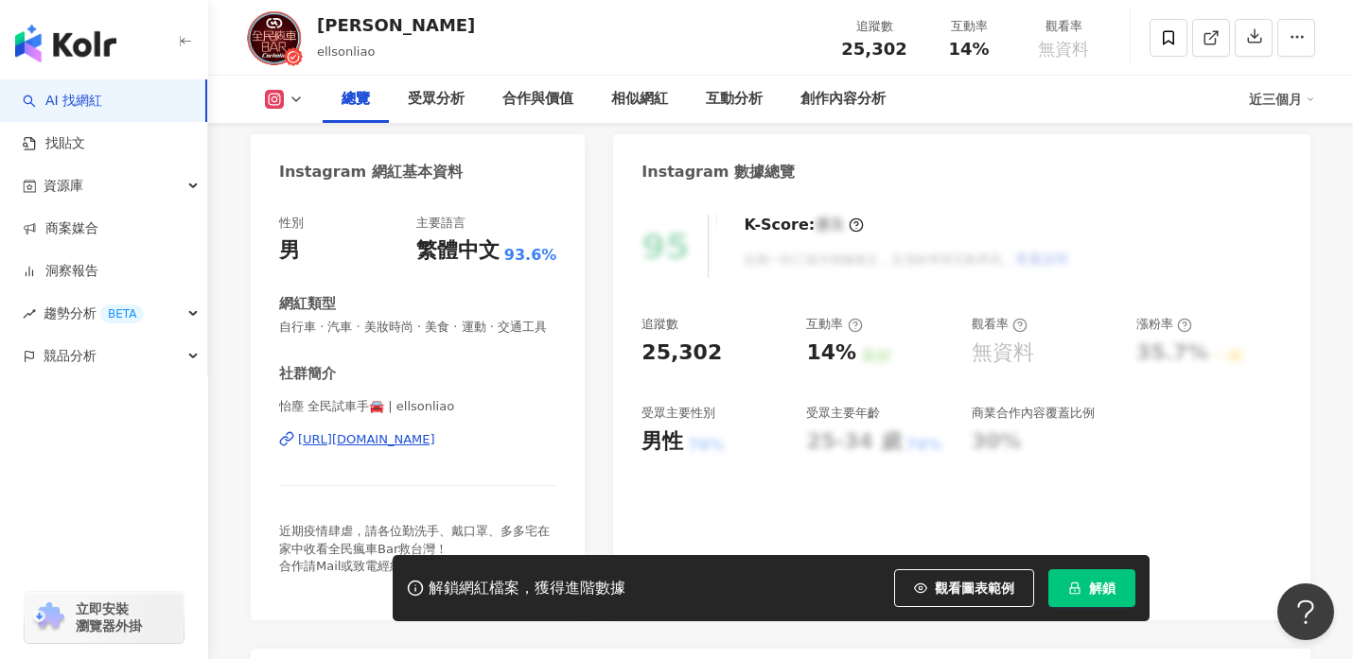
scroll to position [167, 0]
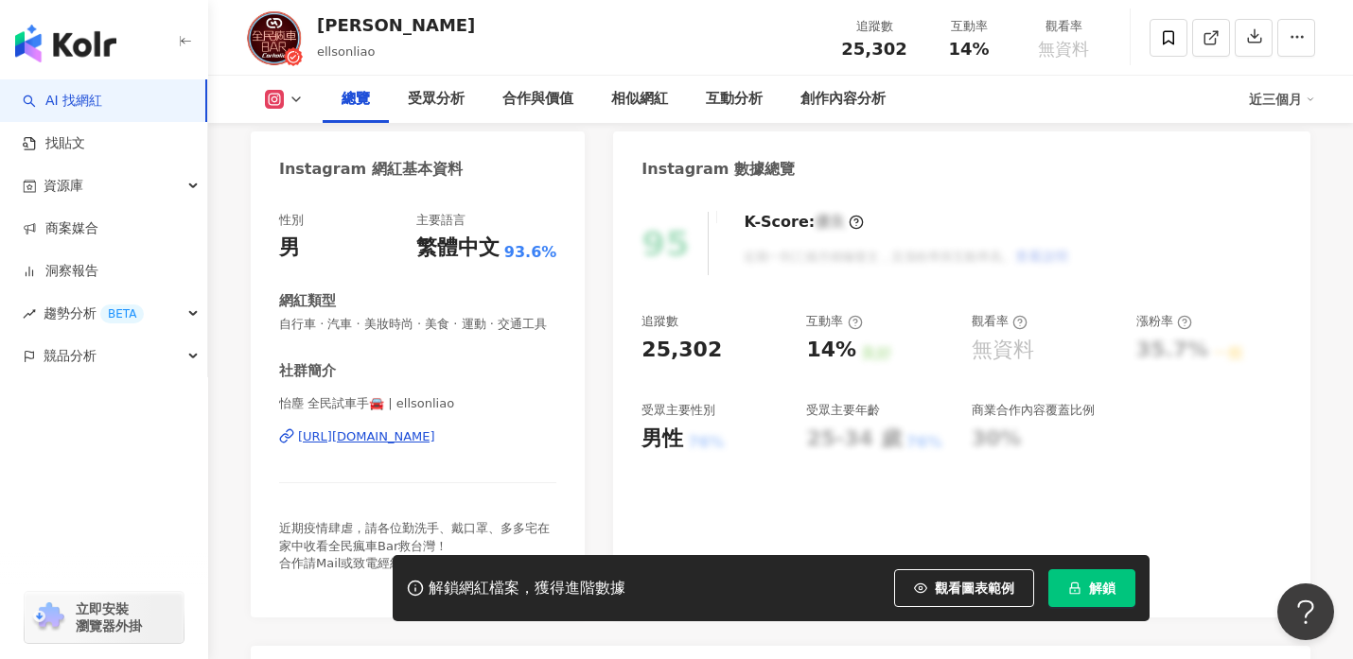
click at [402, 438] on div "https://www.instagram.com/ellsonliao/" at bounding box center [366, 437] width 137 height 17
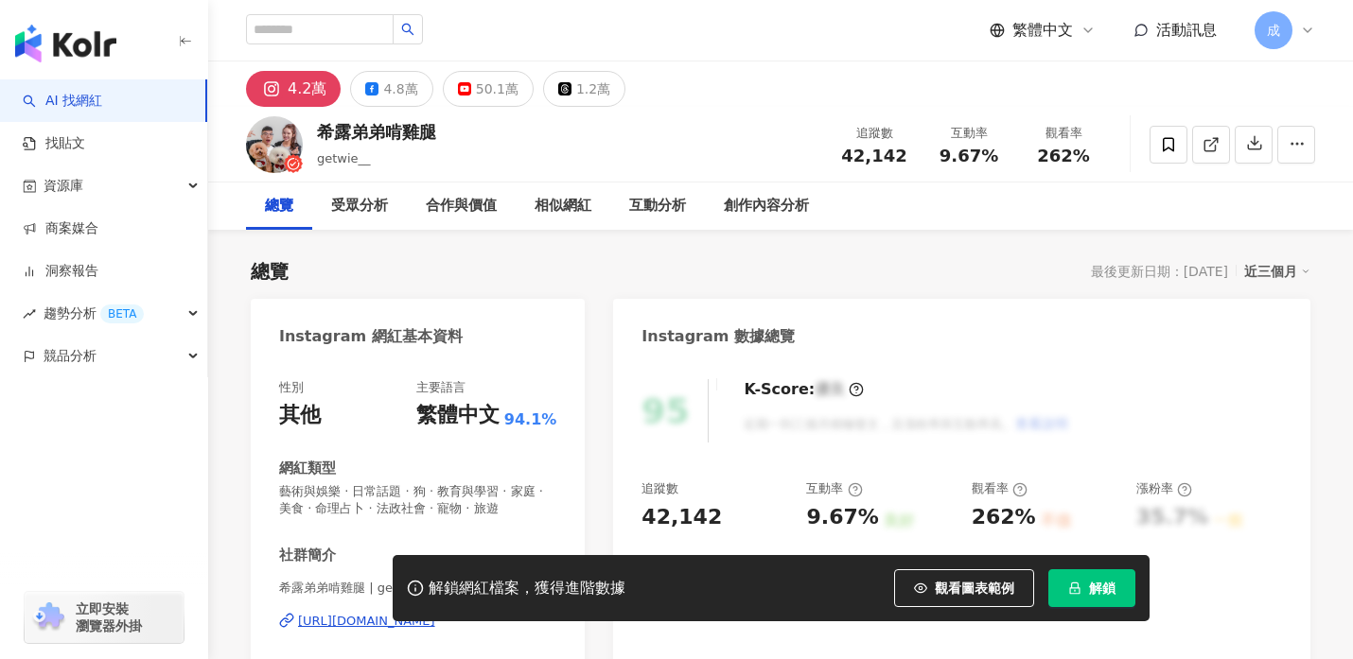
click at [318, 624] on div "https://www.instagram.com/getwie__/" at bounding box center [366, 621] width 137 height 17
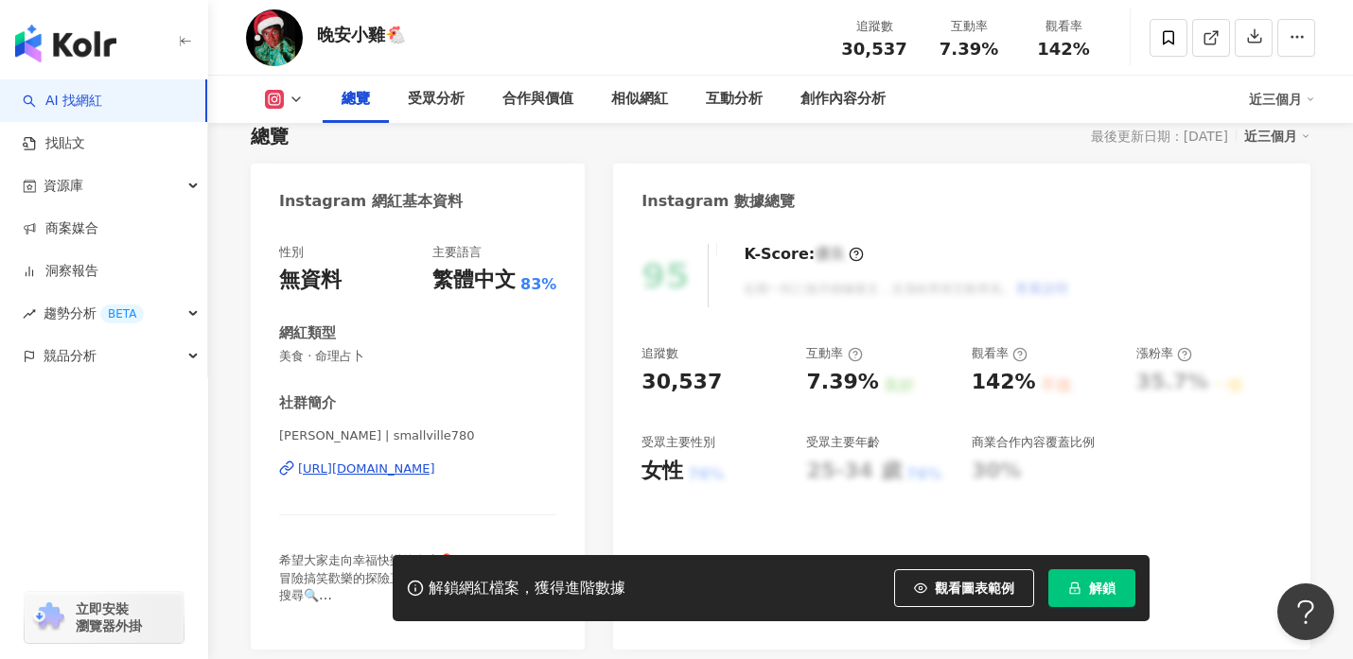
scroll to position [146, 0]
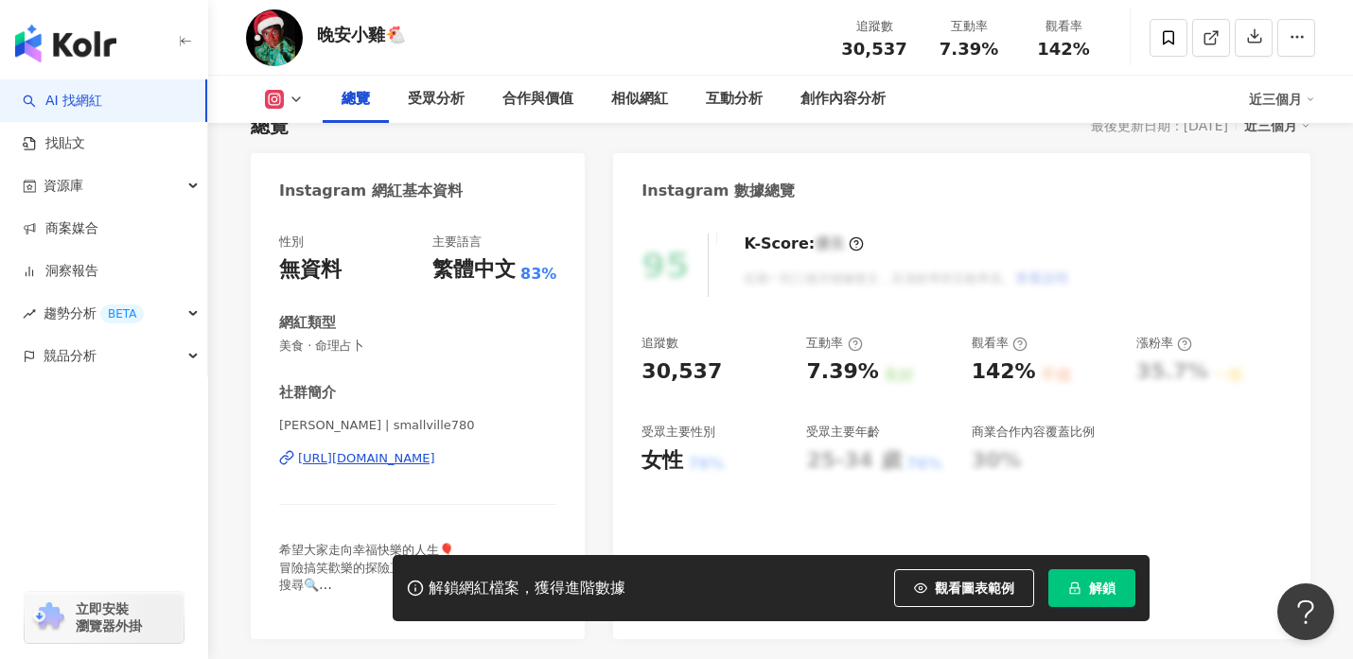
click at [369, 463] on div "https://www.instagram.com/smallville780/" at bounding box center [366, 458] width 137 height 17
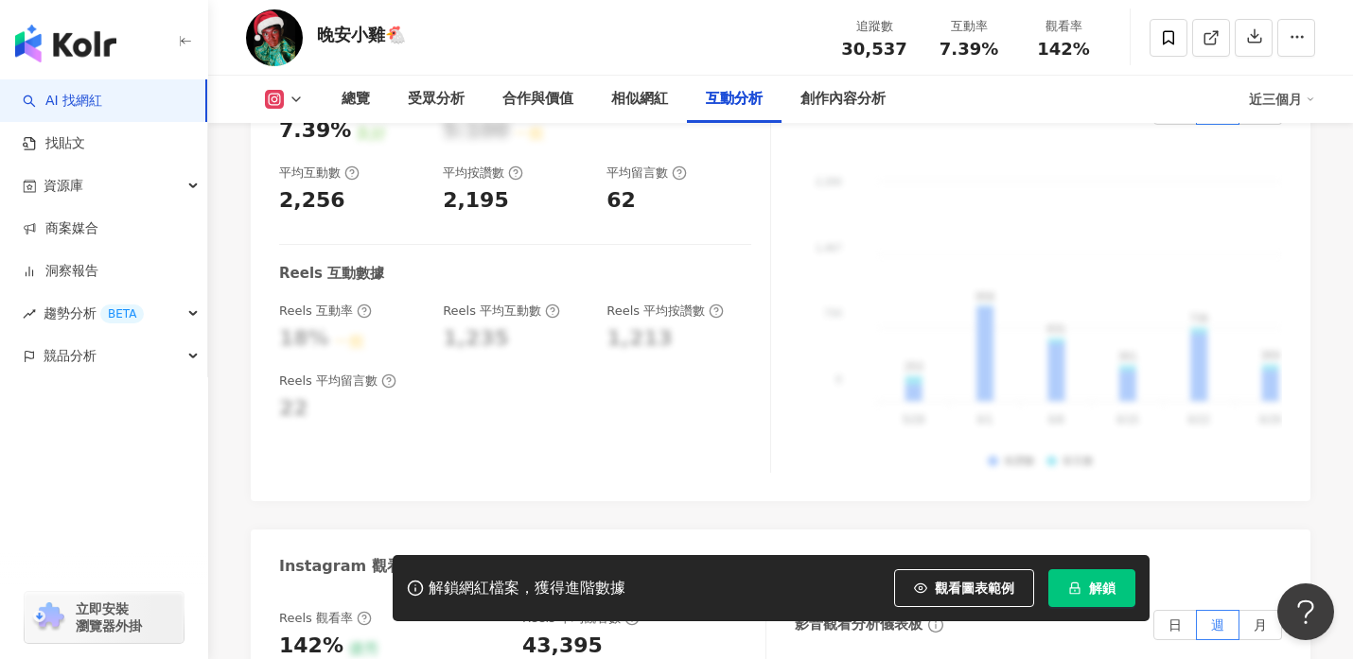
scroll to position [5798, 0]
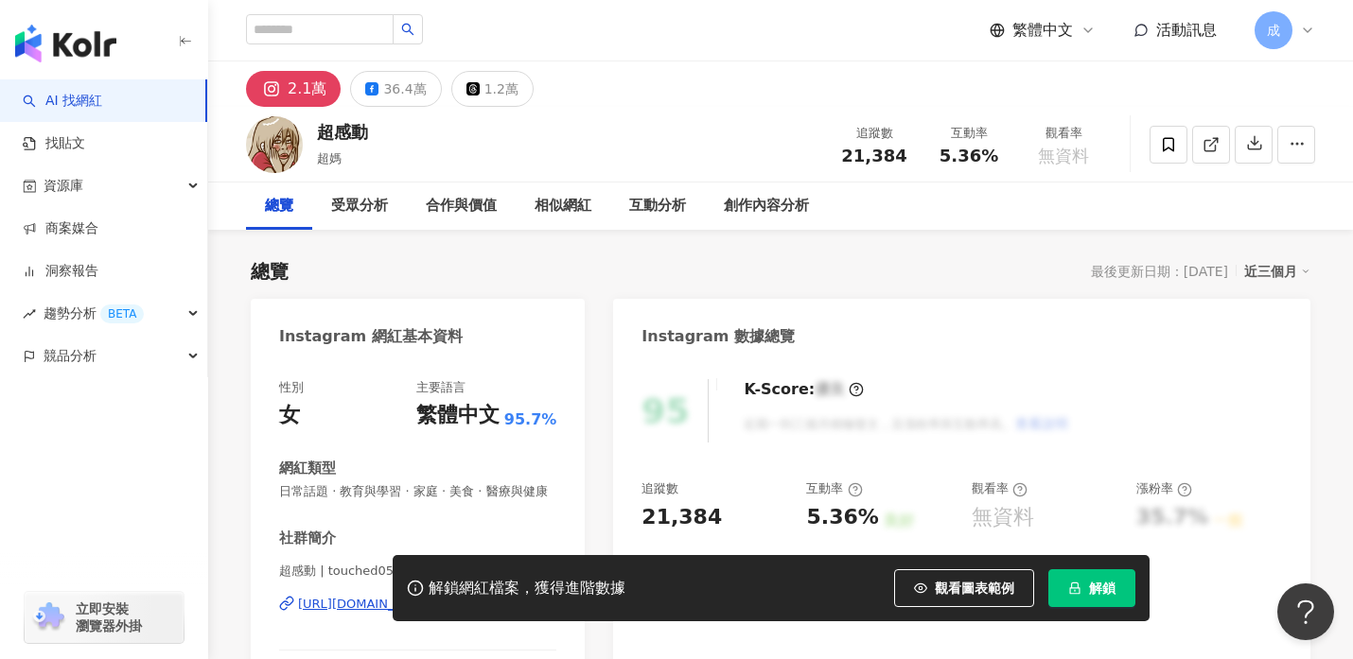
scroll to position [201, 0]
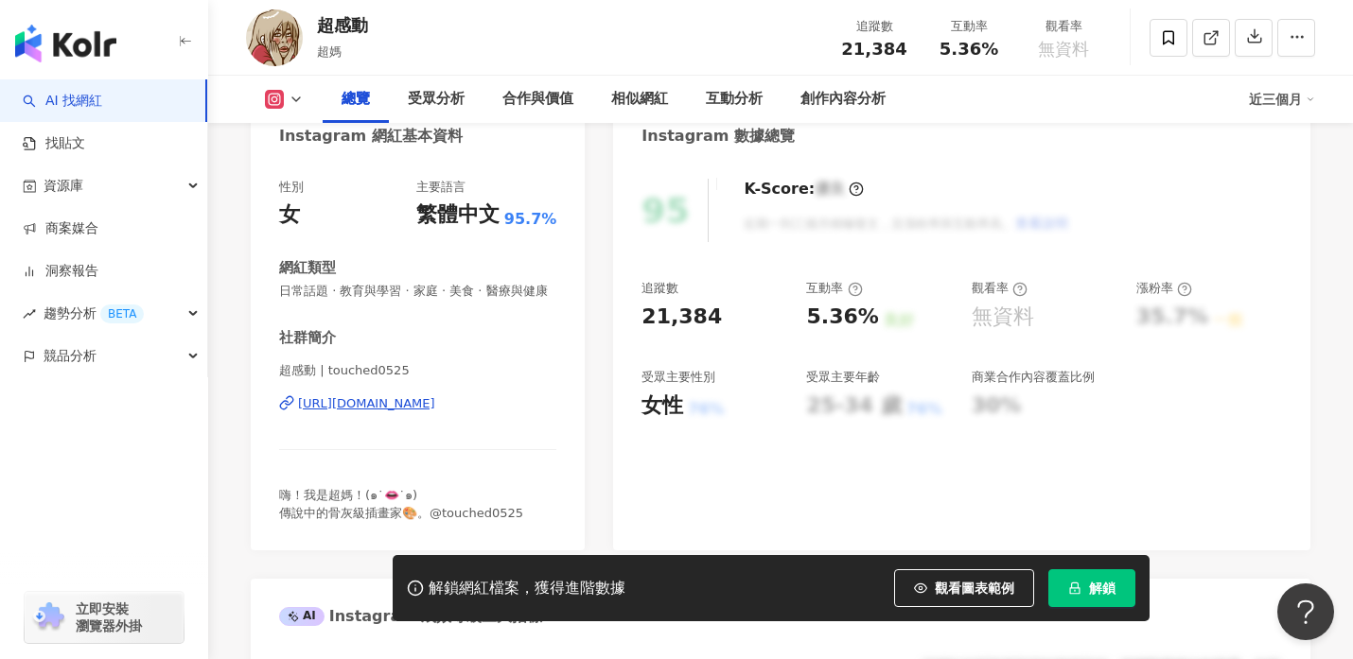
click at [394, 403] on div "https://www.instagram.com/touched0525/" at bounding box center [366, 403] width 137 height 17
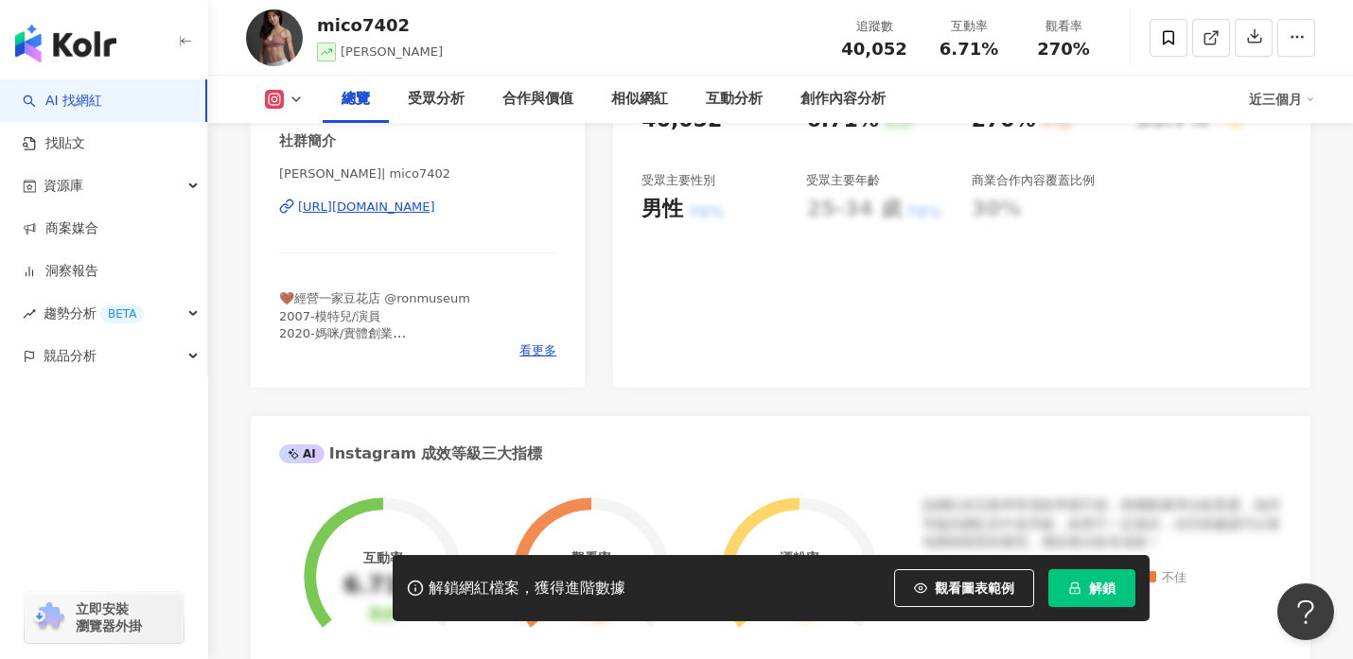
scroll to position [377, 0]
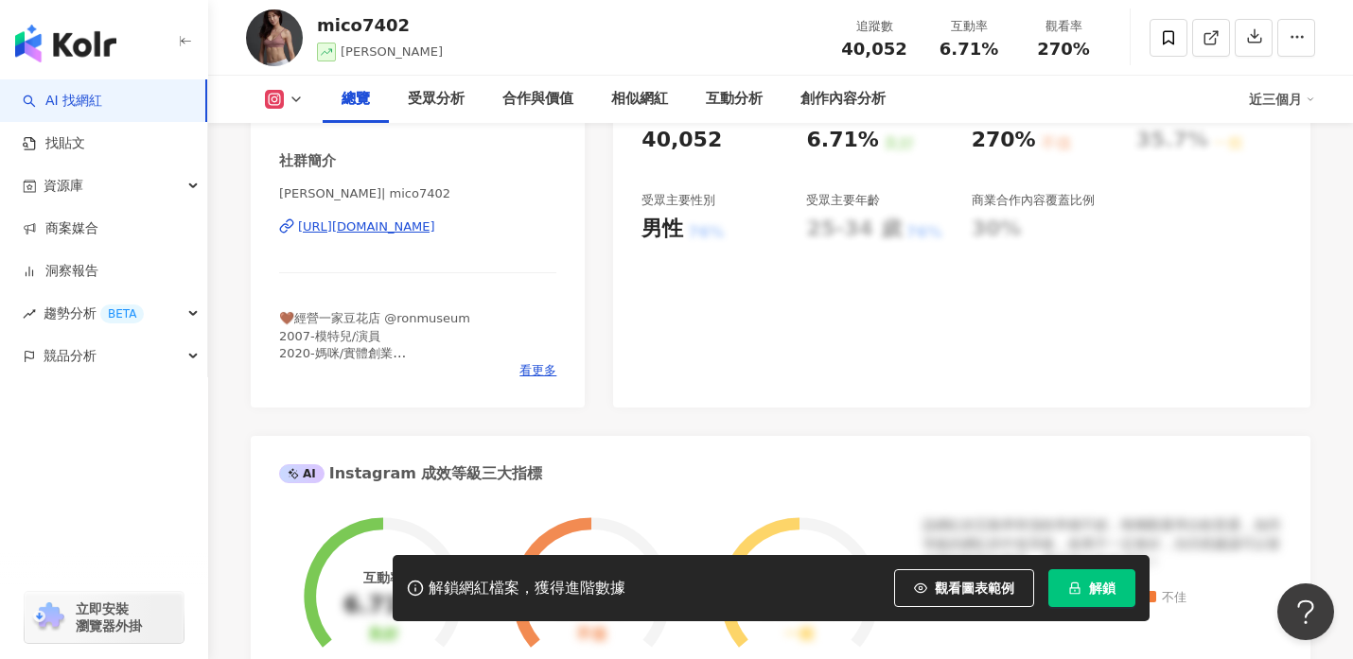
click at [381, 229] on div "https://www.instagram.com/mico7402/" at bounding box center [366, 227] width 137 height 17
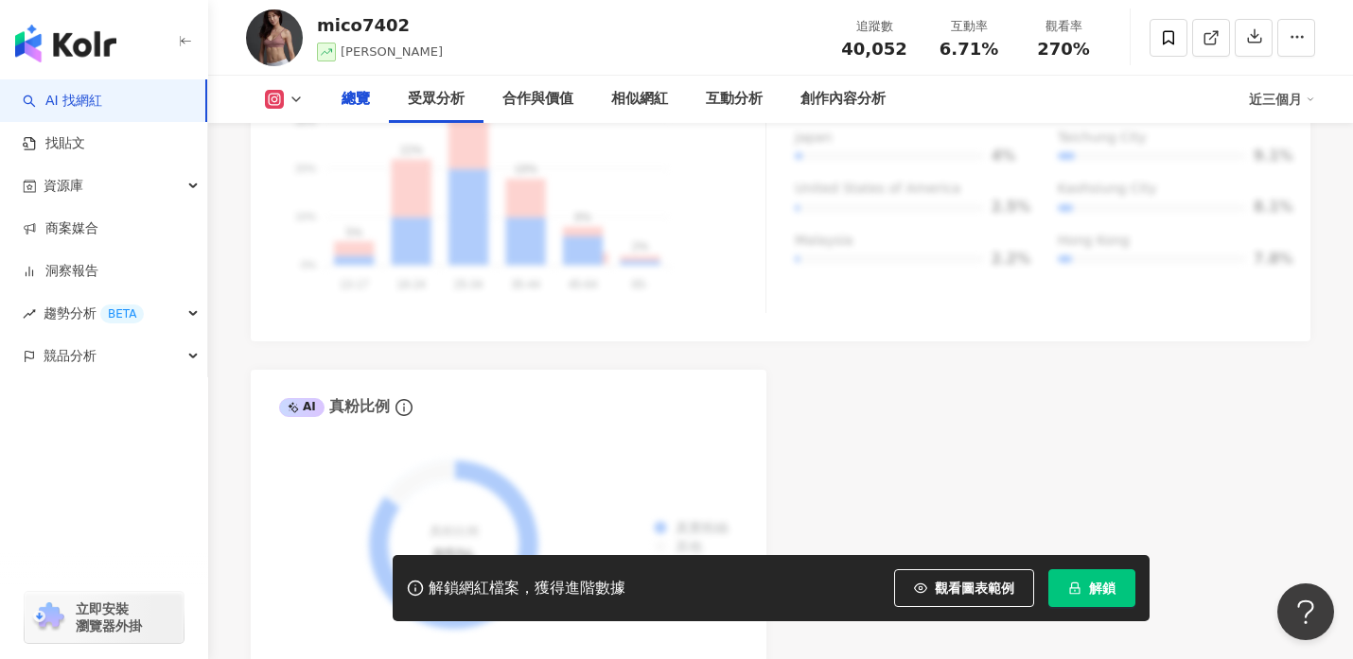
scroll to position [0, 0]
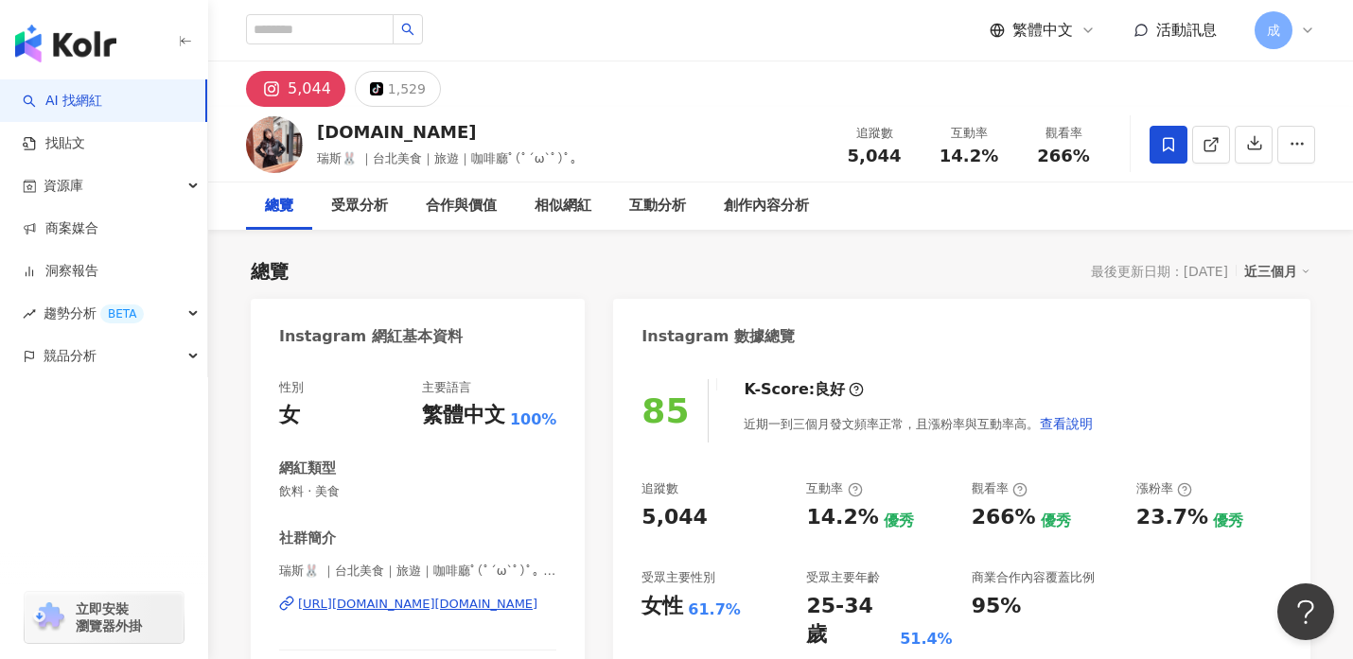
click at [438, 603] on div "[URL][DOMAIN_NAME][DOMAIN_NAME]" at bounding box center [417, 604] width 239 height 17
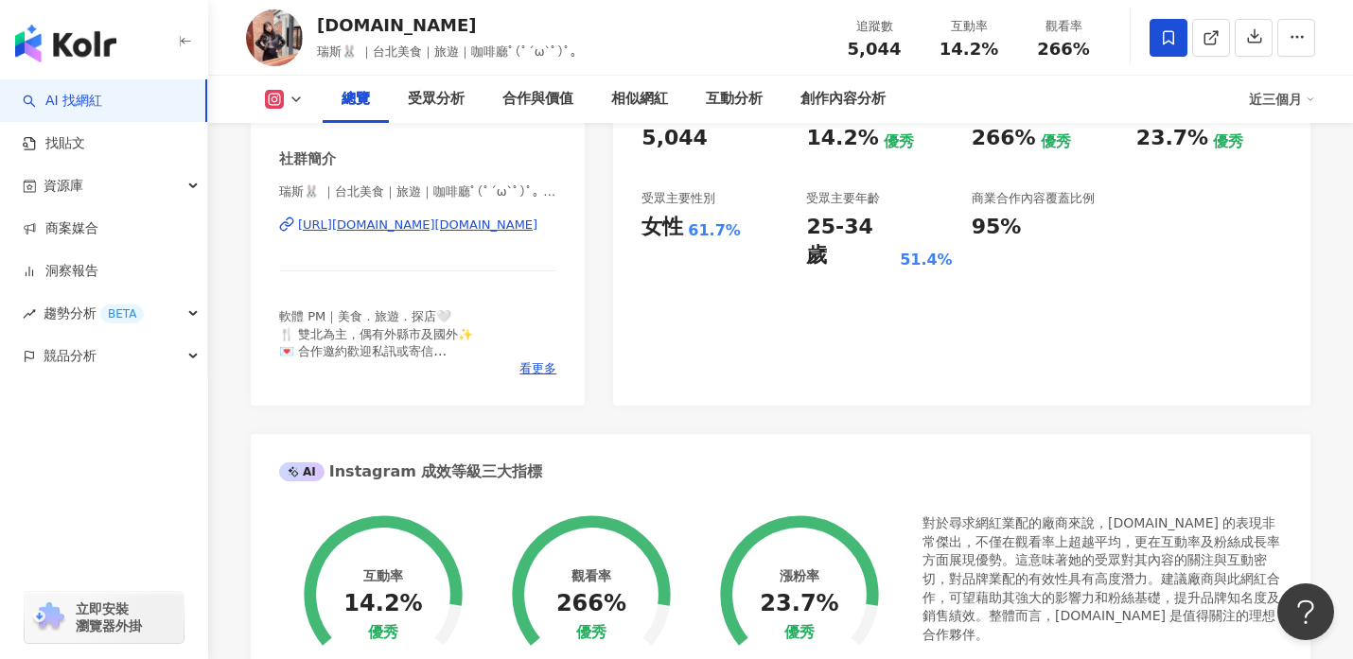
scroll to position [383, 0]
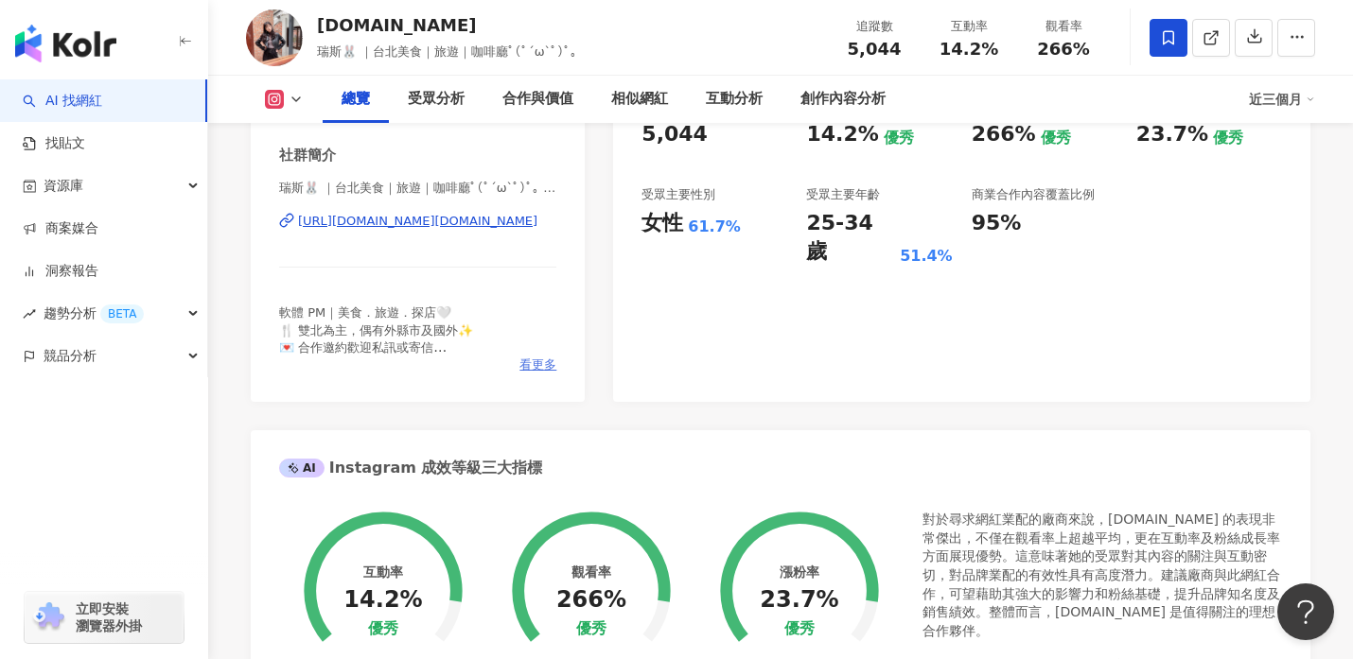
click at [528, 373] on span "看更多" at bounding box center [537, 365] width 37 height 17
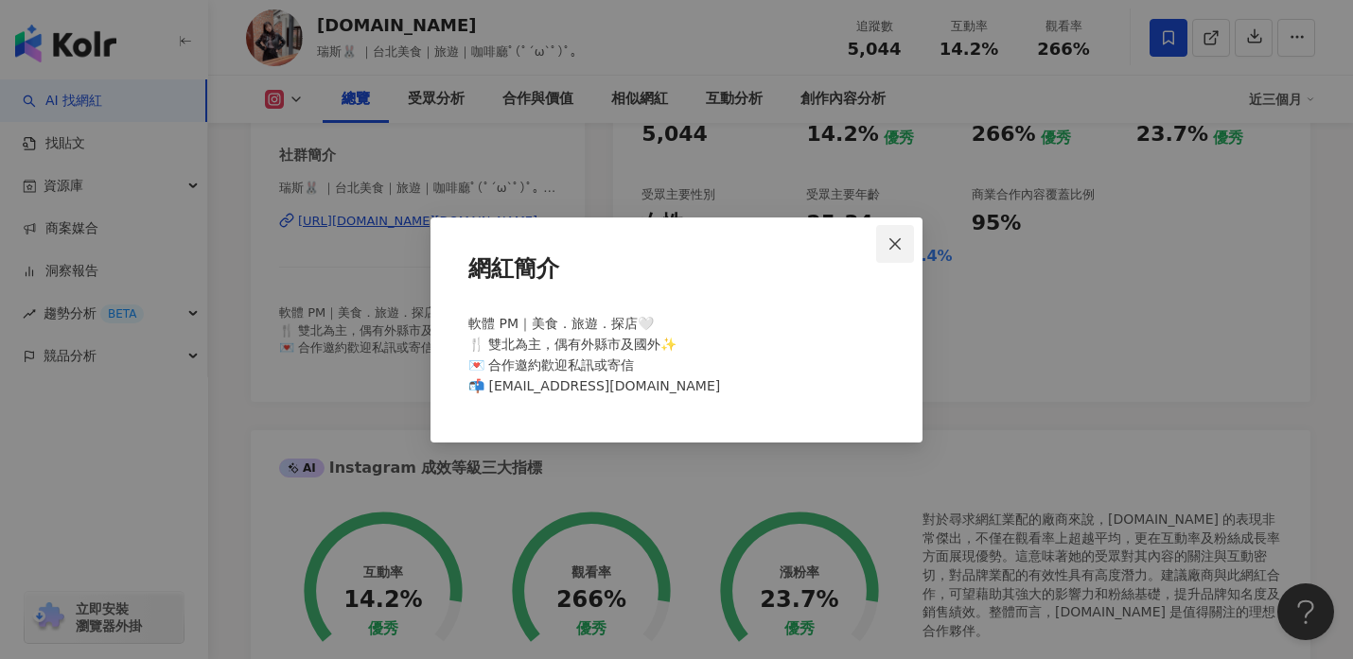
click at [891, 242] on icon "close" at bounding box center [894, 243] width 15 height 15
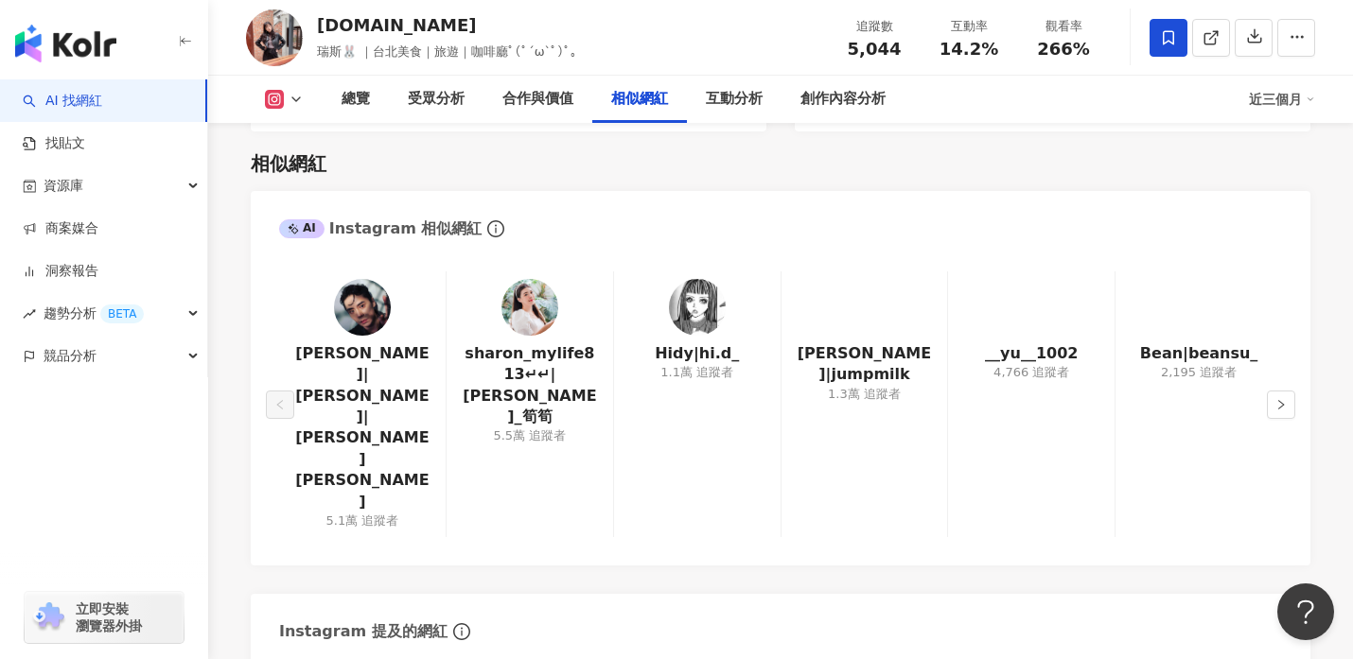
scroll to position [3083, 0]
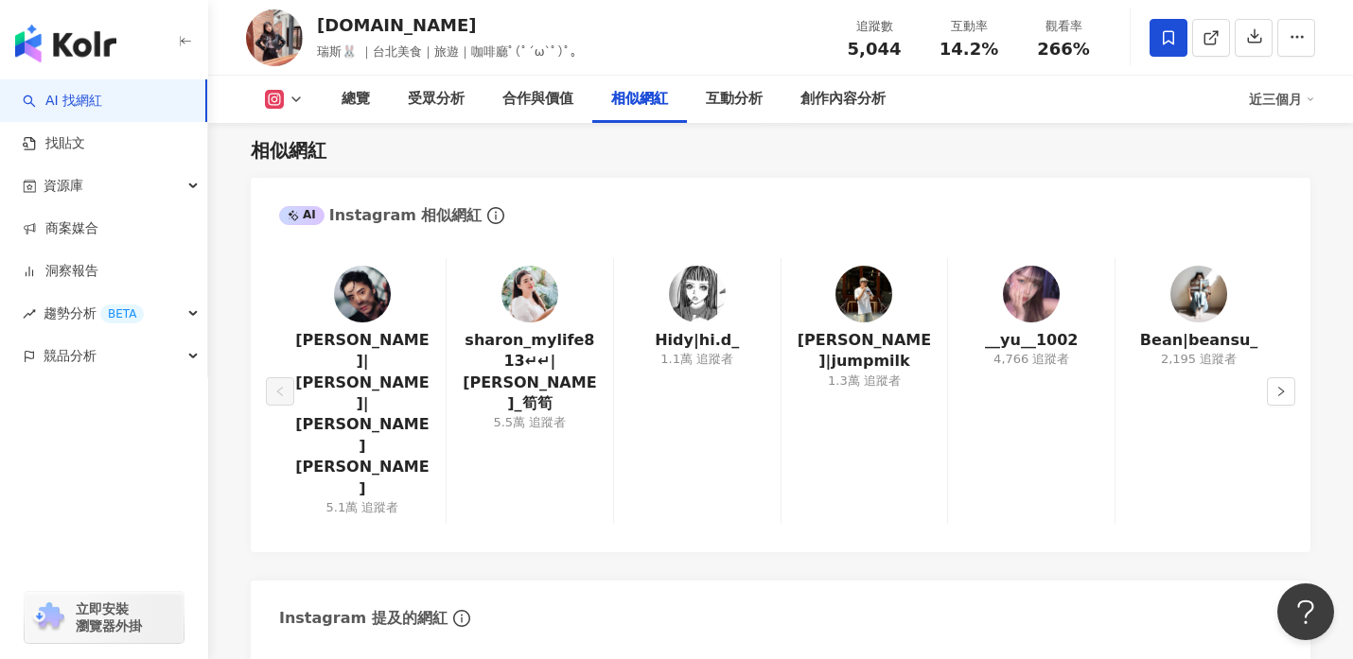
click at [363, 306] on img at bounding box center [362, 294] width 57 height 57
click at [534, 346] on link "sharon_mylife813↵↵|Sharon_筍筍" at bounding box center [530, 372] width 136 height 85
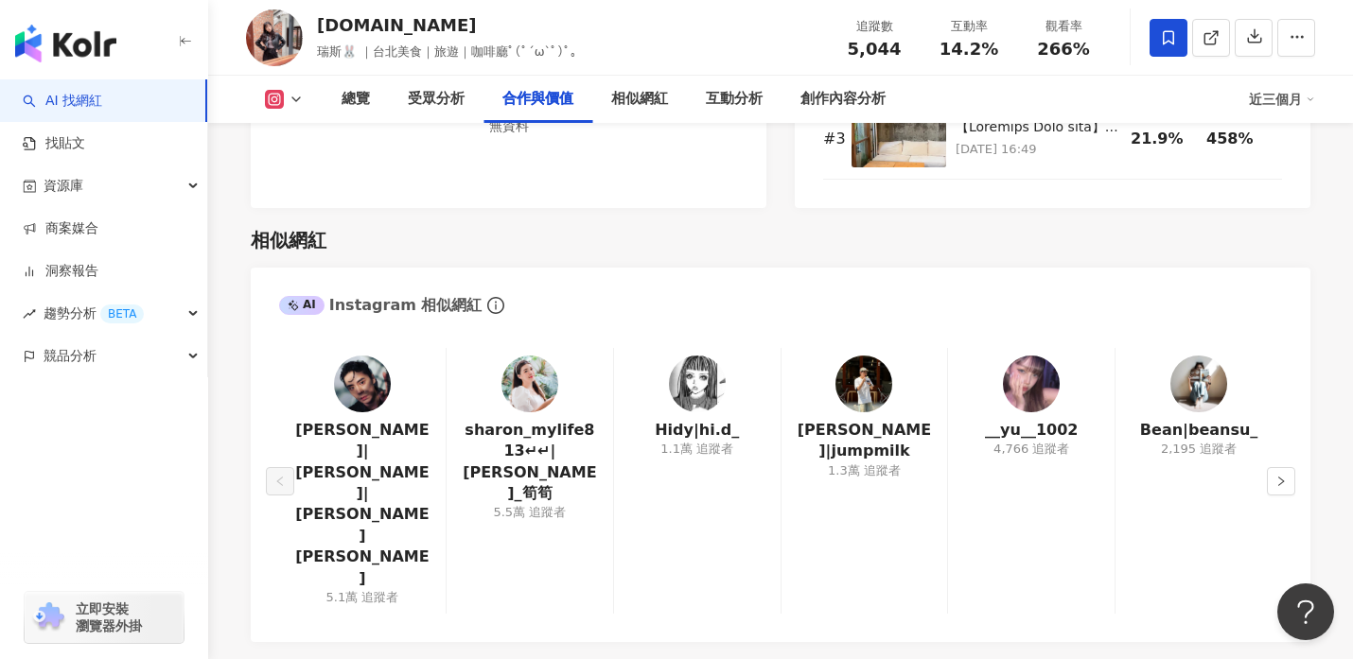
scroll to position [2974, 0]
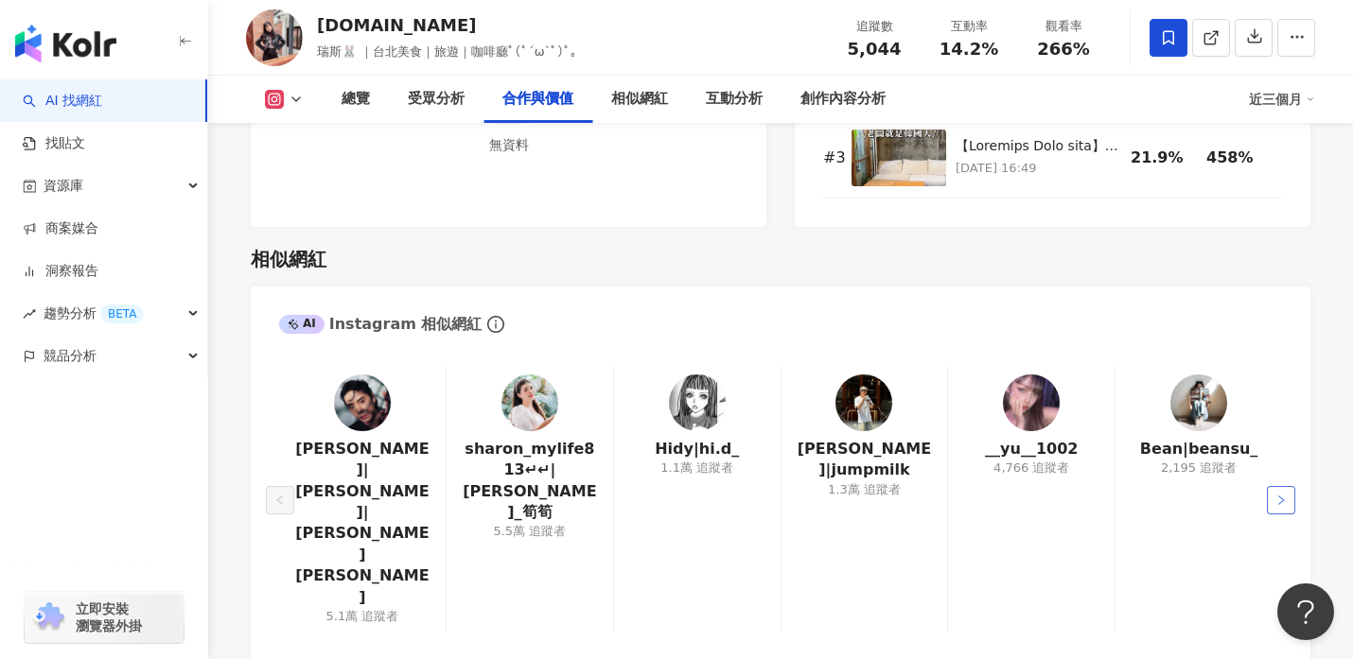
click at [1275, 495] on icon "right" at bounding box center [1280, 500] width 11 height 11
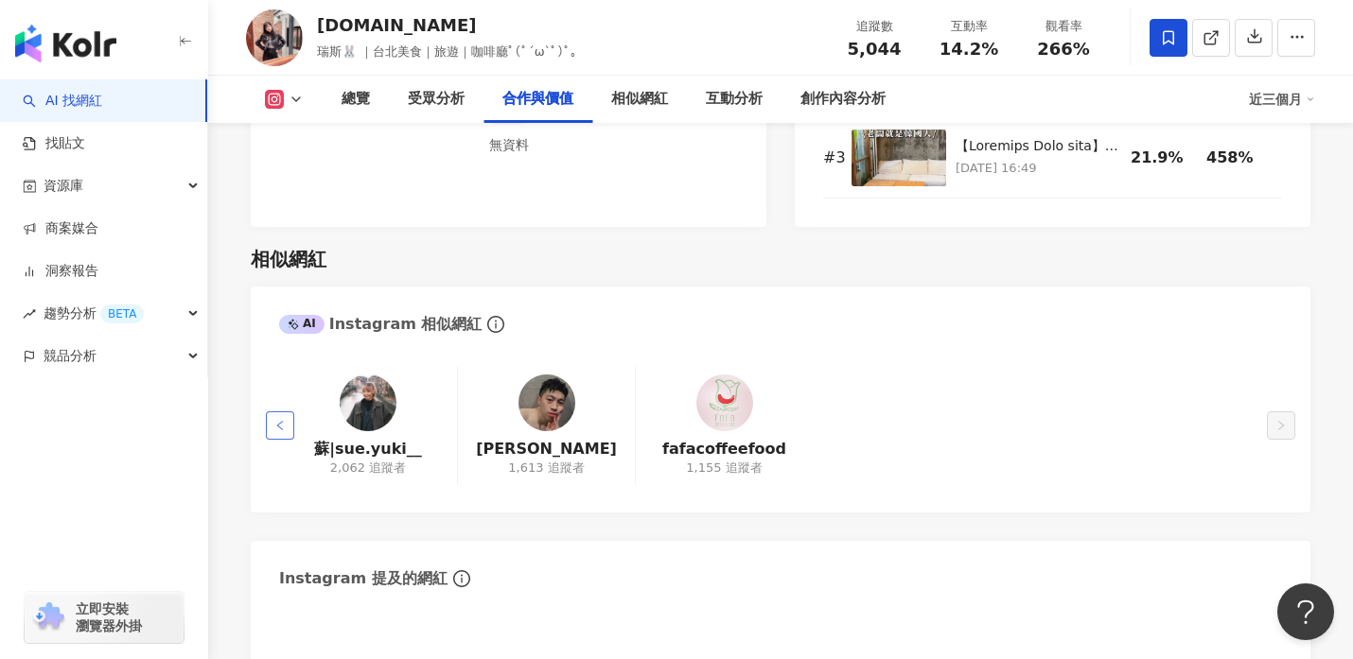
click at [280, 425] on icon "left" at bounding box center [279, 425] width 11 height 11
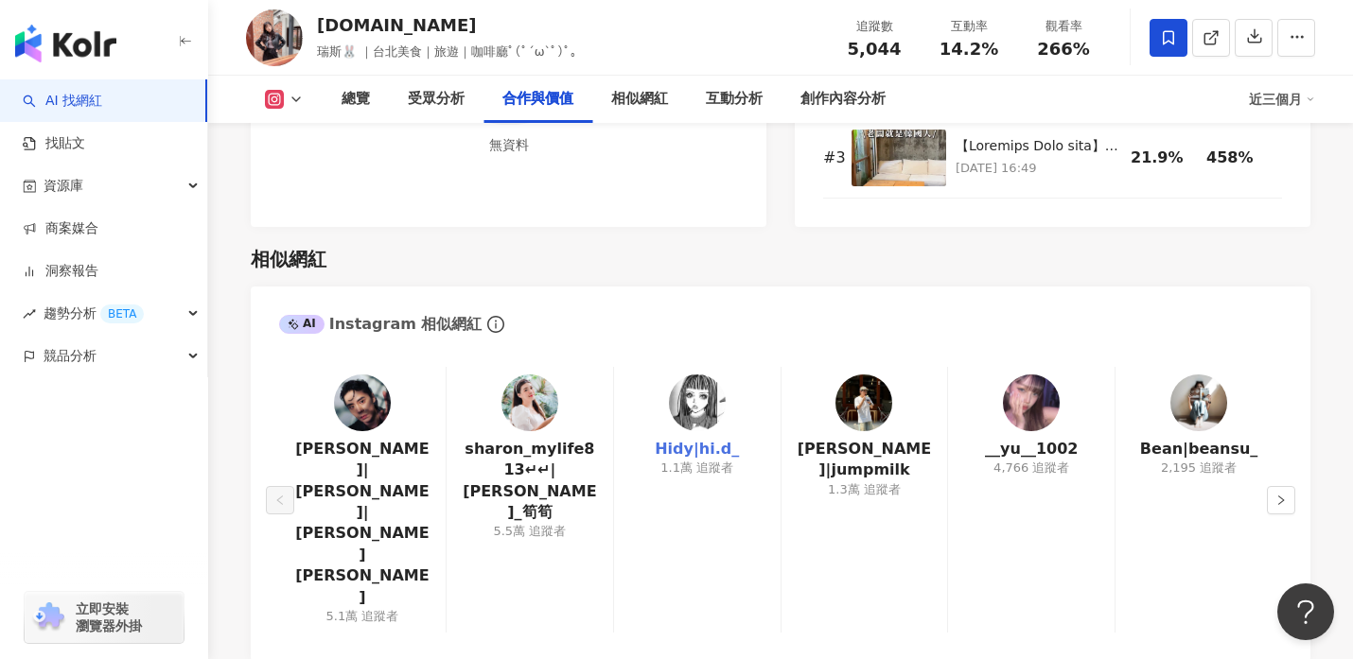
click at [691, 457] on link "Hidy|hi.d_" at bounding box center [697, 449] width 84 height 21
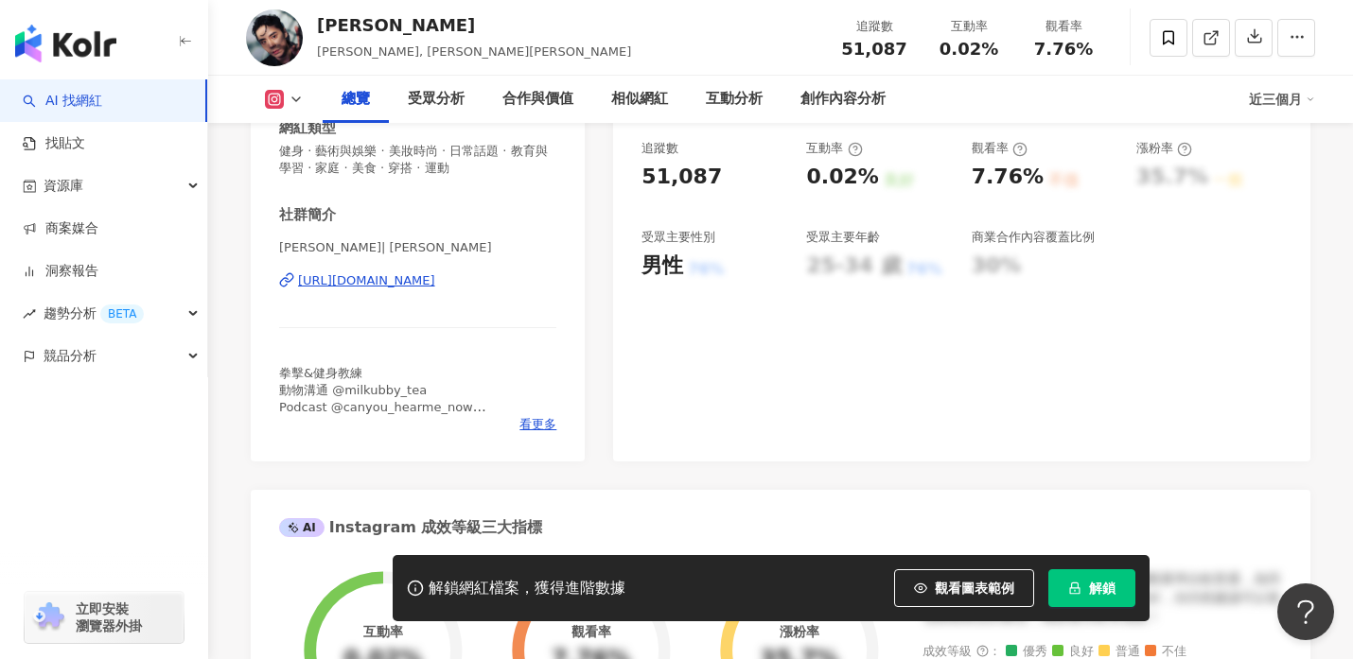
scroll to position [375, 0]
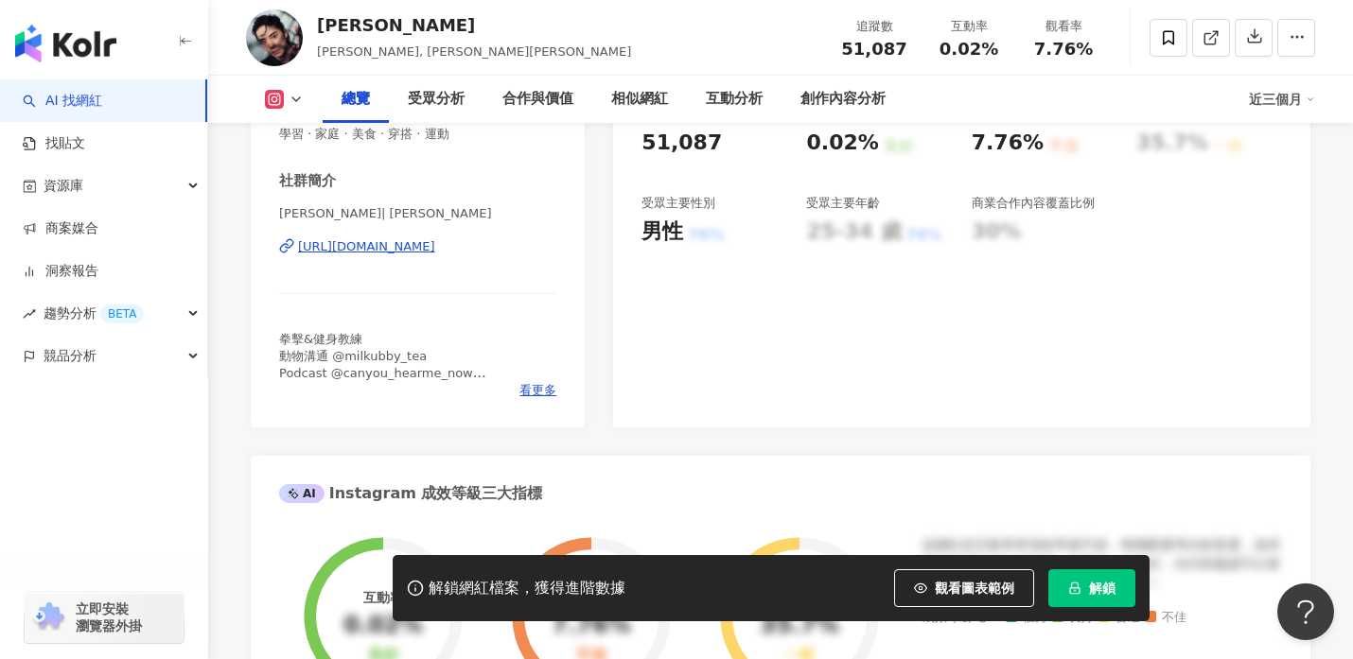
click at [412, 249] on div "https://www.instagram.com/ryan_hsuuu/" at bounding box center [366, 246] width 137 height 17
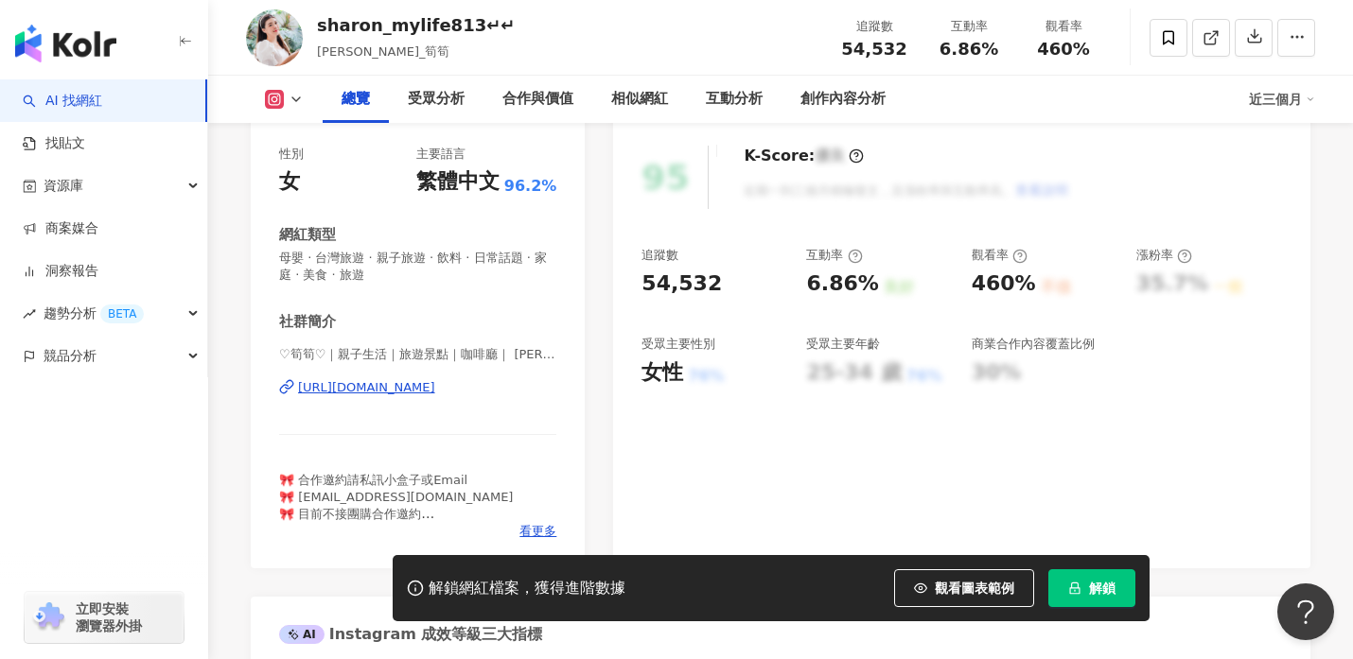
scroll to position [240, 0]
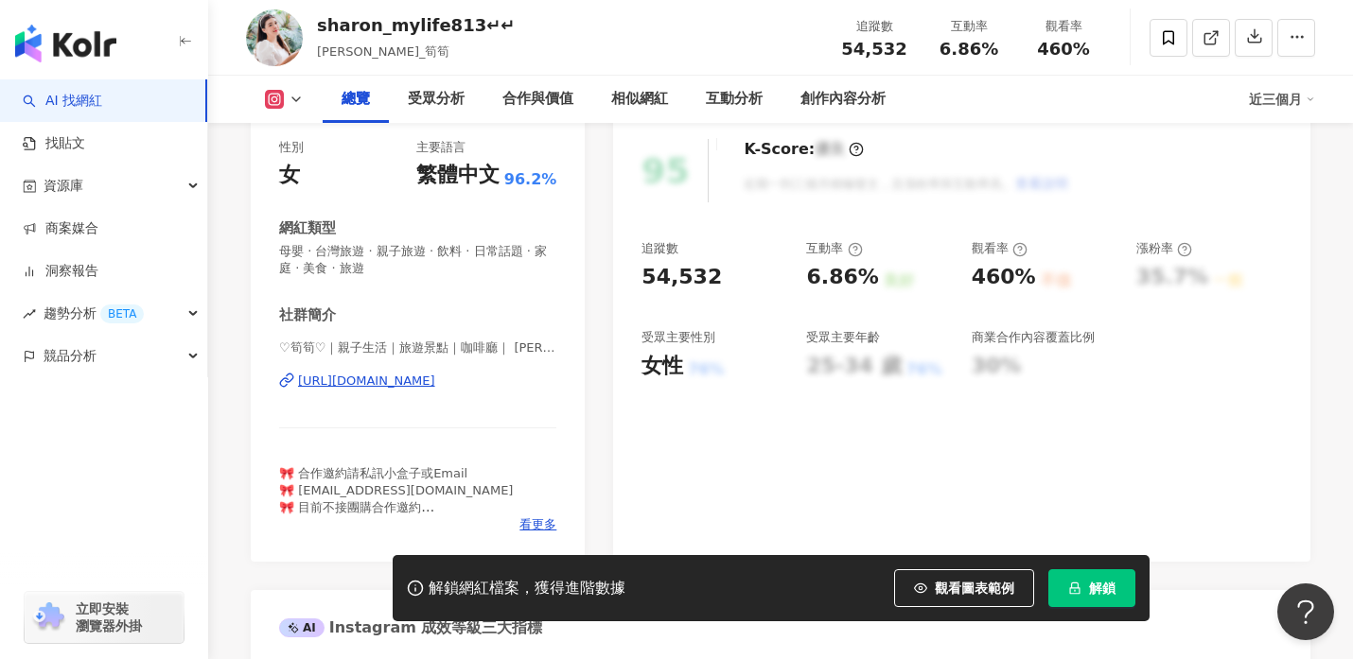
click at [435, 386] on div "[URL][DOMAIN_NAME]" at bounding box center [366, 381] width 137 height 17
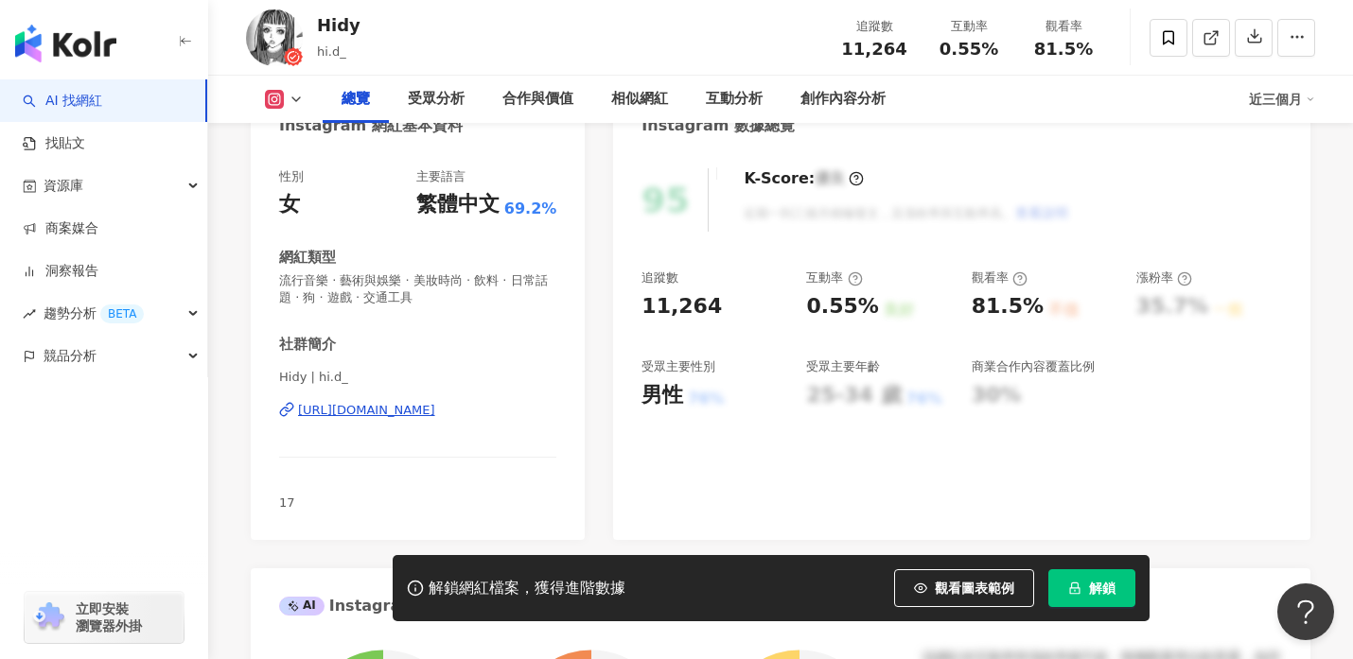
scroll to position [213, 0]
click at [425, 409] on div "[URL][DOMAIN_NAME]" at bounding box center [366, 408] width 137 height 17
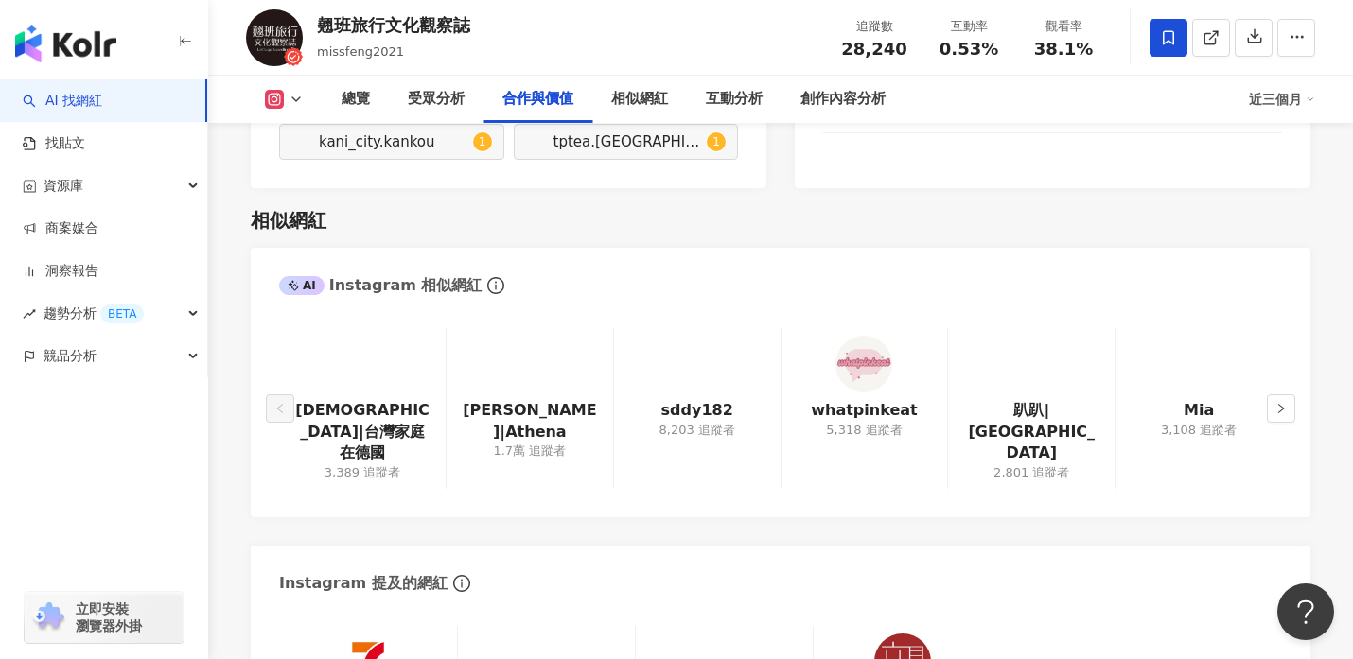
scroll to position [3023, 0]
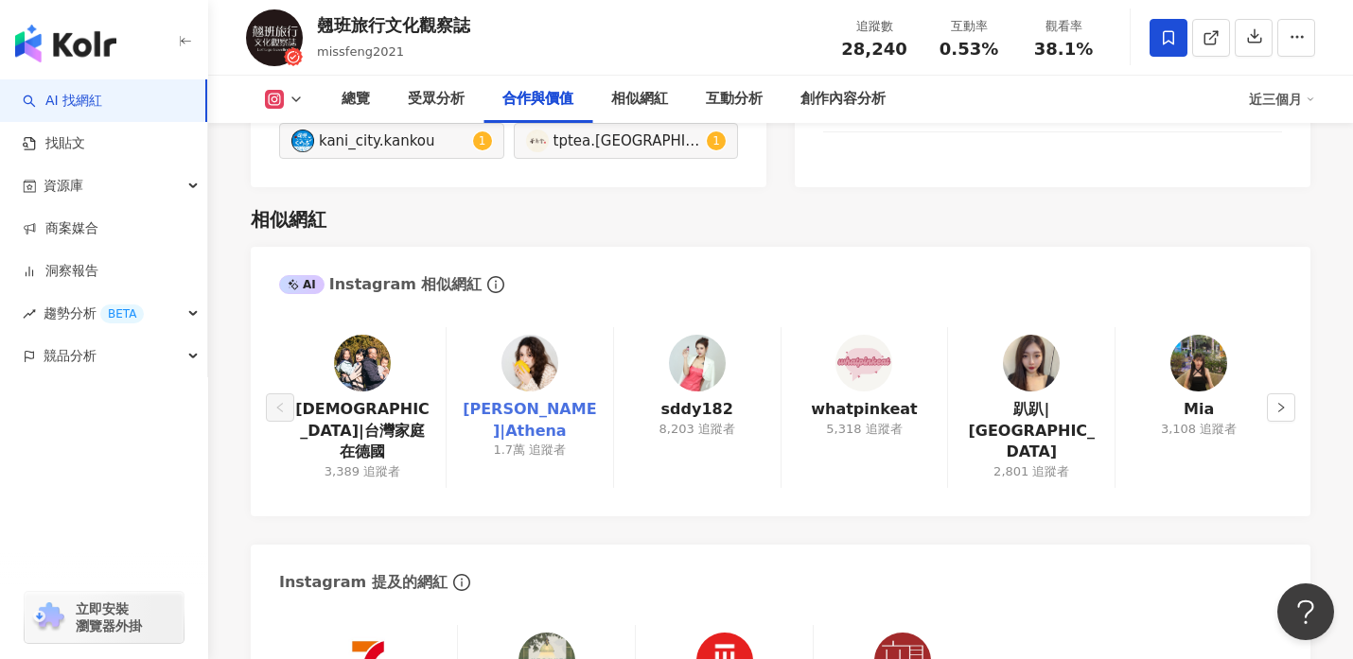
click at [535, 410] on link "瑀葳|Athena" at bounding box center [530, 420] width 136 height 43
click at [1281, 414] on button "button" at bounding box center [1281, 408] width 28 height 28
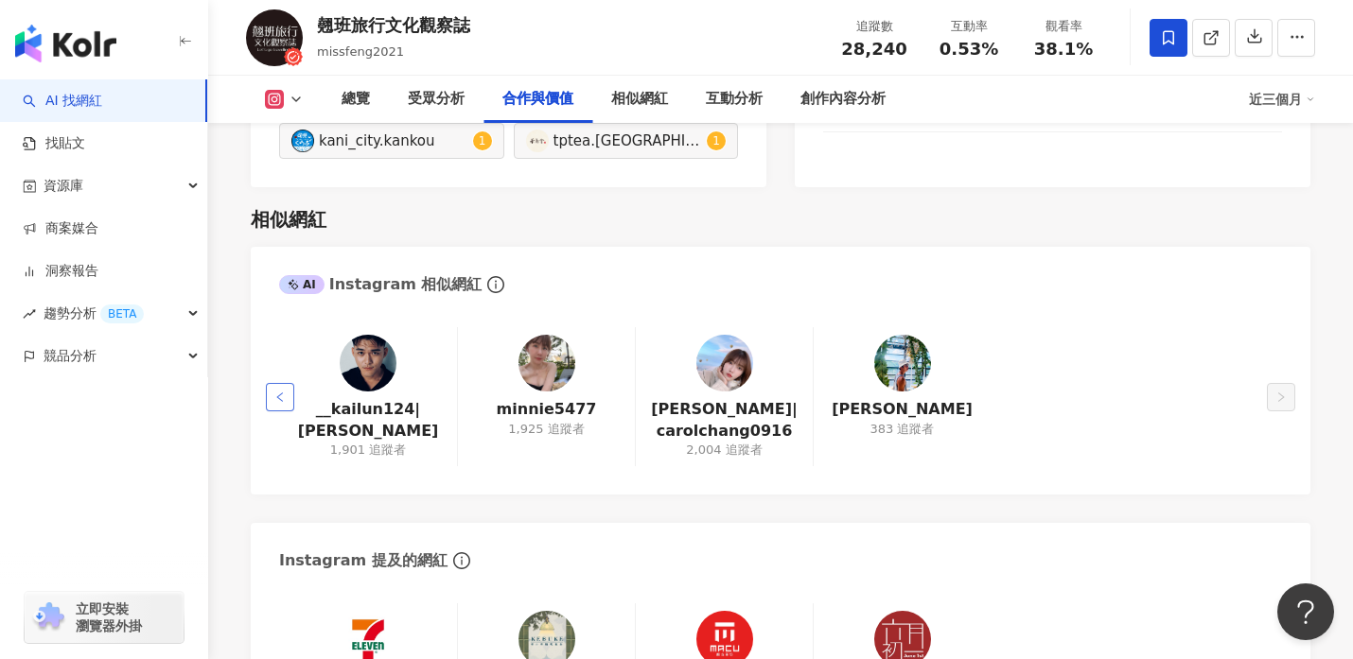
click at [269, 392] on button "button" at bounding box center [280, 397] width 28 height 28
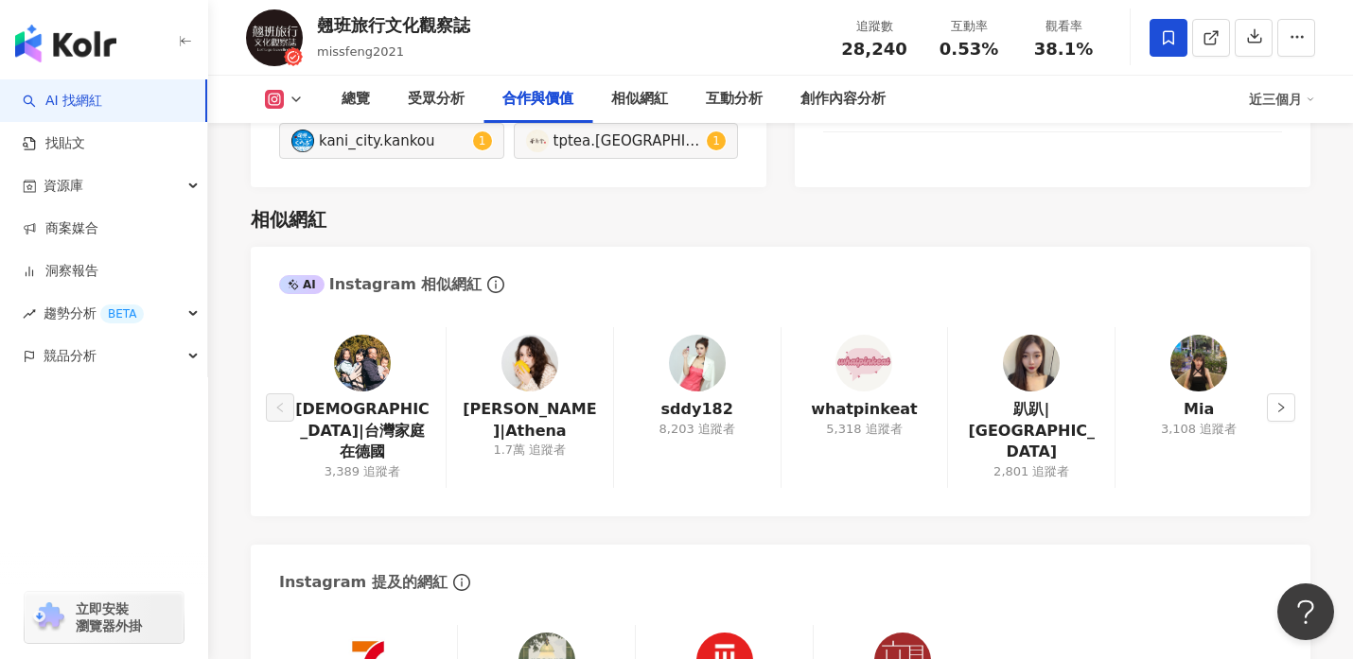
click at [1196, 384] on img at bounding box center [1198, 363] width 57 height 57
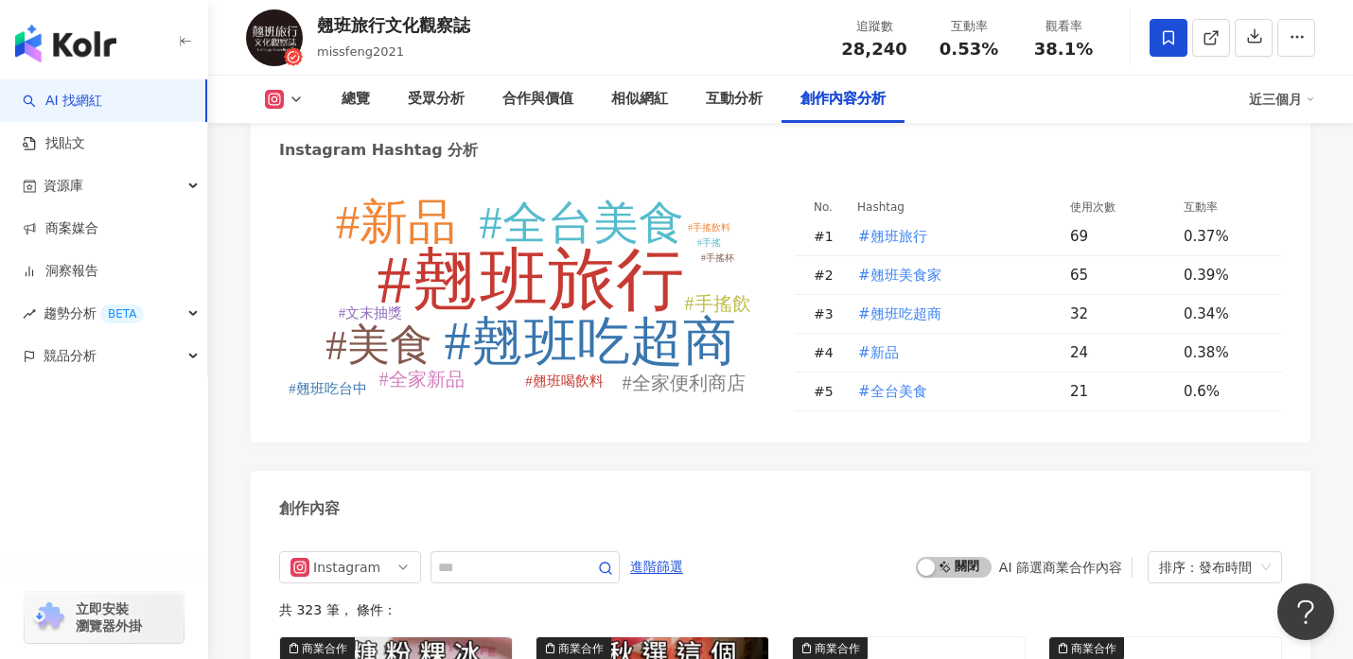
scroll to position [5404, 0]
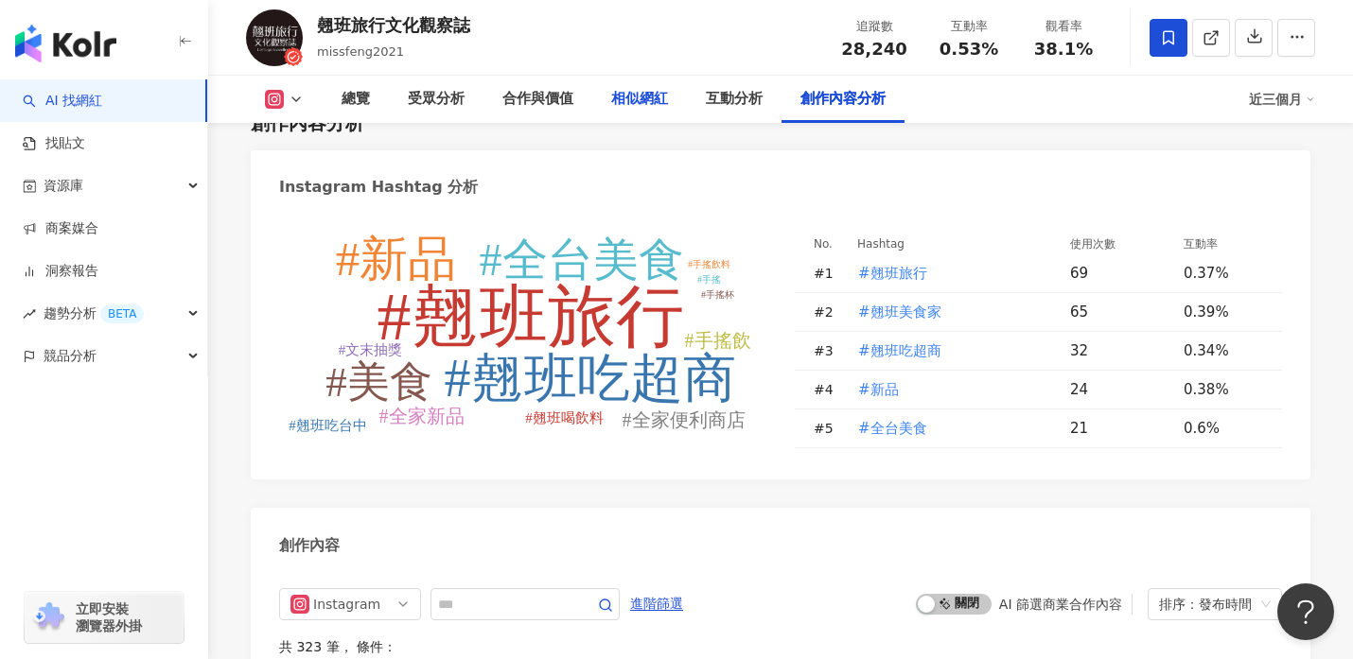
click at [645, 100] on div "相似網紅" at bounding box center [639, 99] width 57 height 23
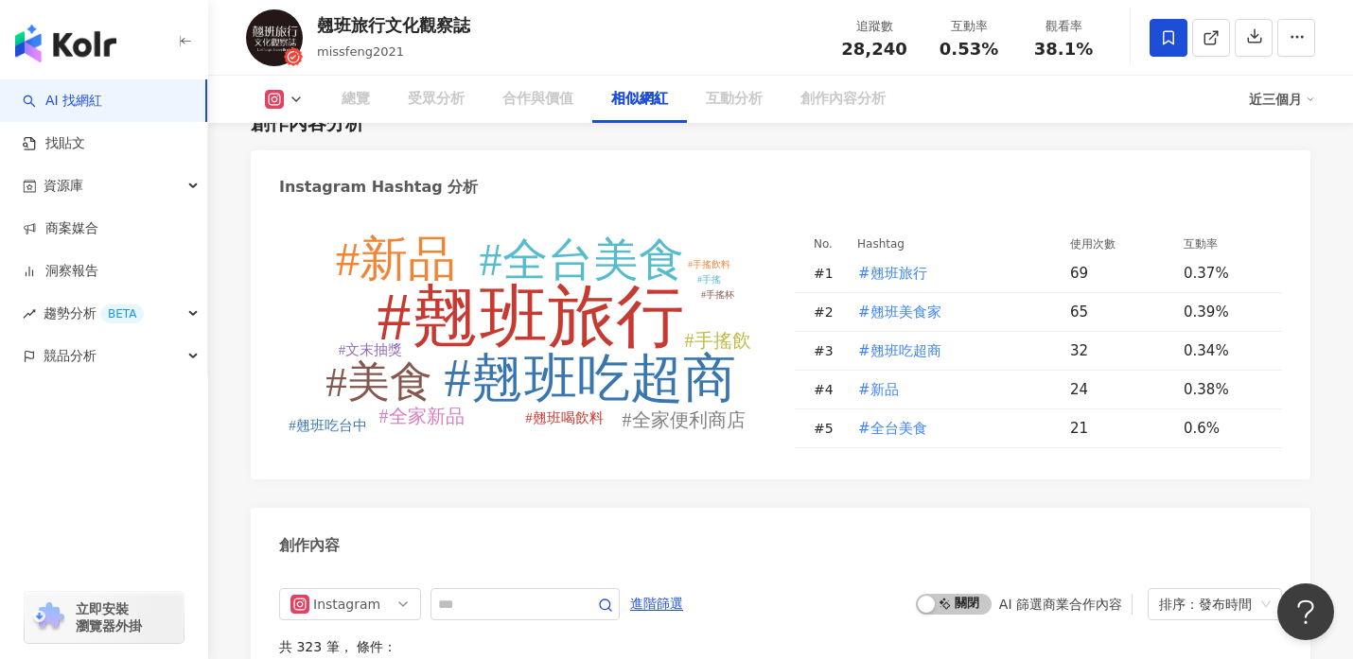
scroll to position [3089, 0]
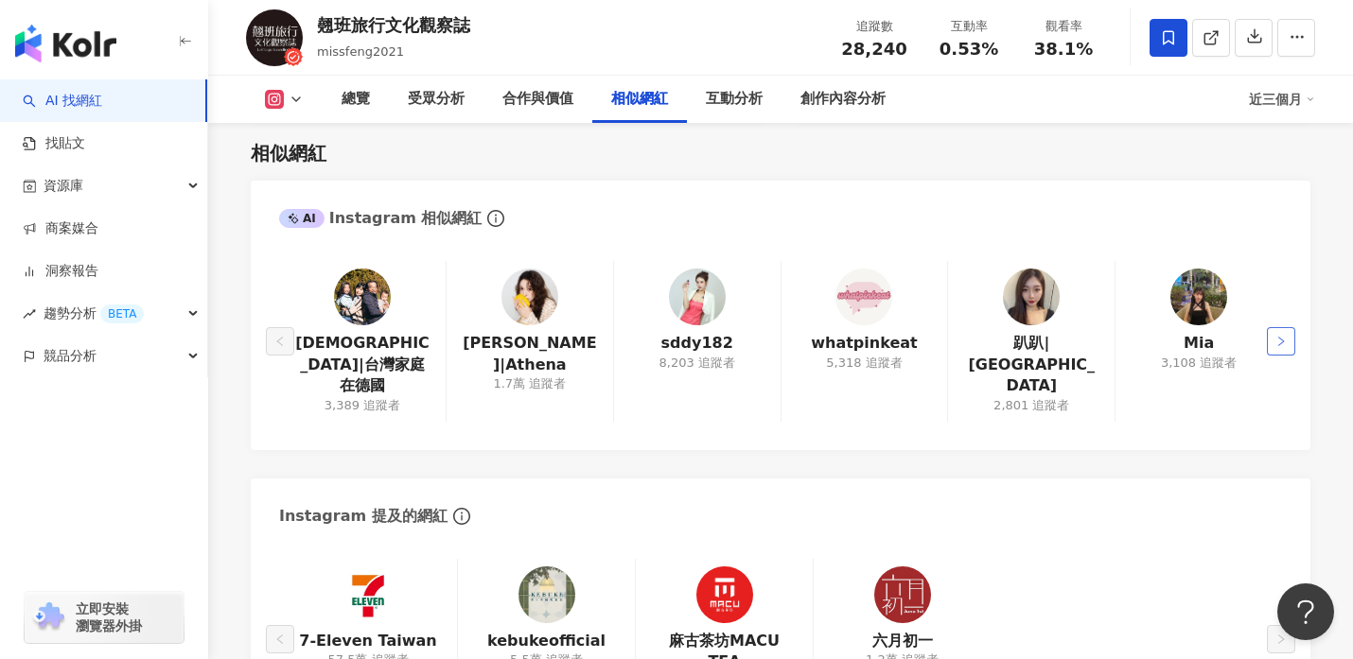
click at [1276, 352] on button "button" at bounding box center [1281, 341] width 28 height 28
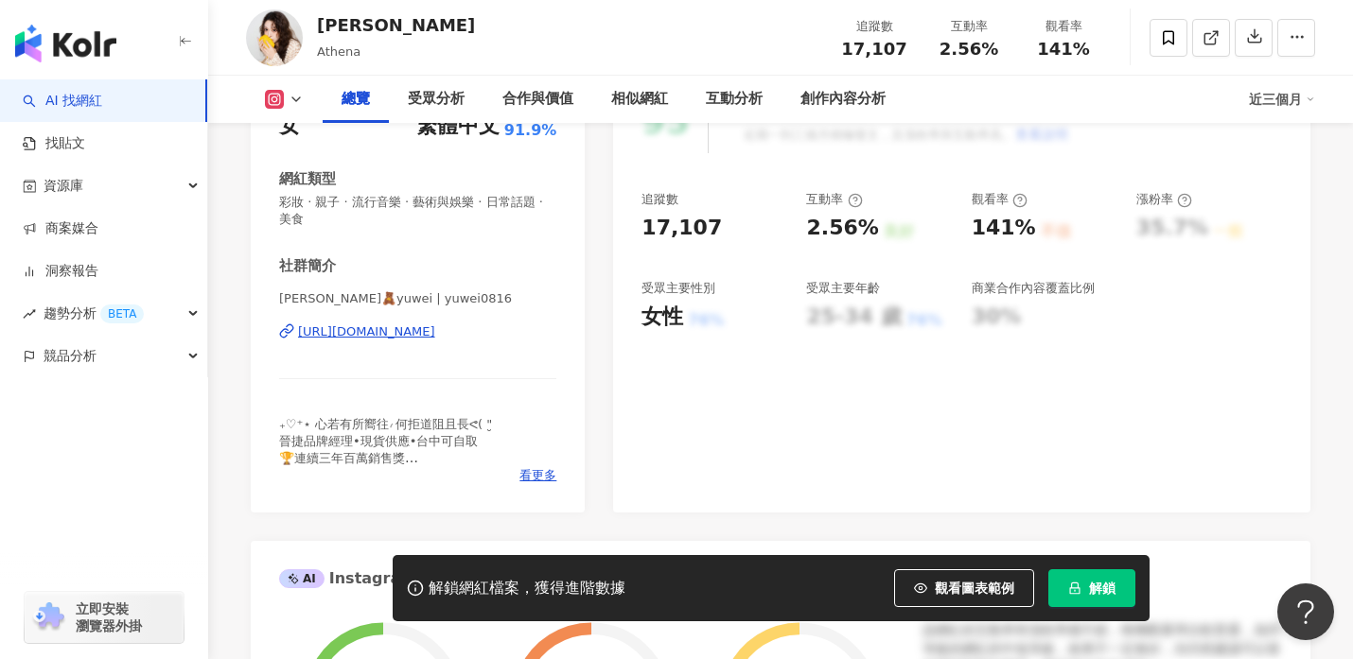
scroll to position [296, 0]
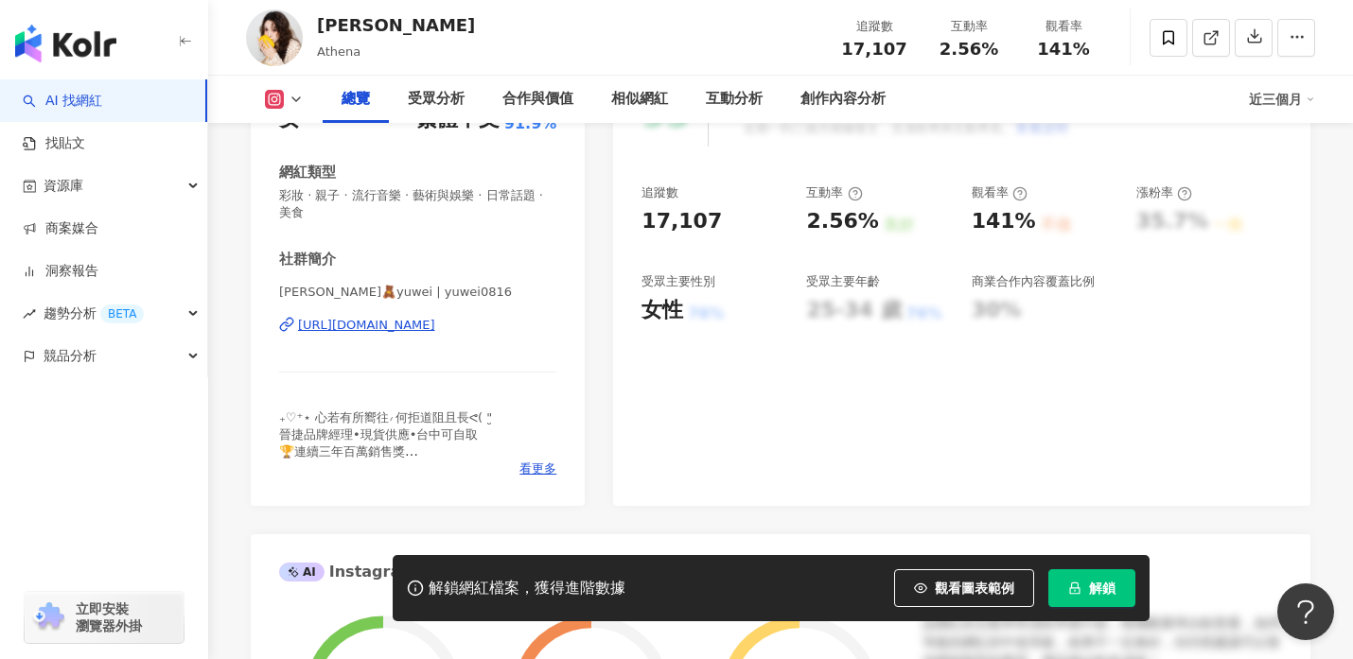
click at [358, 328] on div "[URL][DOMAIN_NAME]" at bounding box center [366, 325] width 137 height 17
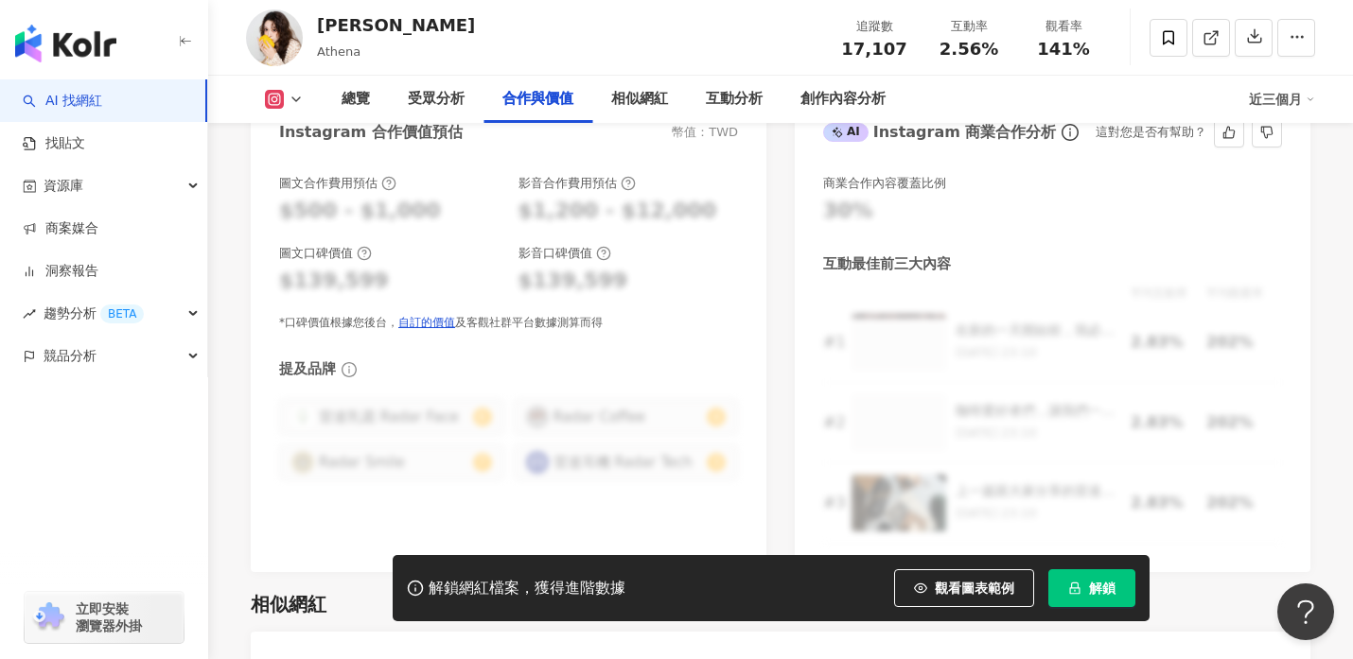
scroll to position [2683, 0]
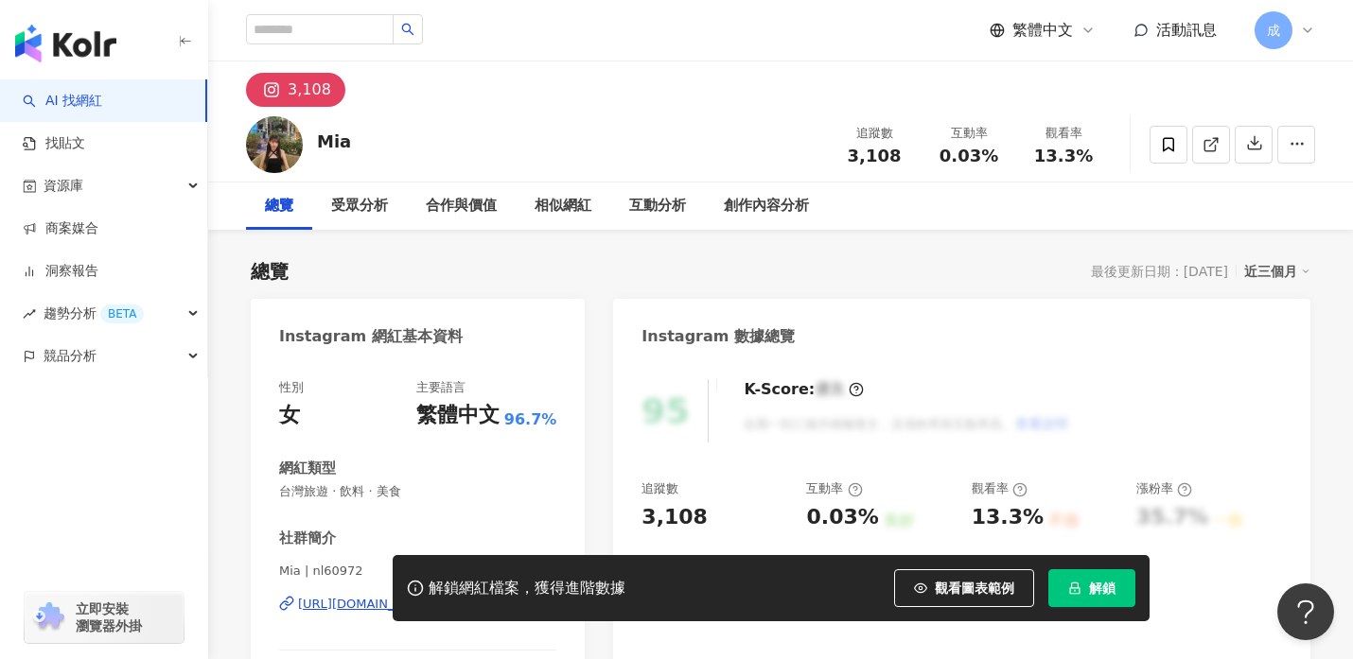
click at [276, 149] on img at bounding box center [274, 144] width 57 height 57
click at [344, 606] on div "解鎖網紅檔案，獲得進階數據 觀看圖表範例 解鎖" at bounding box center [676, 588] width 1353 height 66
click at [355, 609] on div "解鎖網紅檔案，獲得進階數據 觀看圖表範例 解鎖" at bounding box center [676, 588] width 1353 height 66
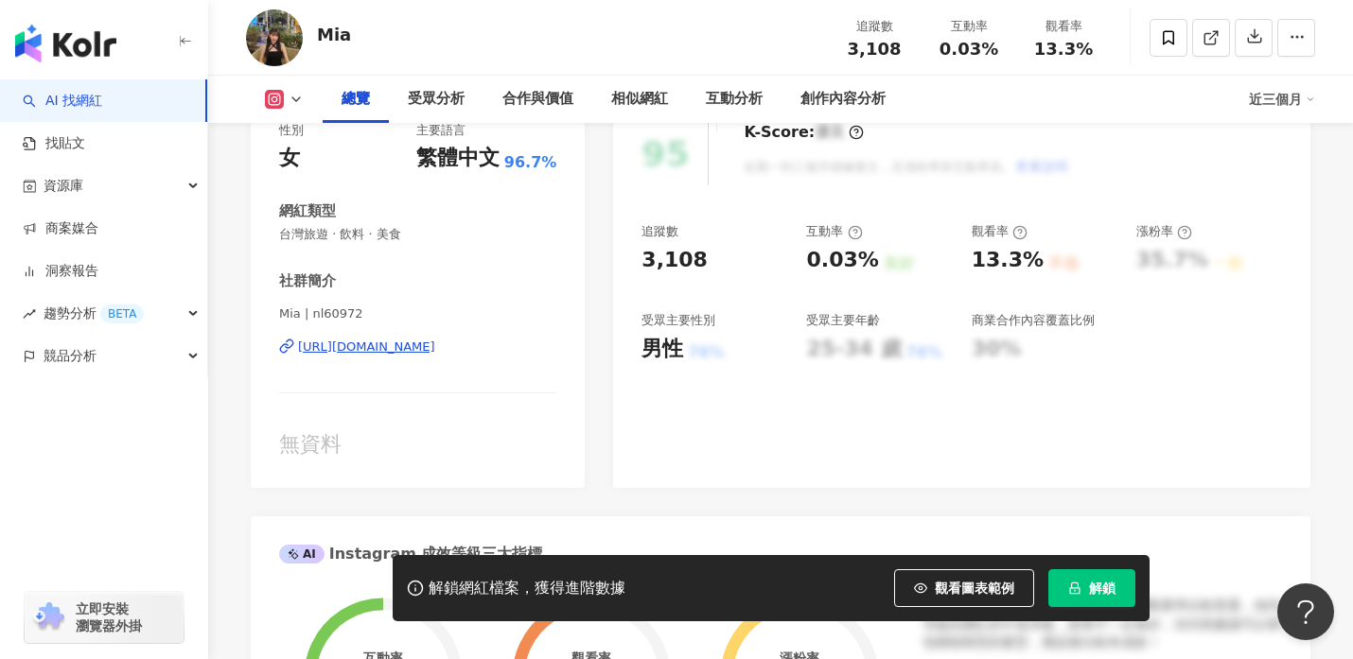
scroll to position [333, 0]
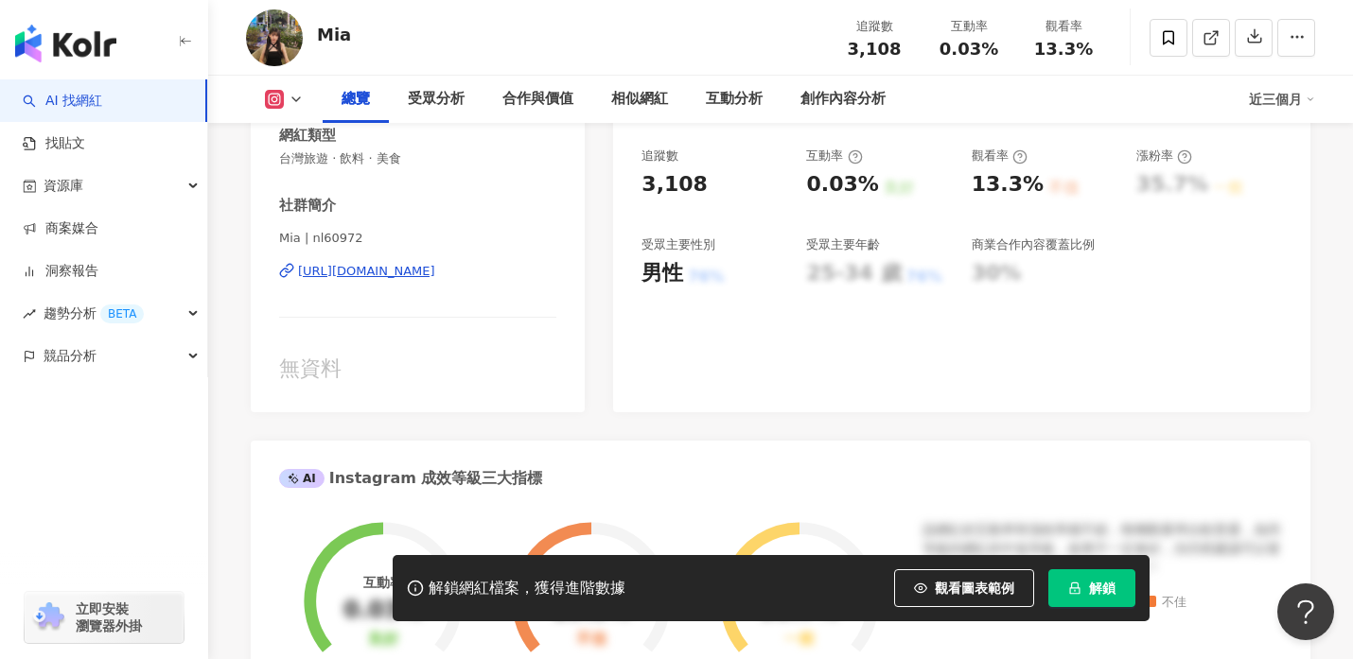
click at [357, 266] on div "https://www.instagram.com/nl60972/" at bounding box center [366, 271] width 137 height 17
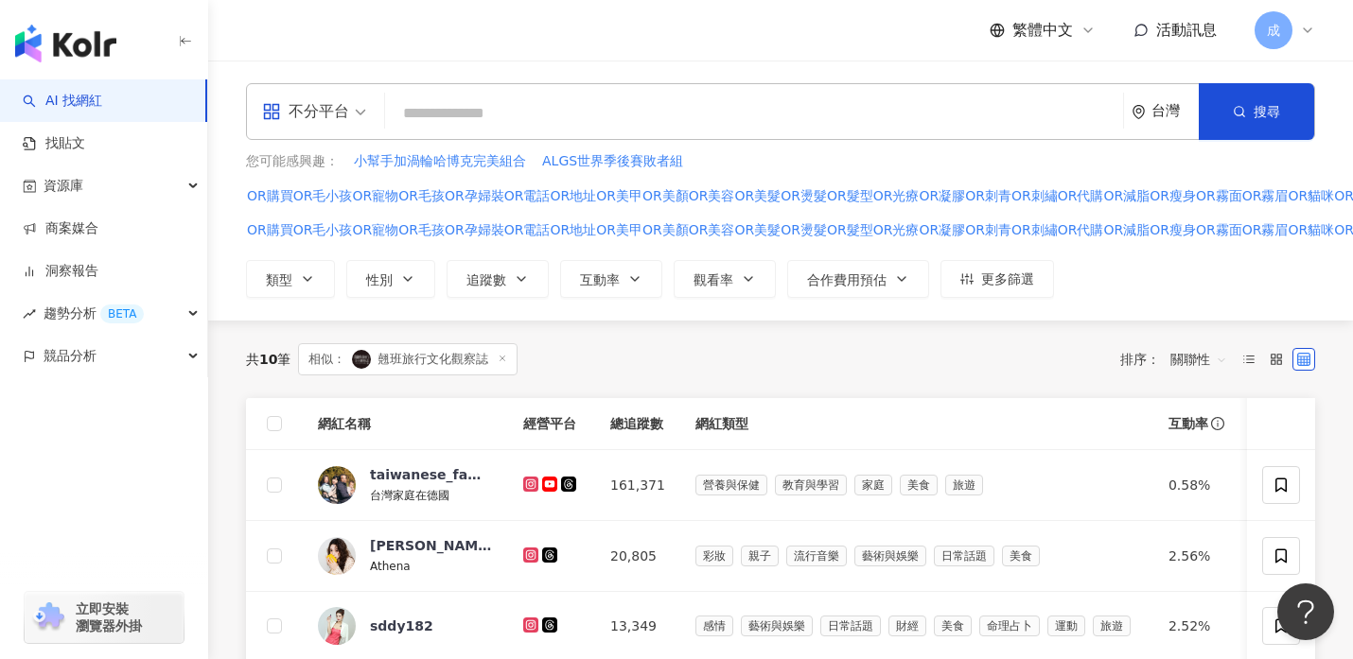
click at [1216, 365] on span "關聯性" at bounding box center [1198, 359] width 57 height 30
click at [1034, 354] on div "共 10 筆 相似： 翹班旅行文化觀察誌 排序： 關聯性 關聯性" at bounding box center [780, 359] width 1069 height 32
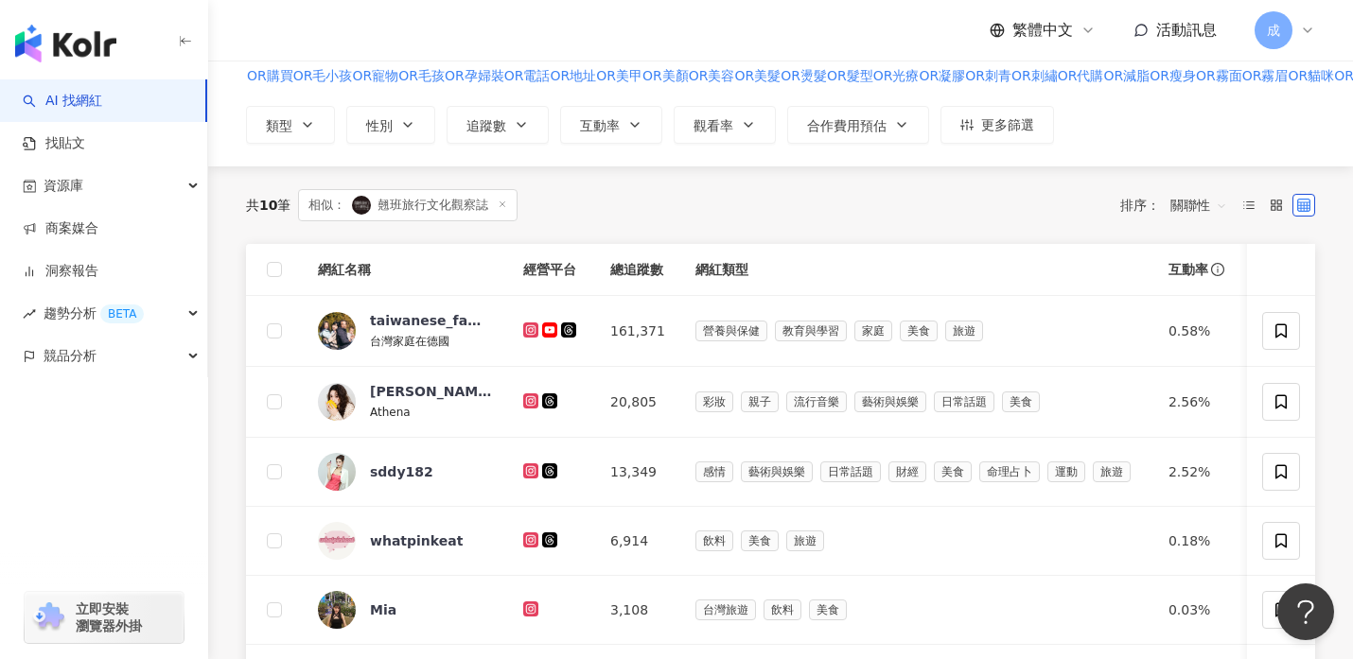
scroll to position [172, 0]
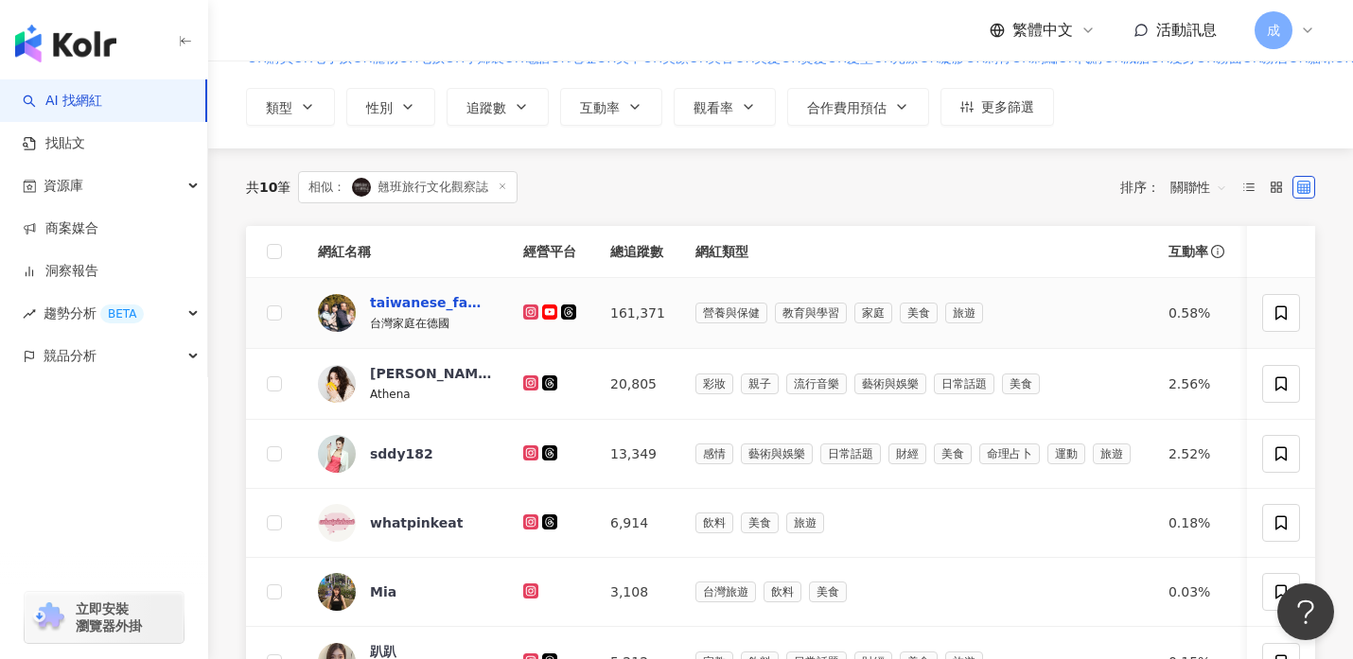
click at [395, 306] on div "taiwanese_family_in_germany" at bounding box center [431, 302] width 123 height 19
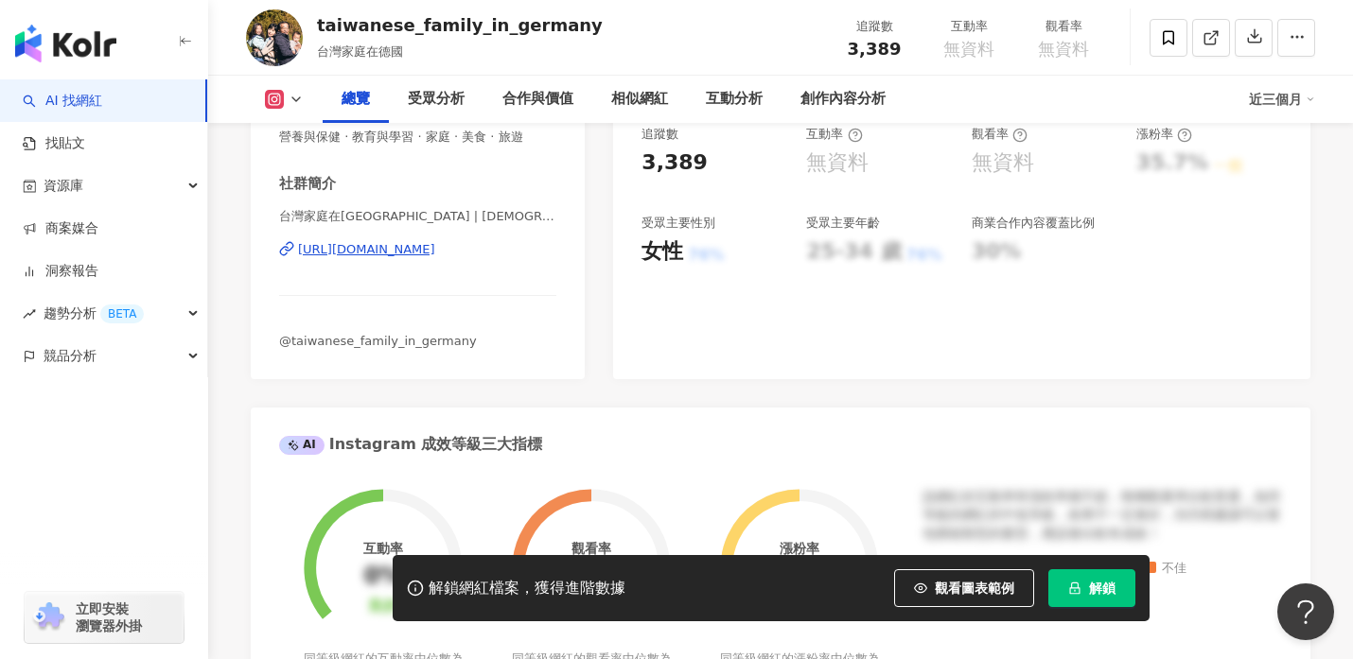
scroll to position [406, 0]
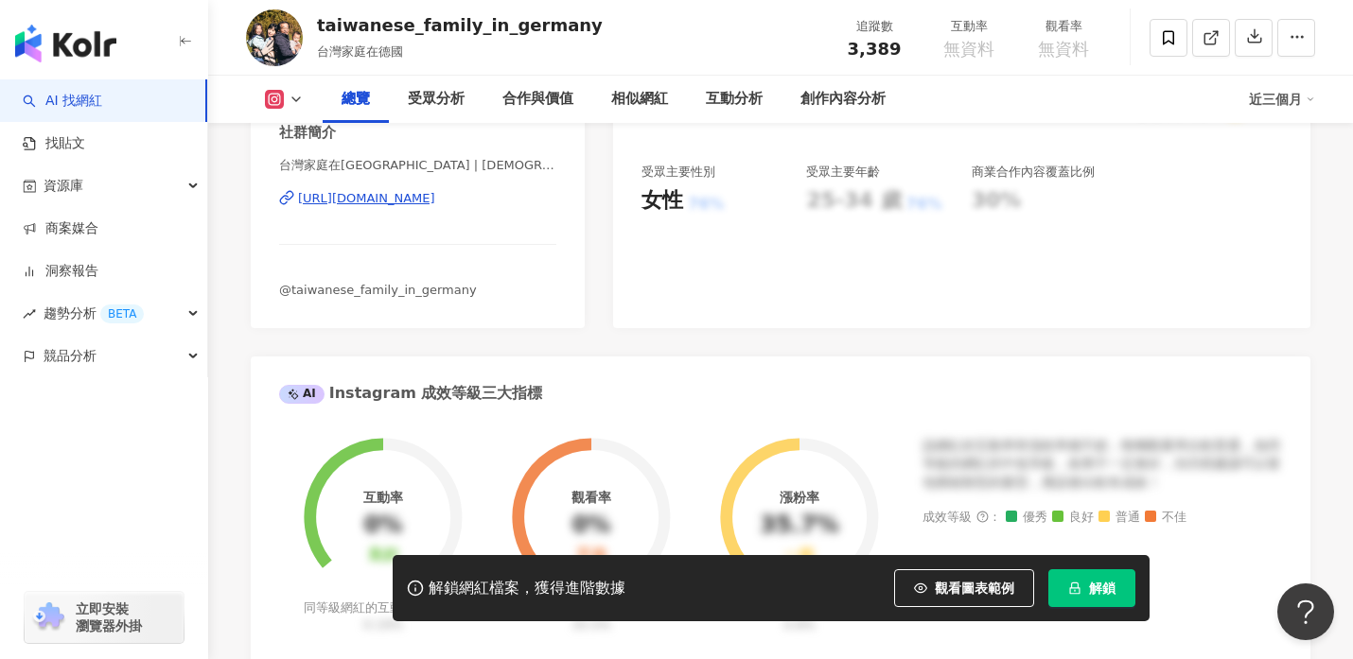
click at [379, 201] on div "[URL][DOMAIN_NAME]" at bounding box center [366, 198] width 137 height 17
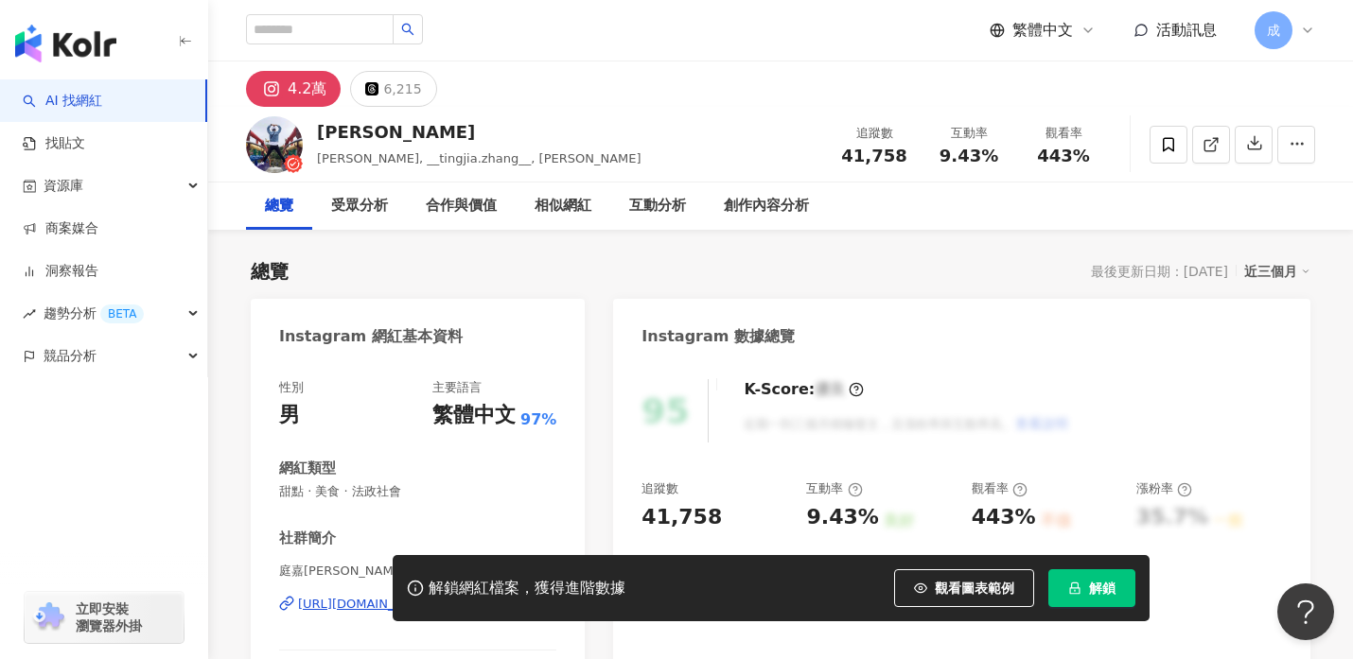
click at [325, 608] on div "解鎖網紅檔案，獲得進階數據 觀看圖表範例 解鎖" at bounding box center [676, 588] width 1353 height 66
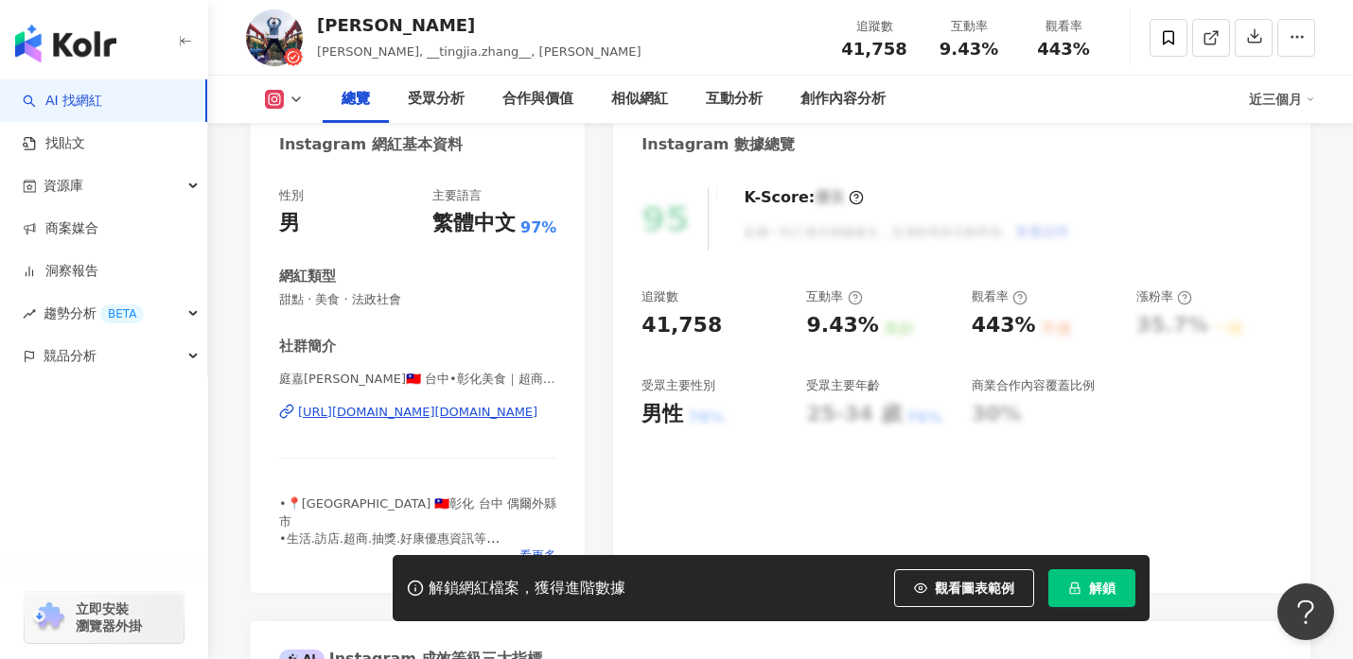
scroll to position [332, 0]
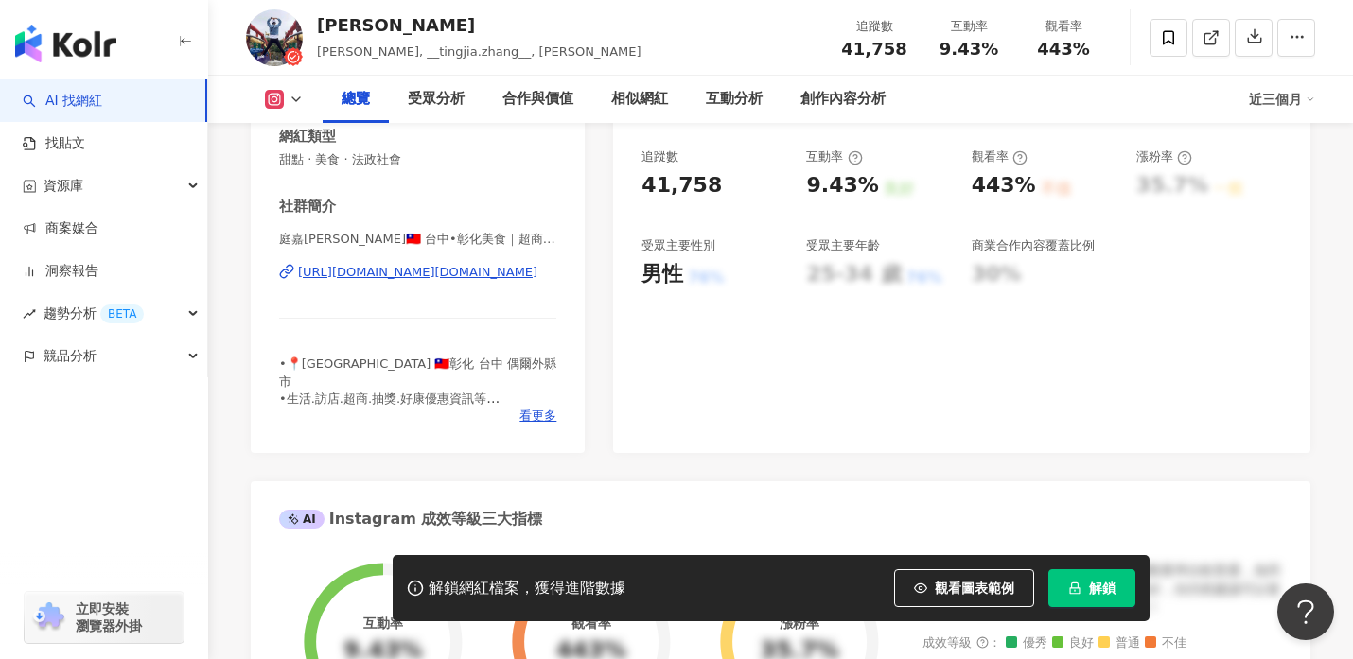
click at [347, 278] on div "[URL][DOMAIN_NAME][DOMAIN_NAME]" at bounding box center [417, 272] width 239 height 17
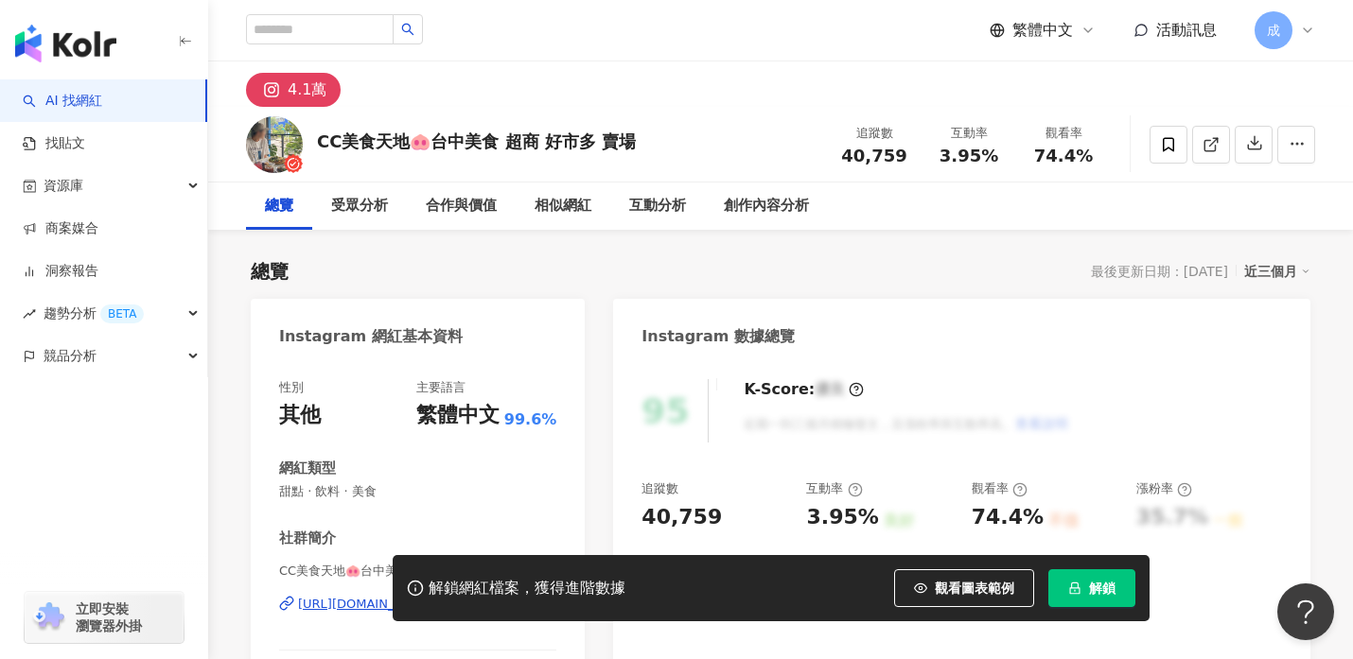
click at [354, 608] on div "解鎖網紅檔案，獲得進階數據 觀看圖表範例 解鎖" at bounding box center [676, 588] width 1353 height 66
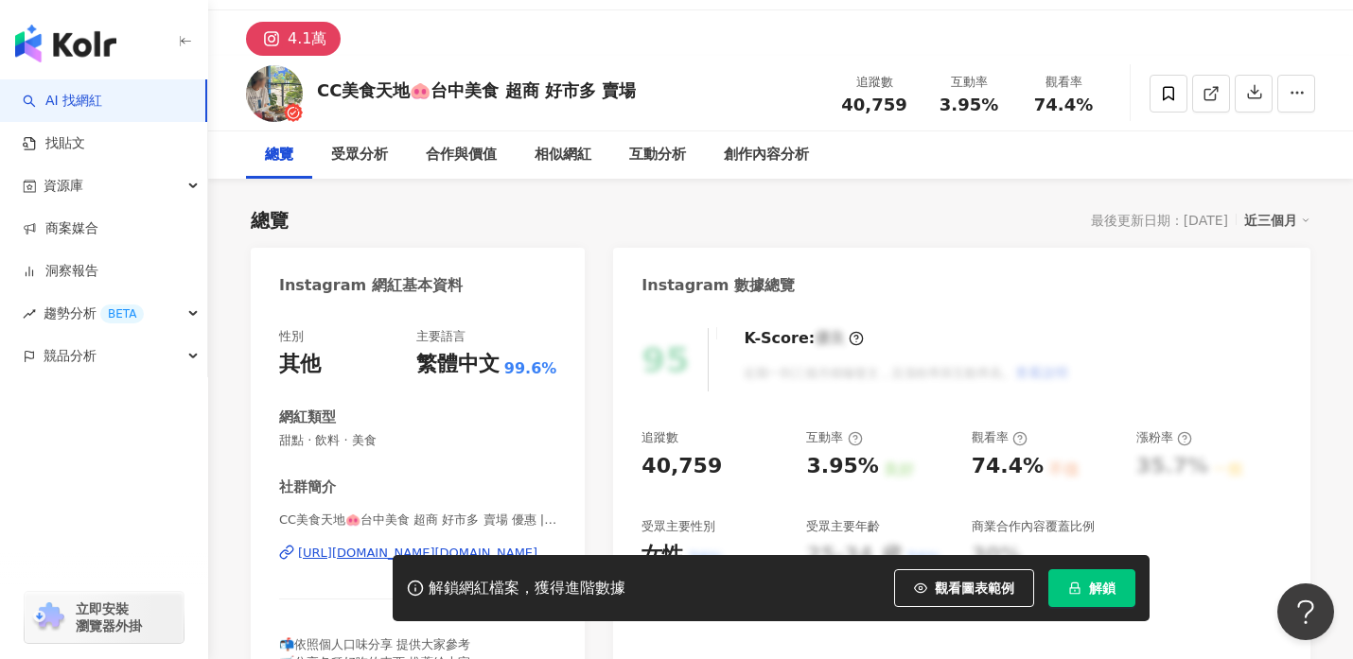
scroll to position [108, 0]
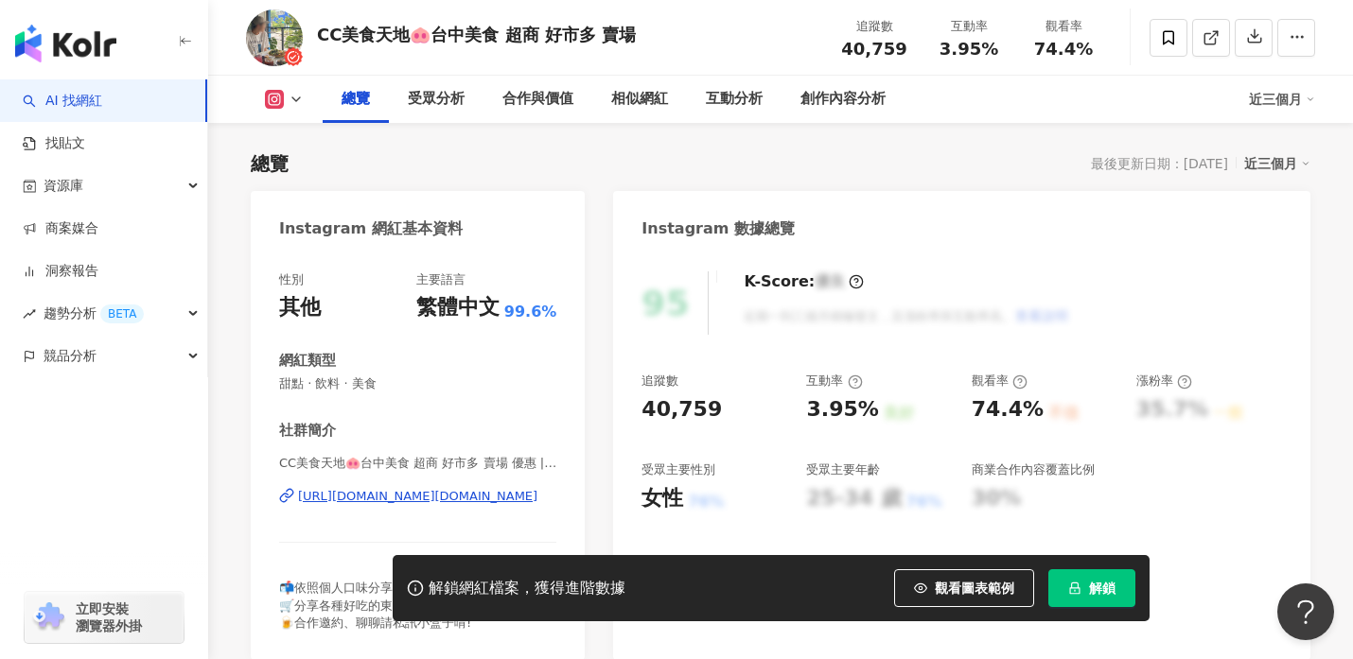
click at [344, 500] on div "[URL][DOMAIN_NAME][DOMAIN_NAME]" at bounding box center [417, 496] width 239 height 17
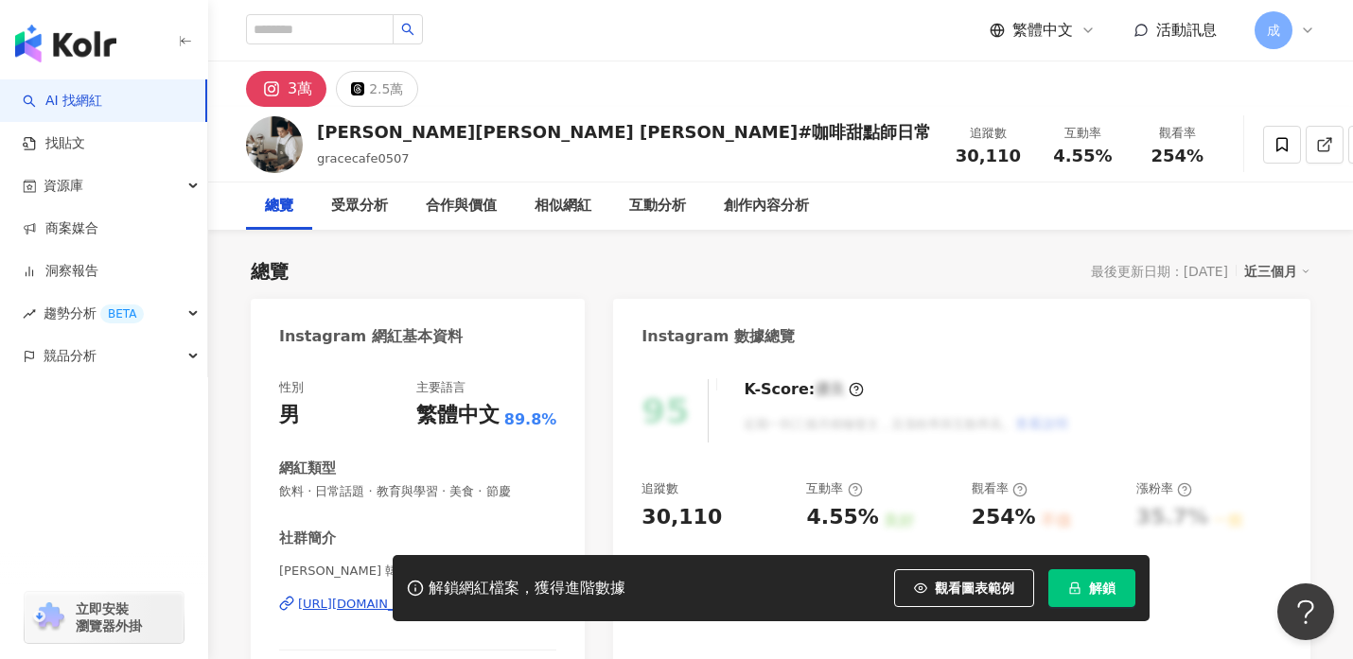
click at [276, 88] on icon at bounding box center [272, 89] width 12 height 12
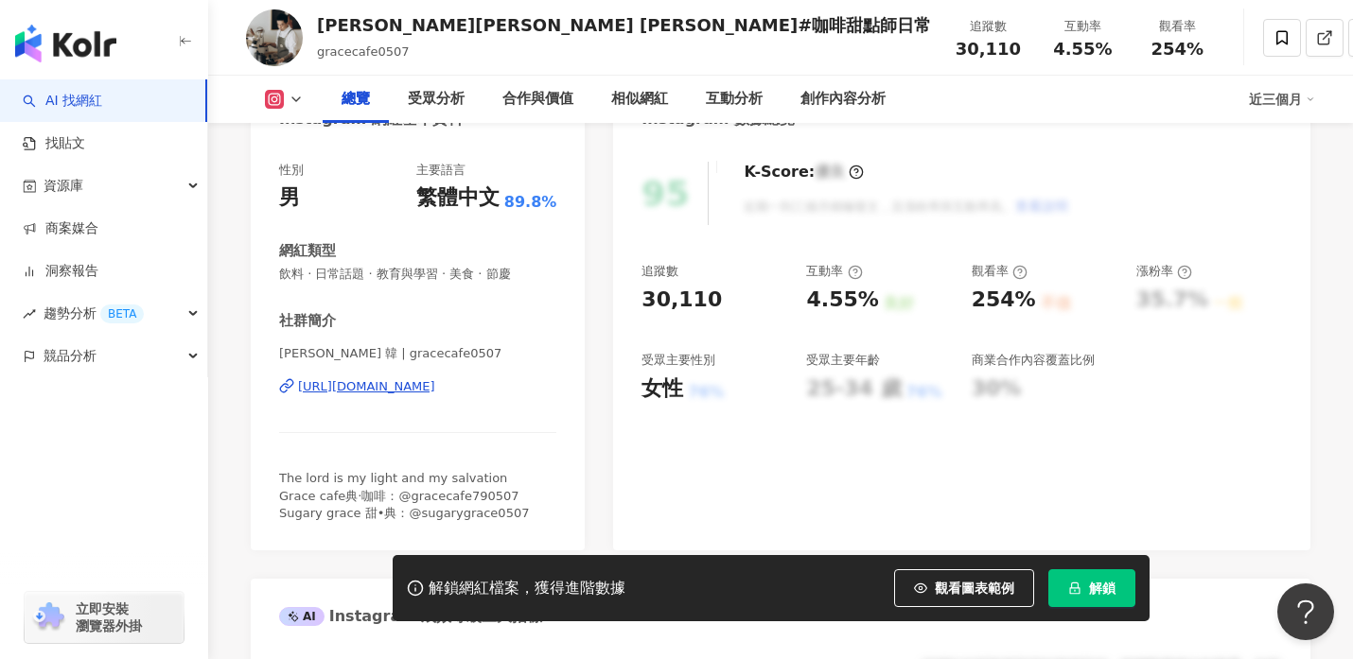
scroll to position [244, 0]
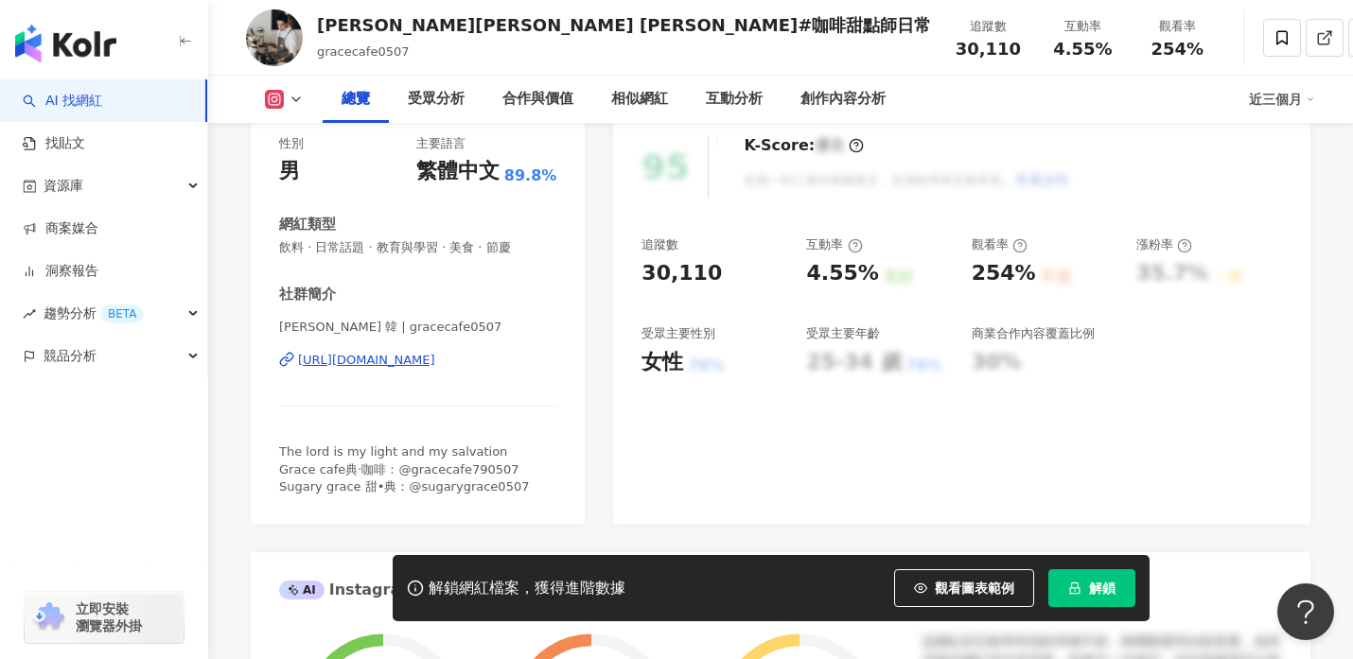
click at [425, 365] on div "https://www.instagram.com/gracecafe0507/" at bounding box center [366, 360] width 137 height 17
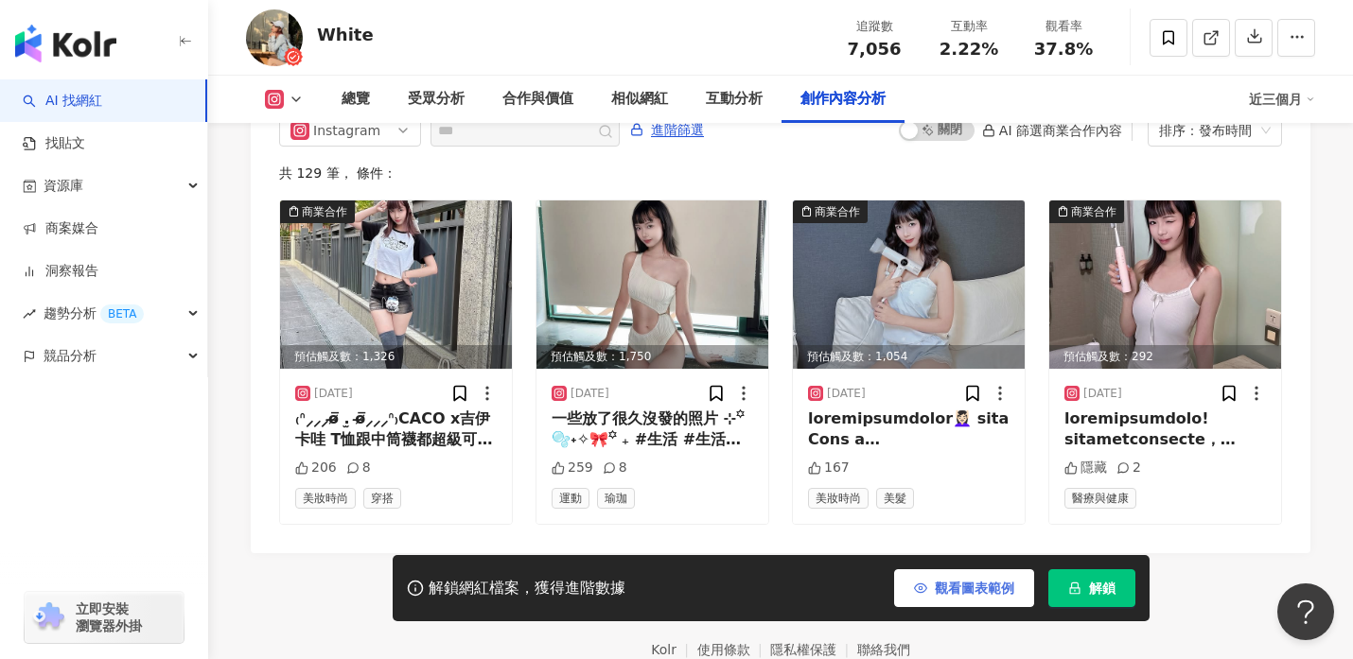
scroll to position [5886, 0]
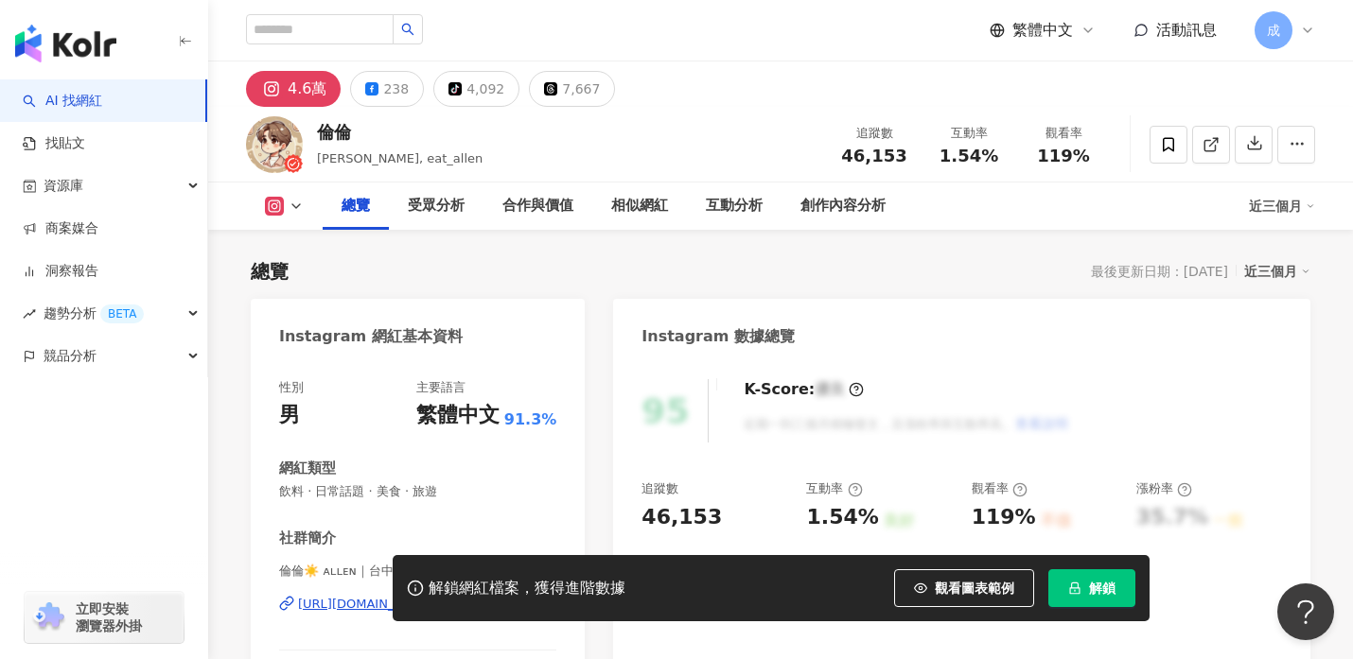
scroll to position [169, 0]
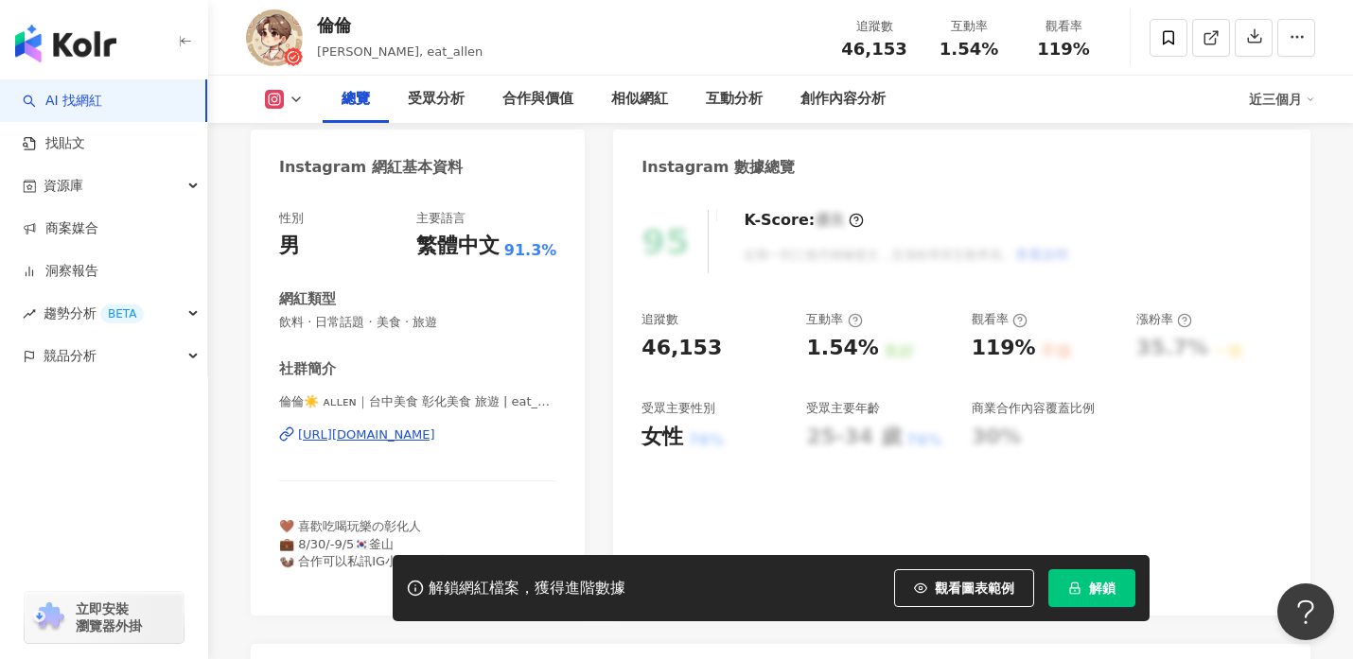
click at [341, 434] on div "[URL][DOMAIN_NAME]" at bounding box center [366, 435] width 137 height 17
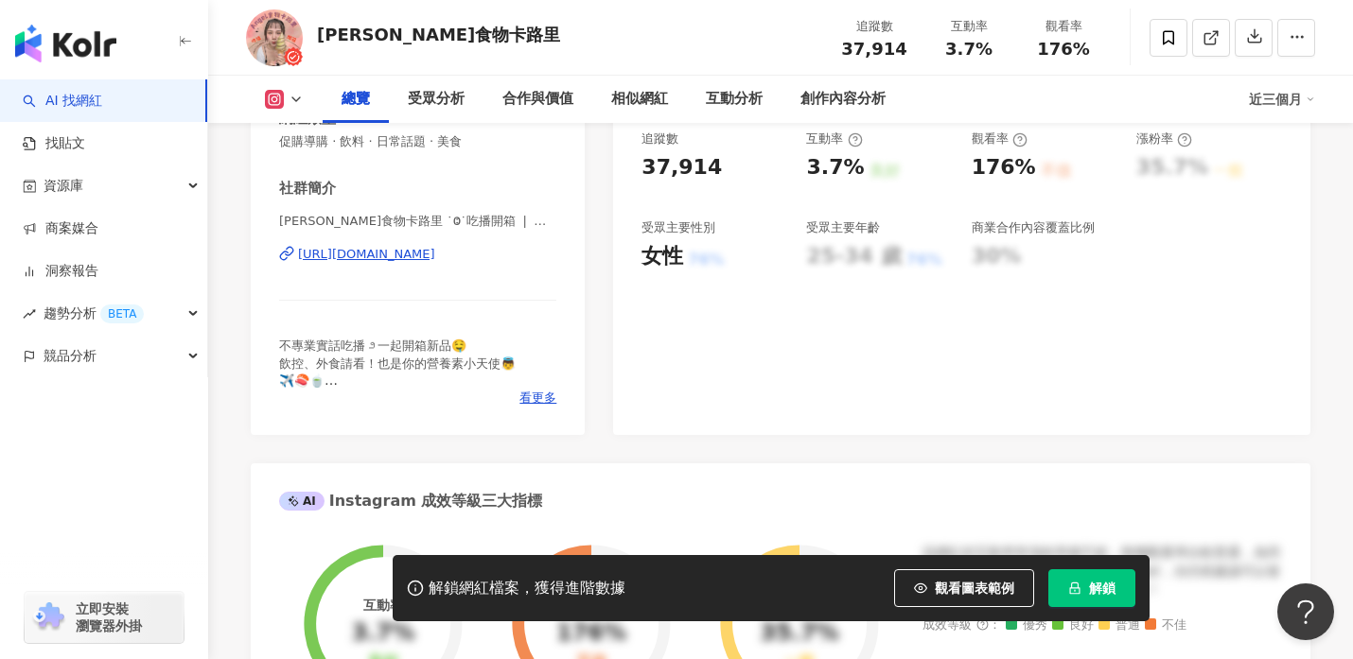
scroll to position [388, 0]
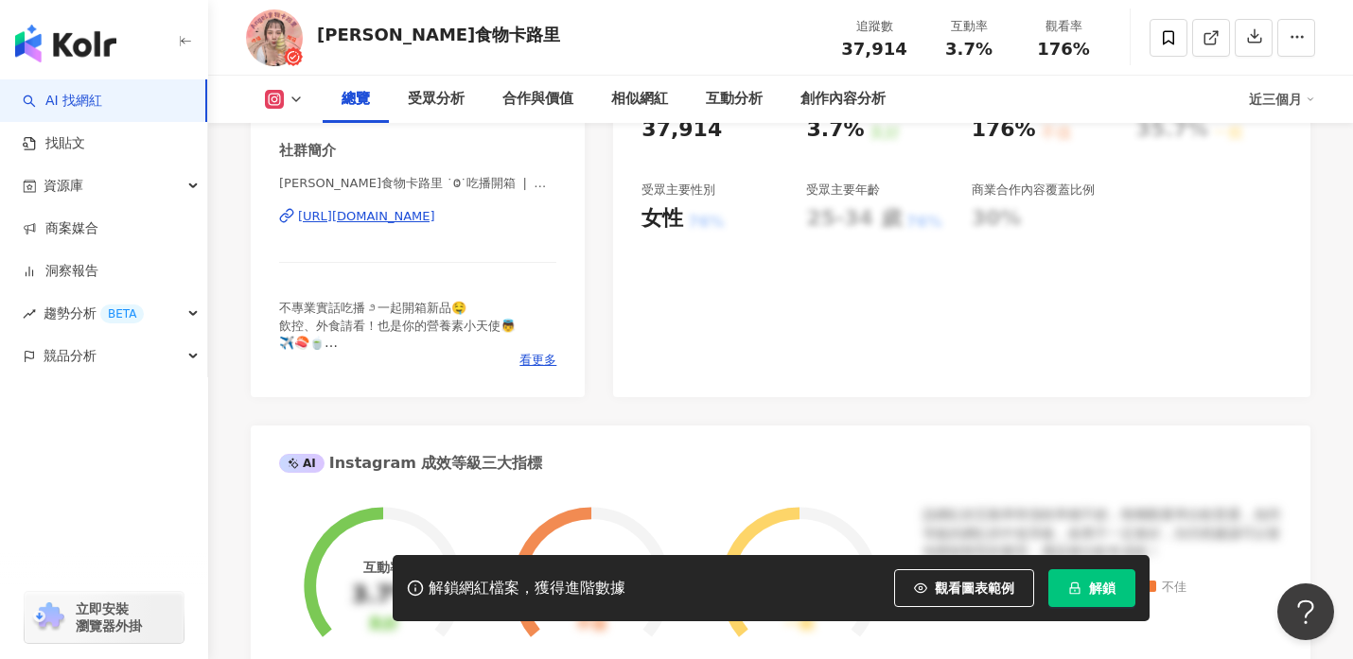
click at [353, 209] on div "https://www.instagram.com/angel__calories/" at bounding box center [366, 216] width 137 height 17
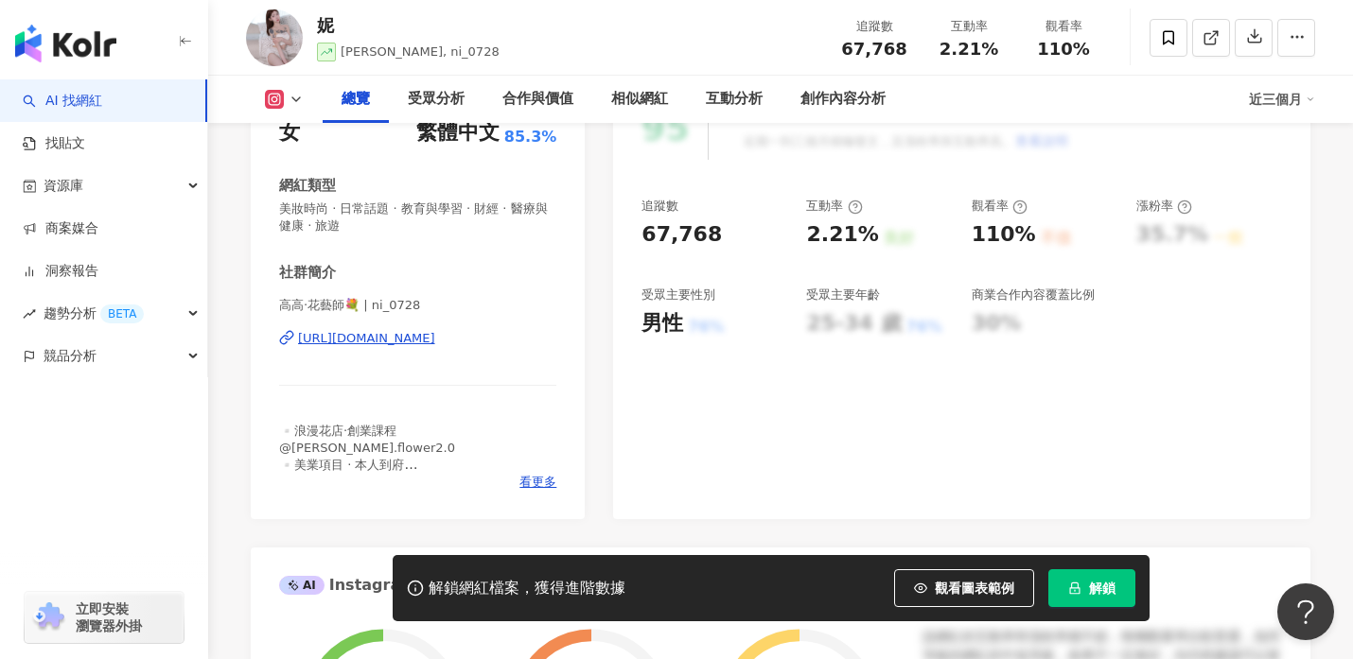
scroll to position [273, 0]
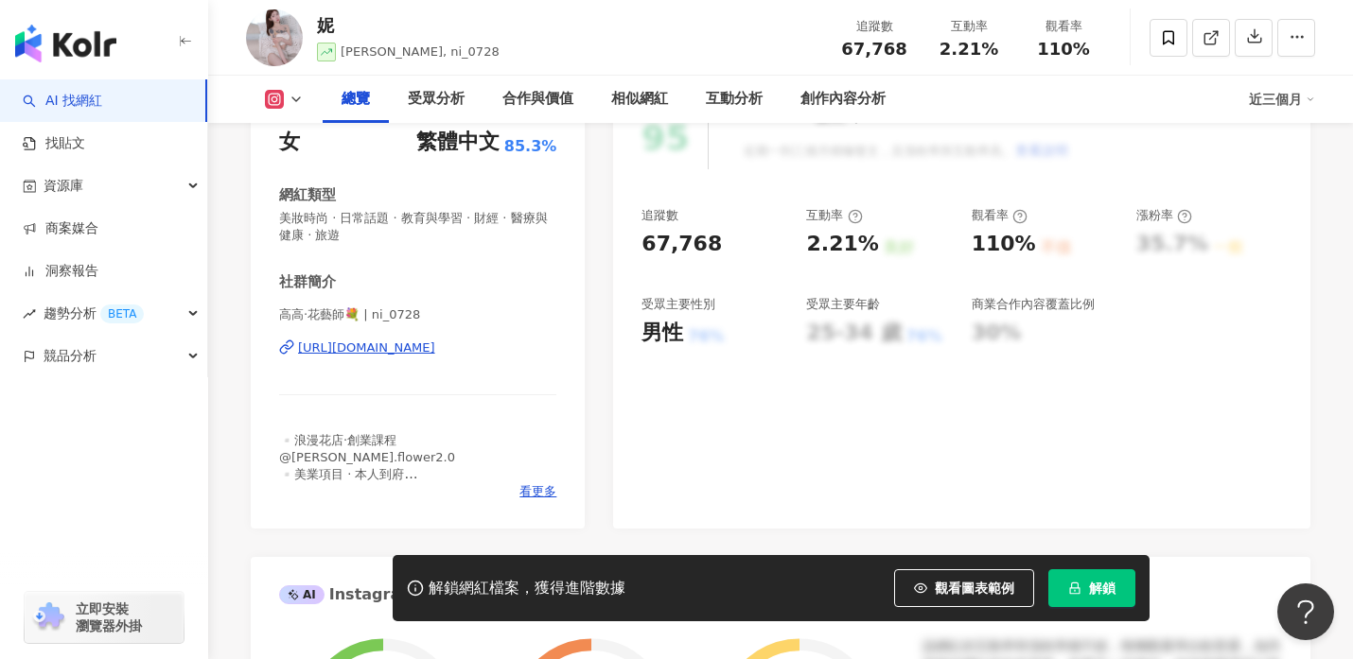
click at [398, 349] on div "https://www.instagram.com/ni_0728/" at bounding box center [366, 348] width 137 height 17
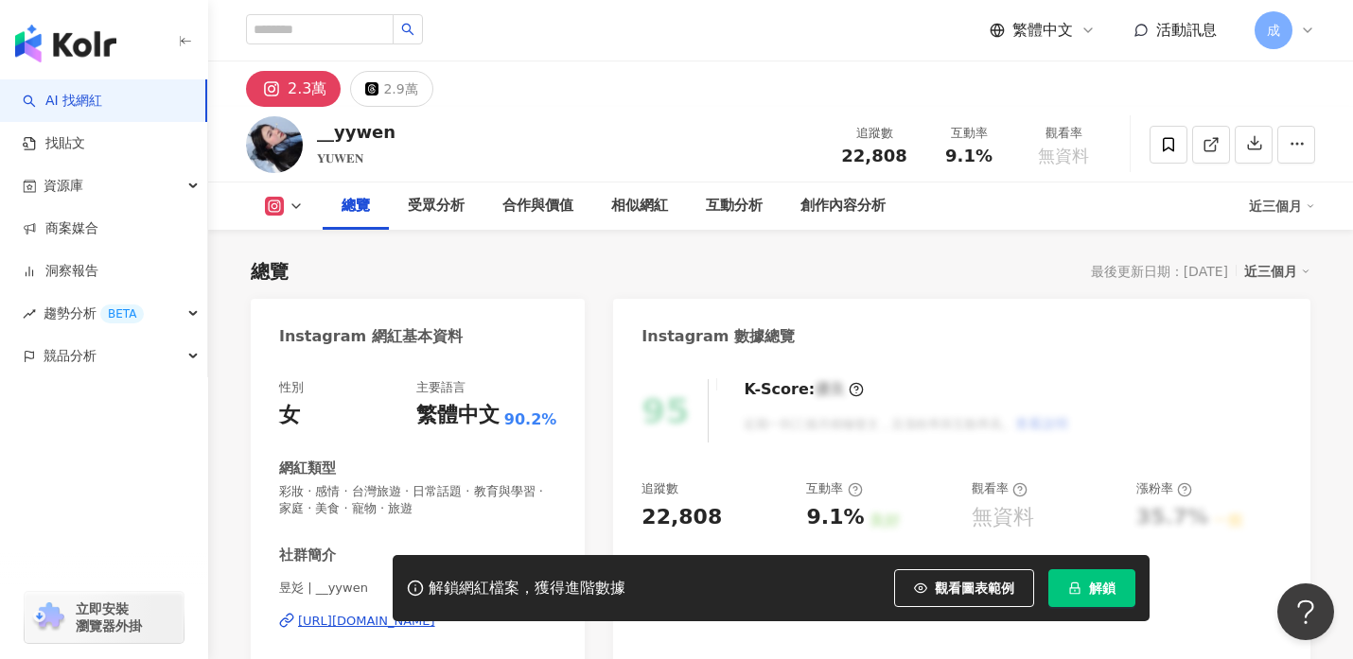
scroll to position [360, 0]
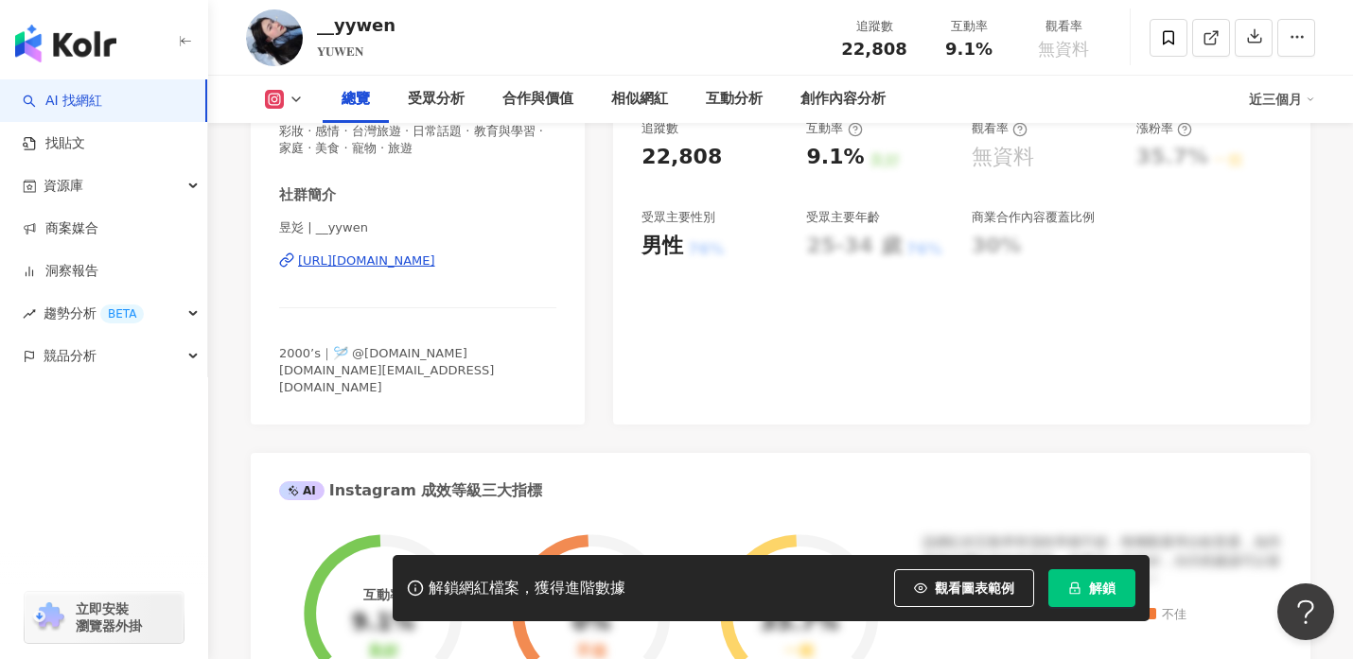
click at [368, 263] on div "[URL][DOMAIN_NAME]" at bounding box center [366, 261] width 137 height 17
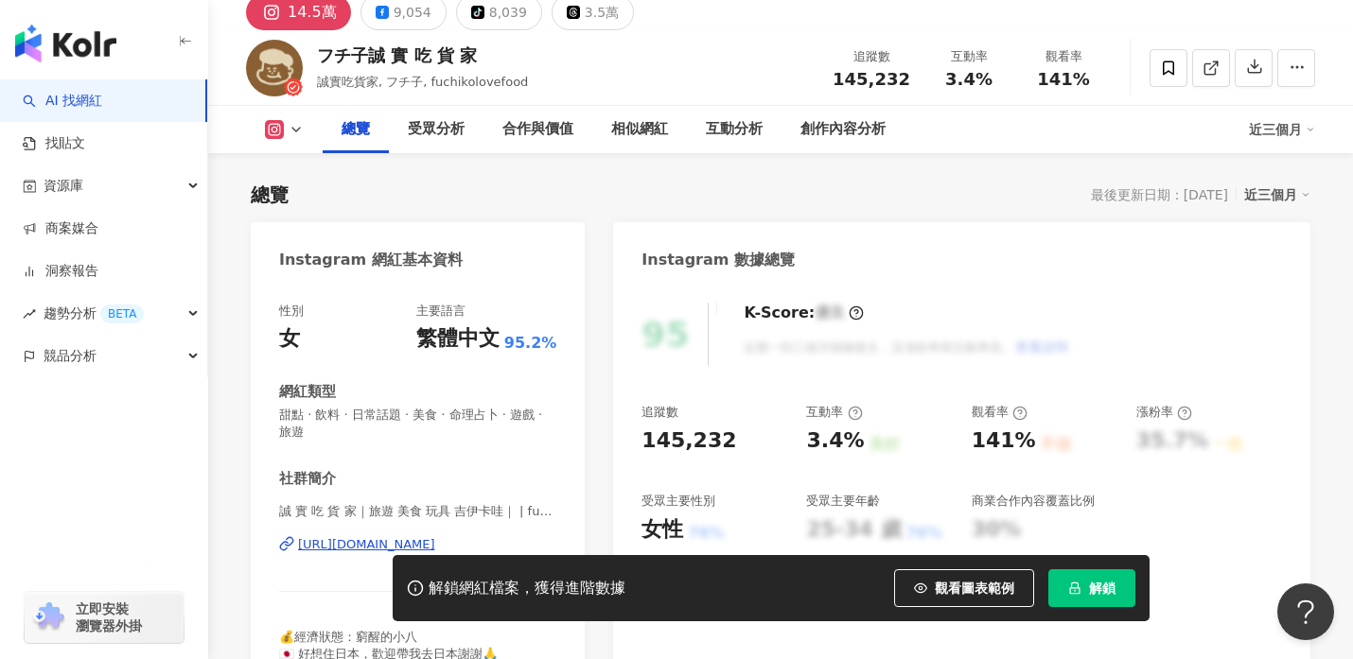
scroll to position [352, 0]
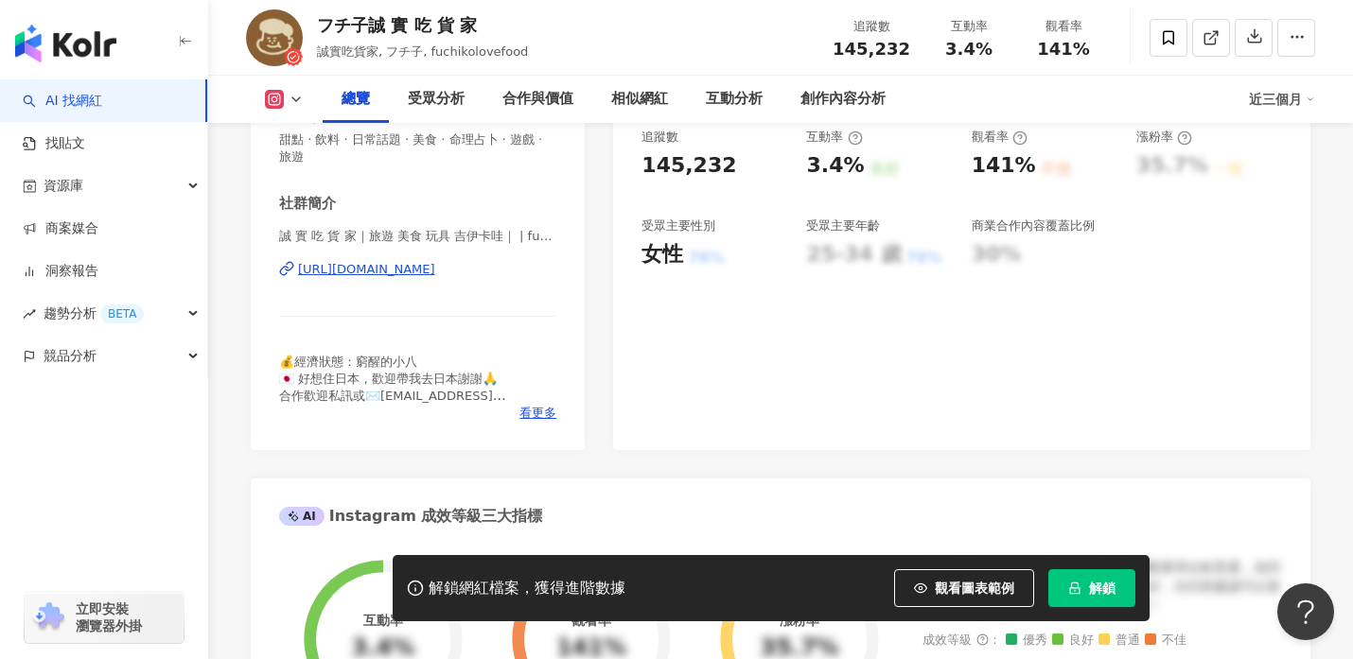
click at [359, 270] on div "[URL][DOMAIN_NAME]" at bounding box center [366, 269] width 137 height 17
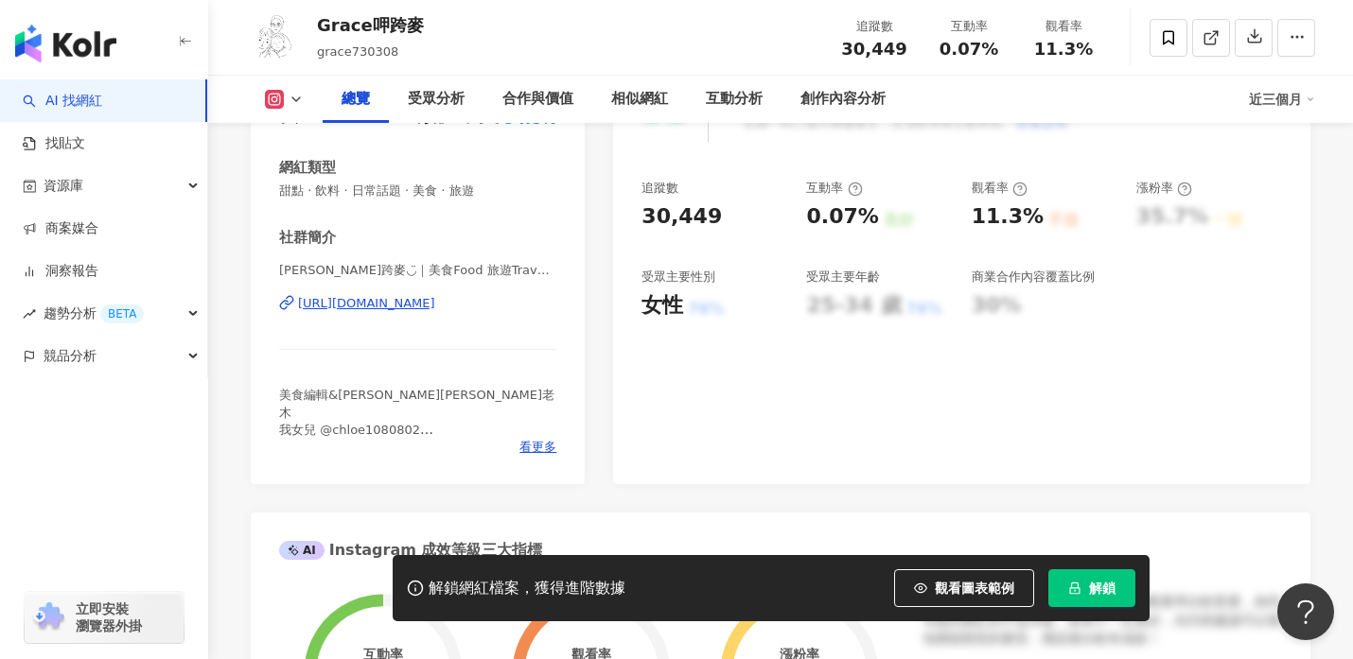
scroll to position [398, 0]
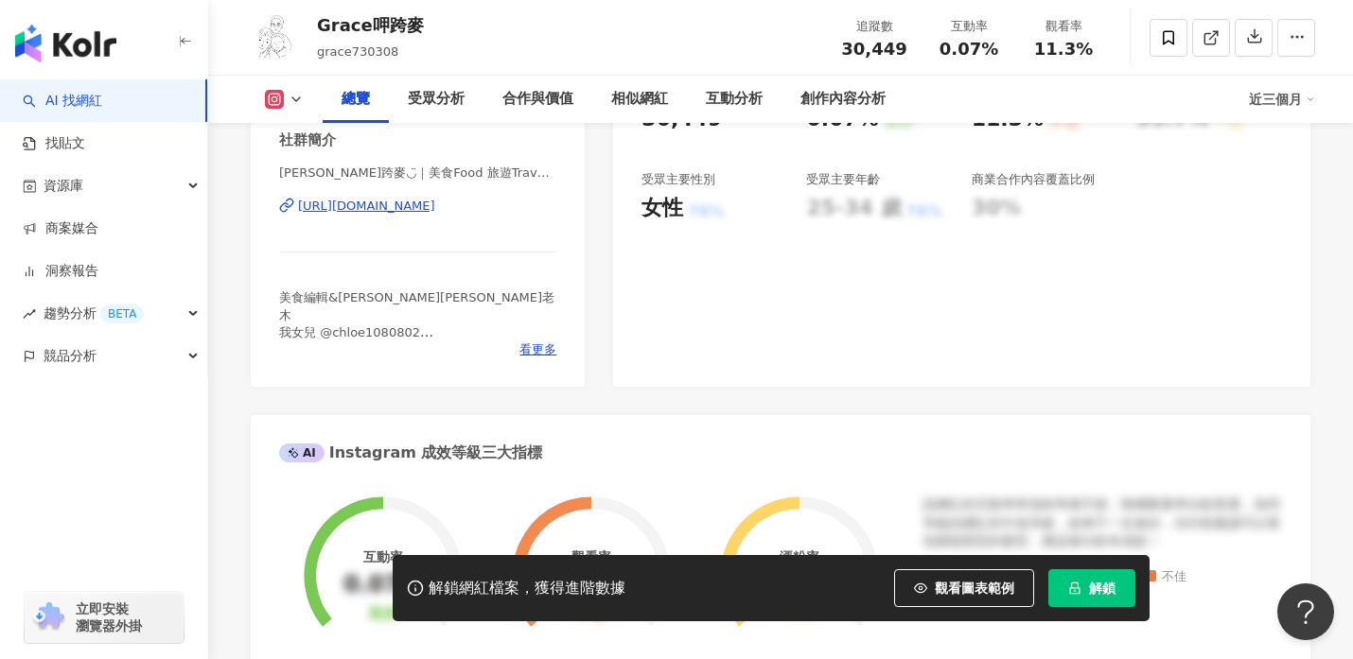
click at [376, 207] on div "[URL][DOMAIN_NAME]" at bounding box center [366, 206] width 137 height 17
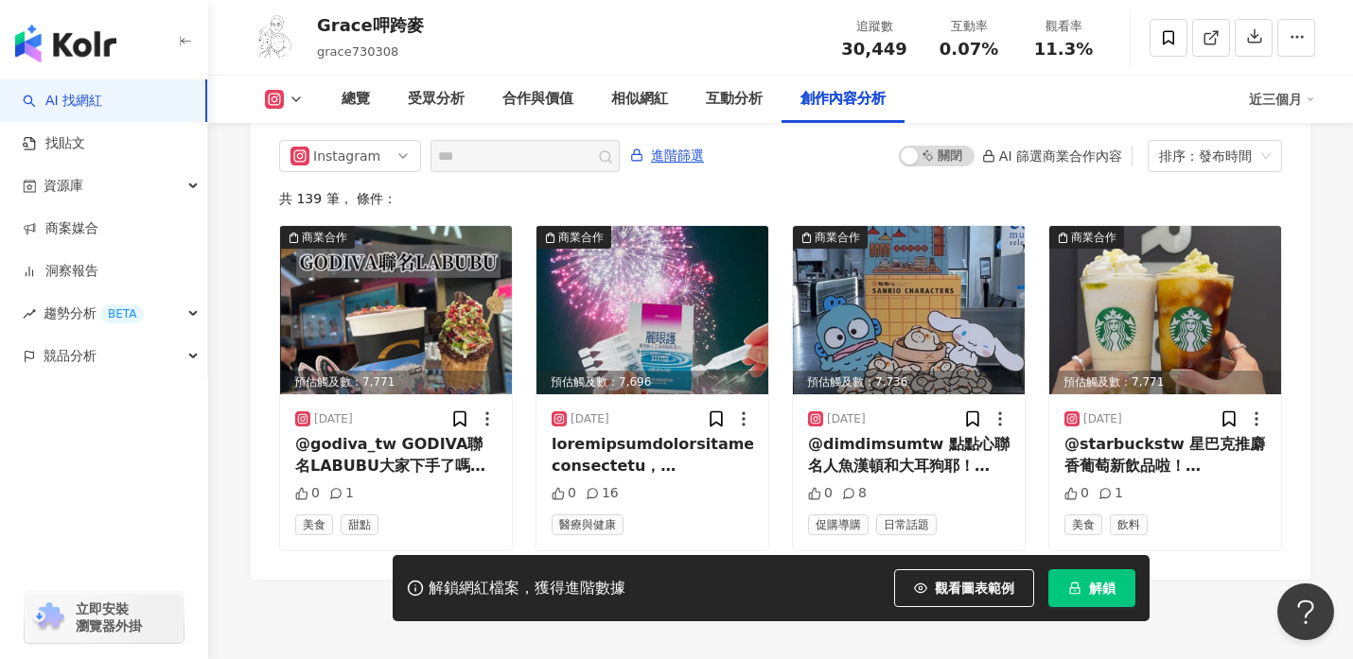
scroll to position [5909, 0]
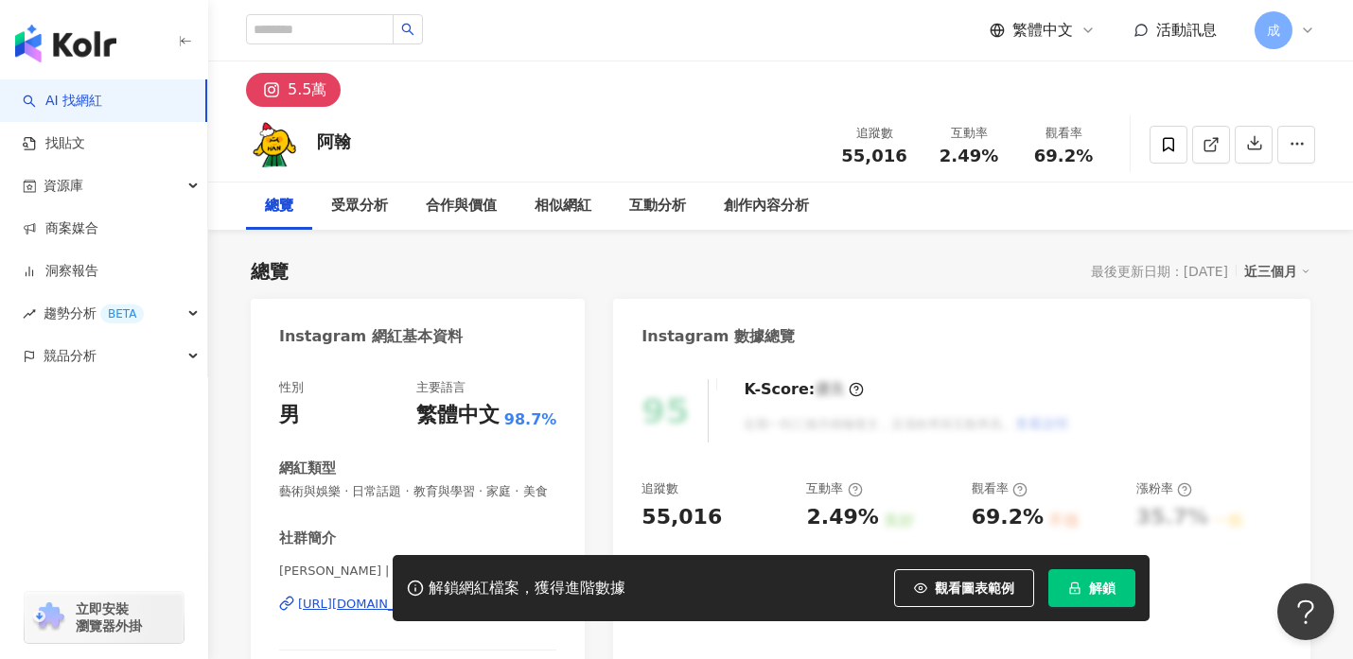
scroll to position [385, 0]
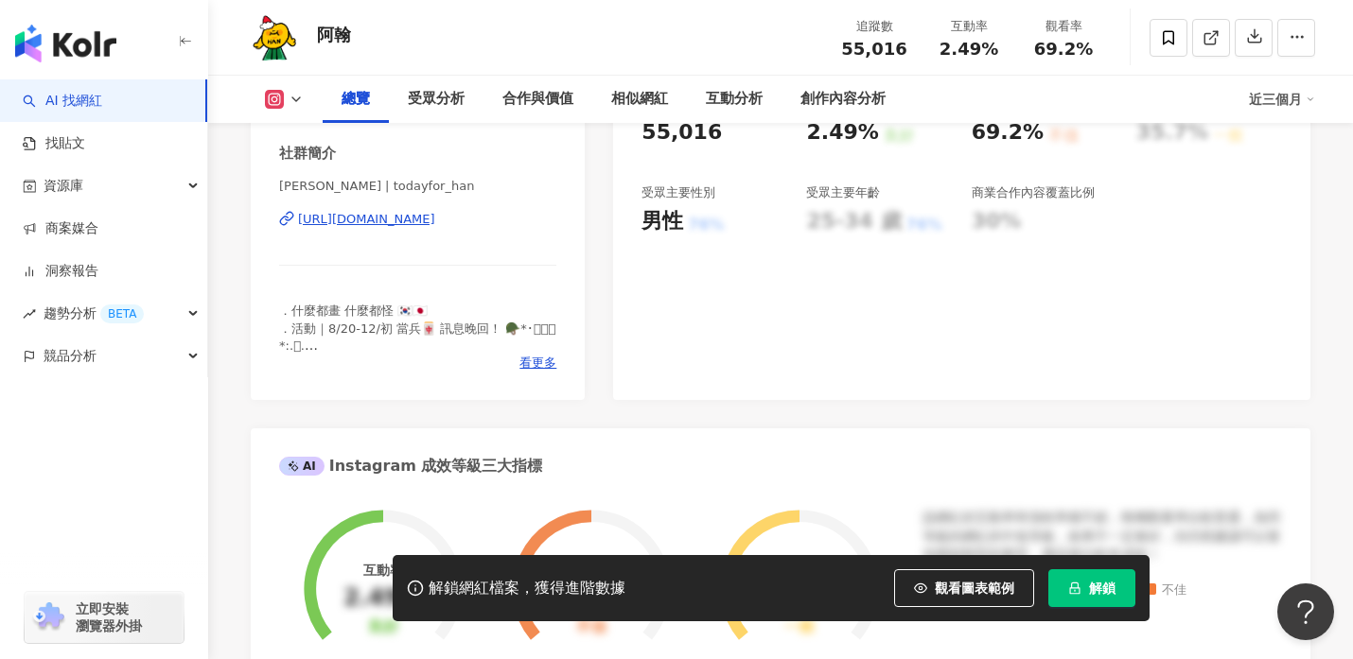
click at [430, 221] on div "https://www.instagram.com/todayfor_han/" at bounding box center [366, 219] width 137 height 17
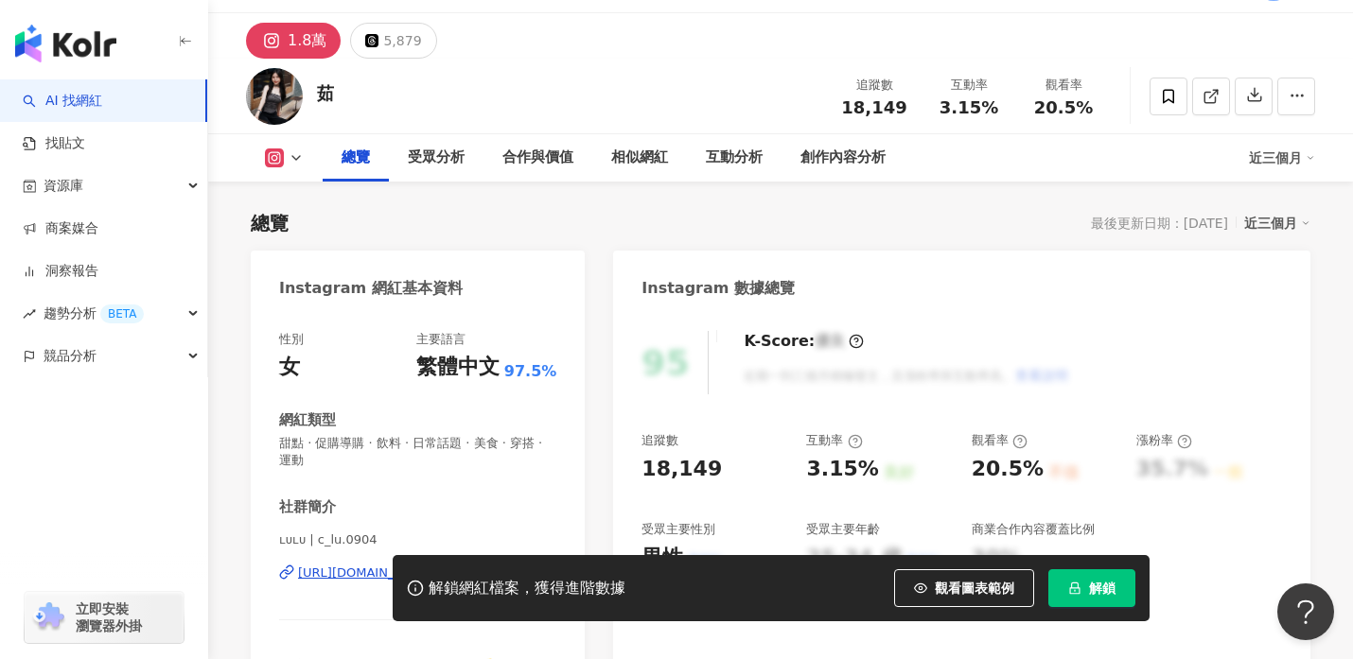
scroll to position [455, 0]
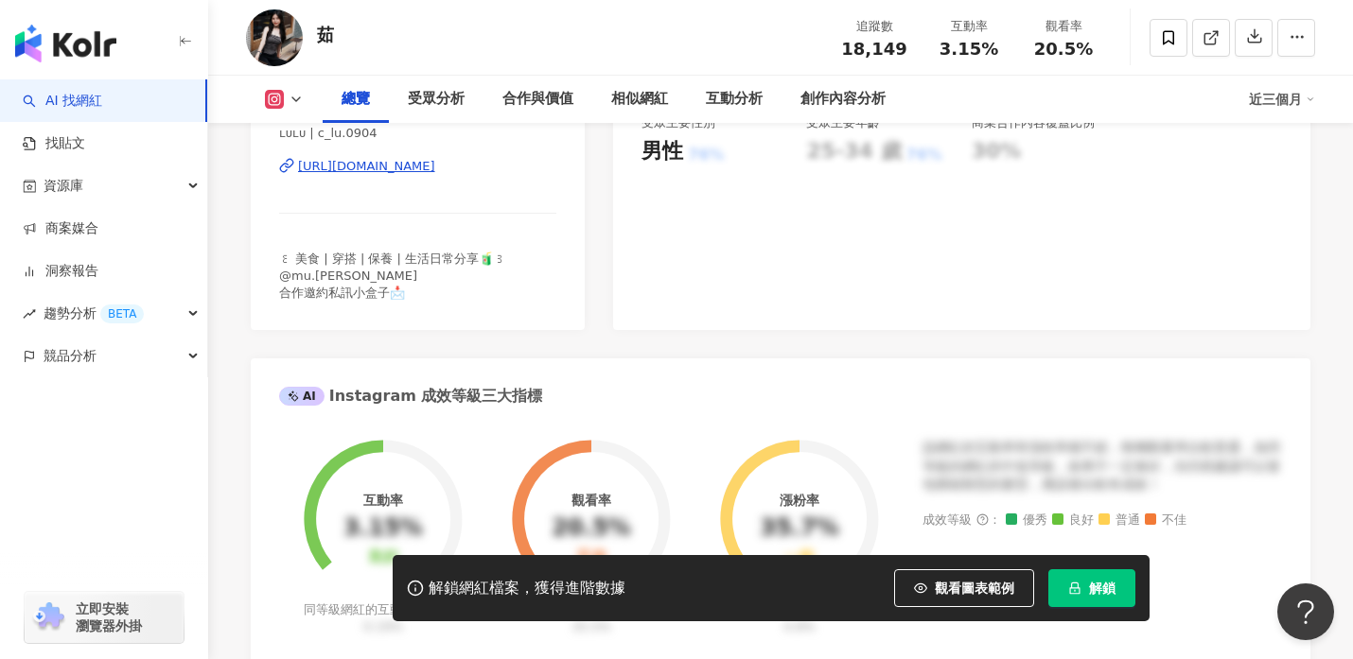
click at [372, 170] on div "[URL][DOMAIN_NAME]" at bounding box center [366, 166] width 137 height 17
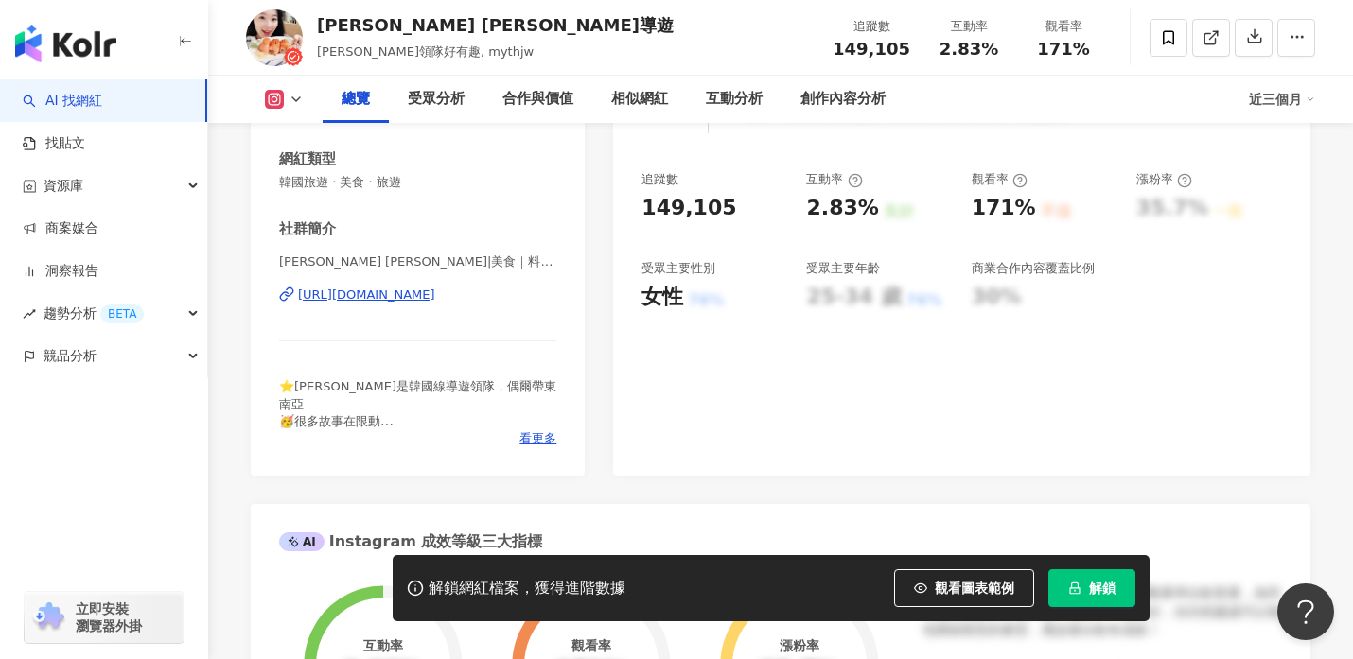
scroll to position [307, 0]
click at [374, 296] on div "https://www.instagram.com/mythjw/" at bounding box center [366, 297] width 137 height 17
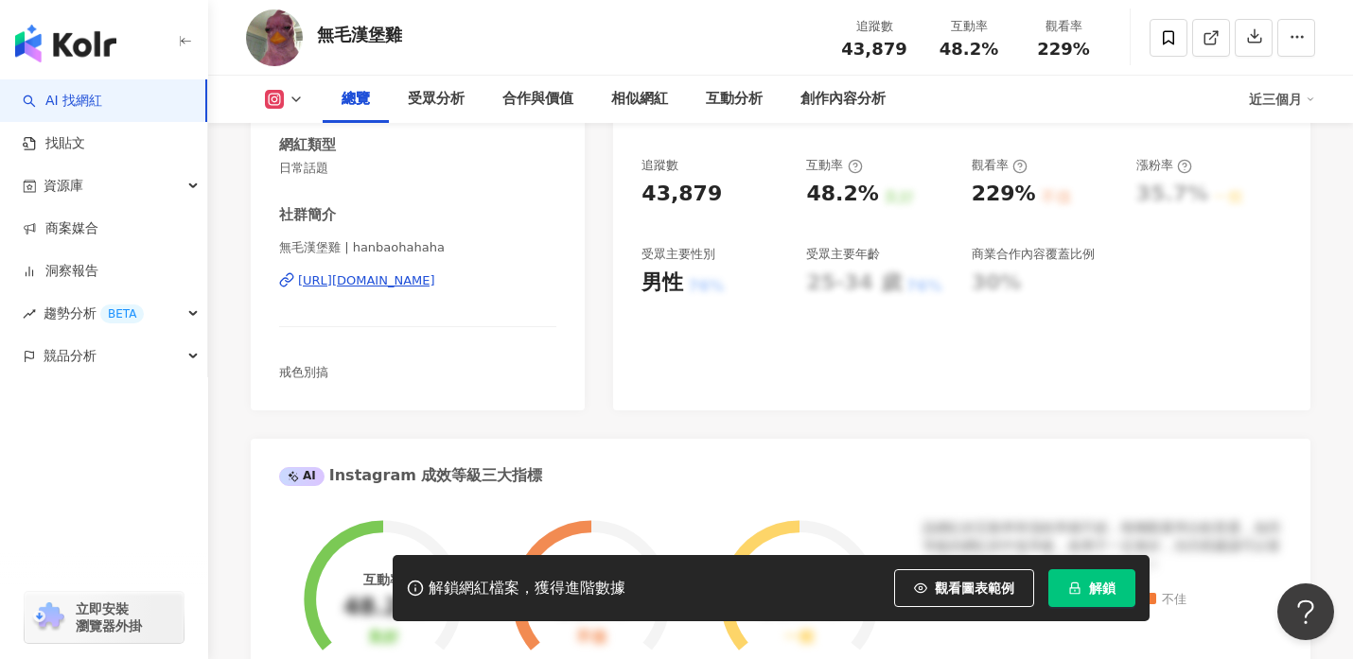
scroll to position [304, 0]
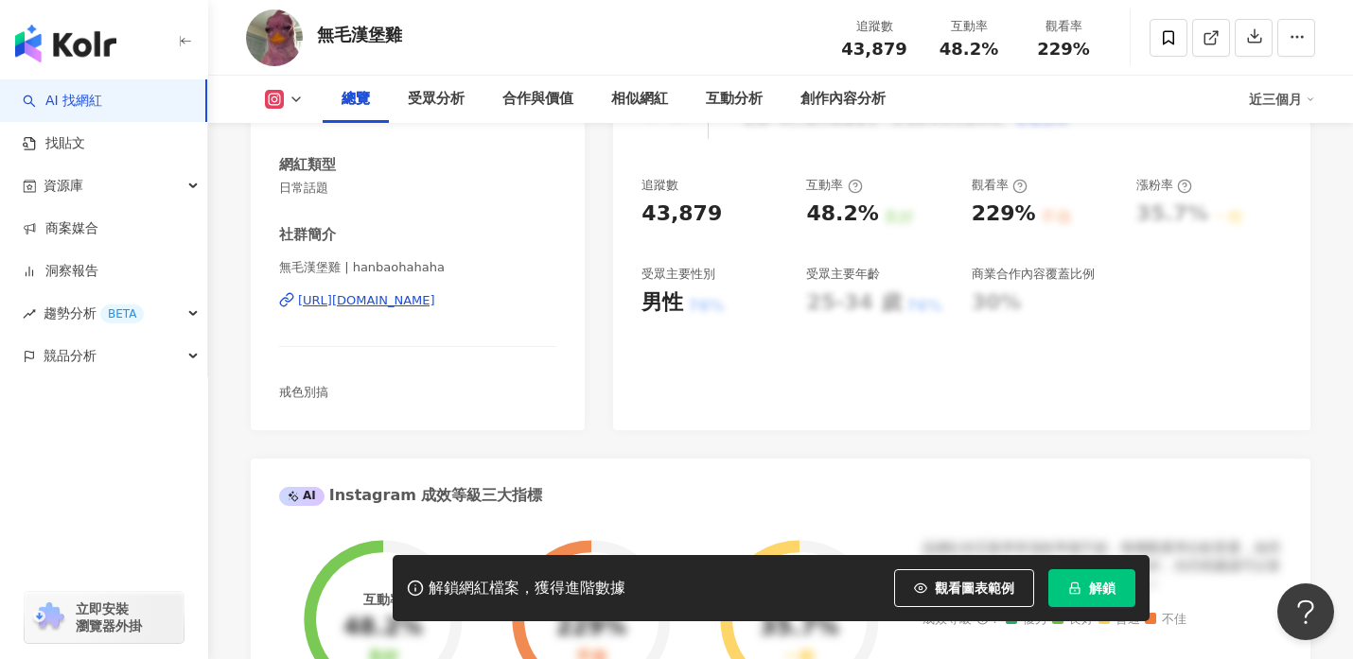
click at [370, 301] on div "[URL][DOMAIN_NAME]" at bounding box center [366, 300] width 137 height 17
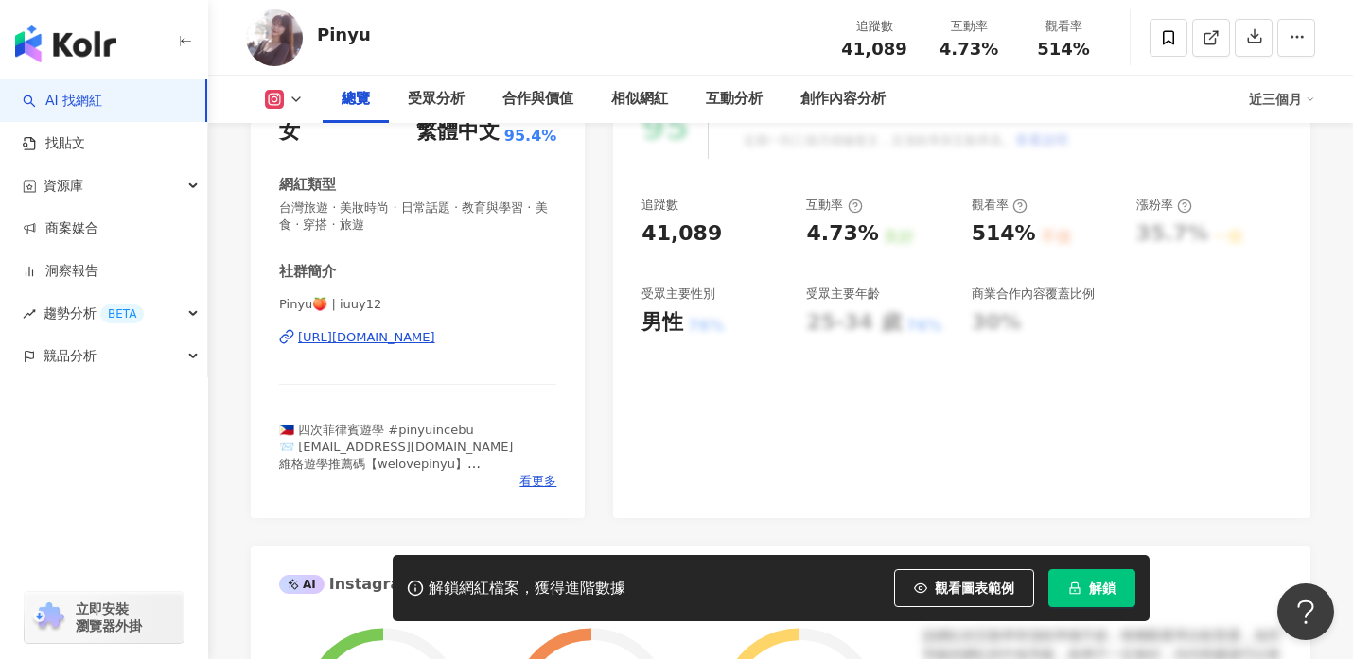
scroll to position [325, 0]
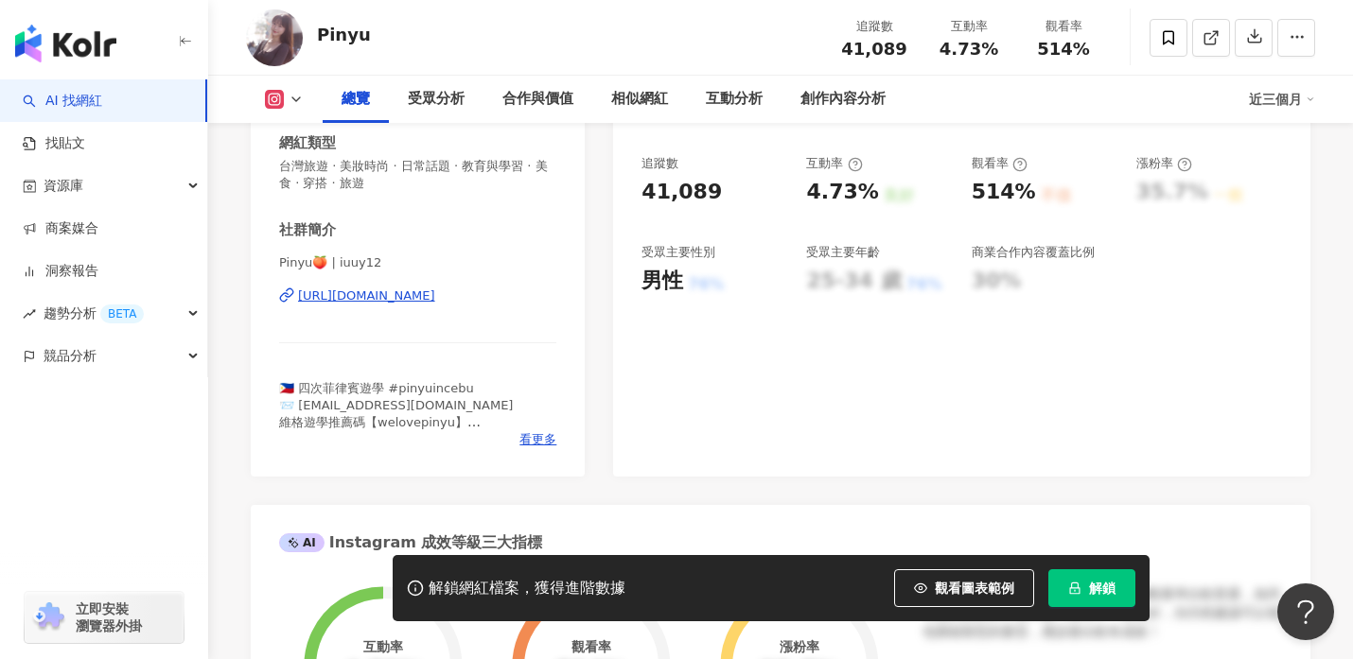
click at [355, 292] on div "https://www.instagram.com/iuuy12/" at bounding box center [366, 296] width 137 height 17
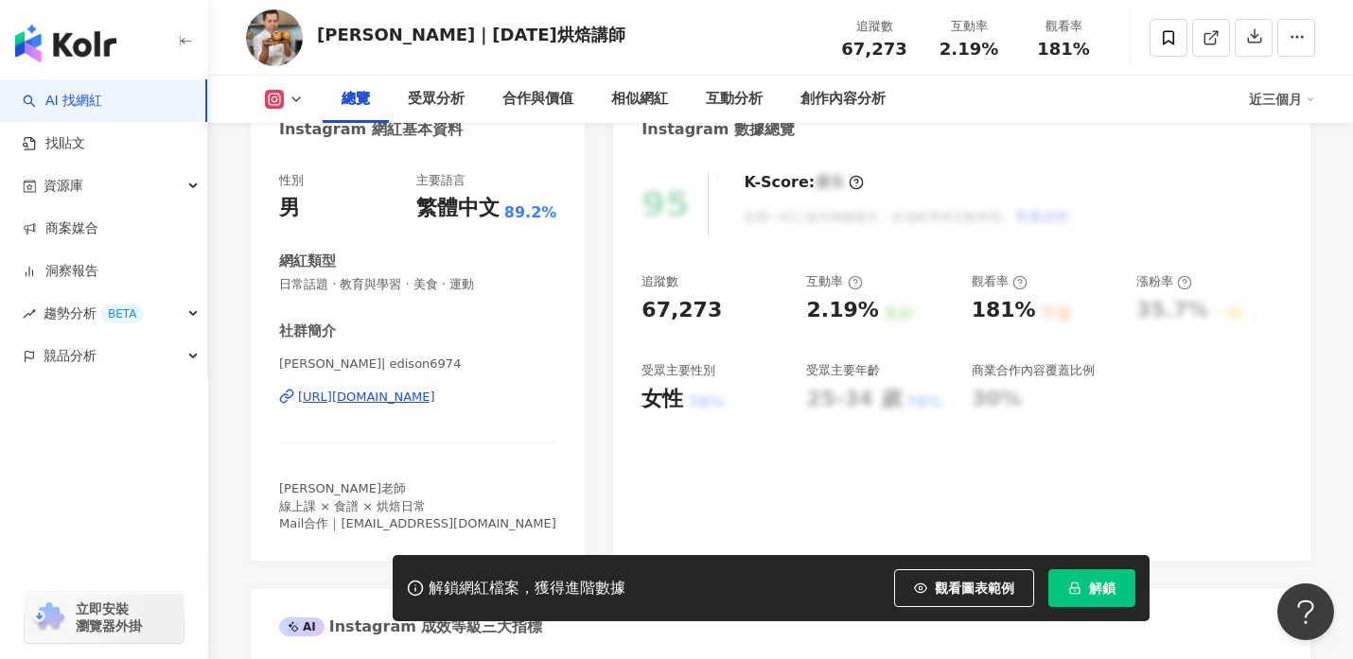
scroll to position [263, 0]
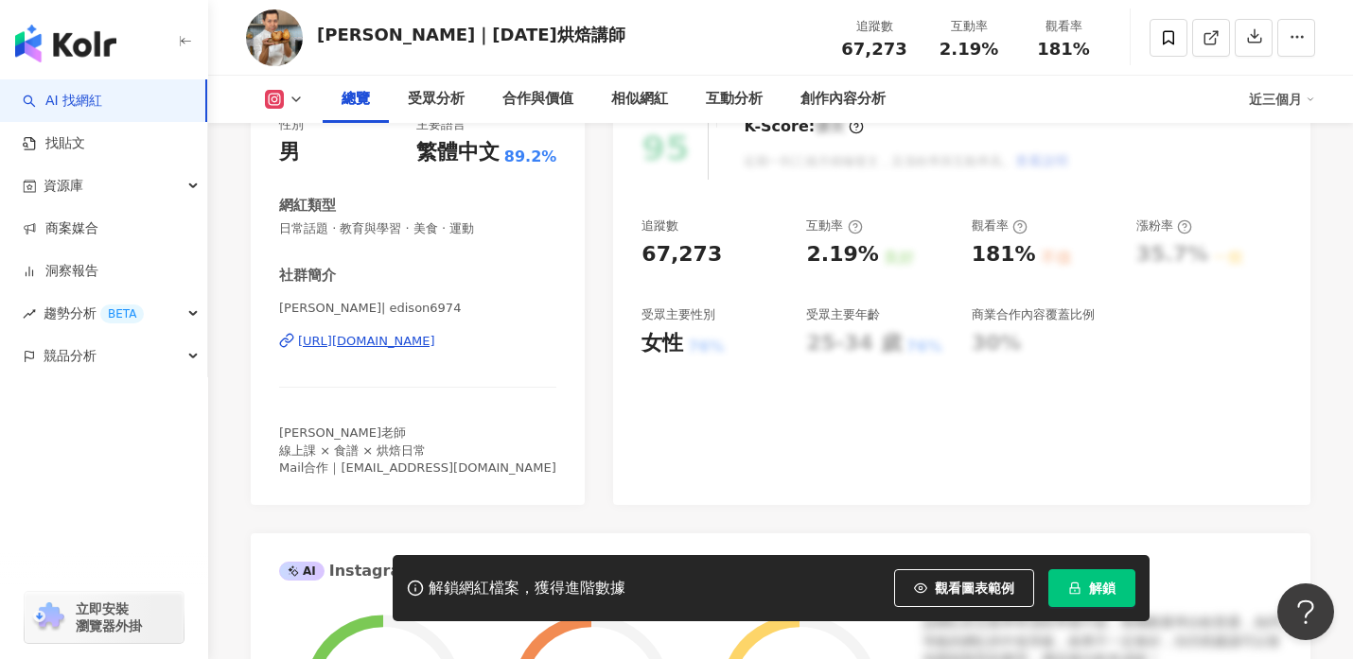
click at [361, 343] on div "https://www.instagram.com/edison6974/" at bounding box center [366, 341] width 137 height 17
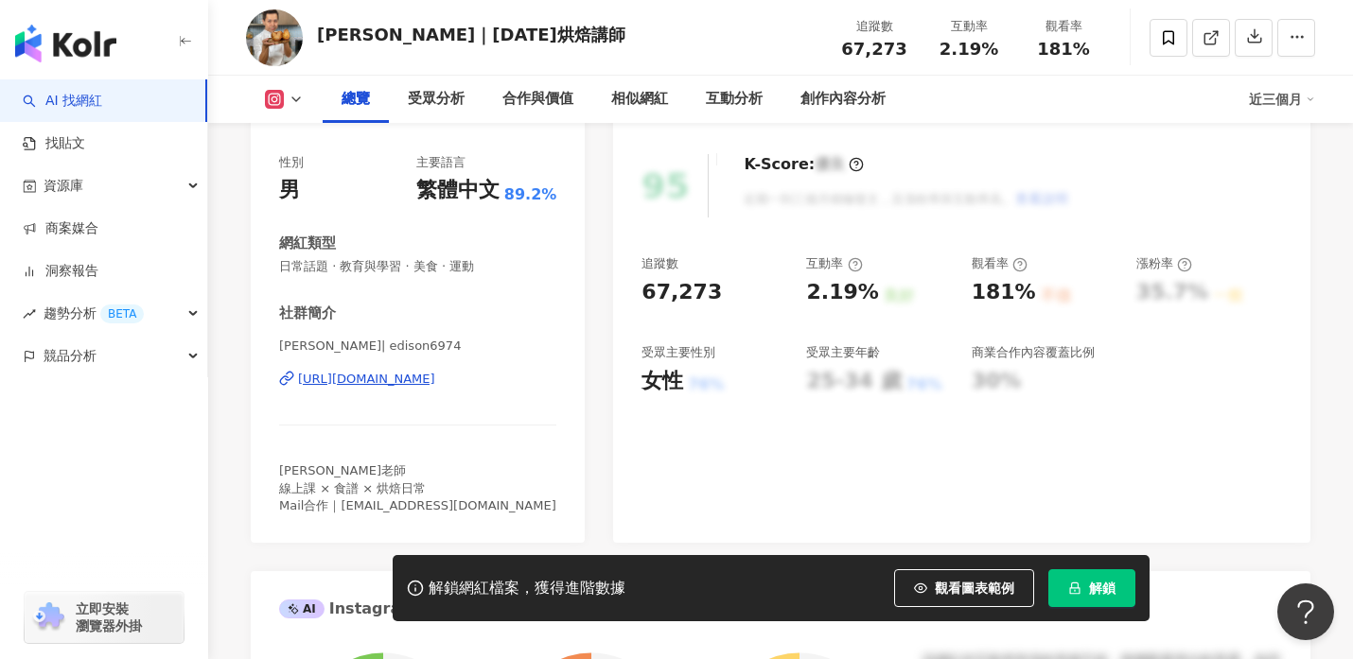
scroll to position [154, 0]
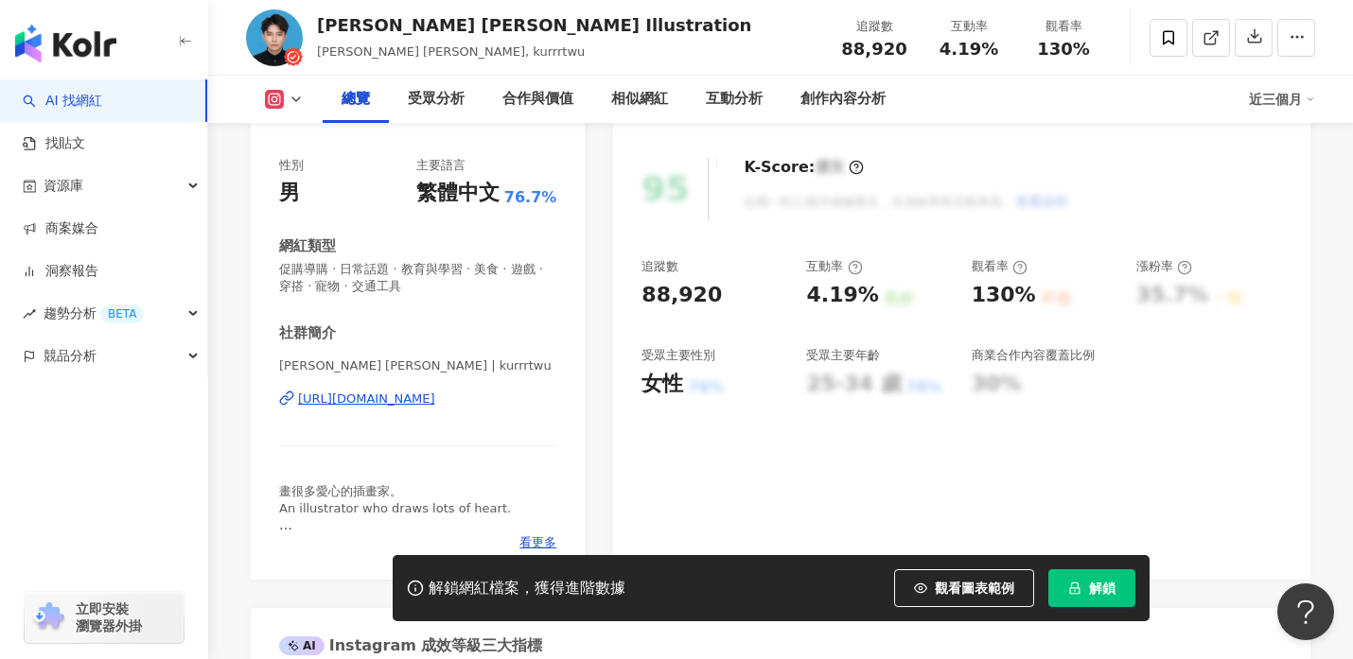
scroll to position [230, 0]
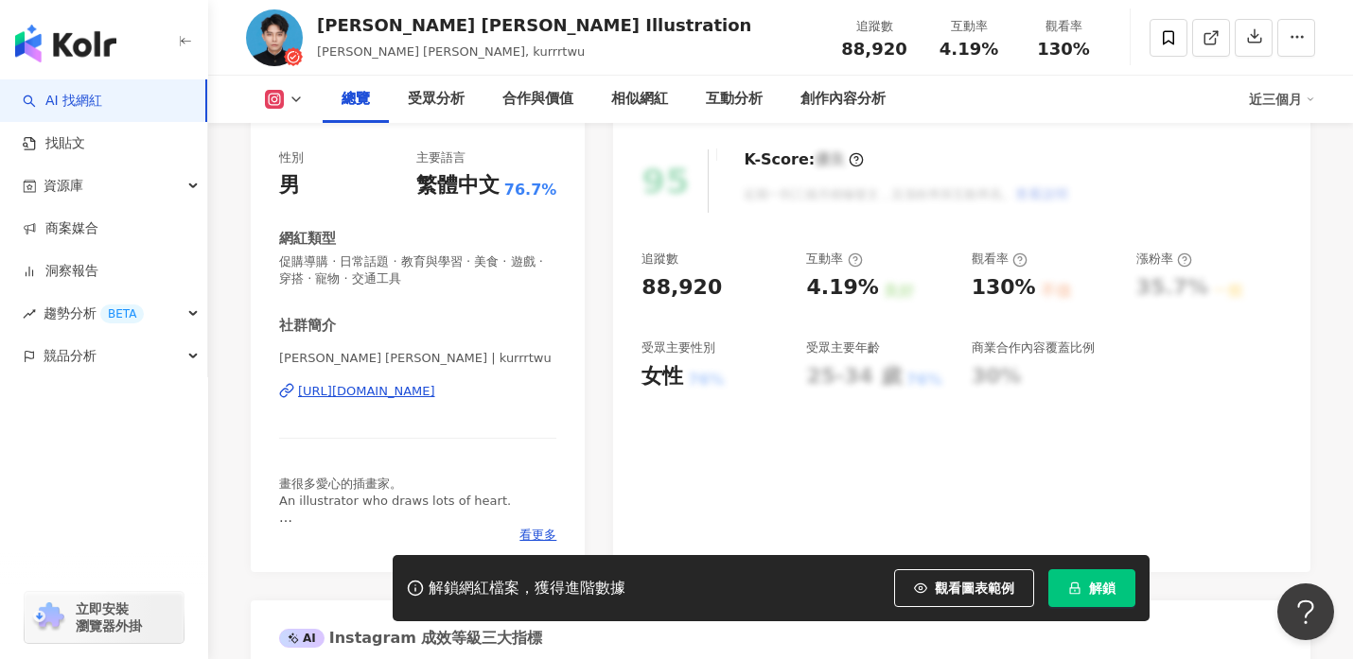
click at [328, 392] on div "https://www.instagram.com/kurrrtwu/" at bounding box center [366, 391] width 137 height 17
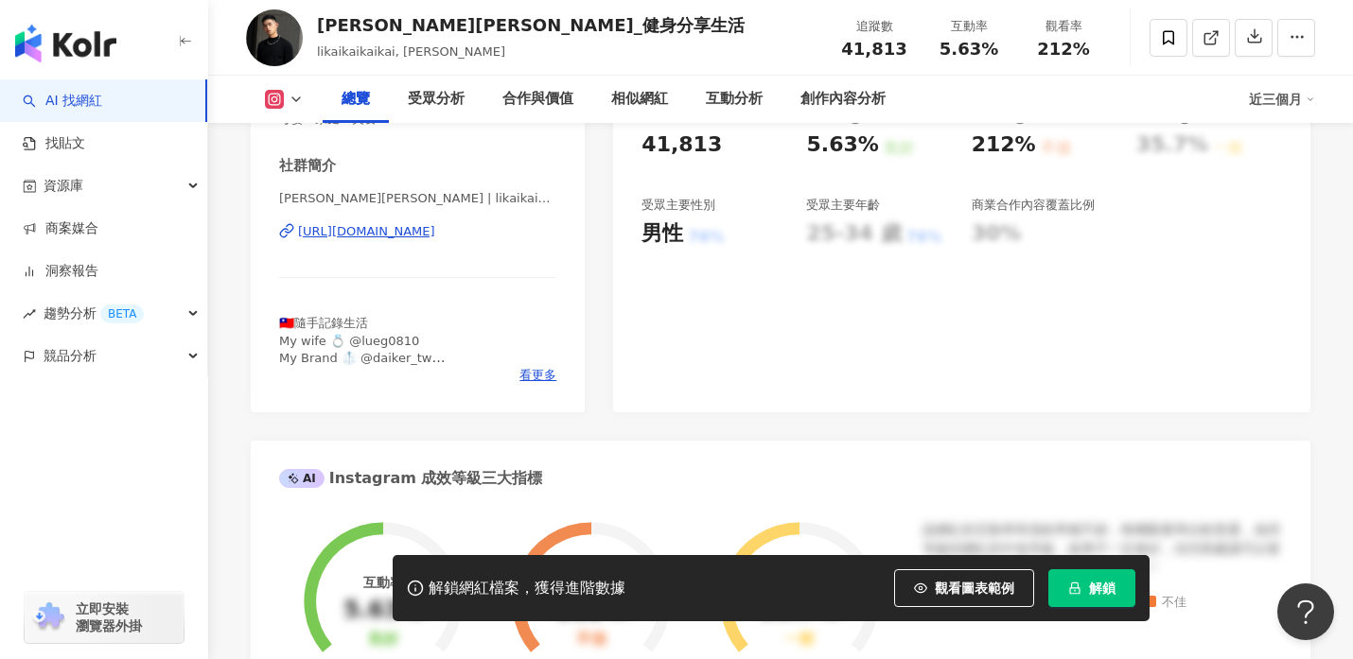
scroll to position [330, 0]
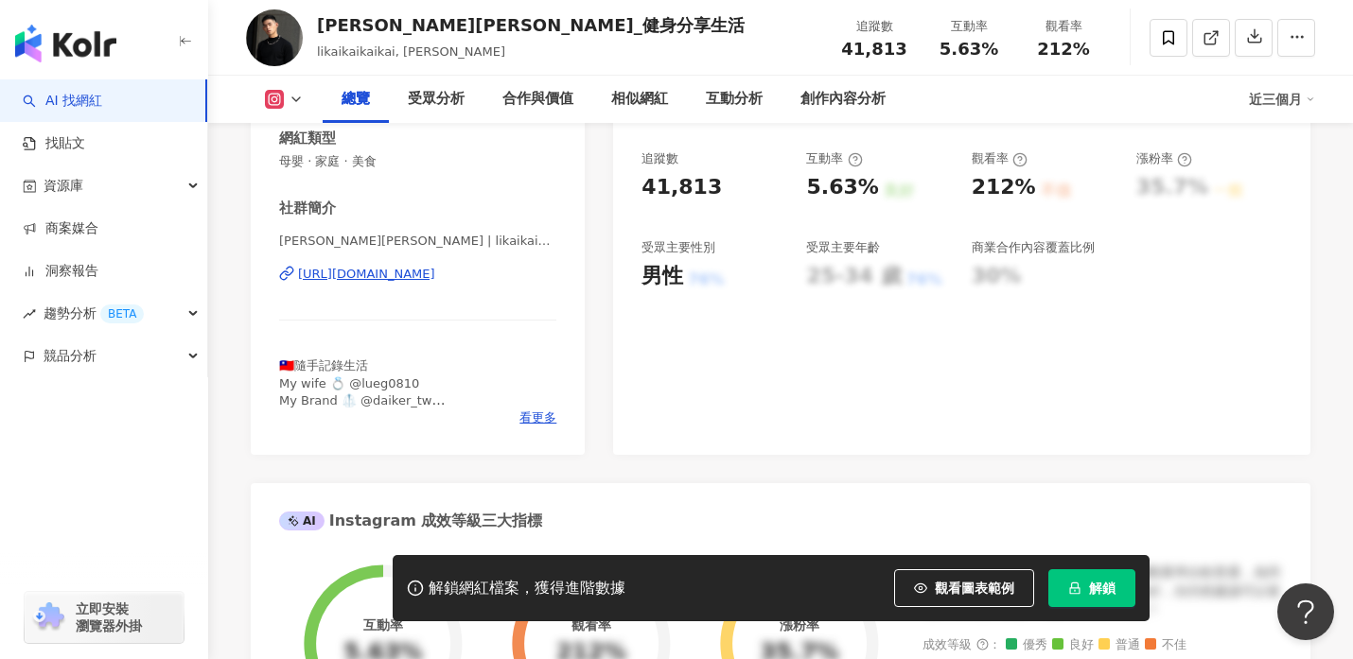
click at [382, 271] on div "https://www.instagram.com/likaikaikaikai/" at bounding box center [366, 274] width 137 height 17
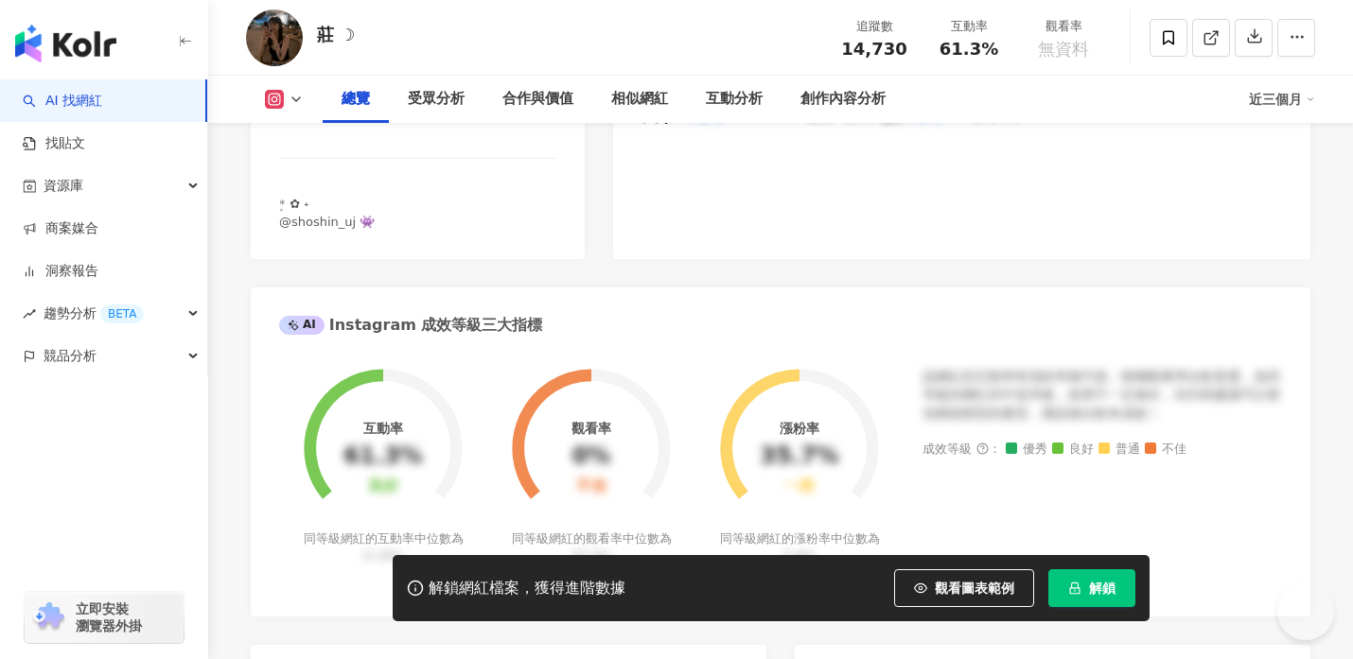
scroll to position [282, 0]
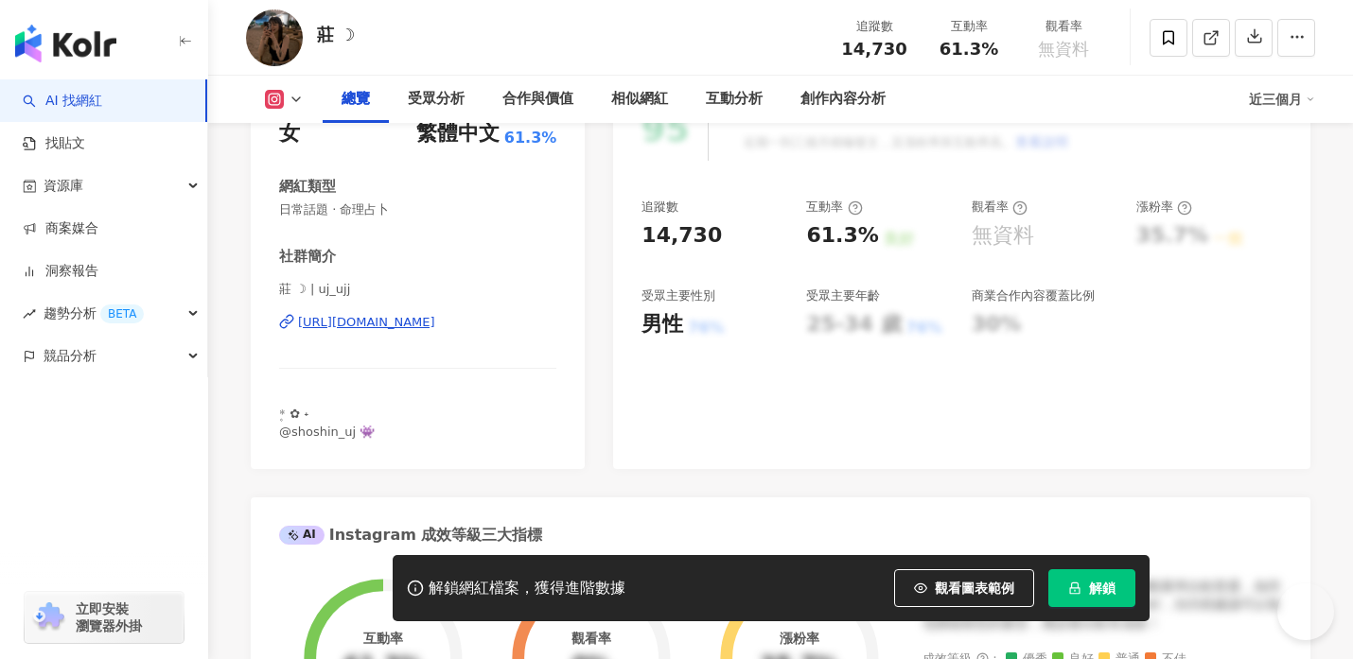
click at [376, 321] on div "https://www.instagram.com/uj_ujj/" at bounding box center [366, 322] width 137 height 17
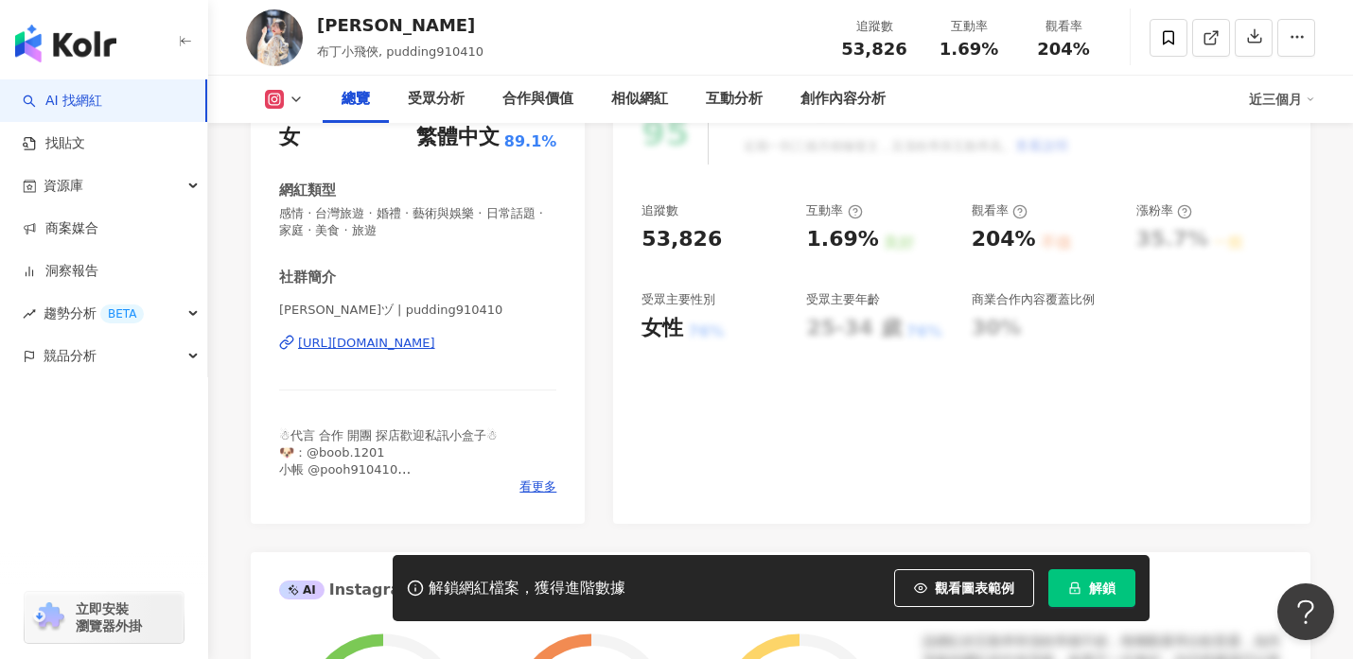
scroll to position [300, 0]
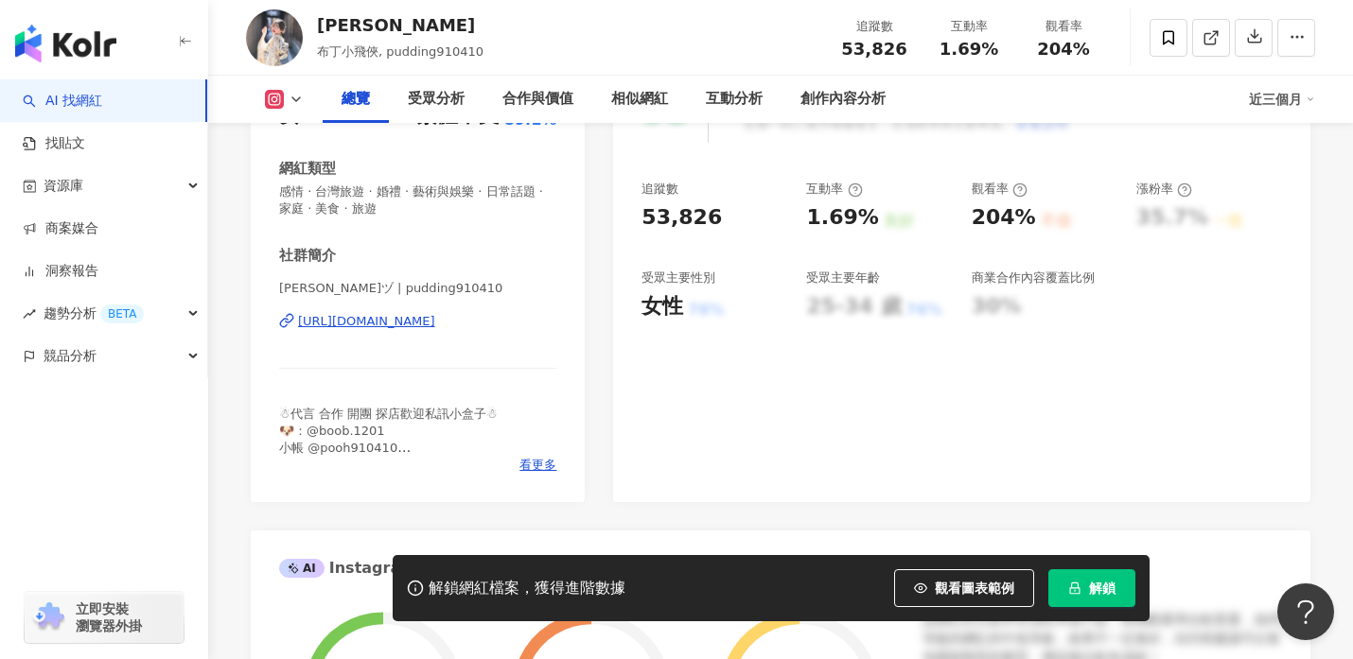
click at [371, 324] on div "[URL][DOMAIN_NAME]" at bounding box center [366, 321] width 137 height 17
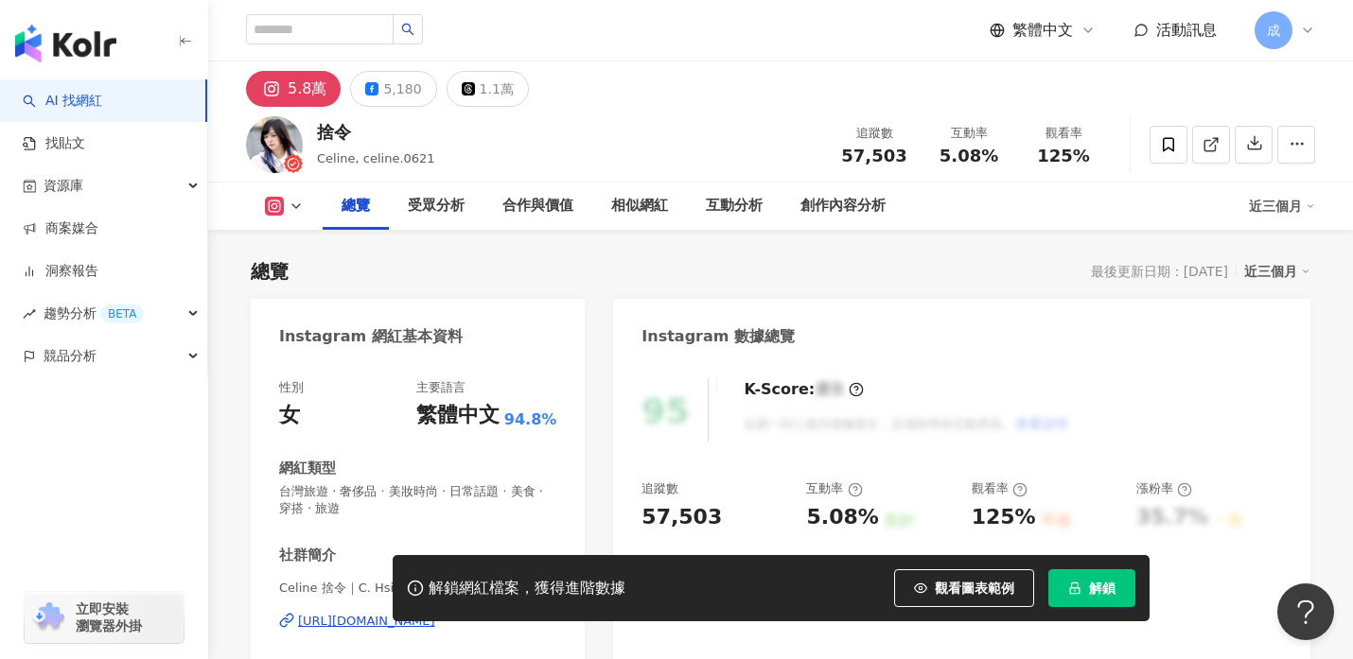
scroll to position [248, 0]
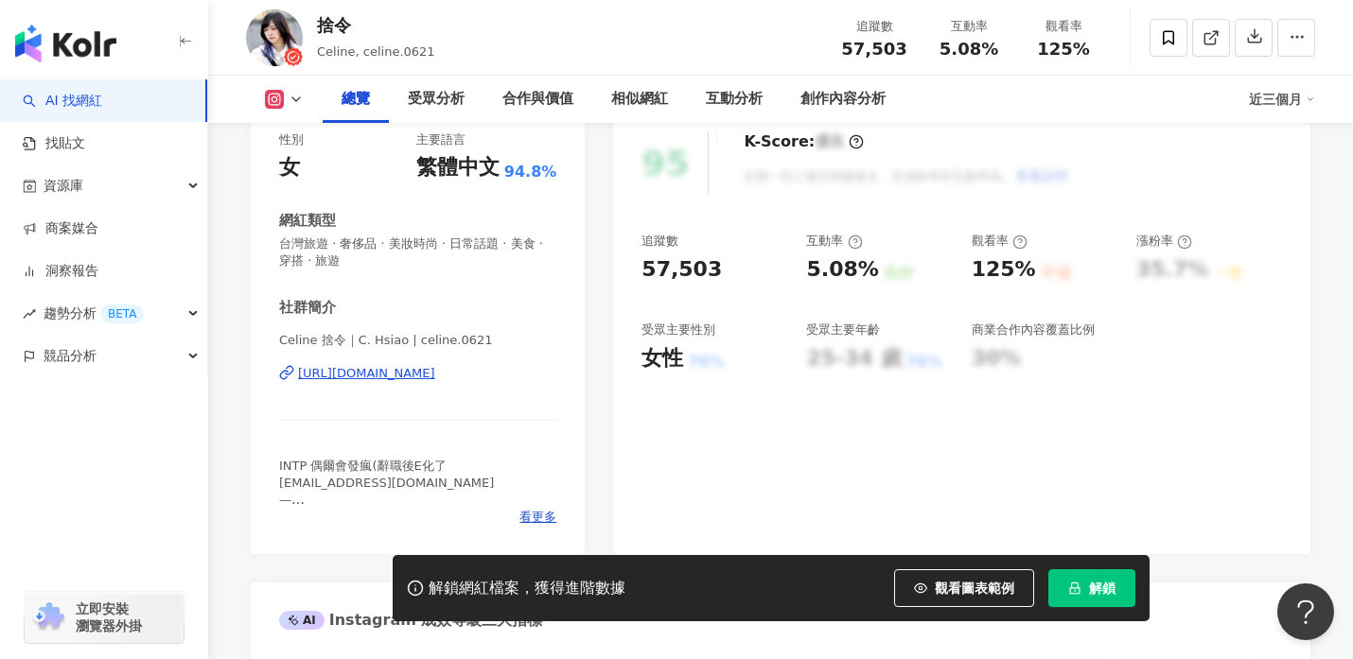
click at [346, 378] on div "https://www.instagram.com/celine.0621/" at bounding box center [366, 373] width 137 height 17
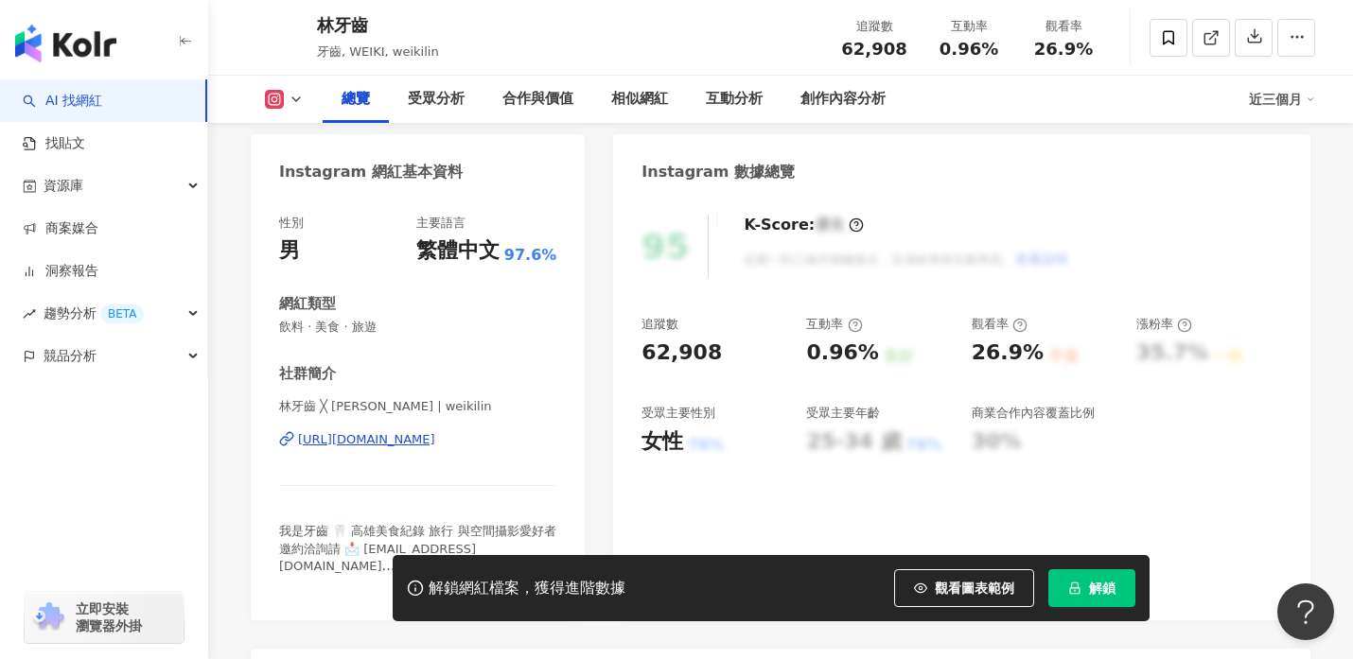
scroll to position [201, 0]
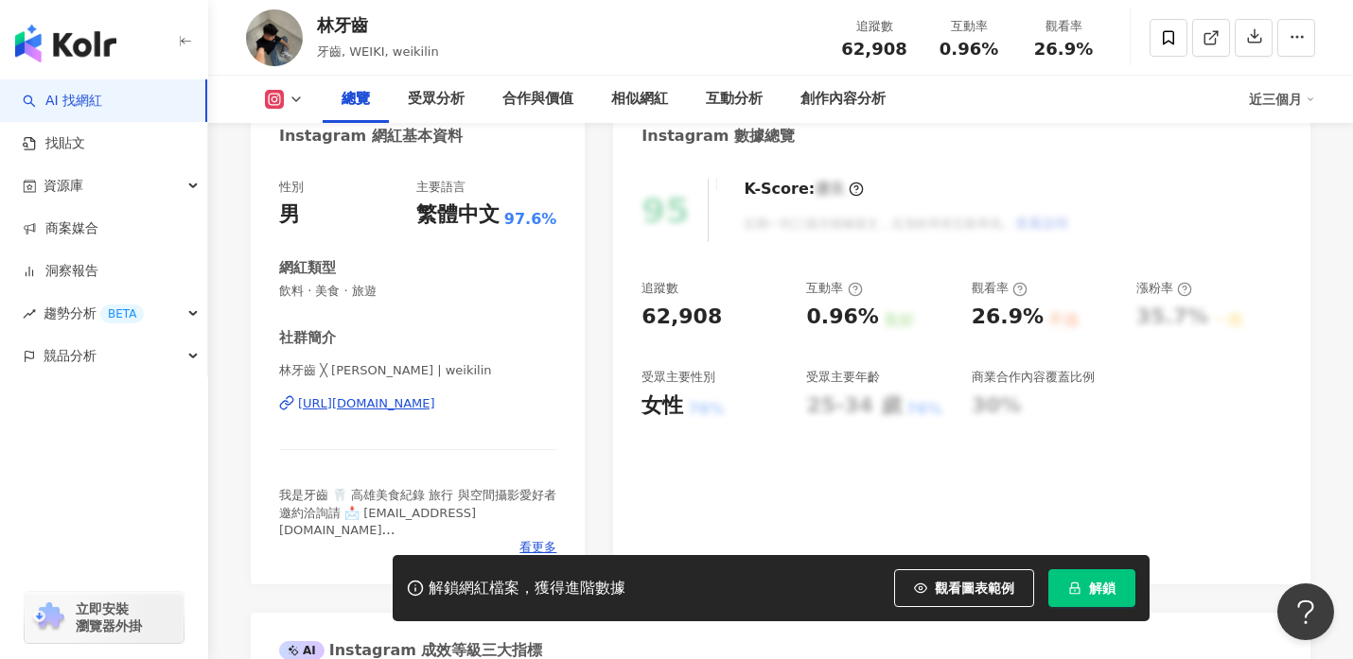
click at [350, 403] on div "[URL][DOMAIN_NAME]" at bounding box center [366, 403] width 137 height 17
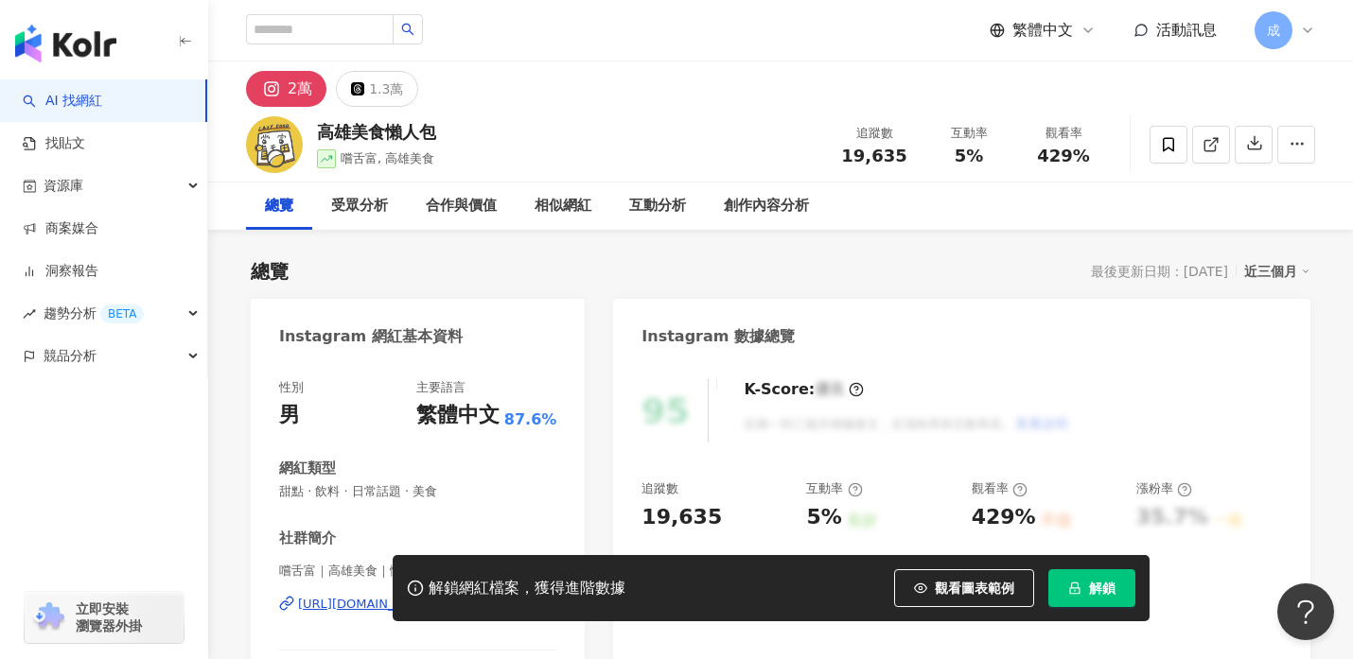
scroll to position [165, 0]
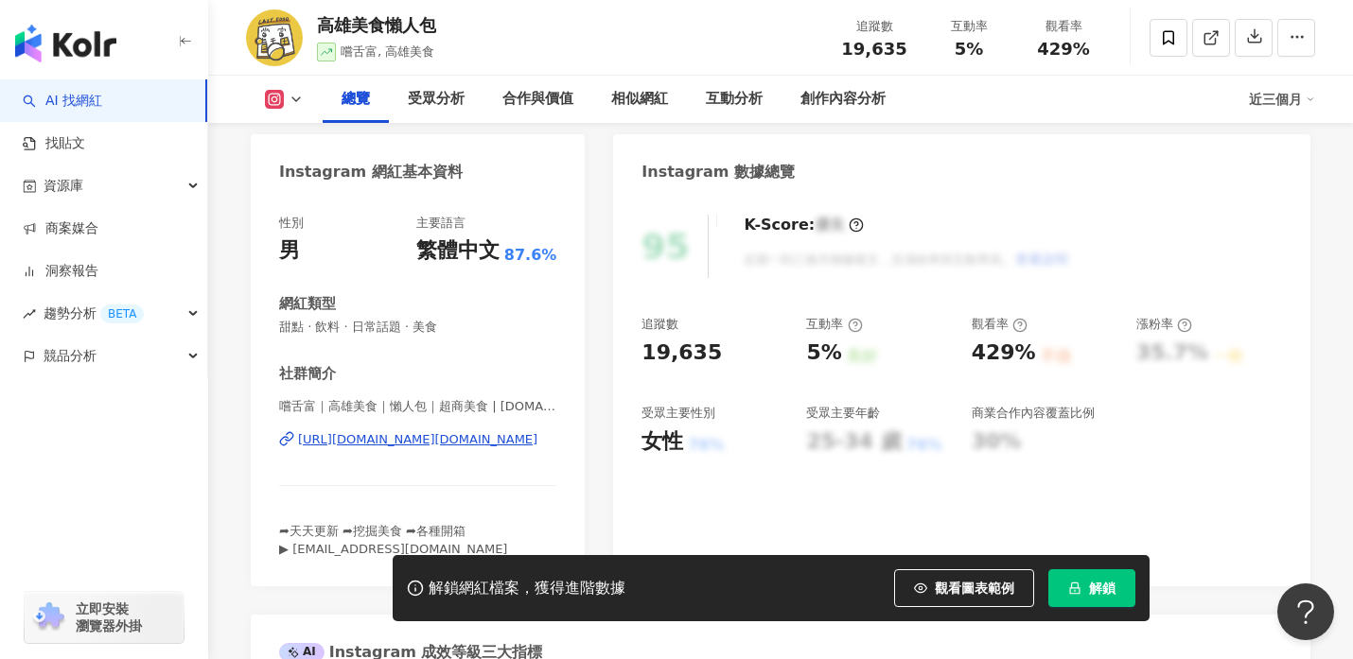
click at [367, 442] on div "https://www.instagram.com/lazy.food/" at bounding box center [417, 439] width 239 height 17
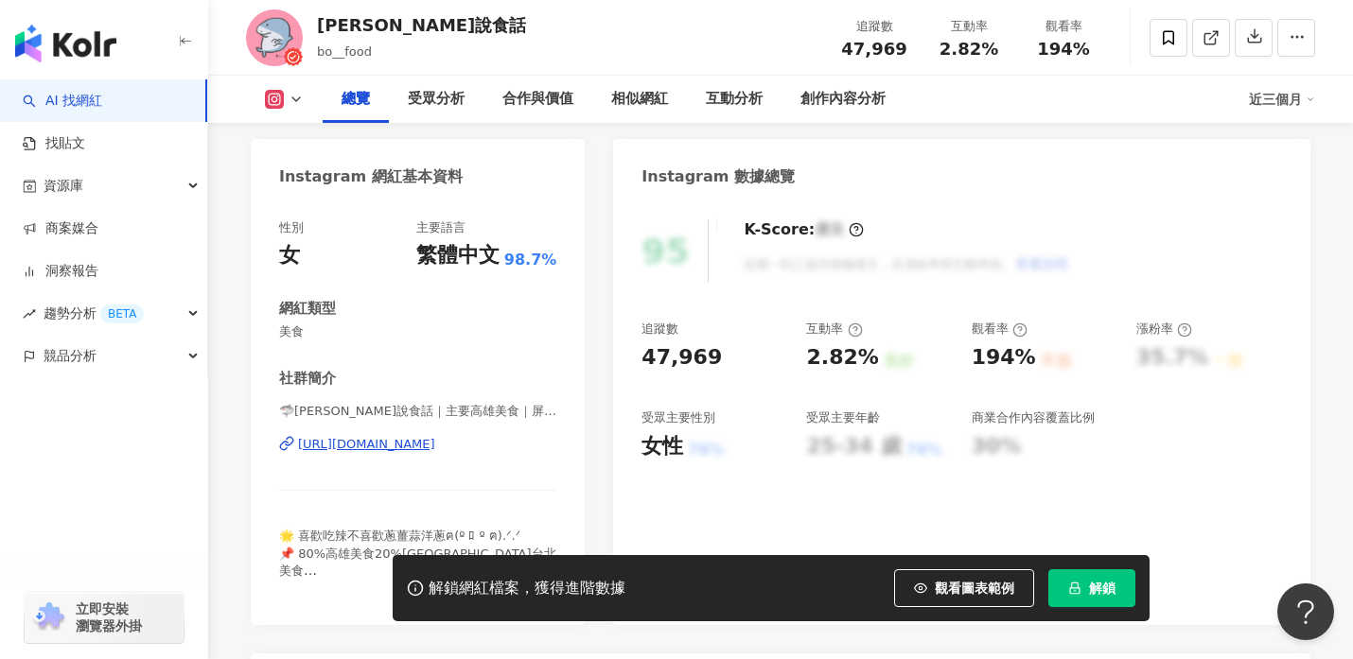
scroll to position [229, 0]
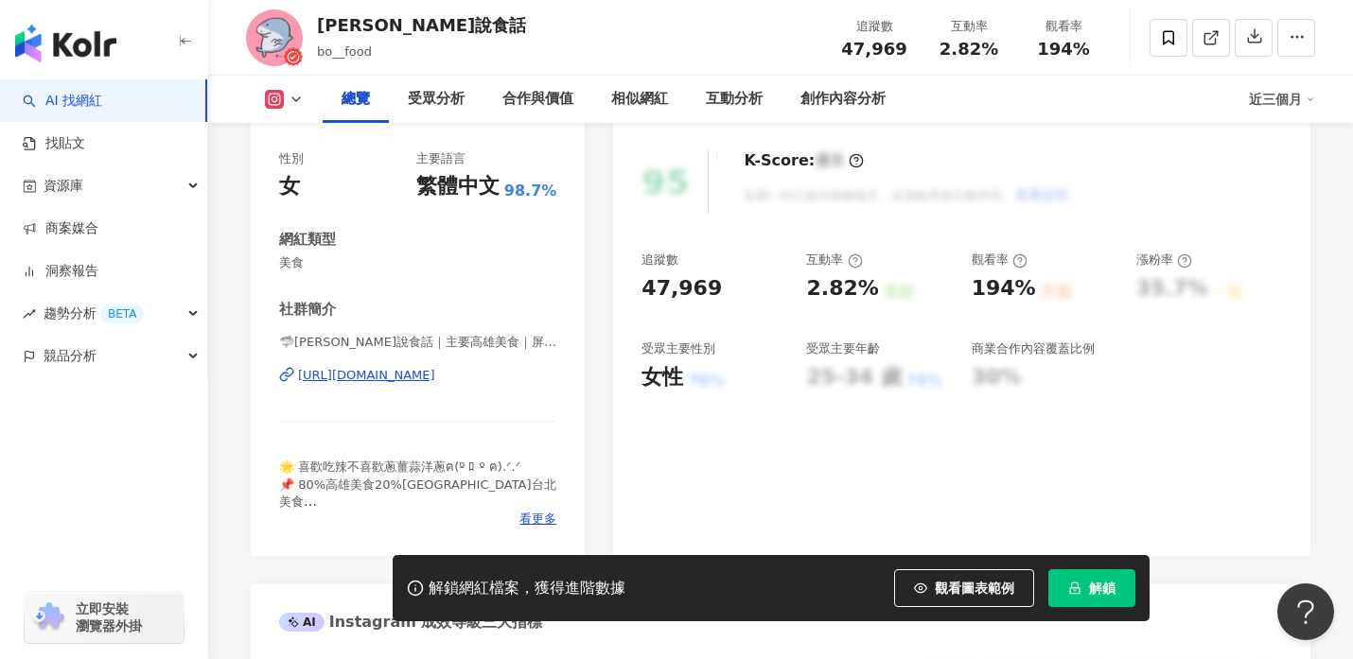
click at [392, 376] on div "https://www.instagram.com/bo__food/" at bounding box center [366, 375] width 137 height 17
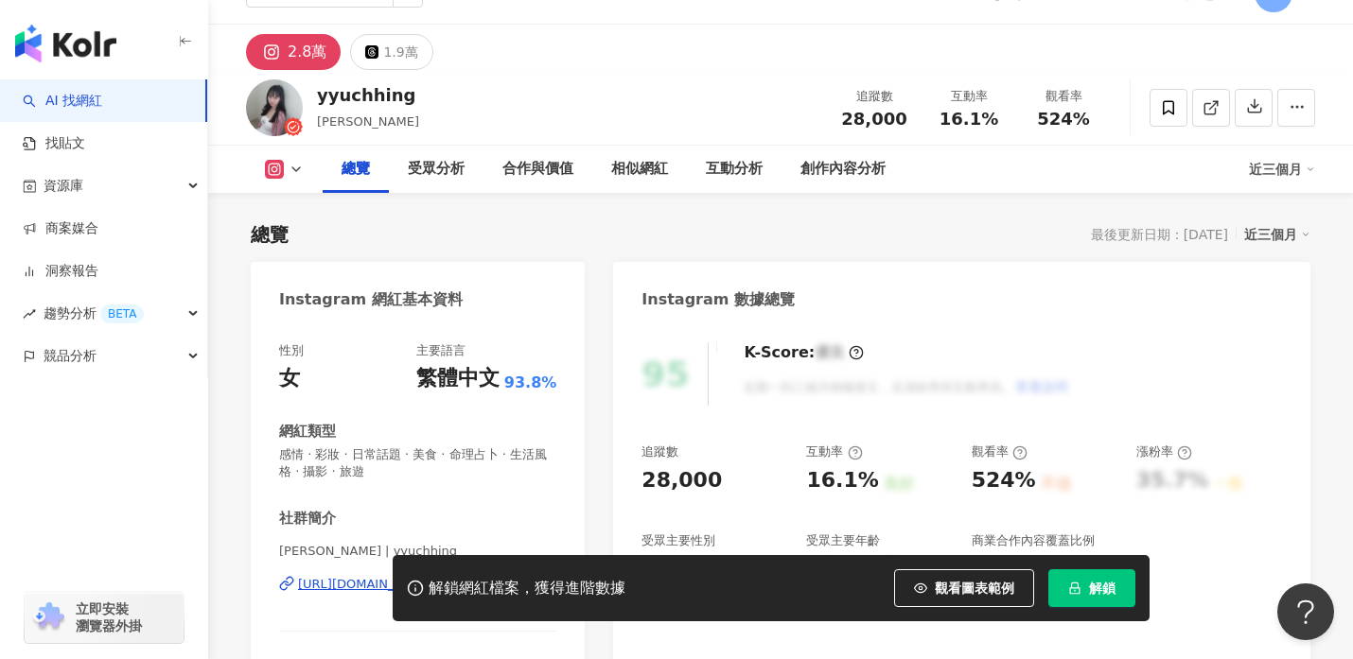
scroll to position [205, 0]
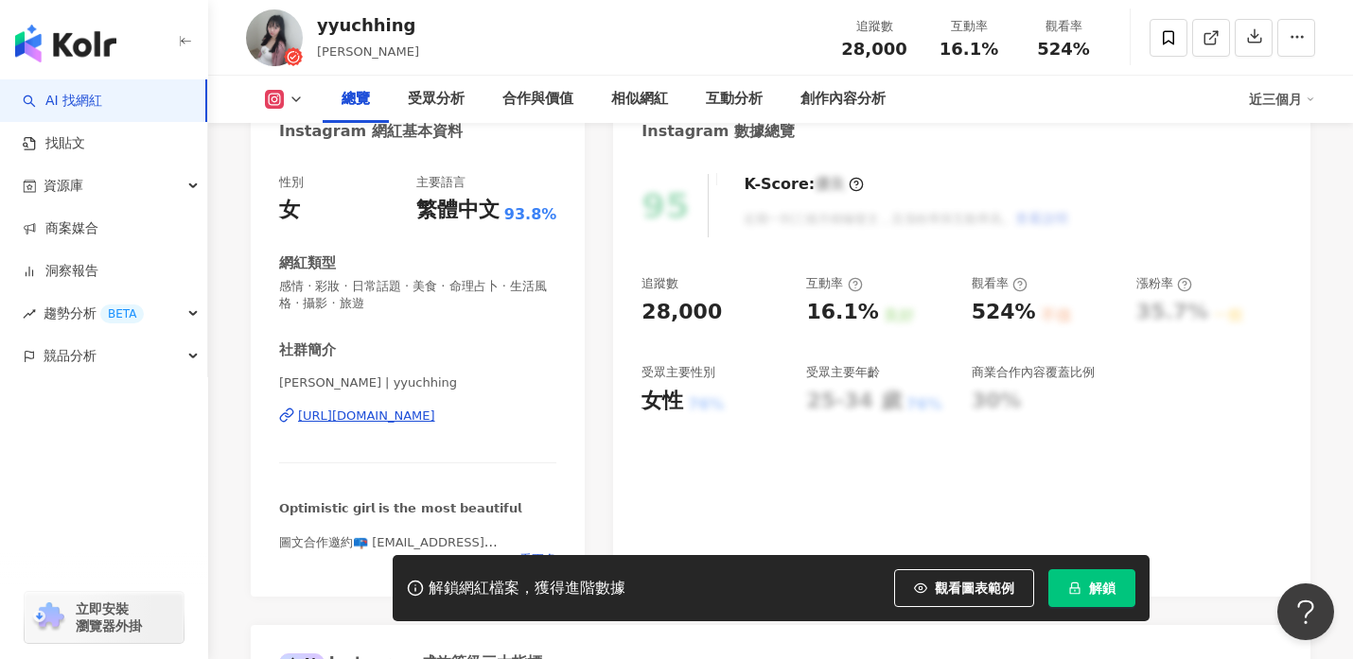
click at [356, 418] on div "https://www.instagram.com/yyuchhing/" at bounding box center [366, 416] width 137 height 17
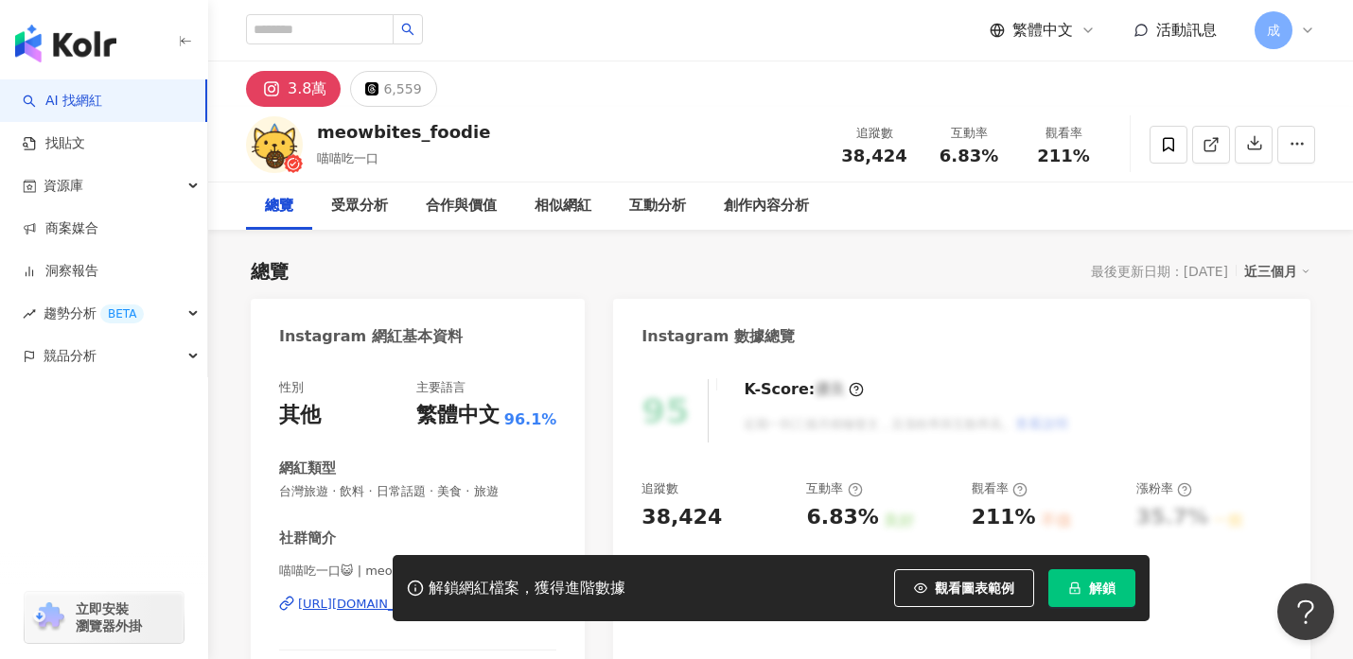
scroll to position [170, 0]
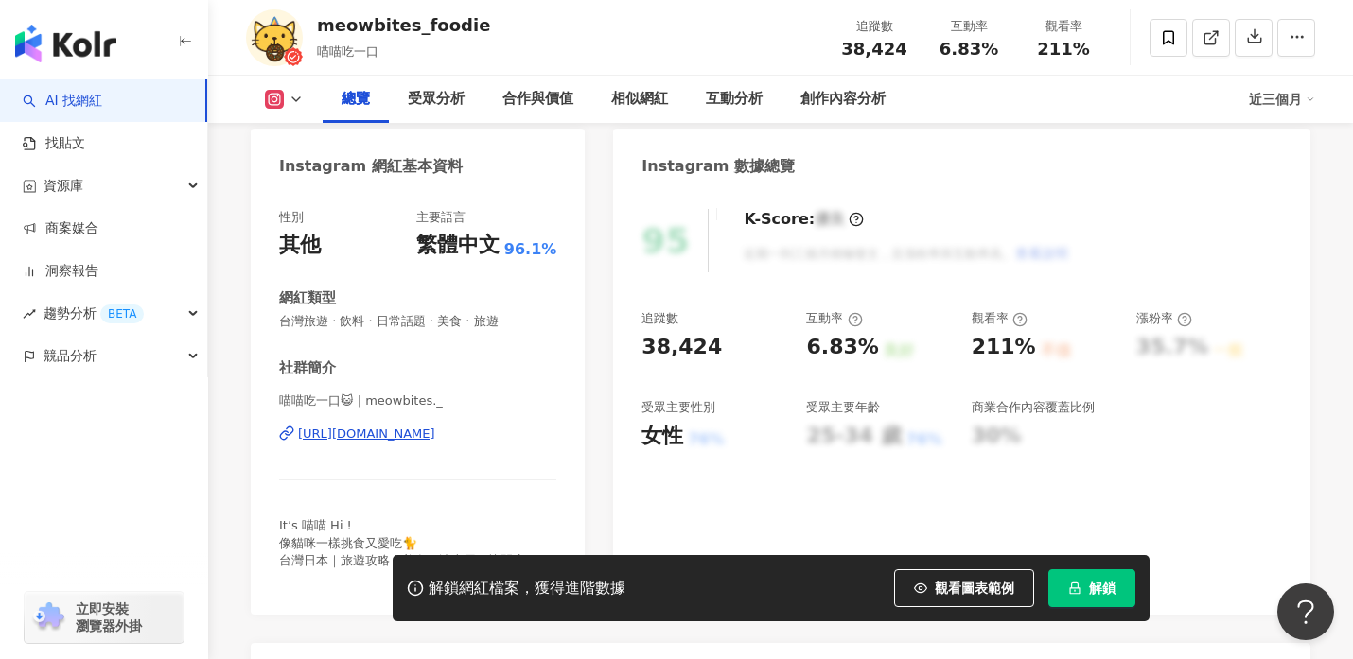
click at [386, 443] on div "[URL][DOMAIN_NAME]" at bounding box center [366, 434] width 137 height 17
